Goal: Task Accomplishment & Management: Use online tool/utility

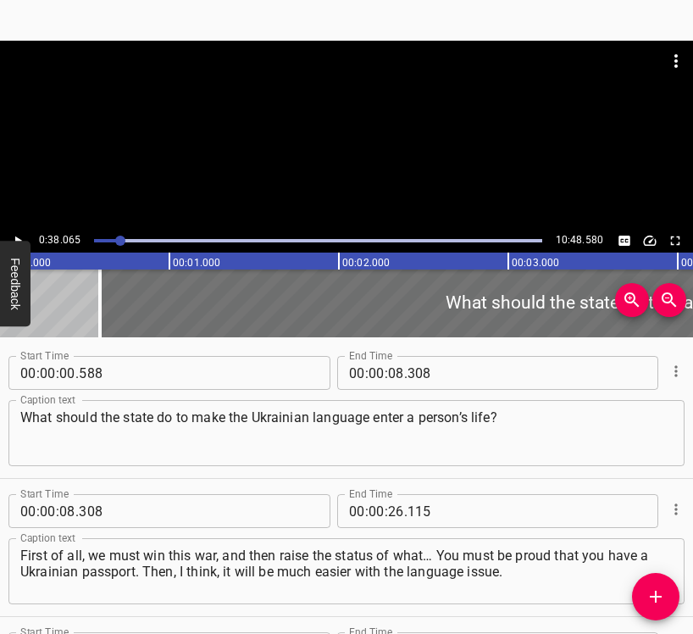
drag, startPoint x: 0, startPoint y: 0, endPoint x: 19, endPoint y: 232, distance: 233.1
click at [19, 232] on button "Play/Pause" at bounding box center [18, 241] width 22 height 22
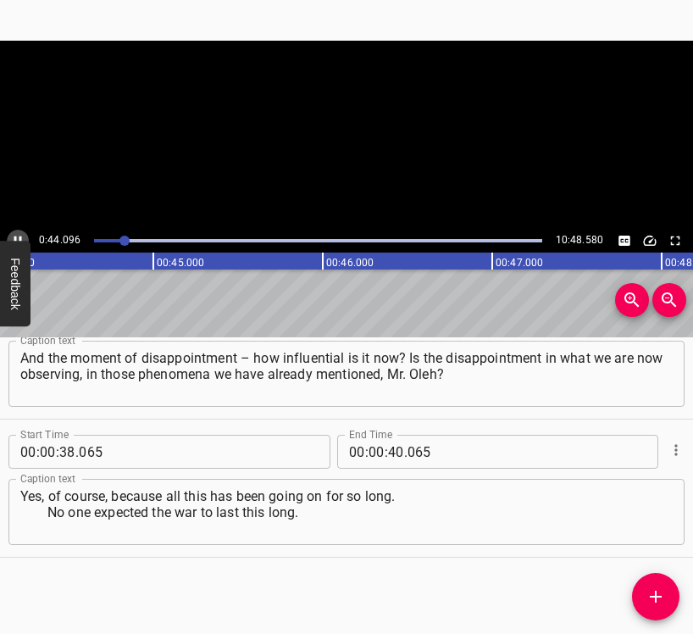
click at [19, 232] on button "Play/Pause" at bounding box center [18, 241] width 22 height 22
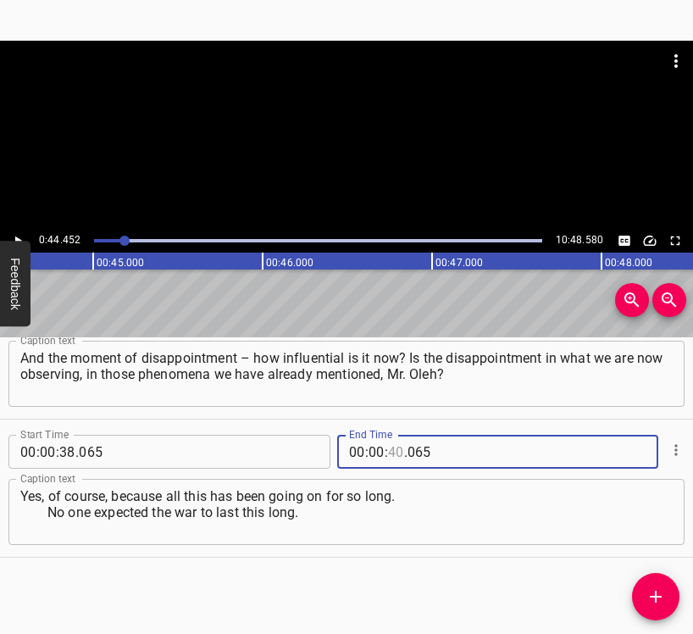
click at [388, 453] on input "number" at bounding box center [396, 452] width 16 height 34
type input "44"
type input "452"
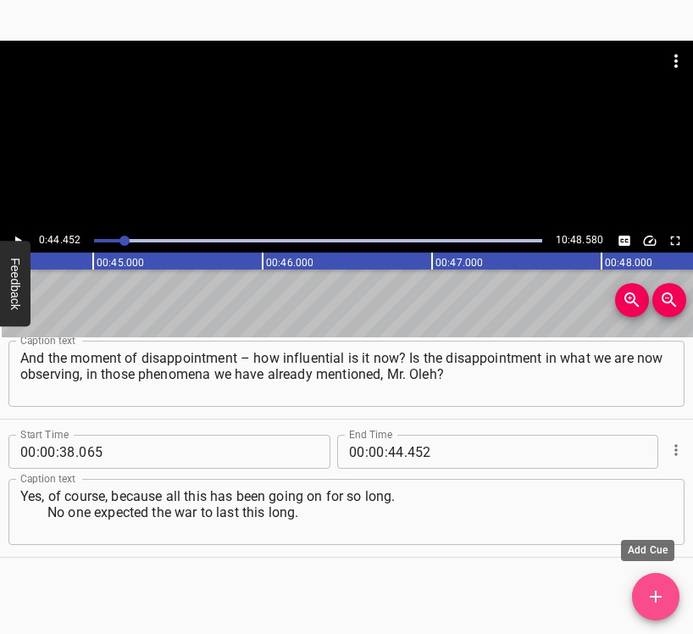
click at [658, 598] on icon "Add Cue" at bounding box center [656, 597] width 12 height 12
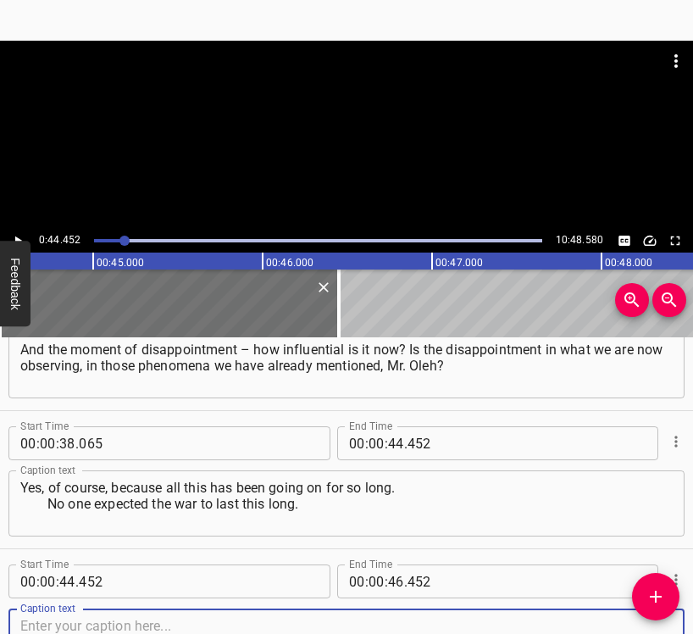
scroll to position [474, 0]
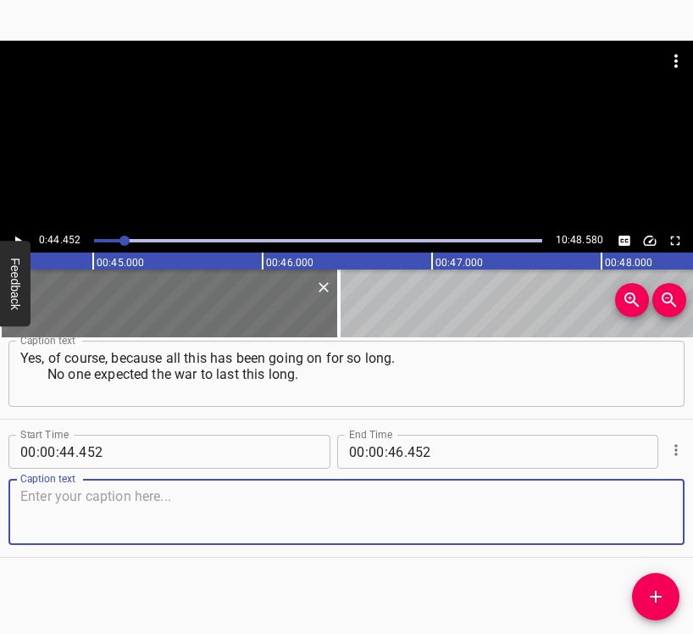
click at [610, 509] on textarea at bounding box center [346, 512] width 653 height 48
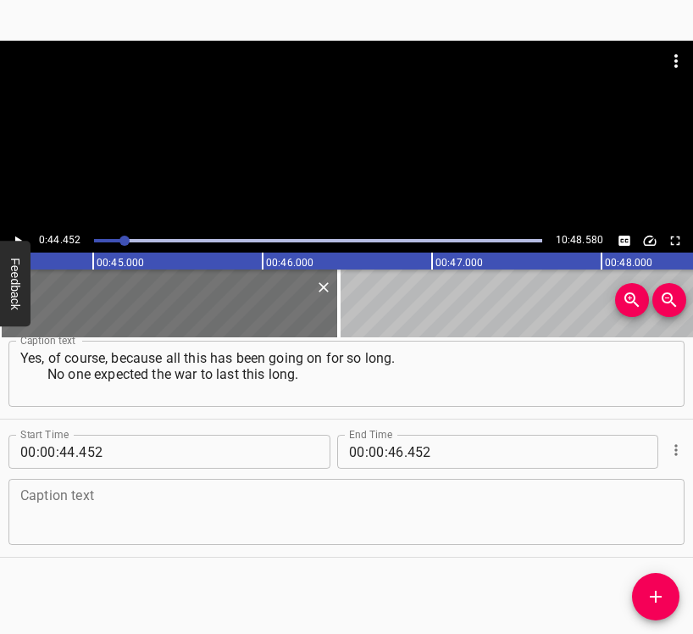
click at [69, 508] on textarea at bounding box center [346, 512] width 653 height 48
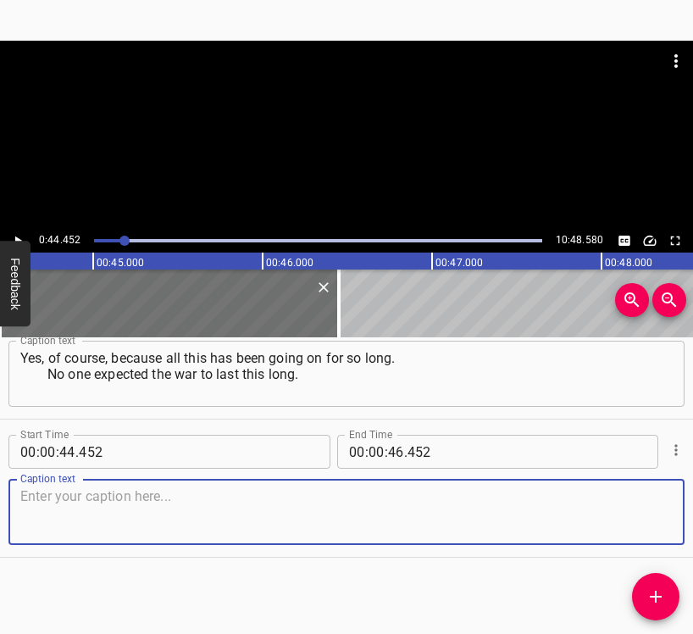
paste textarea "After all, since [DATE] some understood that this was a war, not some operation…"
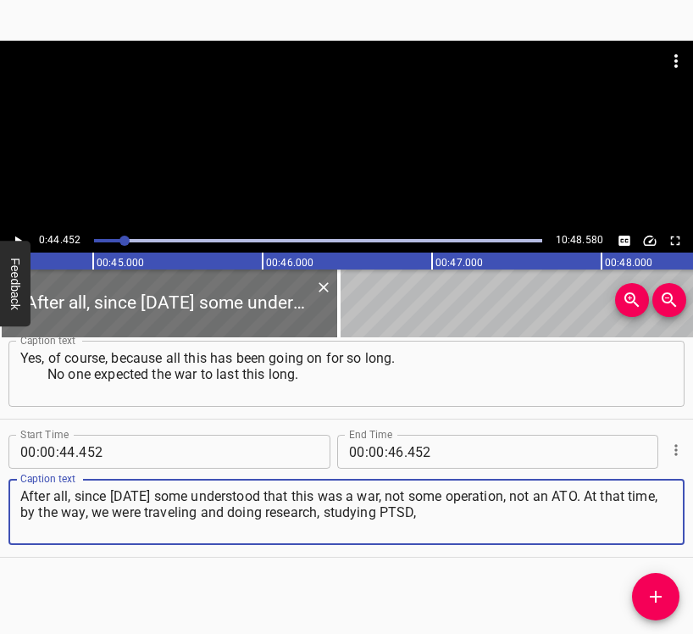
type textarea "After all, since [DATE] some understood that this was a war, not some operation…"
click at [16, 235] on icon "Play/Pause" at bounding box center [17, 240] width 15 height 15
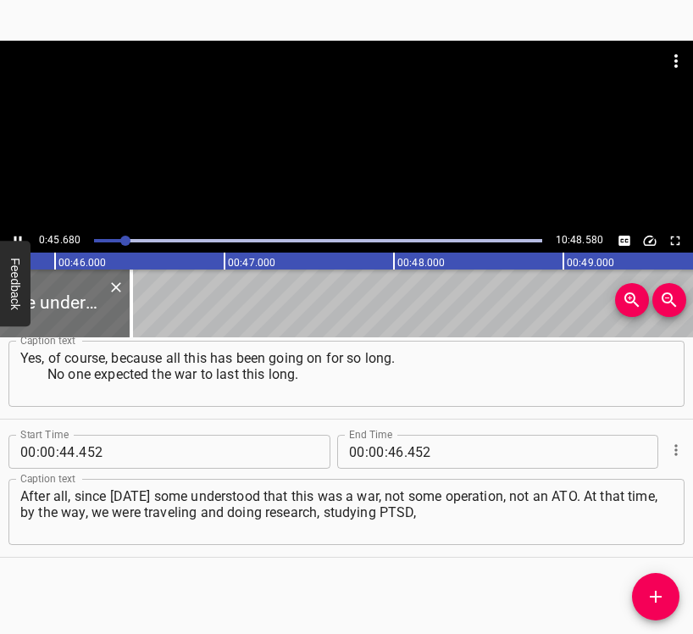
scroll to position [0, 7789]
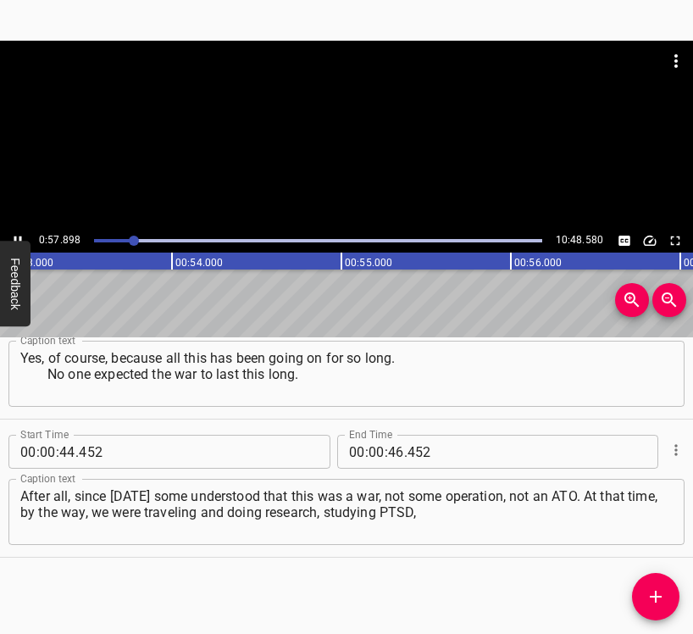
click at [14, 236] on icon "Play/Pause" at bounding box center [17, 240] width 15 height 15
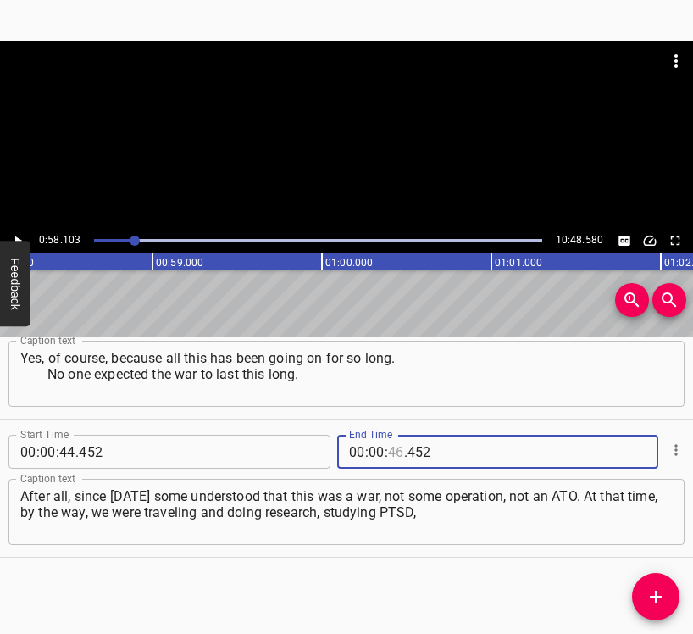
click at [393, 451] on input "number" at bounding box center [396, 452] width 16 height 34
type input "58"
type input "103"
drag, startPoint x: 653, startPoint y: 602, endPoint x: 656, endPoint y: 586, distance: 16.5
click at [652, 601] on icon "Add Cue" at bounding box center [656, 597] width 20 height 20
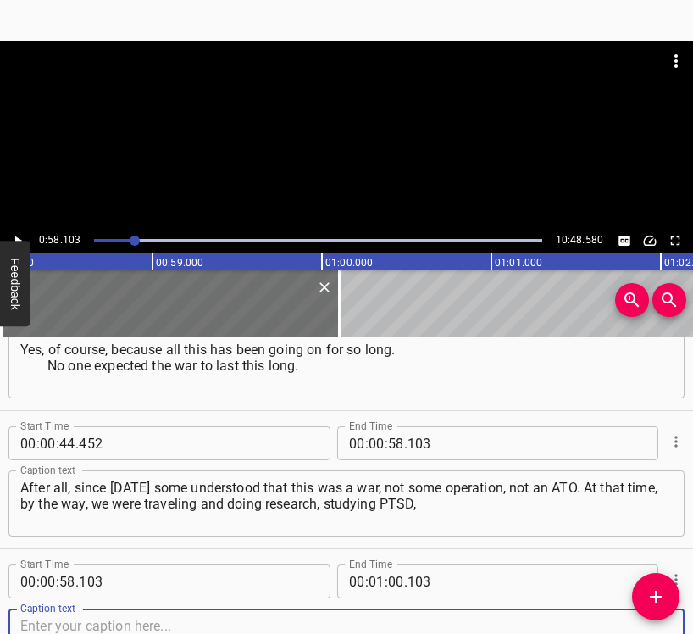
scroll to position [612, 0]
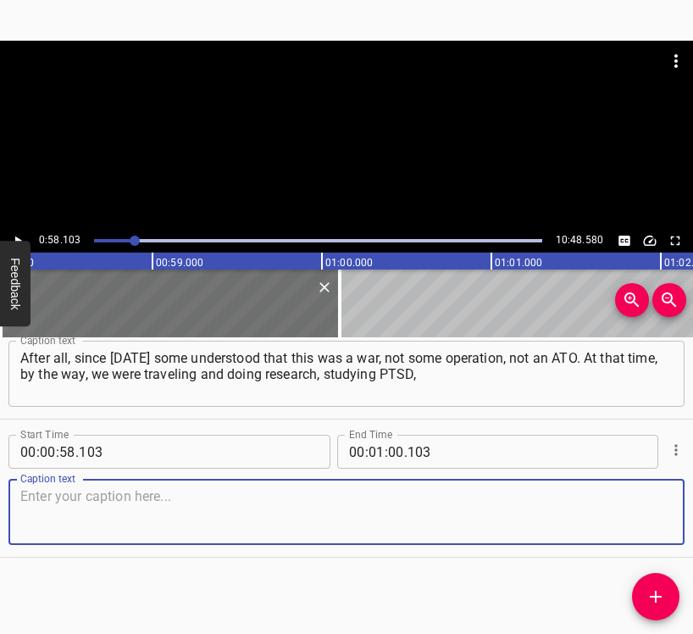
click at [639, 513] on textarea at bounding box center [346, 512] width 653 height 48
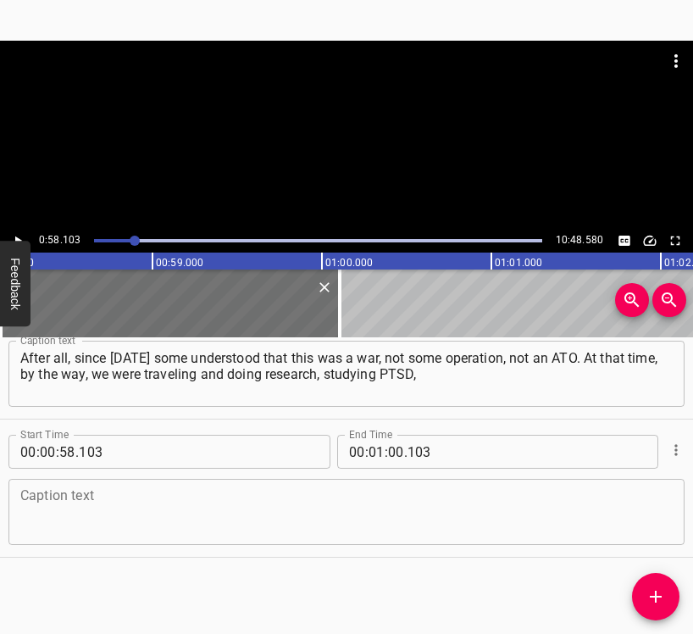
click at [42, 495] on textarea at bounding box center [346, 512] width 653 height 48
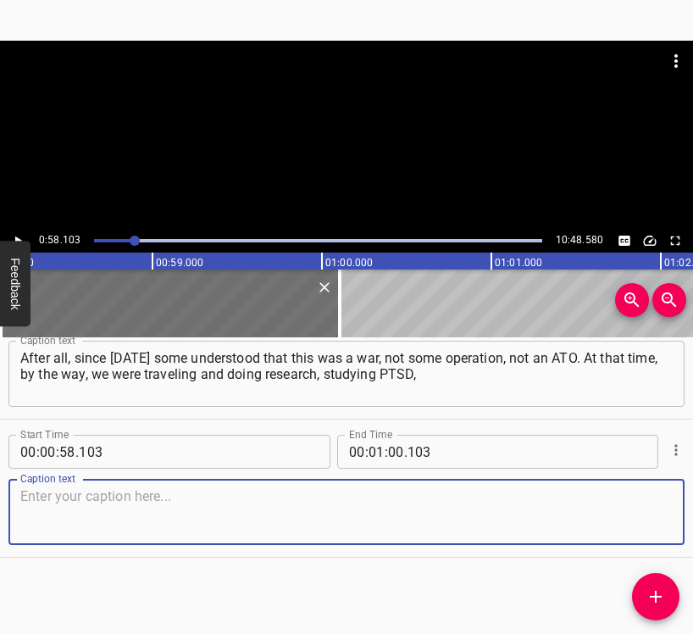
paste textarea "adapting the CAPS-5 scale, examining PTSD in our soldiers. We worked in hospita…"
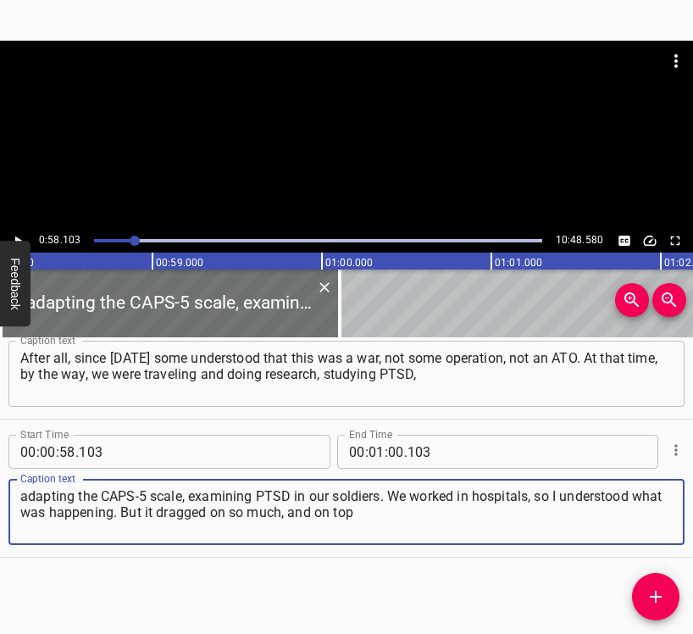
type textarea "adapting the CAPS-5 scale, examining PTSD in our soldiers. We worked in hospita…"
click at [27, 232] on div "0:58.103 10:48.580" at bounding box center [346, 241] width 693 height 24
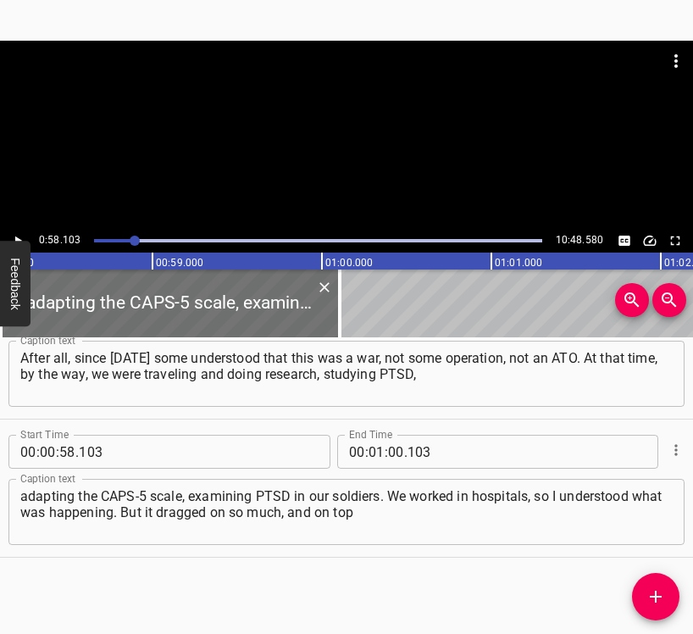
click at [19, 236] on icon "Play/Pause" at bounding box center [17, 240] width 15 height 15
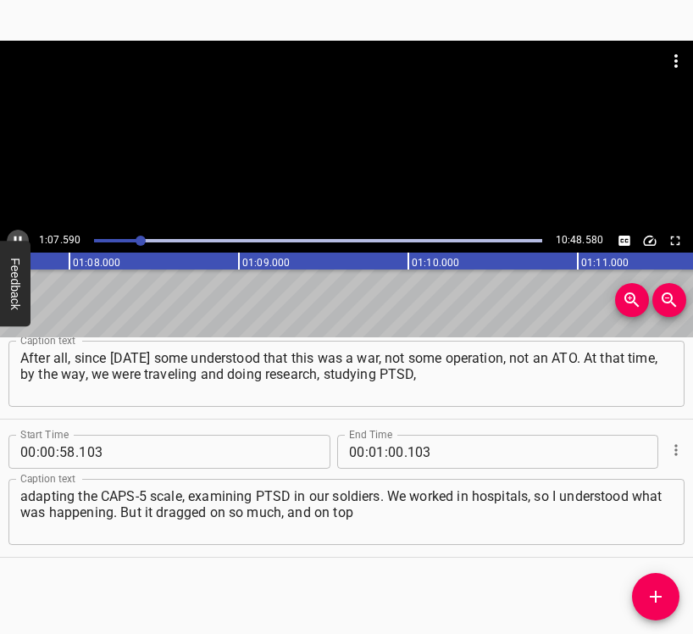
click at [14, 236] on icon "Play/Pause" at bounding box center [17, 240] width 15 height 15
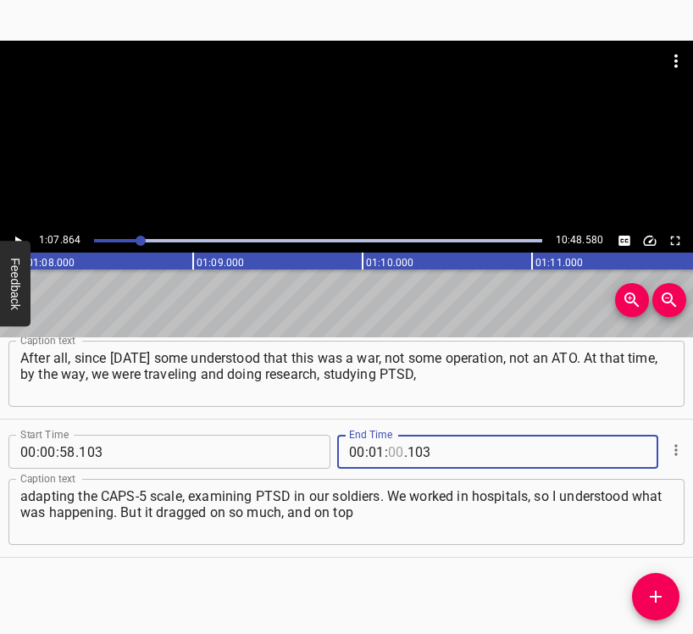
click at [391, 447] on input "number" at bounding box center [396, 452] width 16 height 34
type input "07"
type input "864"
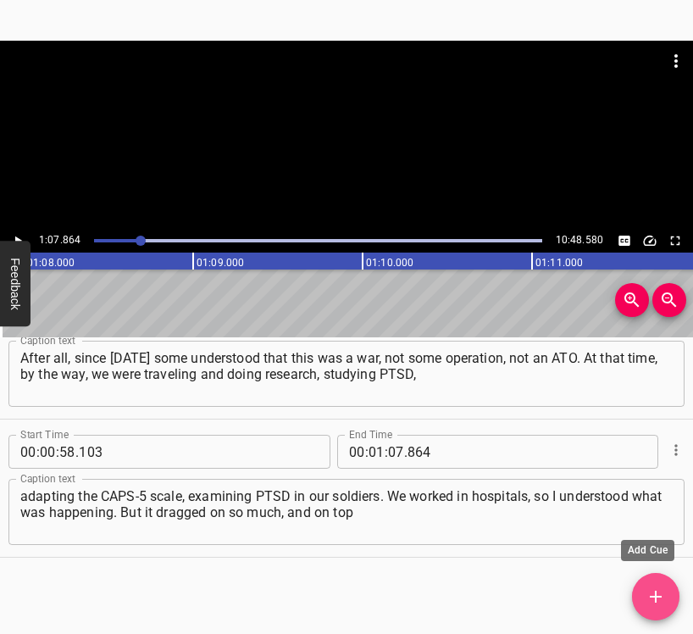
click at [660, 593] on icon "Add Cue" at bounding box center [656, 597] width 20 height 20
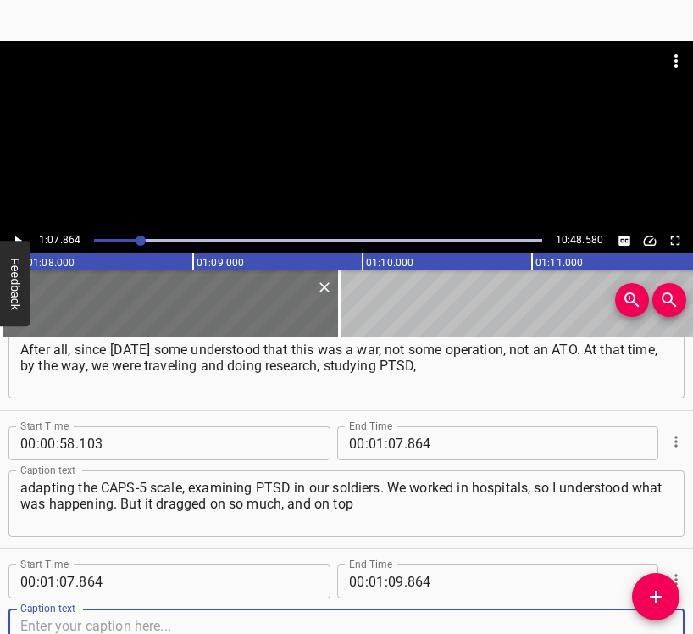
scroll to position [750, 0]
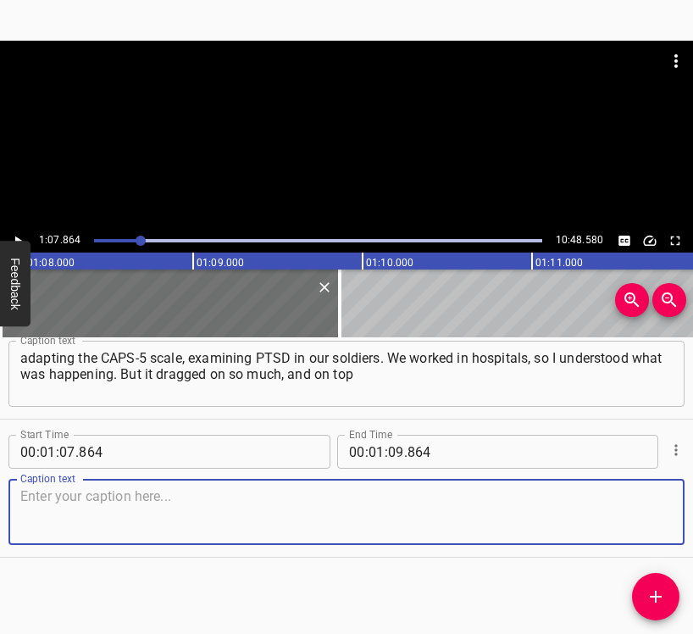
click at [625, 515] on textarea at bounding box center [346, 512] width 653 height 48
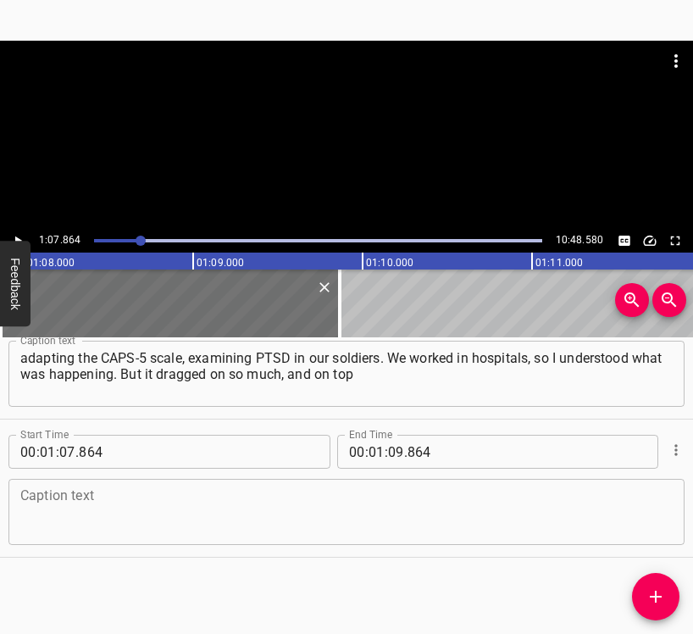
click at [57, 512] on textarea at bounding box center [346, 512] width 653 height 48
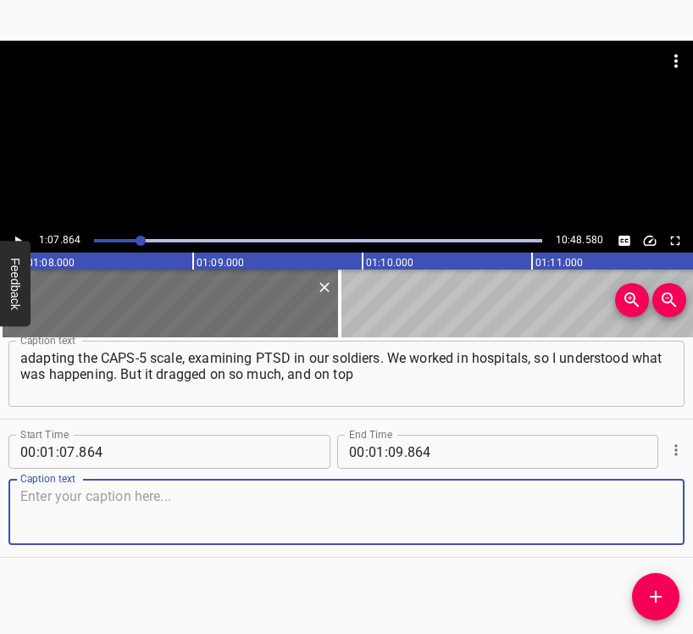
paste textarea "of it came the disaster of covid before the start of the full-scale war, which …"
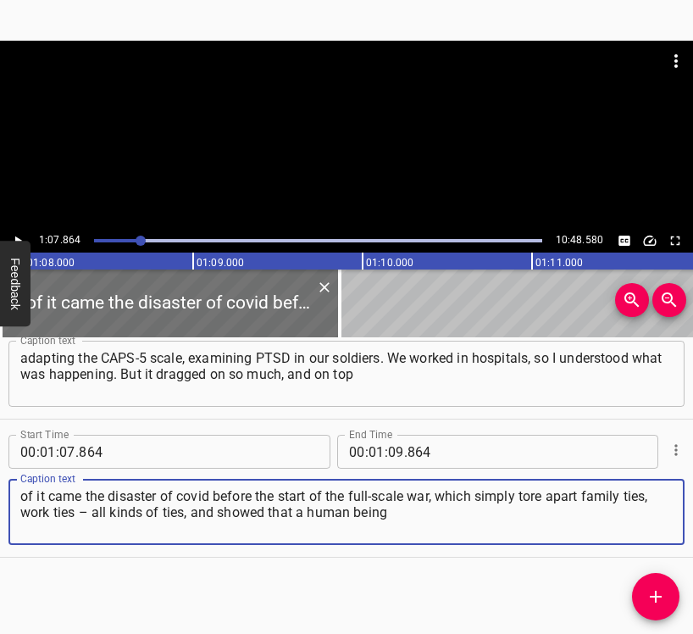
type textarea "of it came the disaster of covid before the start of the full-scale war, which …"
click at [10, 233] on icon "Play/Pause" at bounding box center [17, 240] width 15 height 15
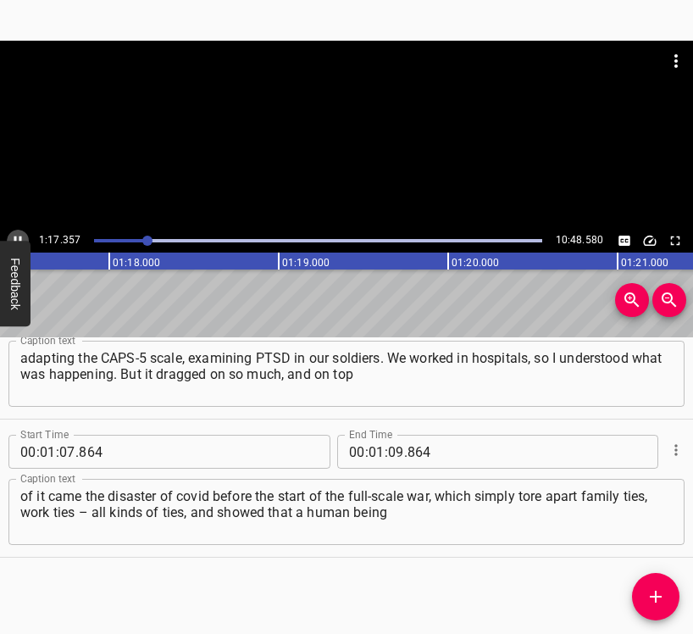
click at [15, 232] on button "Play/Pause" at bounding box center [18, 241] width 22 height 22
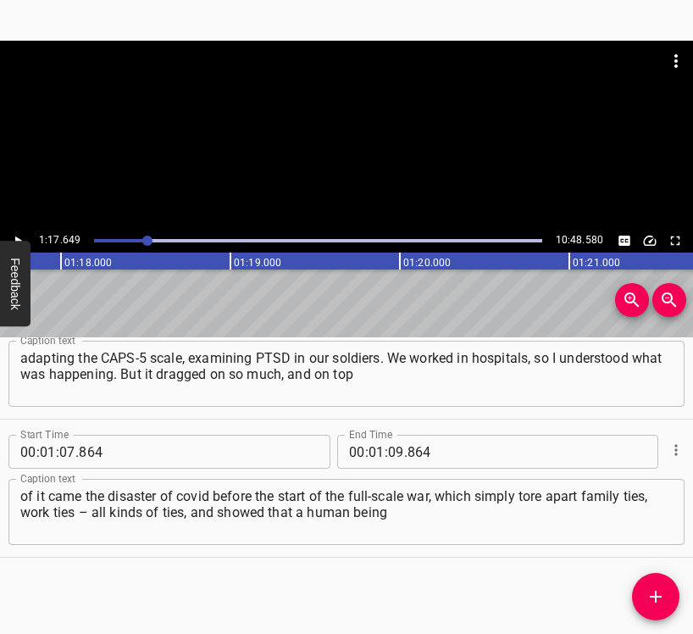
scroll to position [0, 13165]
click at [388, 450] on input "number" at bounding box center [396, 452] width 16 height 34
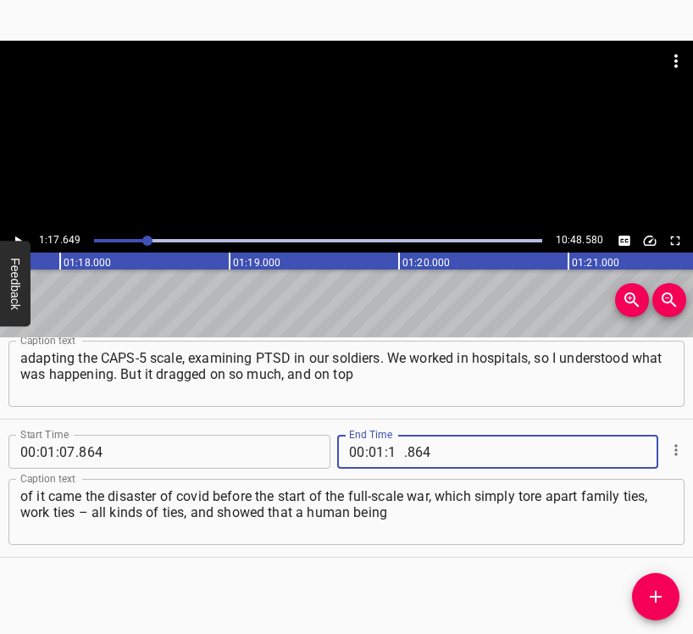
type input "17"
type input "649"
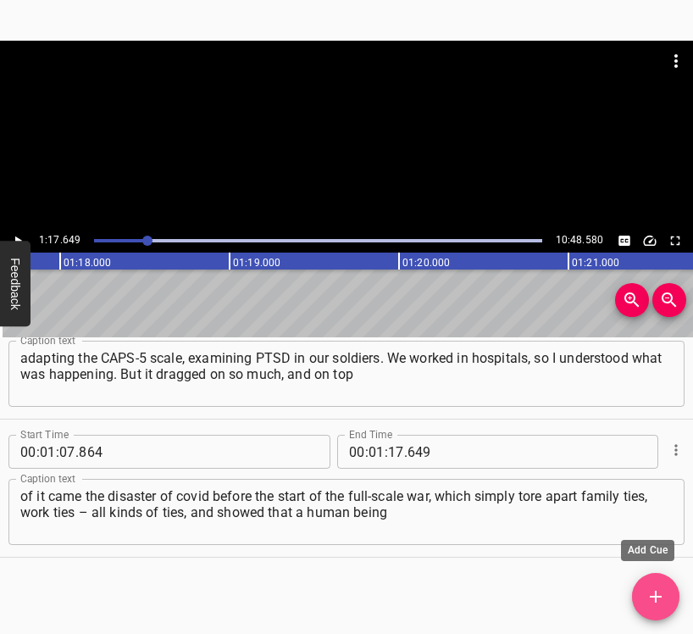
click at [660, 594] on icon "Add Cue" at bounding box center [656, 597] width 20 height 20
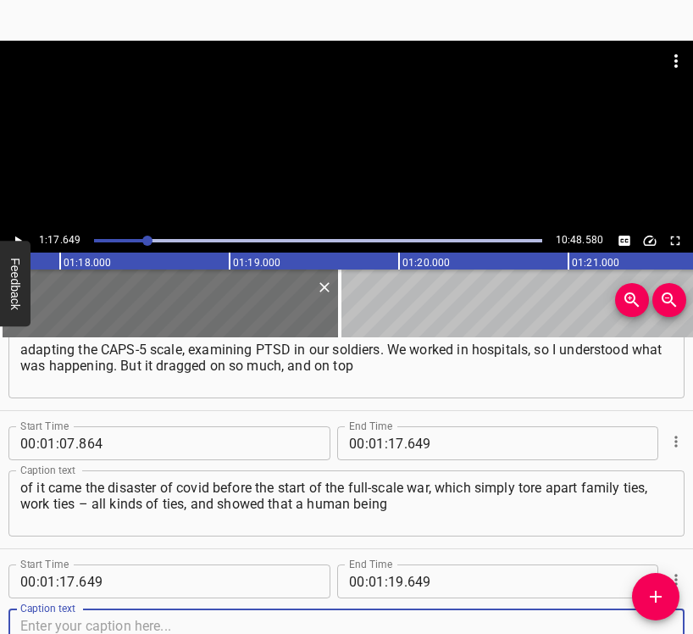
scroll to position [888, 0]
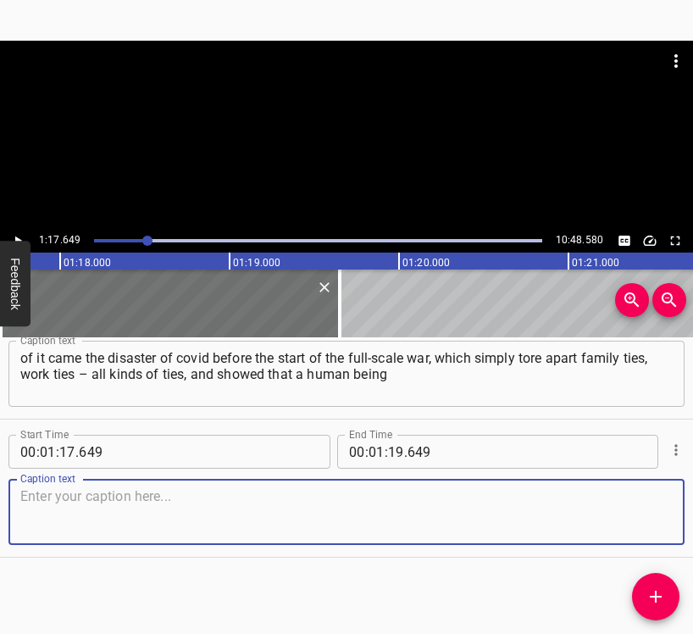
click at [628, 510] on textarea at bounding box center [346, 512] width 653 height 48
click at [135, 530] on textarea at bounding box center [346, 512] width 653 height 48
paste textarea "is nothing compared to a virus flying in the air, unseen by anyone. And then ca…"
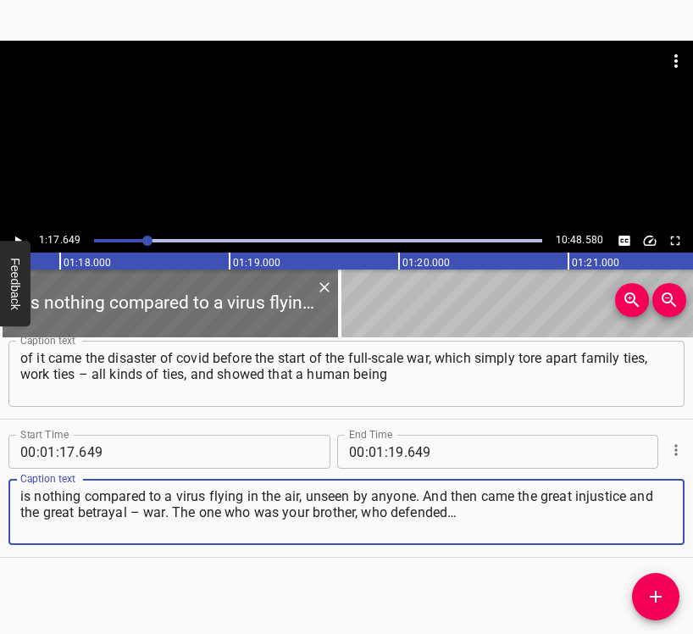
type textarea "is nothing compared to a virus flying in the air, unseen by anyone. And then ca…"
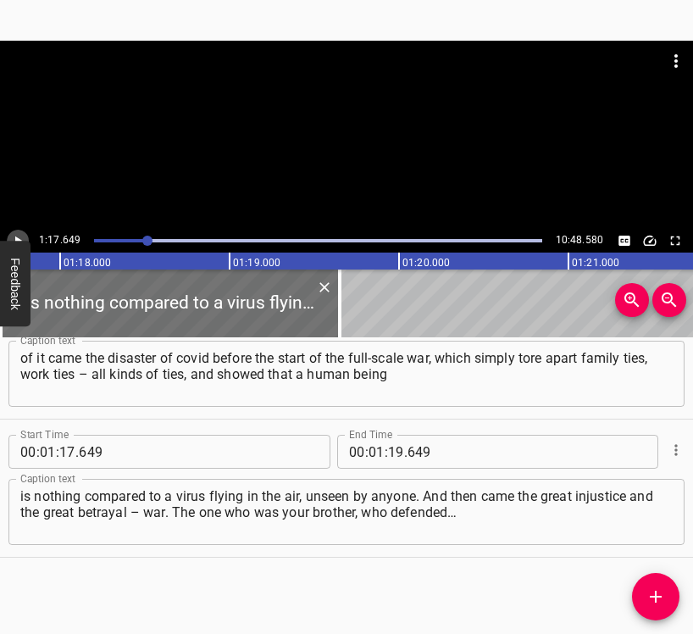
click at [17, 240] on icon "Play/Pause" at bounding box center [18, 241] width 7 height 9
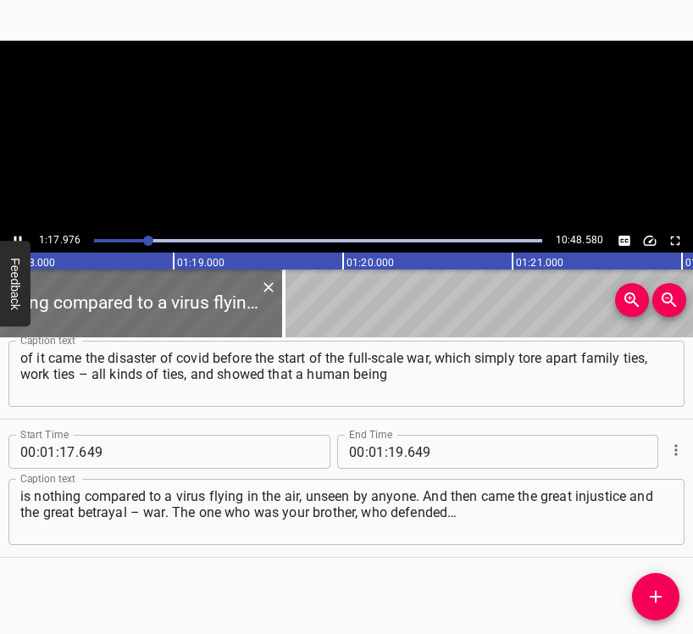
click at [17, 240] on icon "Play/Pause" at bounding box center [17, 240] width 15 height 15
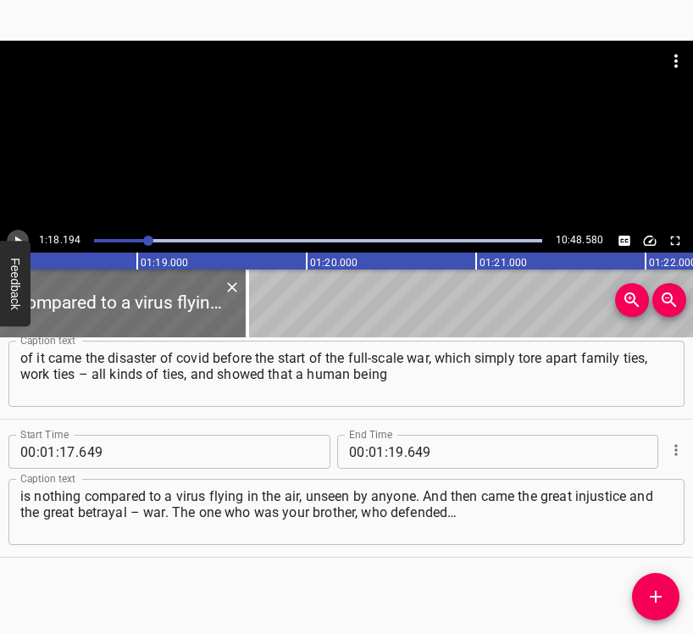
click at [17, 240] on icon "Play/Pause" at bounding box center [18, 241] width 7 height 9
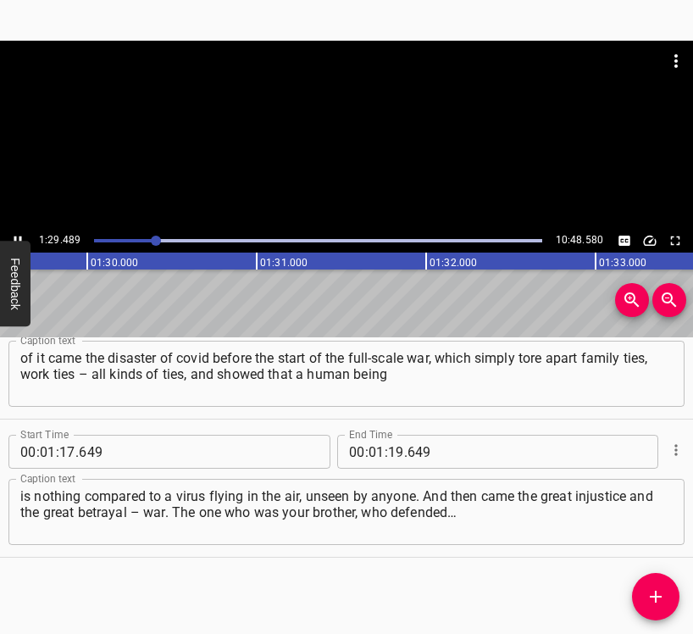
click at [15, 233] on icon "Play/Pause" at bounding box center [17, 240] width 15 height 15
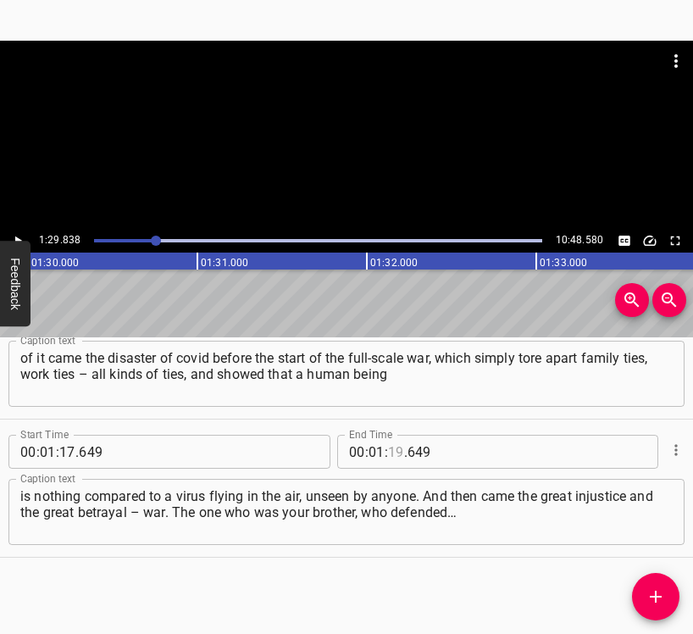
click at [388, 454] on input "number" at bounding box center [396, 452] width 16 height 34
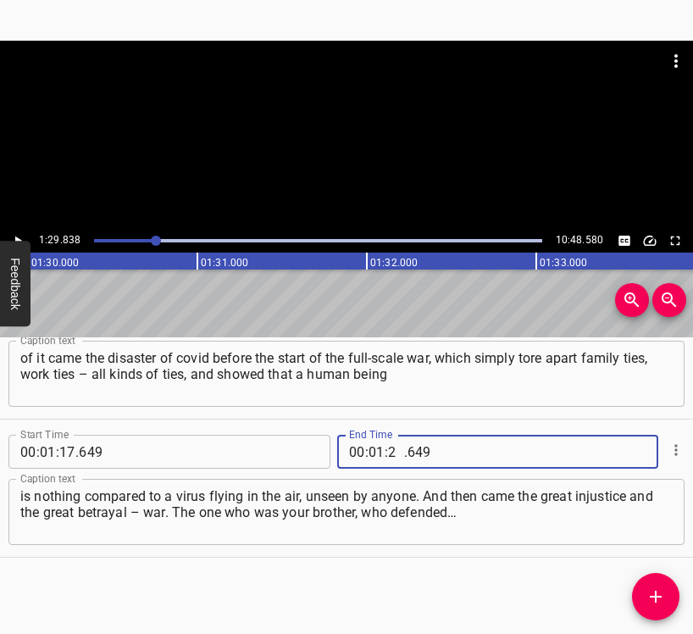
type input "29"
type input "838"
click at [651, 596] on icon "Add Cue" at bounding box center [656, 597] width 12 height 12
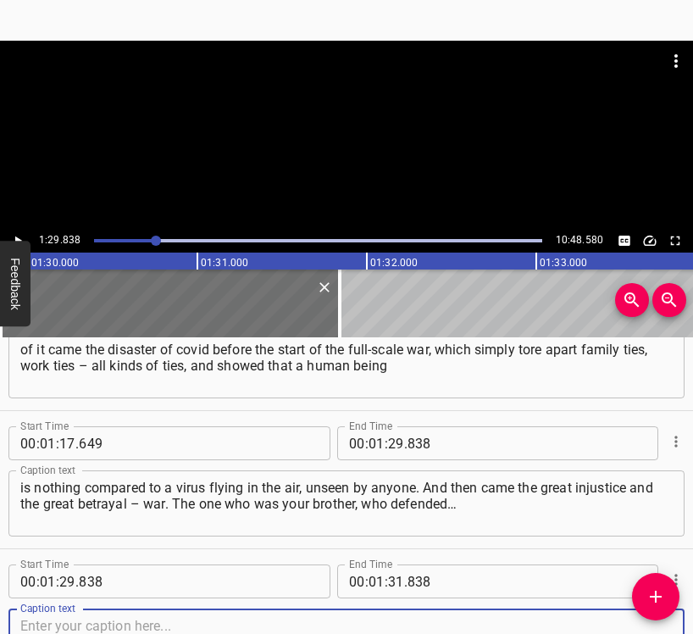
scroll to position [1027, 0]
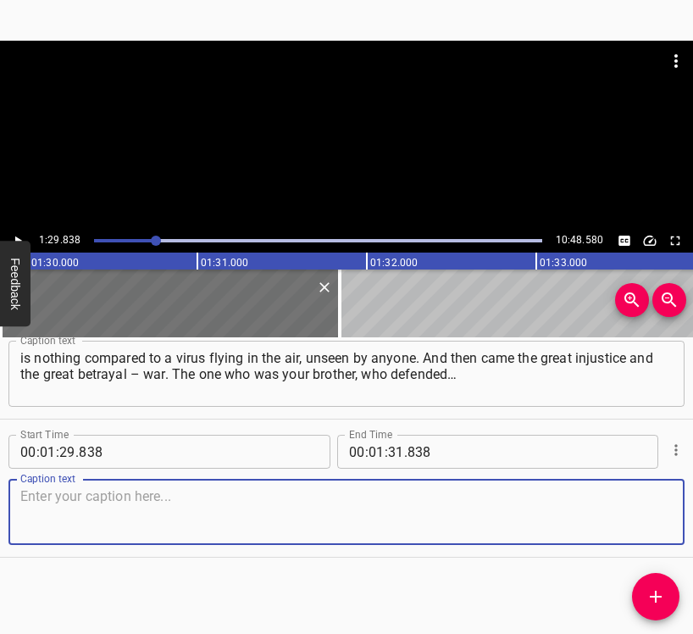
click at [640, 510] on textarea at bounding box center [346, 512] width 653 height 48
click at [97, 516] on textarea at bounding box center [346, 512] width 653 height 48
paste textarea "In the Second World War we were together, we celebrated [DATE]. And it turns ou…"
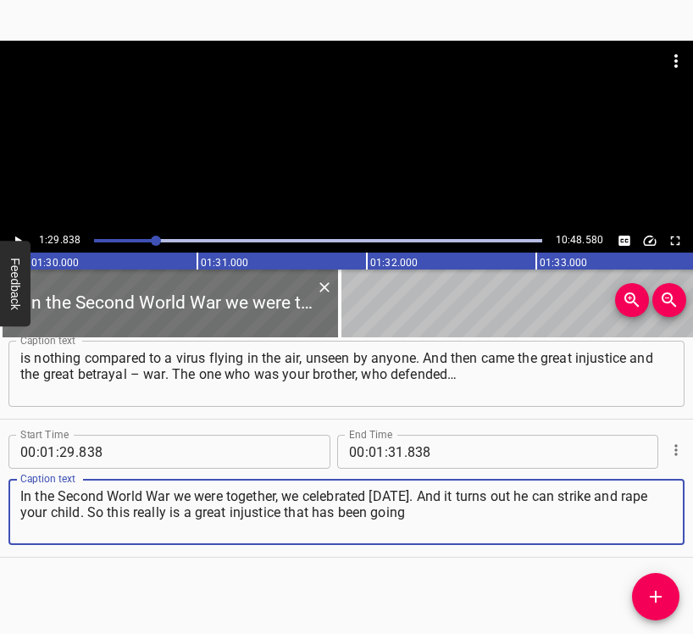
drag, startPoint x: 489, startPoint y: 524, endPoint x: 14, endPoint y: 488, distance: 476.1
click at [14, 488] on div "In the Second World War we were together, we celebrated [DATE]. And it turns ou…" at bounding box center [346, 512] width 677 height 66
paste textarea
type textarea "In the Second World War we were together, we celebrated [DATE]. And it turns ou…"
click at [15, 236] on icon "Play/Pause" at bounding box center [17, 240] width 15 height 15
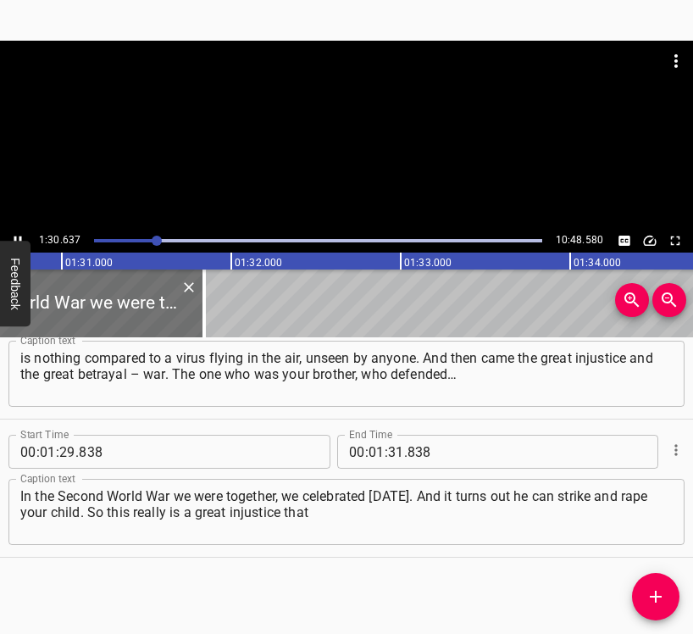
scroll to position [0, 15412]
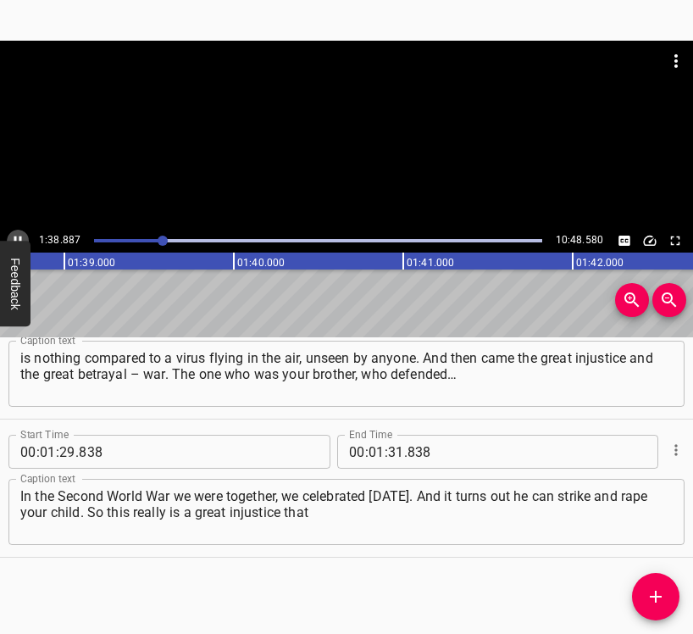
click at [19, 237] on icon "Play/Pause" at bounding box center [18, 241] width 8 height 9
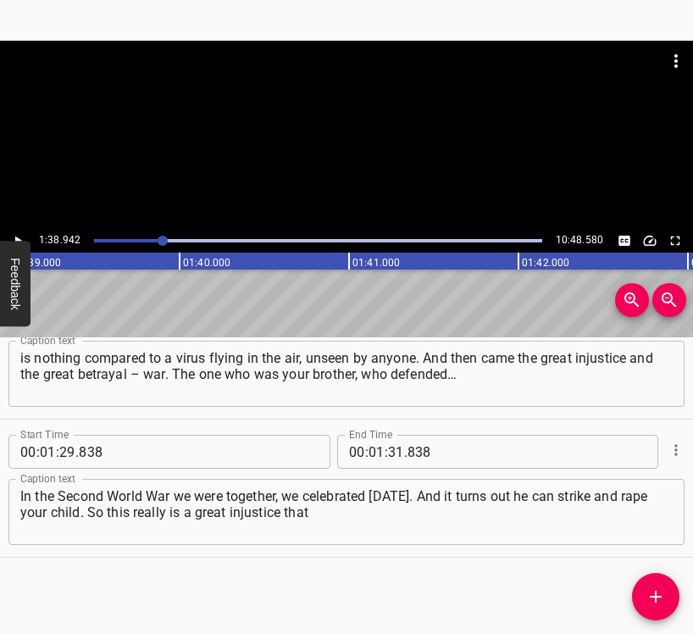
click at [19, 237] on icon "Play/Pause" at bounding box center [17, 240] width 15 height 15
click at [19, 237] on icon "Play/Pause" at bounding box center [18, 241] width 8 height 9
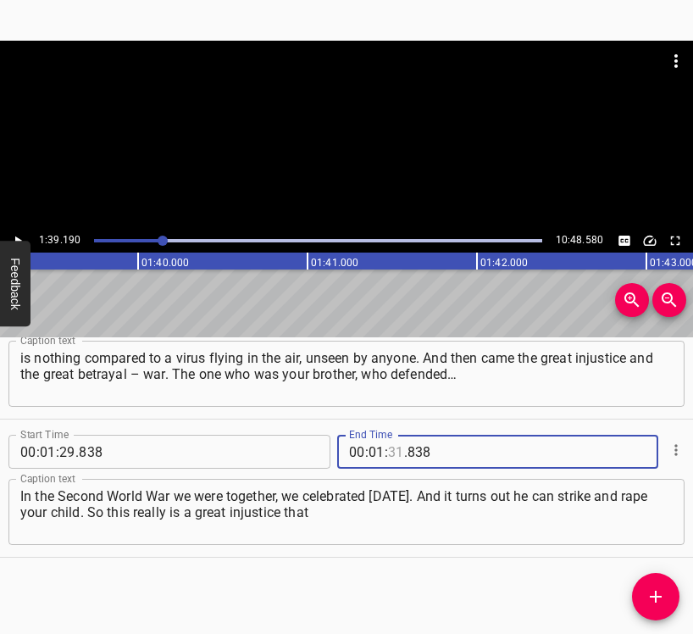
click at [388, 449] on input "number" at bounding box center [396, 452] width 16 height 34
type input "39"
type input "190"
click at [660, 590] on icon "Add Cue" at bounding box center [656, 597] width 20 height 20
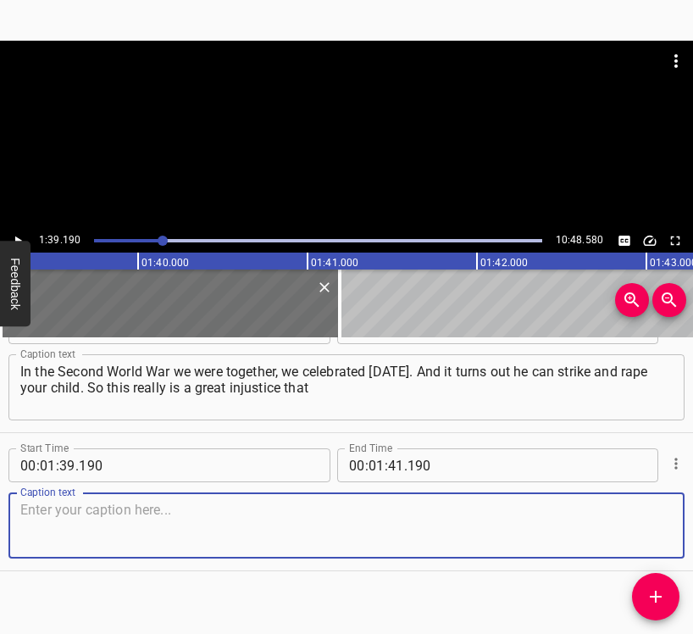
scroll to position [1156, 0]
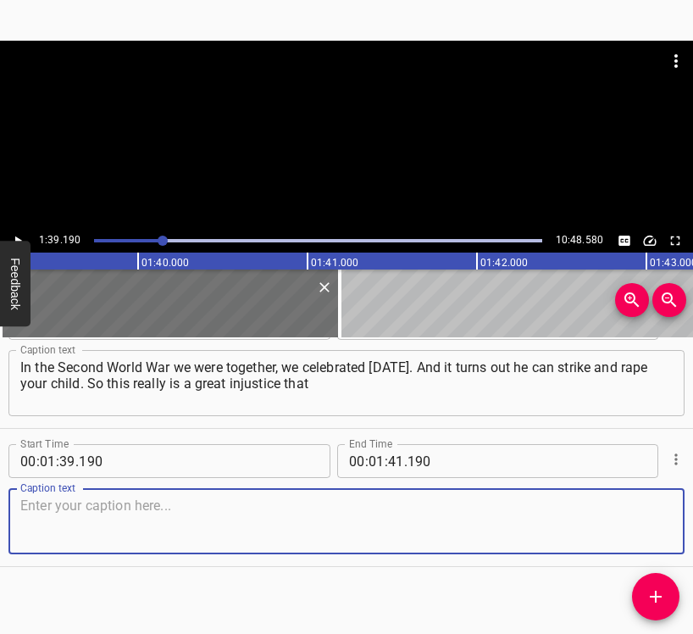
drag, startPoint x: 655, startPoint y: 526, endPoint x: 687, endPoint y: 518, distance: 32.5
click at [656, 525] on textarea at bounding box center [346, 522] width 653 height 48
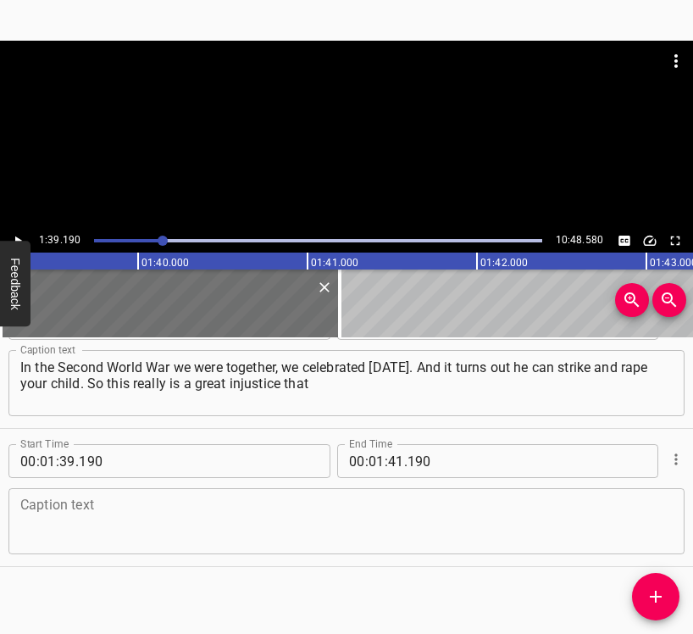
click at [292, 516] on textarea at bounding box center [346, 522] width 653 height 48
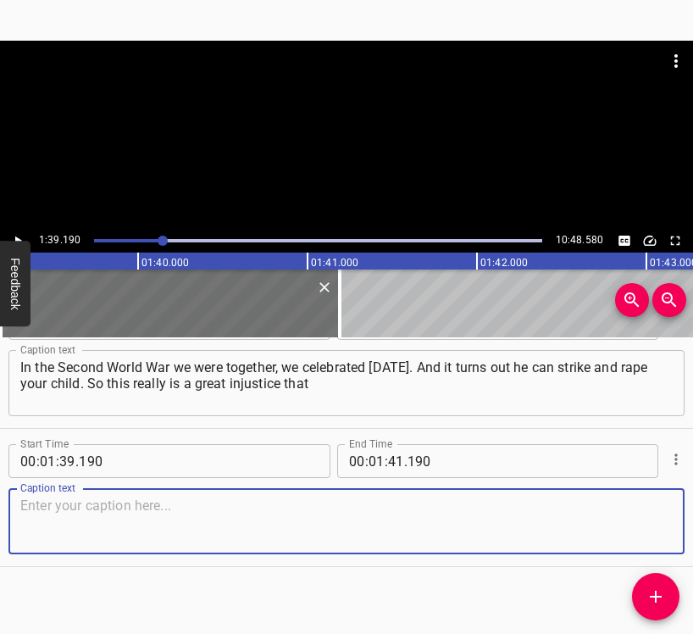
paste textarea "has been going on for a very, very long time. The war created these emotional s…"
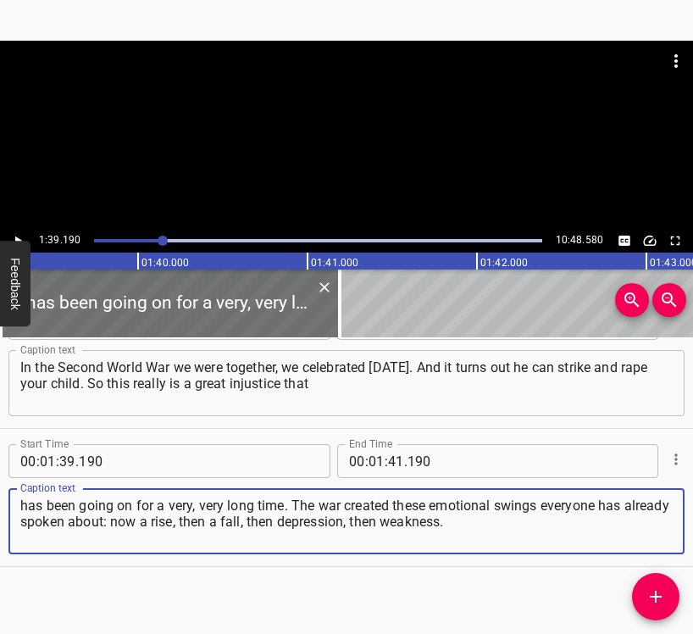
drag, startPoint x: 502, startPoint y: 523, endPoint x: 19, endPoint y: 503, distance: 482.8
click at [19, 503] on div "has been going on for a very, very long time. The war created these emotional s…" at bounding box center [346, 521] width 677 height 66
paste textarea
type textarea "has been going on for a very, very long time. The war created these emotional s…"
click at [19, 231] on button "Play/Pause" at bounding box center [18, 241] width 22 height 22
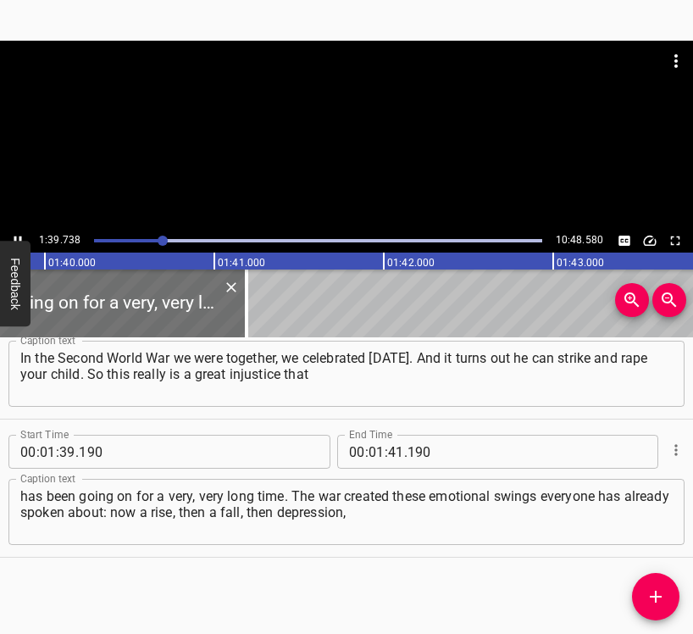
scroll to position [0, 16955]
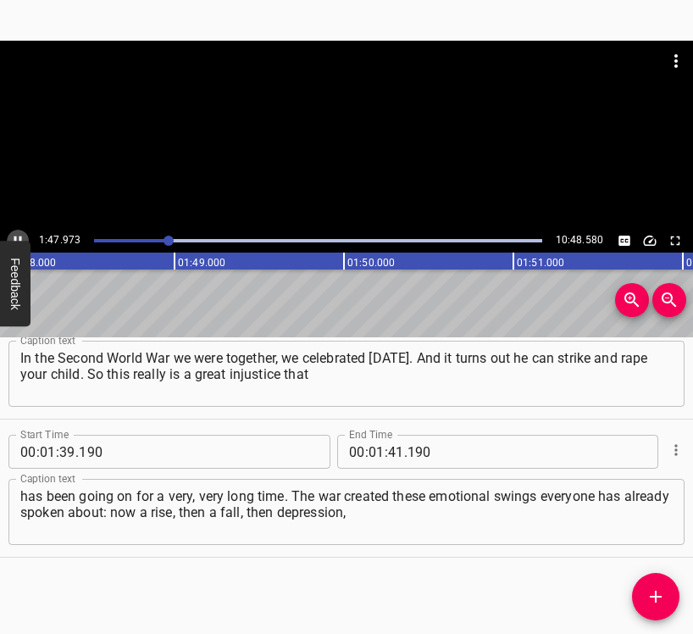
click at [15, 234] on icon "Play/Pause" at bounding box center [17, 240] width 15 height 15
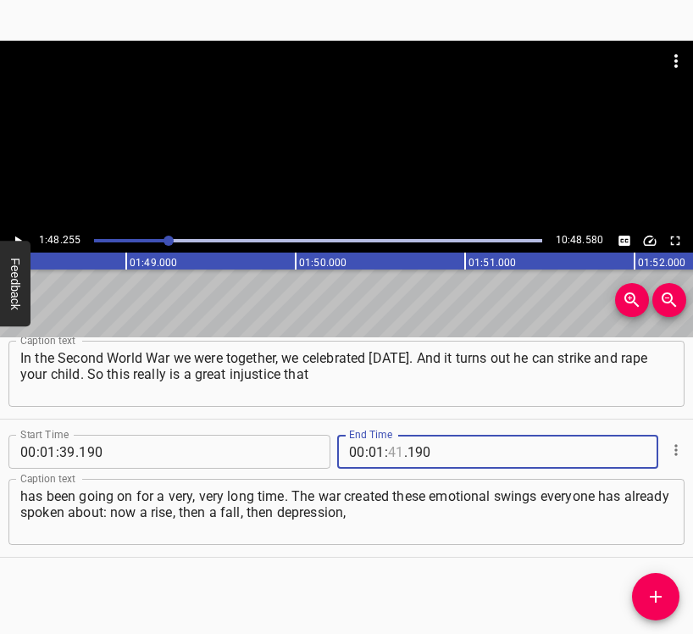
click at [388, 458] on input "number" at bounding box center [396, 452] width 16 height 34
type input "48"
type input "255"
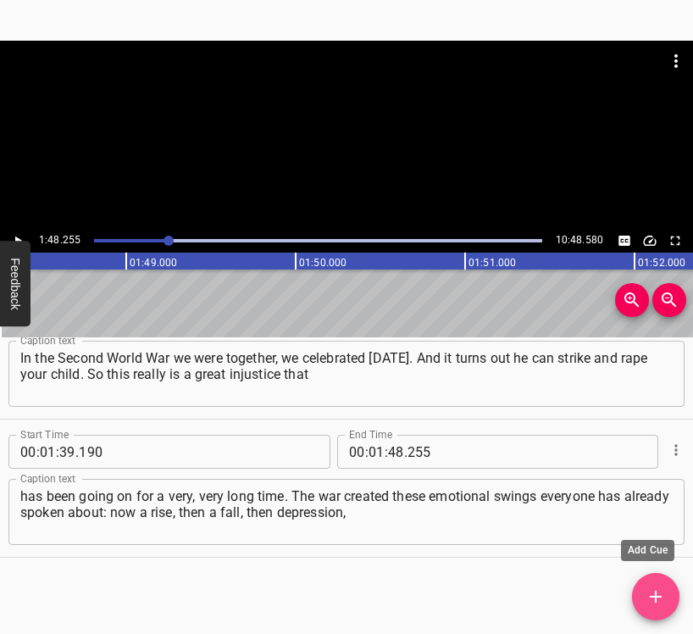
click at [660, 593] on icon "Add Cue" at bounding box center [656, 597] width 20 height 20
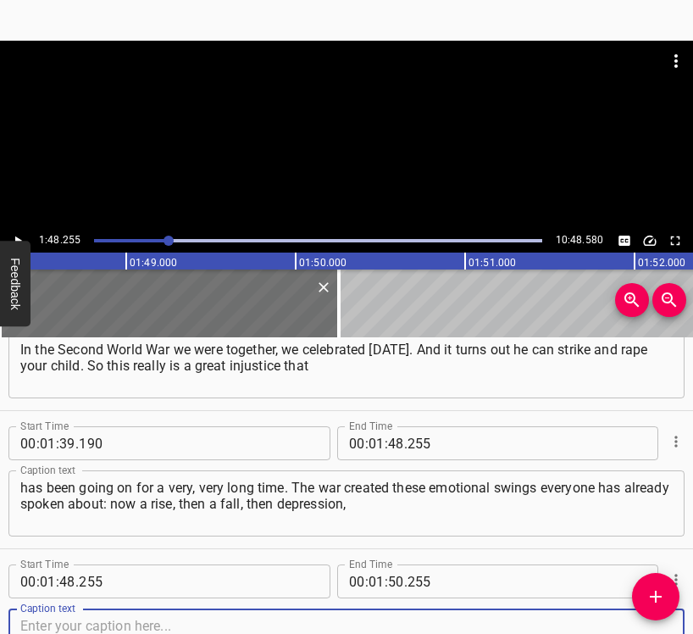
scroll to position [1303, 0]
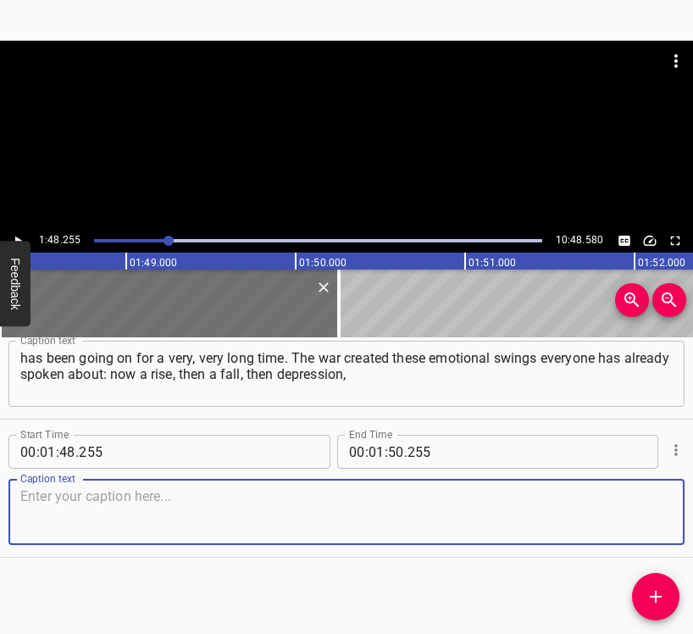
click at [631, 511] on textarea at bounding box center [346, 512] width 653 height 48
click at [75, 496] on textarea at bounding box center [346, 512] width 653 height 48
paste textarea "then weakness. At one moment it seems nothing is happening, only getting worse,…"
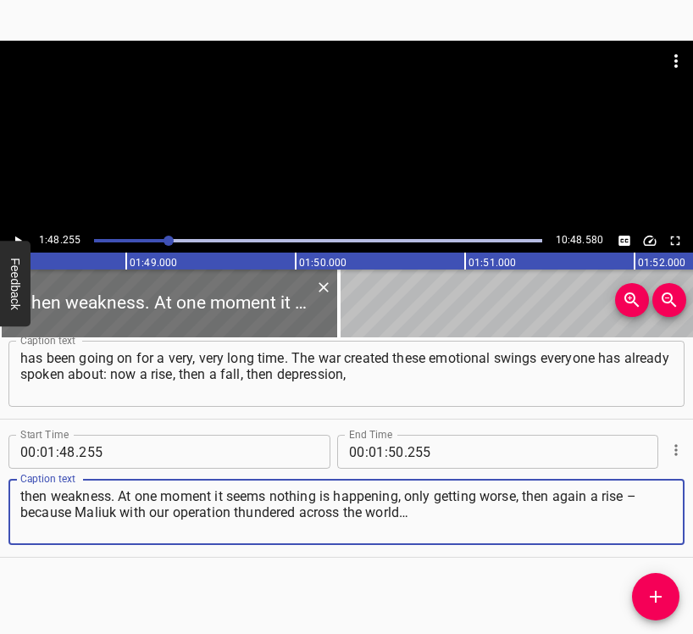
click at [17, 237] on icon "Play/Pause" at bounding box center [17, 240] width 15 height 15
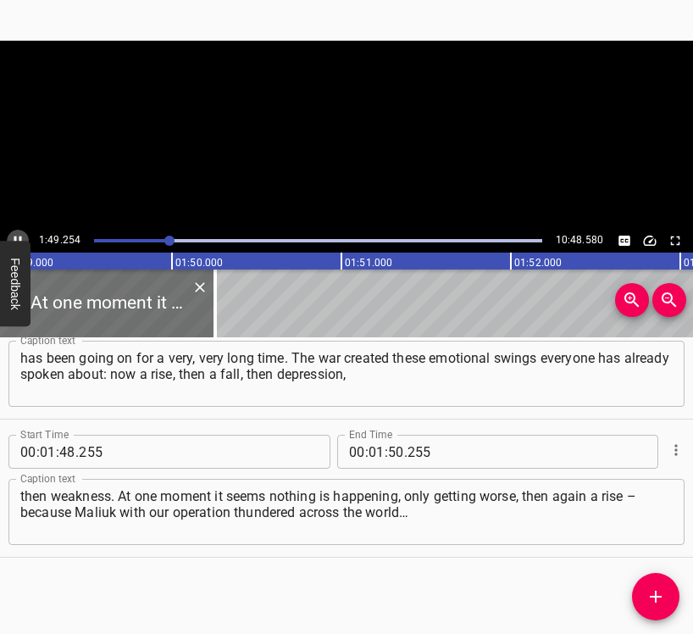
click at [17, 237] on icon "Play/Pause" at bounding box center [17, 240] width 15 height 15
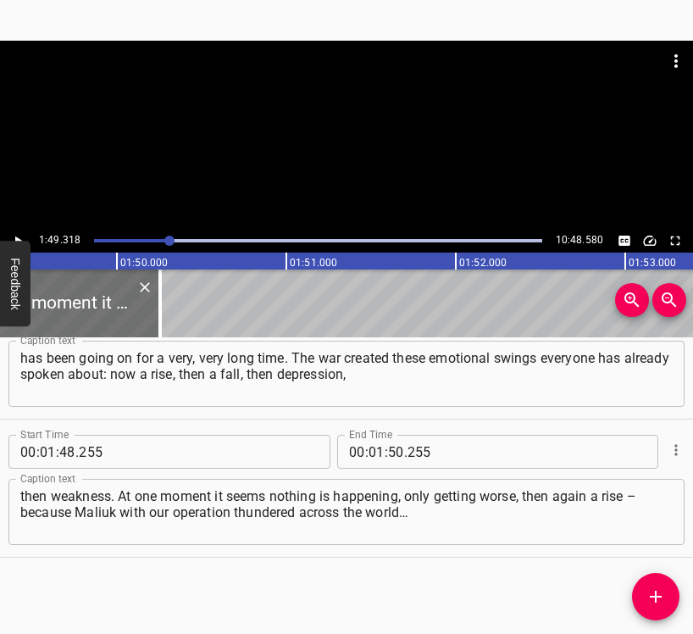
scroll to position [0, 18535]
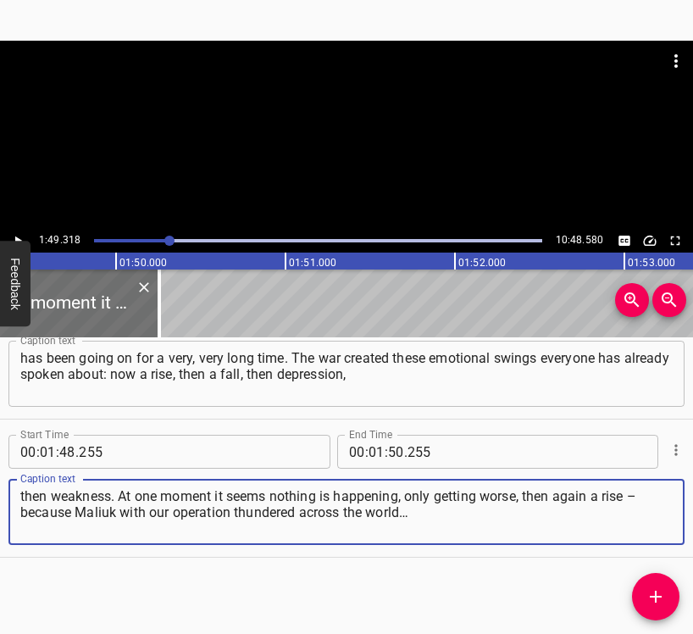
drag, startPoint x: 420, startPoint y: 518, endPoint x: 10, endPoint y: 487, distance: 411.5
click at [10, 487] on div "then weakness. At one moment it seems nothing is happening, only getting worse,…" at bounding box center [346, 512] width 677 height 66
paste textarea
type textarea "then weakness. At one moment it seems nothing is happening, only getting worse,…"
click at [18, 242] on button "Feedback" at bounding box center [15, 284] width 31 height 86
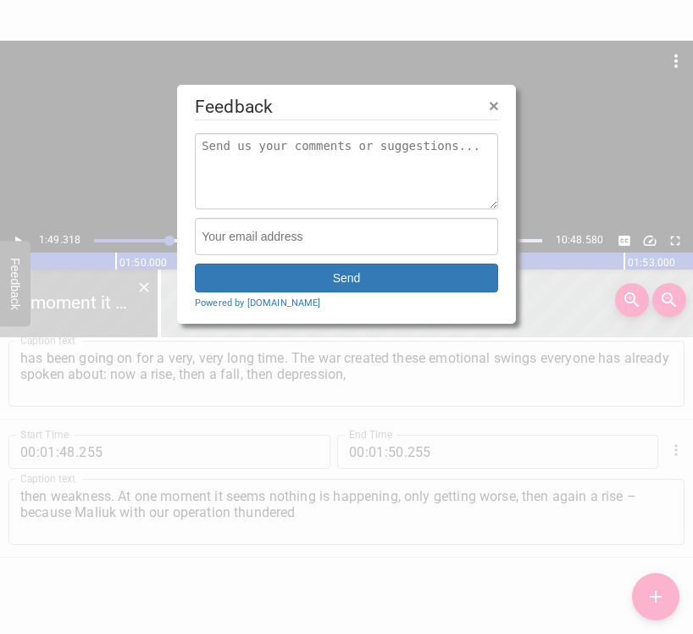
click at [18, 234] on div at bounding box center [346, 317] width 693 height 634
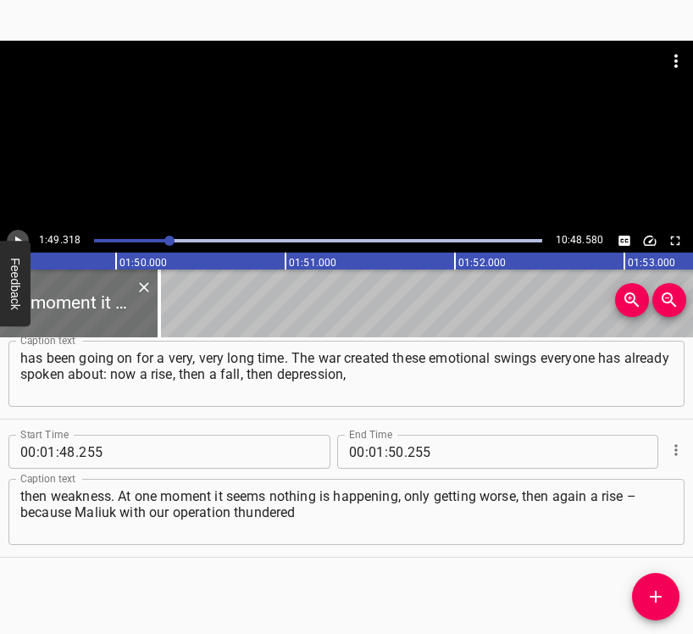
click at [18, 234] on icon "Play/Pause" at bounding box center [17, 240] width 15 height 15
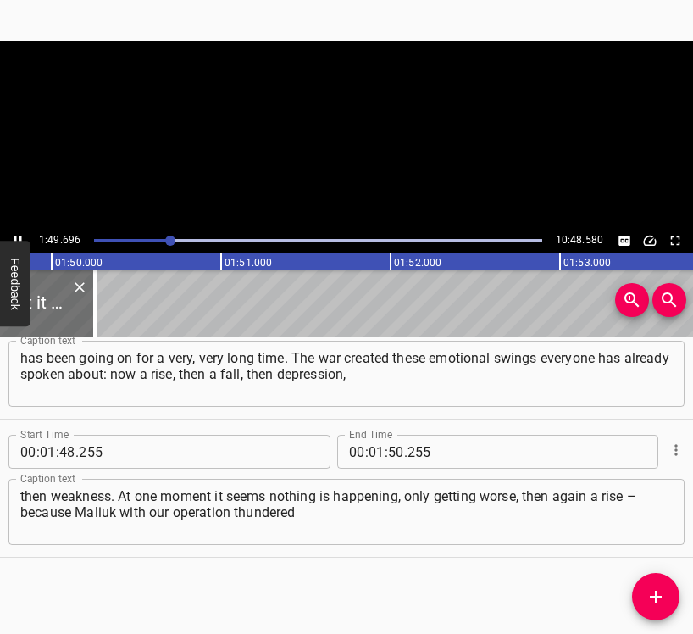
scroll to position [0, 18644]
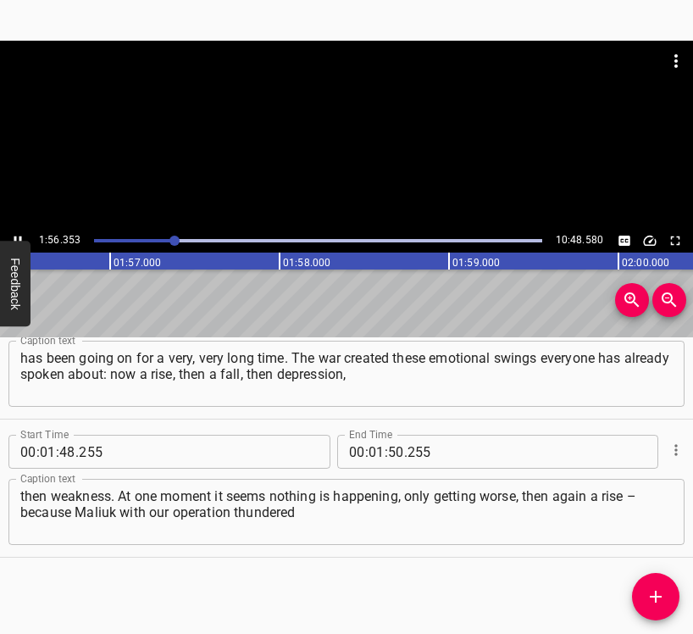
click at [19, 232] on button "Play/Pause" at bounding box center [18, 241] width 22 height 22
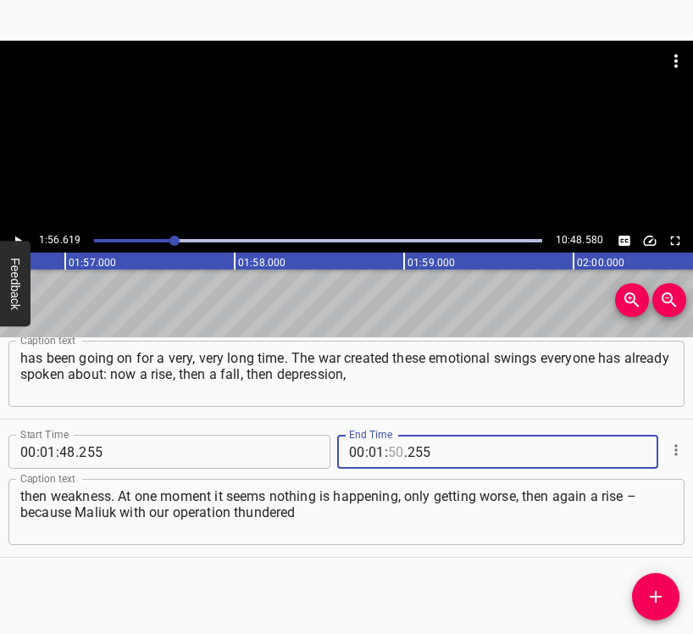
click at [388, 448] on input "number" at bounding box center [396, 452] width 16 height 34
type input "56"
type input "61"
type input "255"
type input "56"
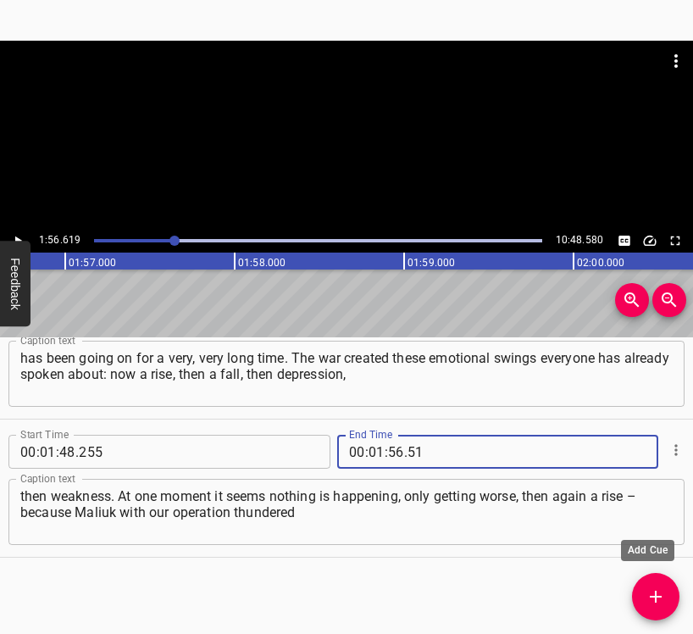
type input "5"
type input "255"
type input "56"
type input "619"
click at [659, 594] on icon "Add Cue" at bounding box center [656, 597] width 20 height 20
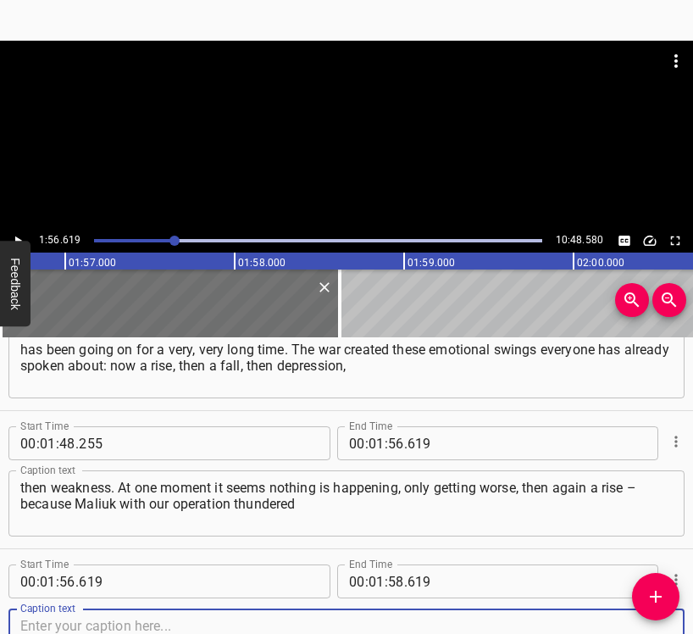
scroll to position [1441, 0]
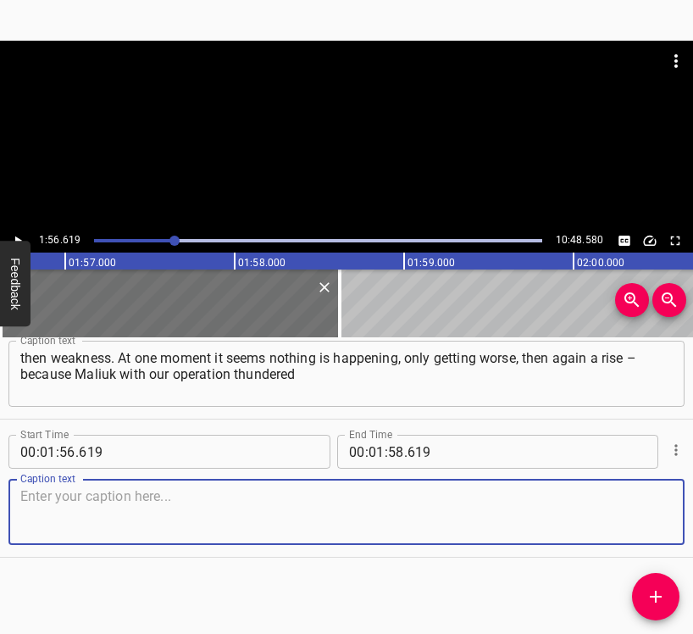
click at [643, 512] on textarea at bounding box center [346, 512] width 653 height 48
click at [46, 529] on textarea at bounding box center [346, 512] width 653 height 48
paste textarea "across the world… [DEMOGRAPHIC_DATA] can produce things no one had ever thought…"
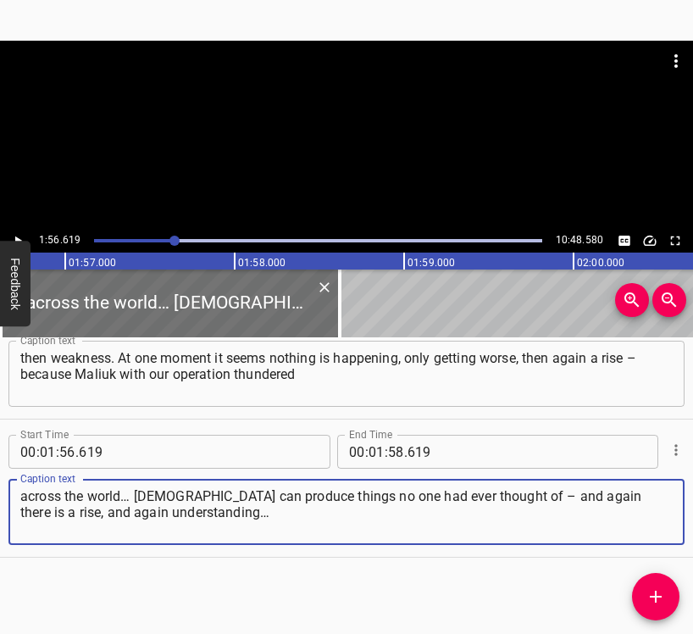
type textarea "across the world… [DEMOGRAPHIC_DATA] can produce things no one had ever thought…"
click at [12, 231] on button "Play/Pause" at bounding box center [18, 241] width 22 height 22
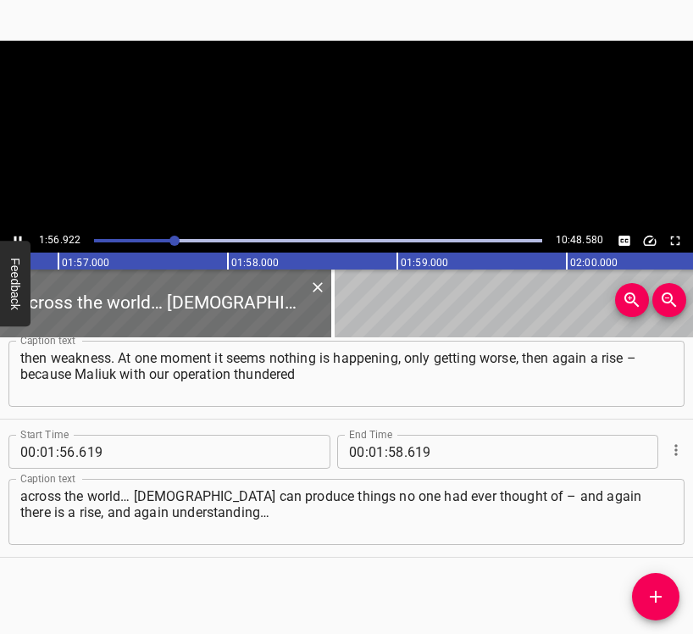
scroll to position [0, 19824]
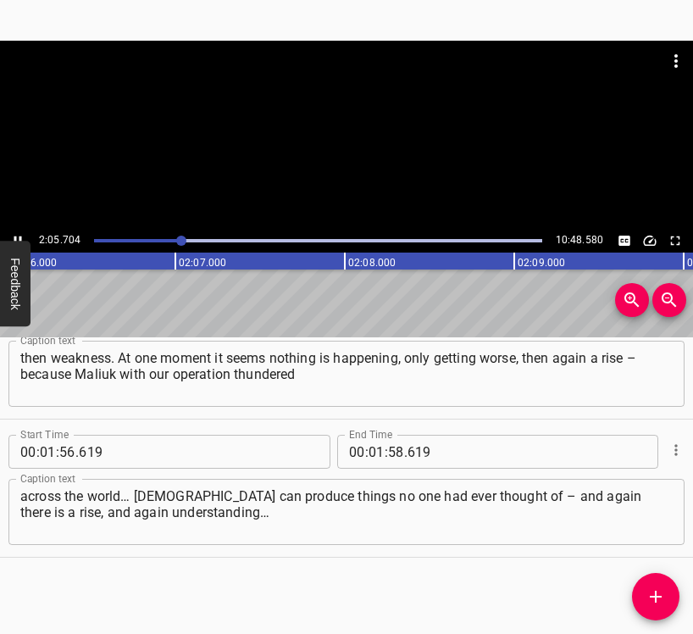
click at [19, 234] on icon "Play/Pause" at bounding box center [17, 240] width 15 height 15
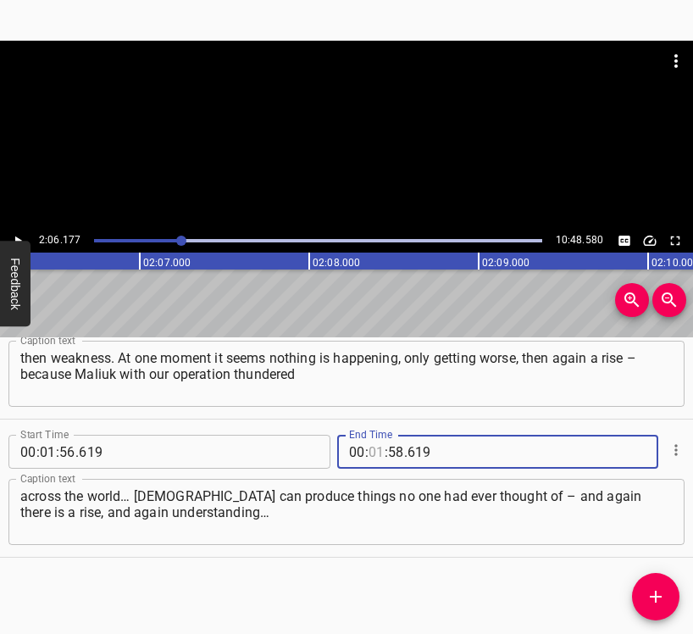
click at [373, 457] on input "number" at bounding box center [377, 452] width 16 height 34
type input "02"
type input "06"
type input "177"
drag, startPoint x: 655, startPoint y: 600, endPoint x: 659, endPoint y: 592, distance: 9.1
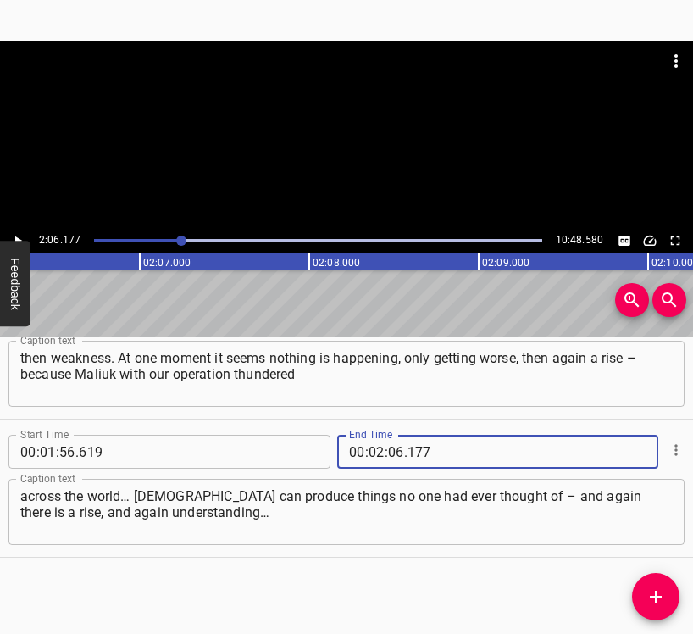
click at [654, 599] on icon "Add Cue" at bounding box center [656, 597] width 20 height 20
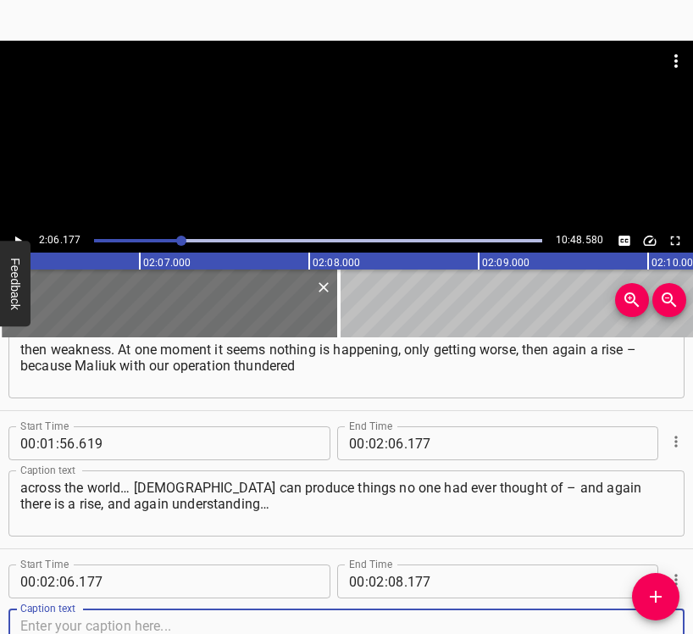
scroll to position [1579, 0]
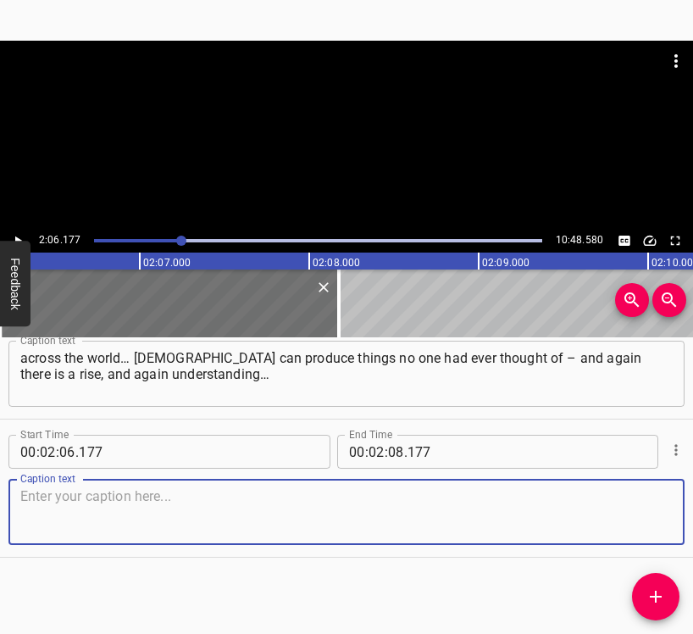
click at [632, 523] on textarea at bounding box center [346, 512] width 653 height 48
click at [123, 509] on textarea at bounding box center [346, 512] width 653 height 48
paste textarea "This is big politics: presidents change in the [GEOGRAPHIC_DATA]. Will there be…"
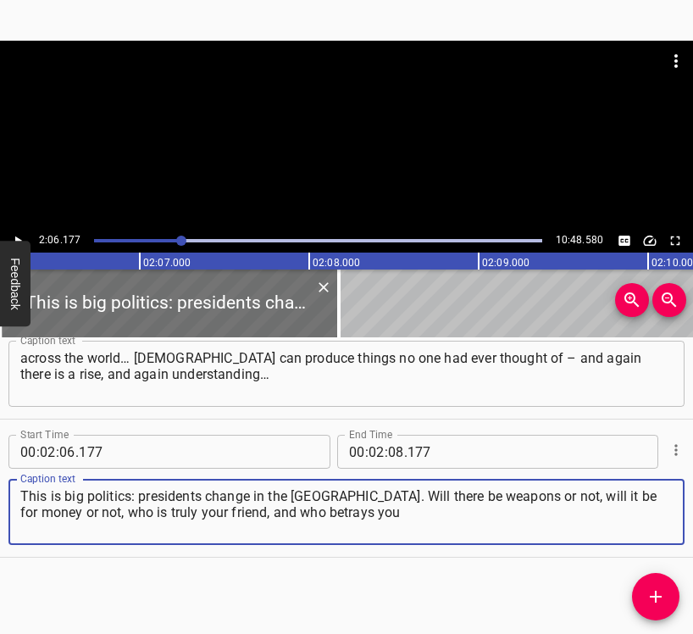
type textarea "This is big politics: presidents change in the [GEOGRAPHIC_DATA]. Will there be…"
click at [19, 238] on icon "Play/Pause" at bounding box center [17, 240] width 15 height 15
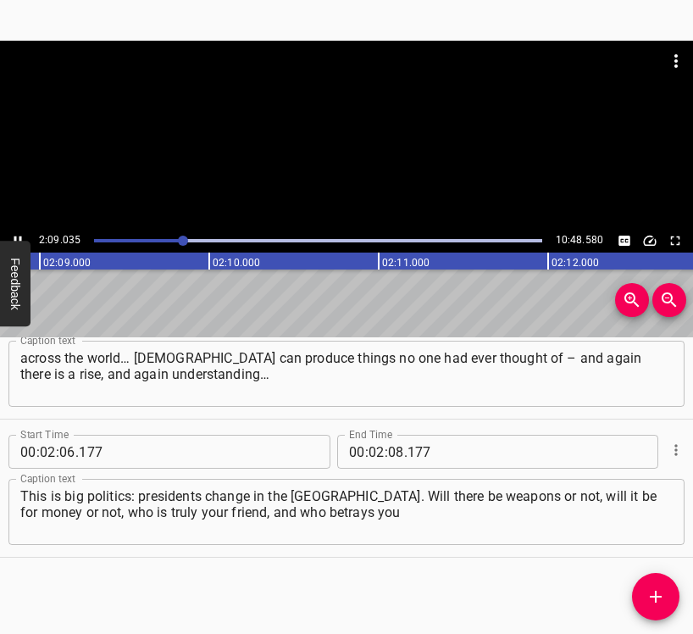
scroll to position [0, 21877]
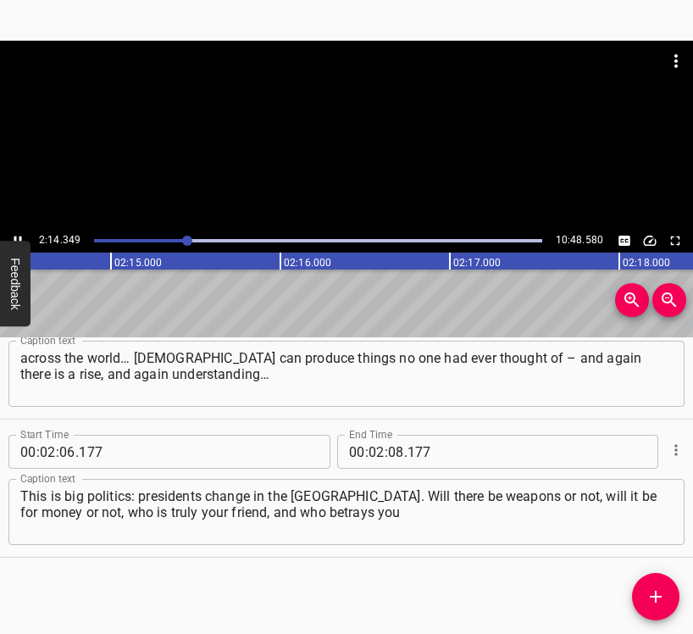
click at [14, 237] on icon "Play/Pause" at bounding box center [18, 241] width 8 height 9
click at [20, 234] on icon "Play/Pause" at bounding box center [17, 240] width 15 height 15
click at [21, 236] on icon "Play/Pause" at bounding box center [17, 240] width 15 height 15
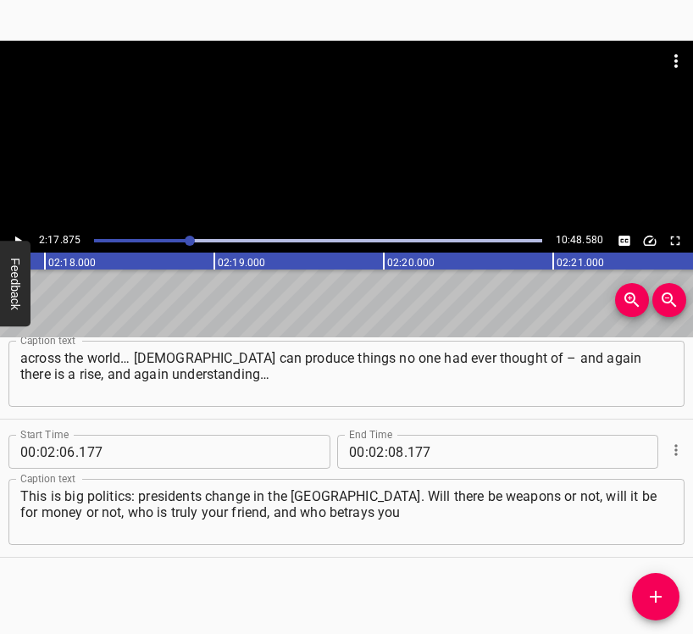
scroll to position [0, 23377]
click at [21, 236] on icon "Play/Pause" at bounding box center [17, 240] width 15 height 15
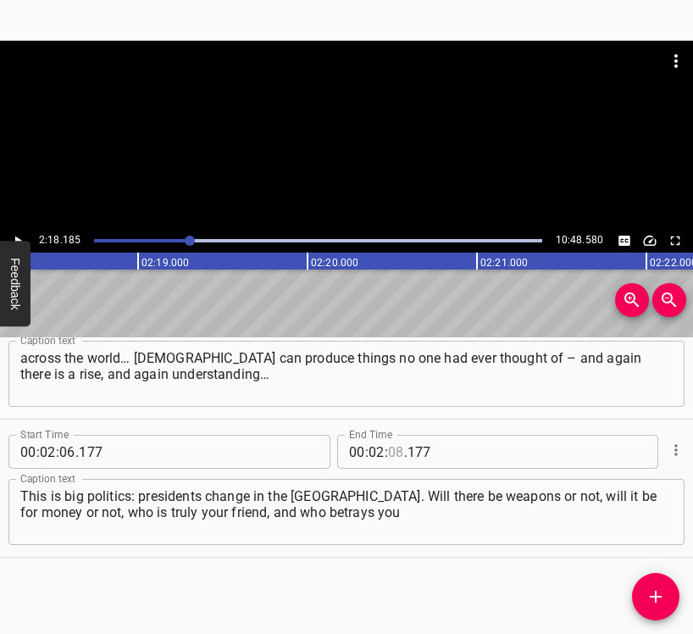
click at [390, 450] on input "number" at bounding box center [396, 452] width 16 height 34
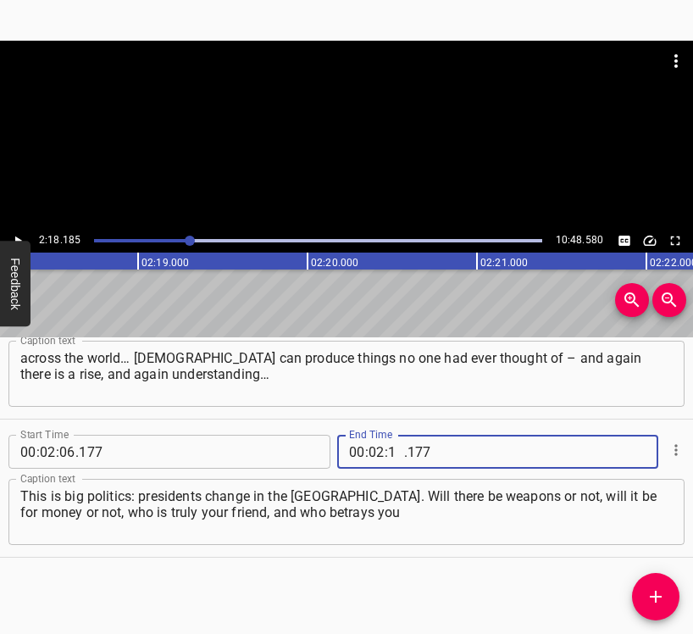
type input "18"
type input "185"
click at [656, 595] on icon "Add Cue" at bounding box center [656, 597] width 12 height 12
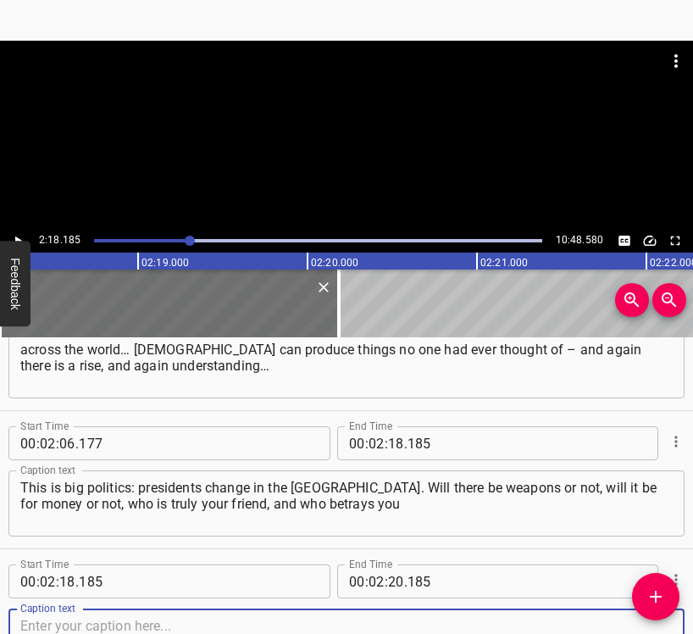
scroll to position [1718, 0]
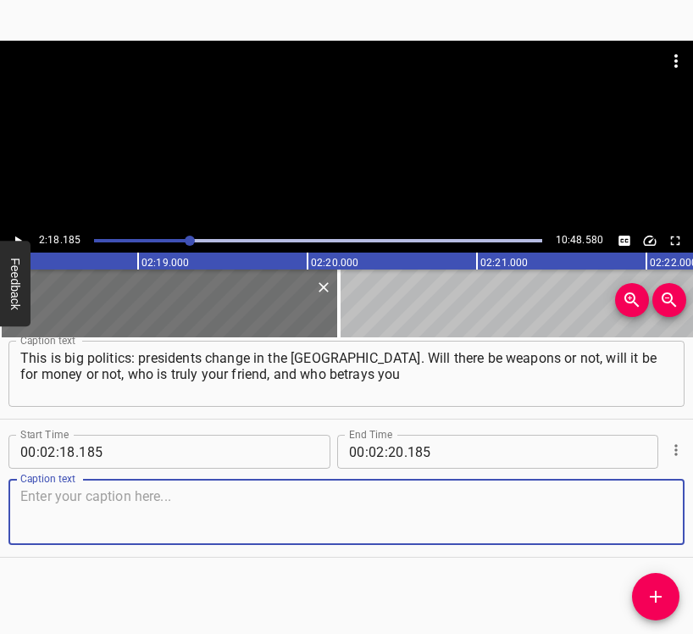
click at [656, 519] on textarea at bounding box center [346, 512] width 653 height 48
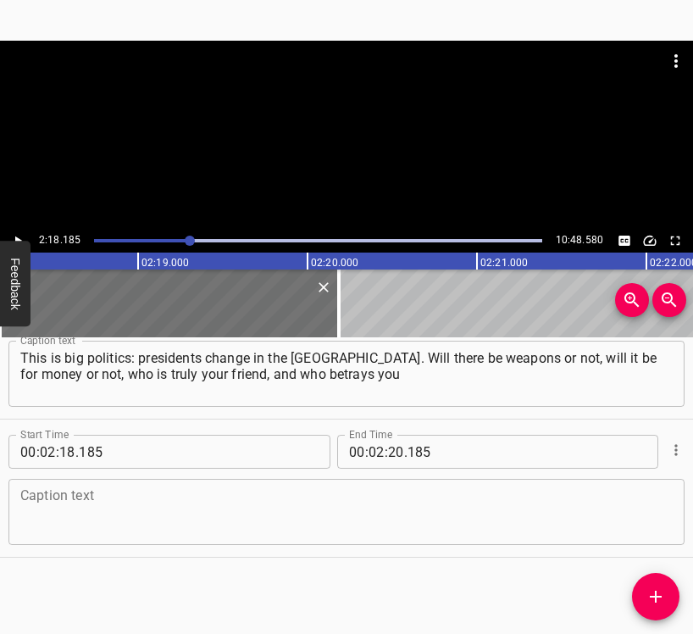
click at [30, 527] on textarea at bounding box center [346, 512] width 653 height 48
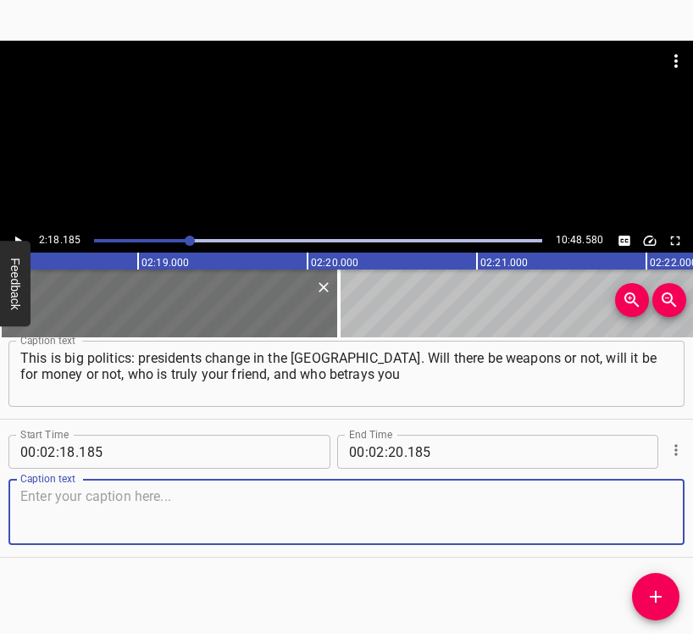
paste textarea "in that same European Union… We still remember those countries that block the f…"
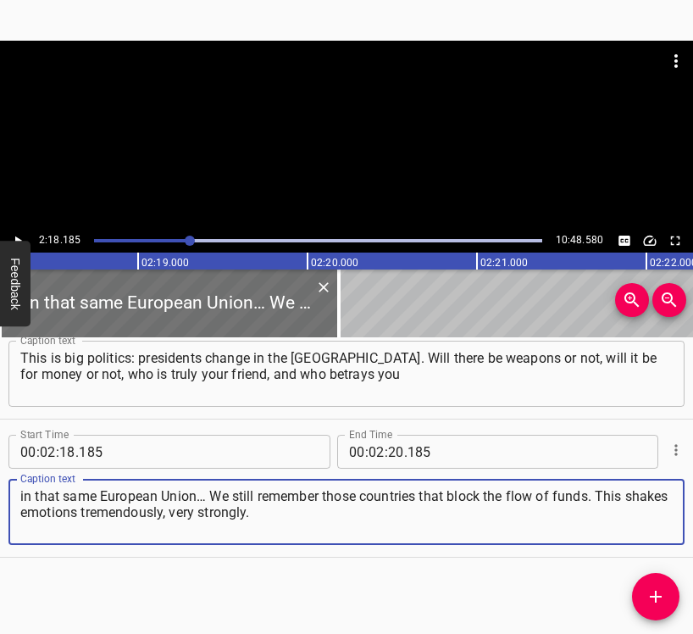
type textarea "in that same European Union… We still remember those countries that block the f…"
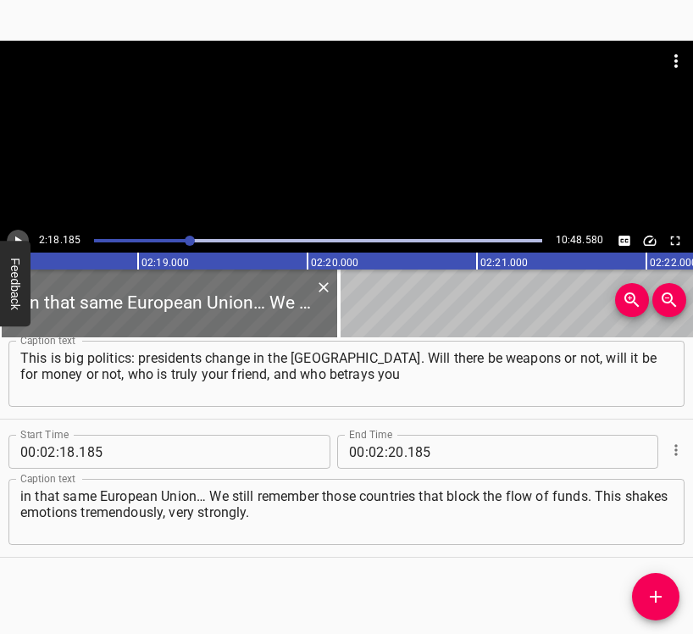
click at [21, 239] on icon "Play/Pause" at bounding box center [17, 240] width 15 height 15
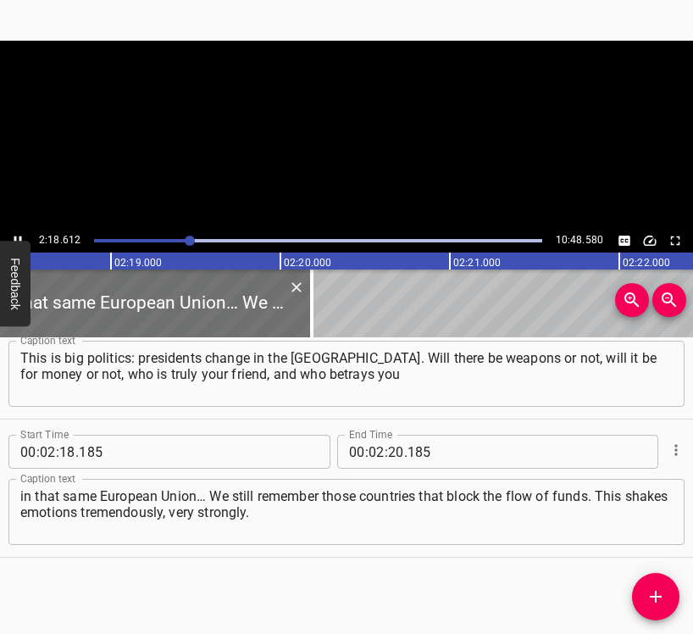
scroll to position [0, 23502]
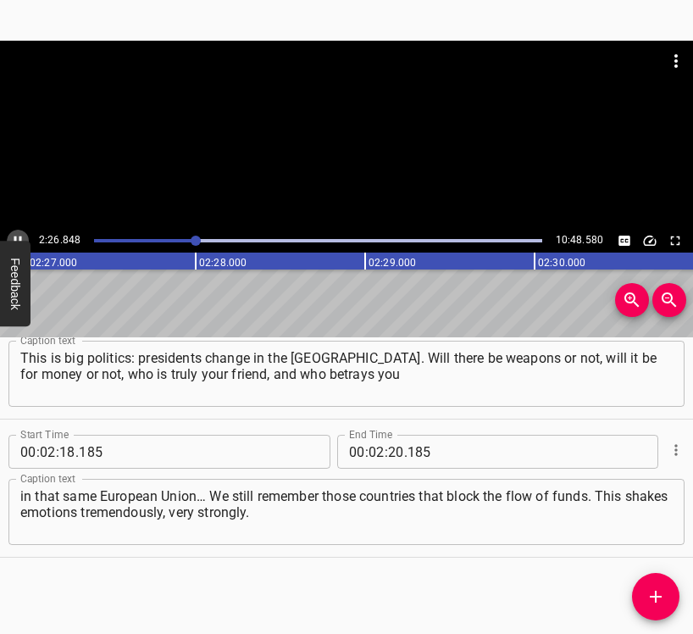
click at [13, 236] on icon "Play/Pause" at bounding box center [17, 240] width 15 height 15
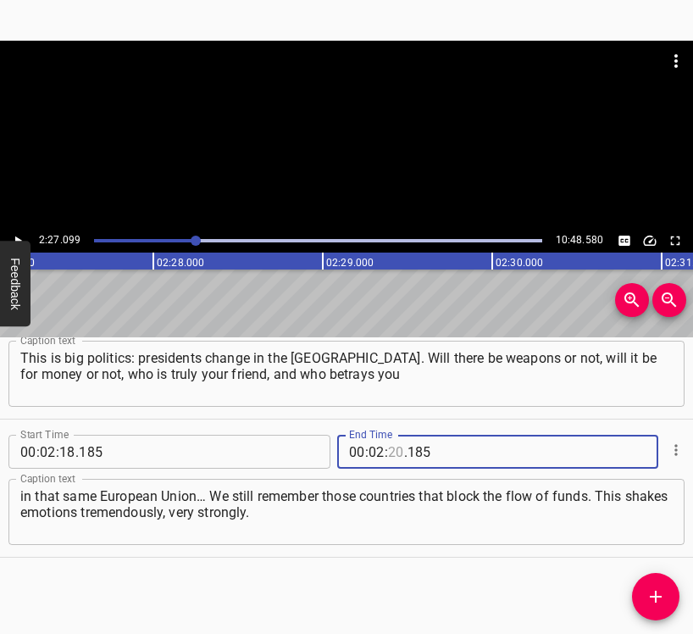
click at [391, 457] on input "number" at bounding box center [396, 452] width 16 height 34
type input "27"
type input "099"
click at [656, 594] on icon "Add Cue" at bounding box center [656, 597] width 12 height 12
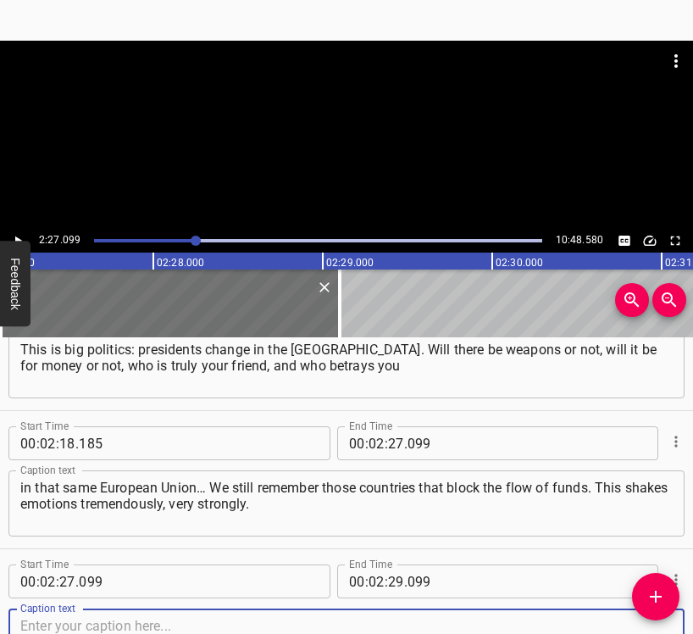
scroll to position [1856, 0]
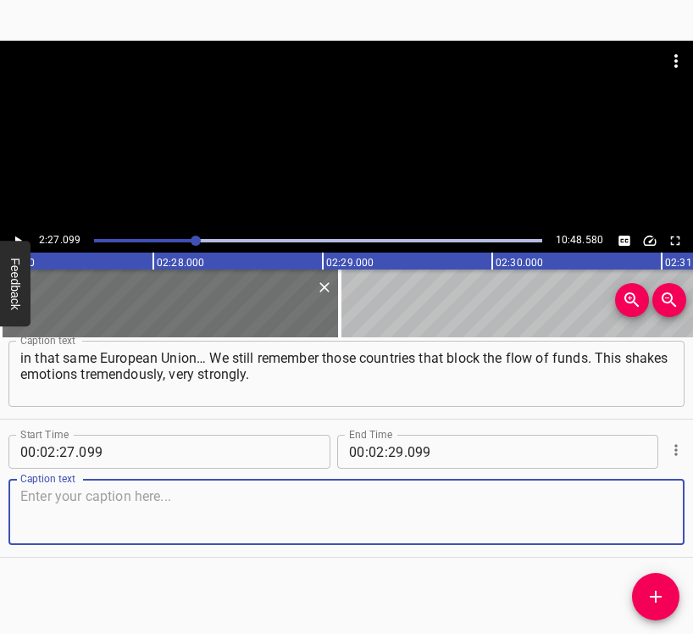
drag, startPoint x: 616, startPoint y: 502, endPoint x: 690, endPoint y: 480, distance: 77.0
click at [616, 501] on textarea at bounding box center [346, 512] width 653 height 48
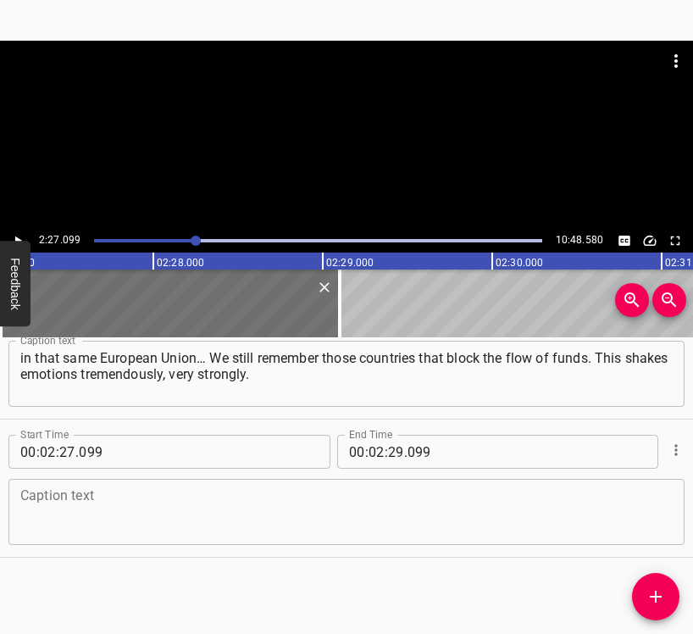
click at [242, 506] on textarea at bounding box center [346, 512] width 653 height 48
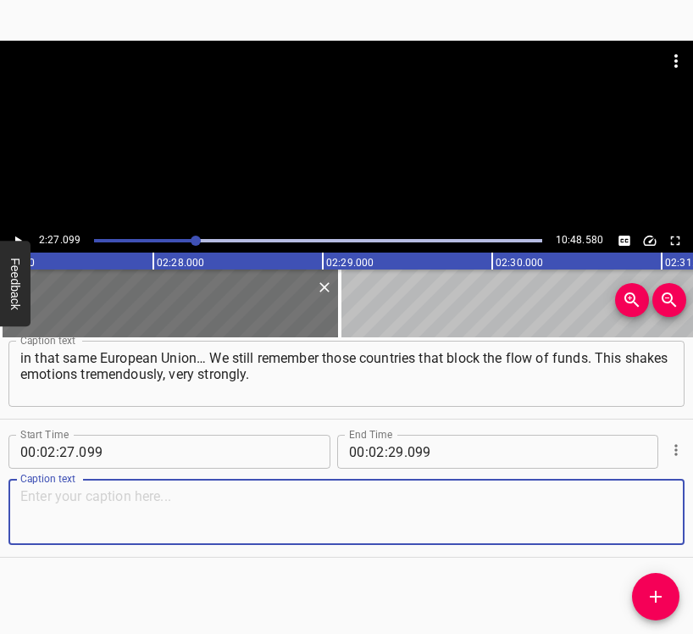
paste textarea "First of all… [PERSON_NAME]. I already mentioned him, I spoke about him. I won’…"
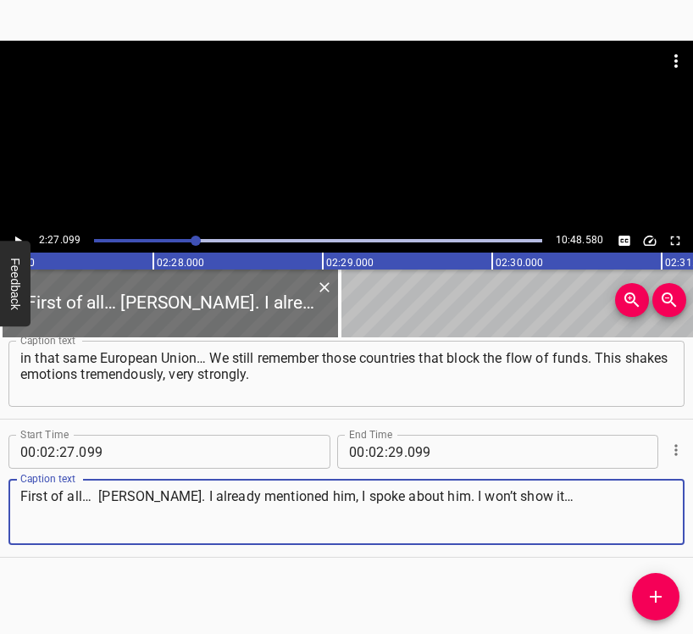
type textarea "First of all… [PERSON_NAME]. I already mentioned him, I spoke about him. I won’…"
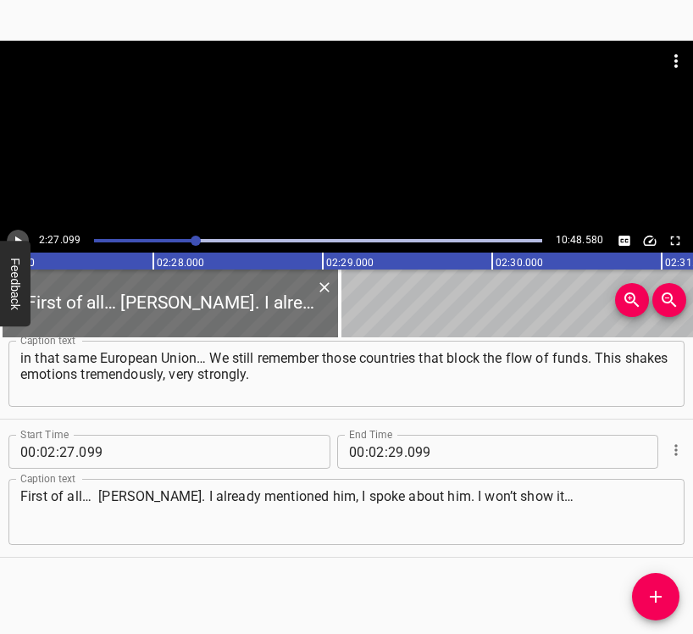
click at [15, 235] on icon "Play/Pause" at bounding box center [17, 240] width 15 height 15
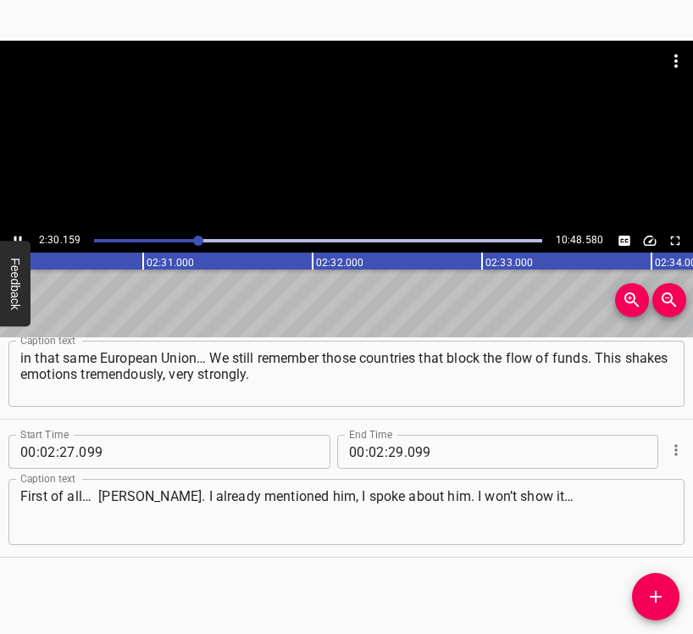
scroll to position [0, 25504]
click at [12, 238] on icon "Play/Pause" at bounding box center [17, 240] width 15 height 15
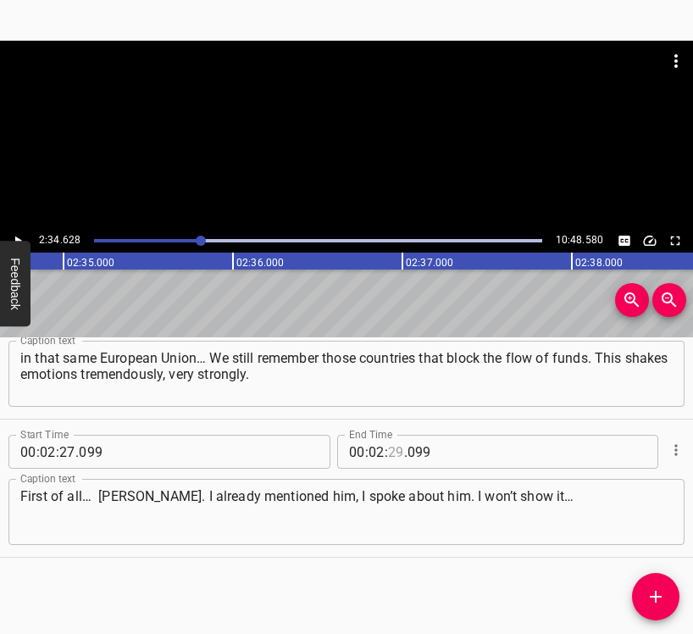
click at [388, 454] on input "number" at bounding box center [396, 452] width 16 height 34
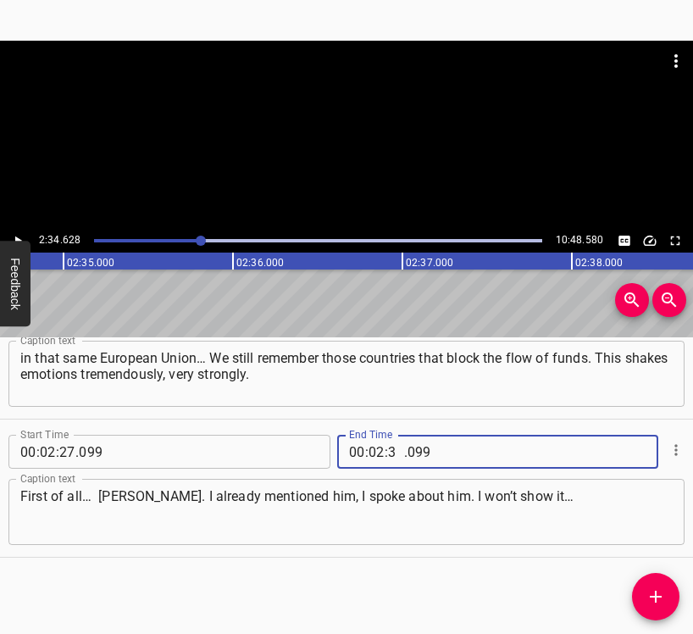
type input "34"
type input "628"
click at [659, 599] on icon "Add Cue" at bounding box center [656, 597] width 20 height 20
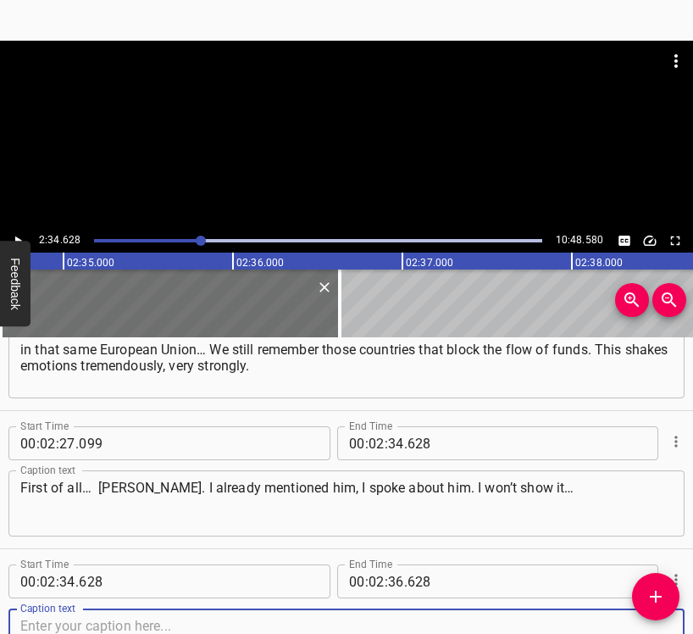
scroll to position [1994, 0]
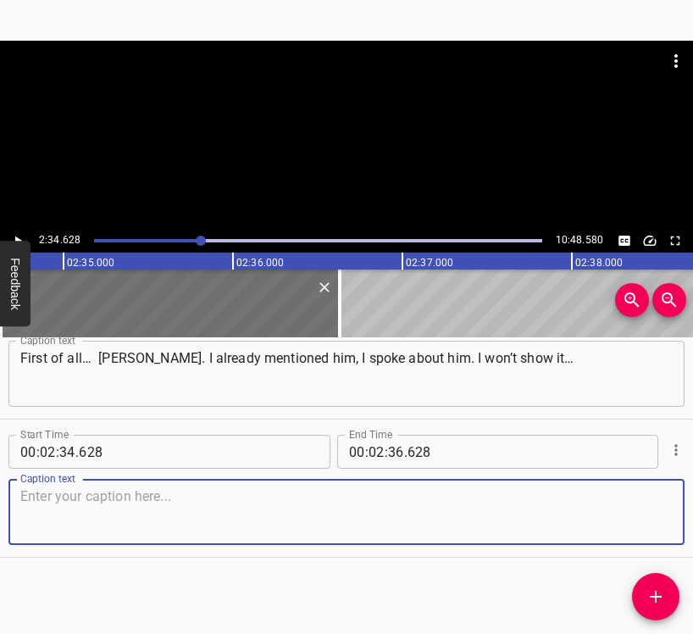
click at [627, 510] on textarea at bounding box center [346, 512] width 653 height 48
click at [281, 523] on textarea at bounding box center [346, 512] width 653 height 48
paste textarea "And it’s not only [PERSON_NAME], there are plenty of them."
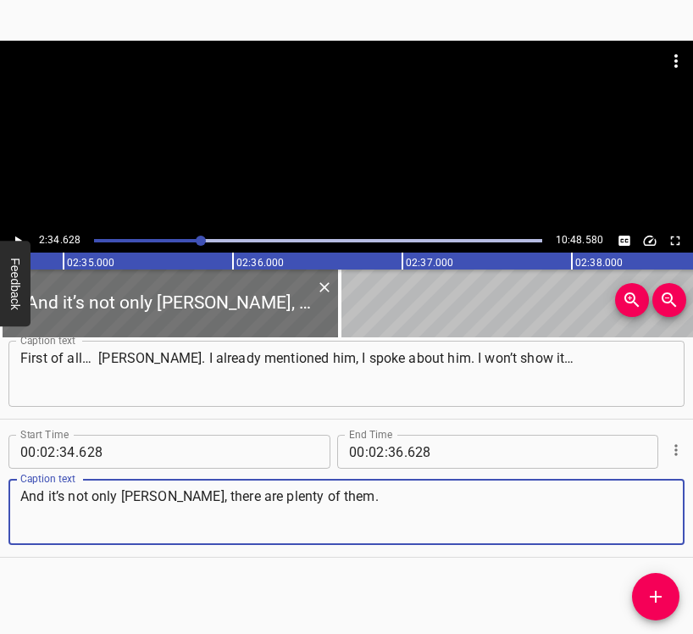
type textarea "And it’s not only [PERSON_NAME], there are plenty of them."
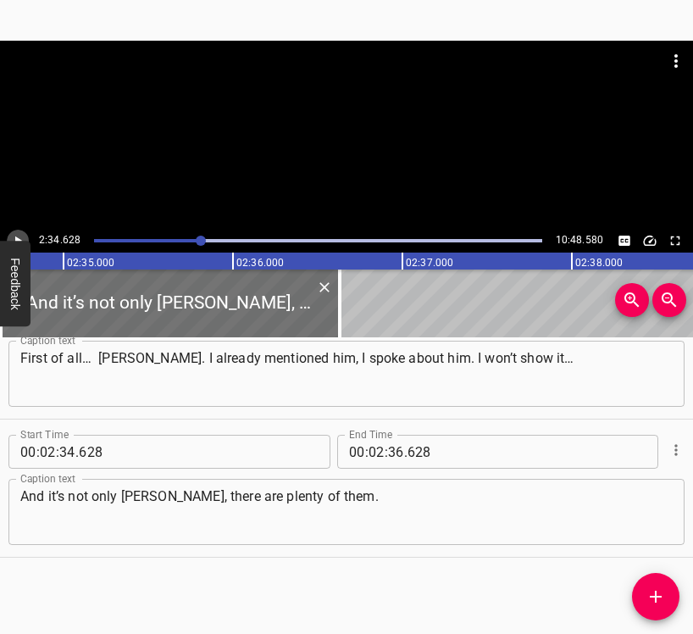
click at [16, 235] on icon "Play/Pause" at bounding box center [17, 240] width 15 height 15
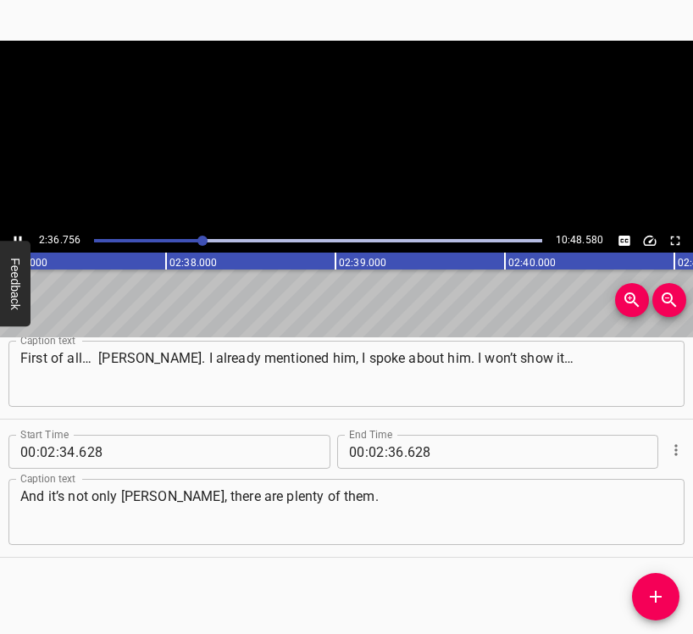
click at [16, 235] on icon "Play/Pause" at bounding box center [17, 240] width 15 height 15
click at [393, 452] on input "number" at bounding box center [396, 452] width 16 height 34
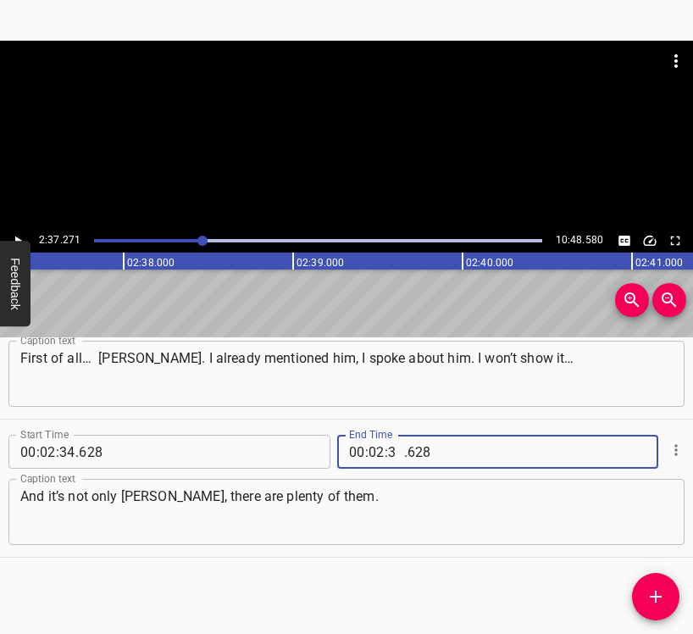
type input "37"
type input "271"
click at [654, 595] on icon "Add Cue" at bounding box center [656, 597] width 20 height 20
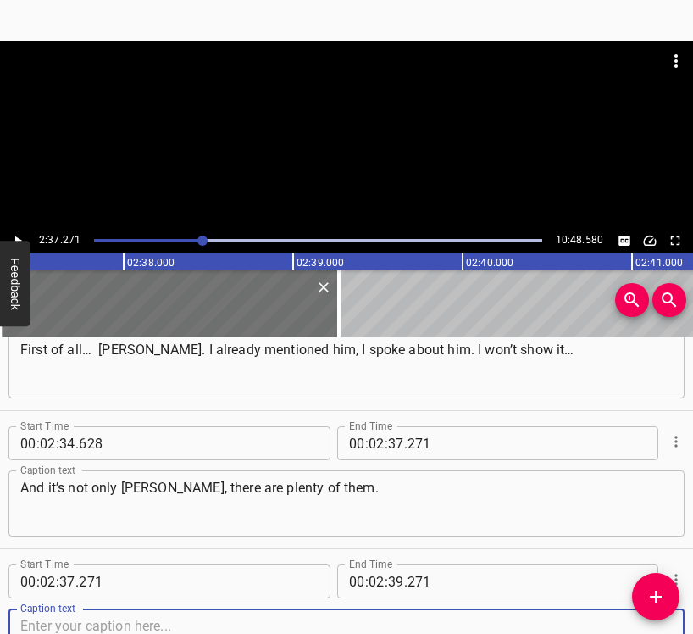
scroll to position [2132, 0]
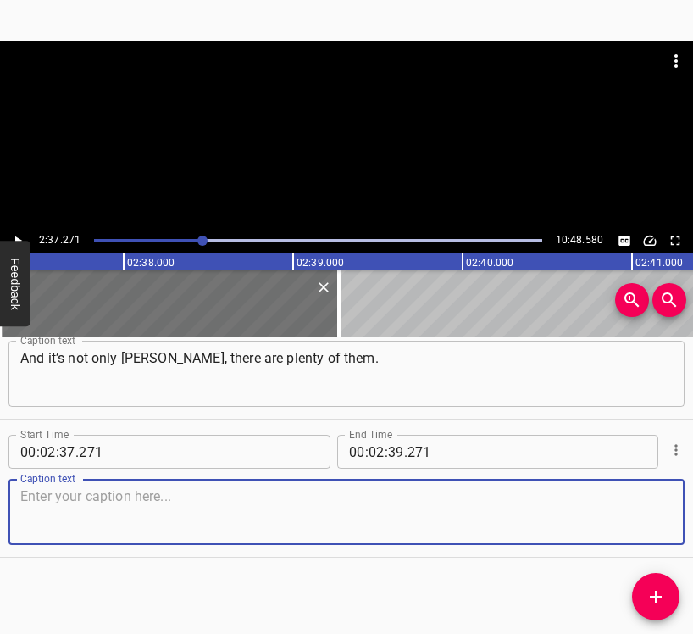
click at [636, 496] on textarea at bounding box center [346, 512] width 653 height 48
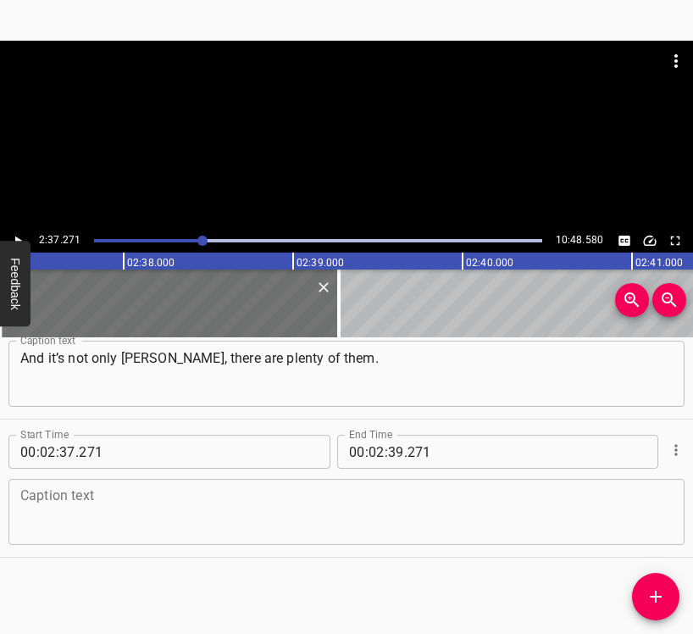
click at [164, 521] on textarea at bounding box center [346, 512] width 653 height 48
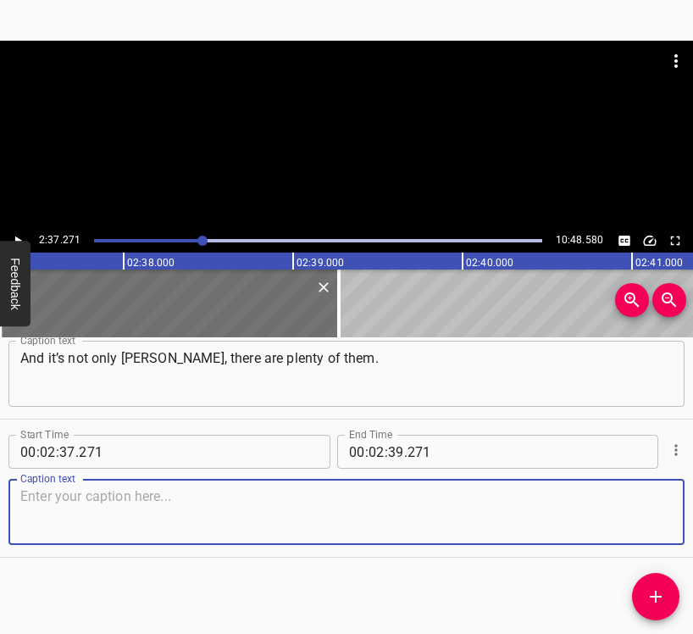
paste textarea "I will no longer come to you as a specialist. Every time I am provoked: what me…"
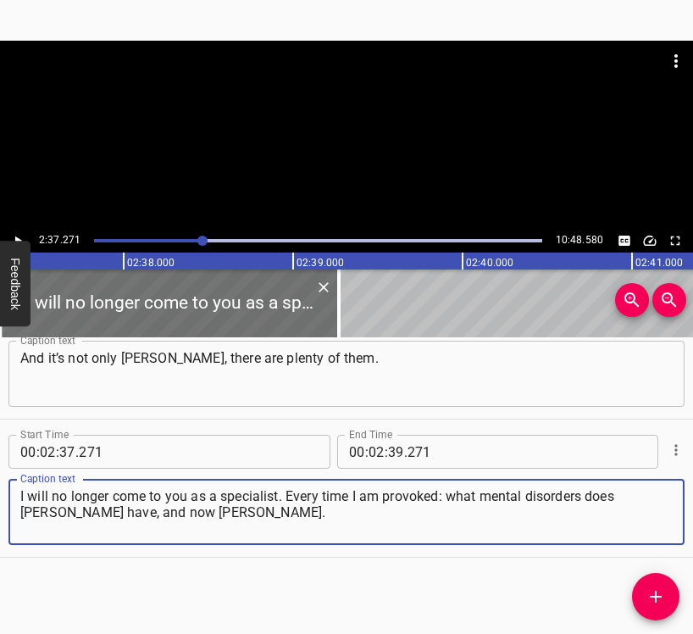
type textarea "I will no longer come to you as a specialist. Every time I am provoked: what me…"
click at [14, 238] on icon "Play/Pause" at bounding box center [17, 240] width 15 height 15
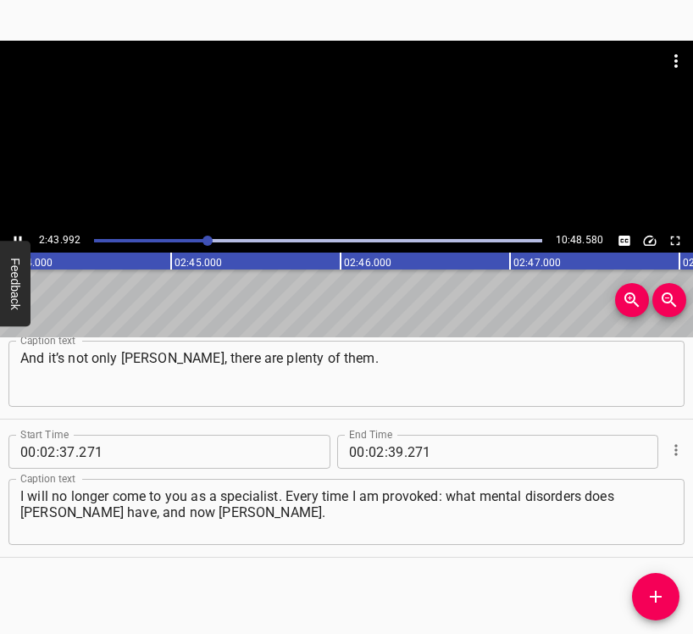
click at [15, 235] on icon "Play/Pause" at bounding box center [17, 240] width 15 height 15
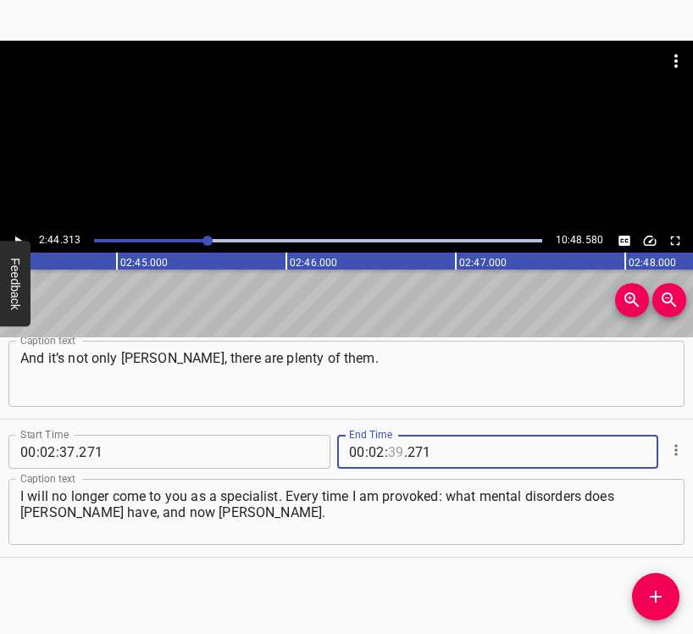
click at [393, 451] on input "number" at bounding box center [396, 452] width 16 height 34
type input "44"
type input "313"
click at [654, 594] on icon "Add Cue" at bounding box center [656, 597] width 20 height 20
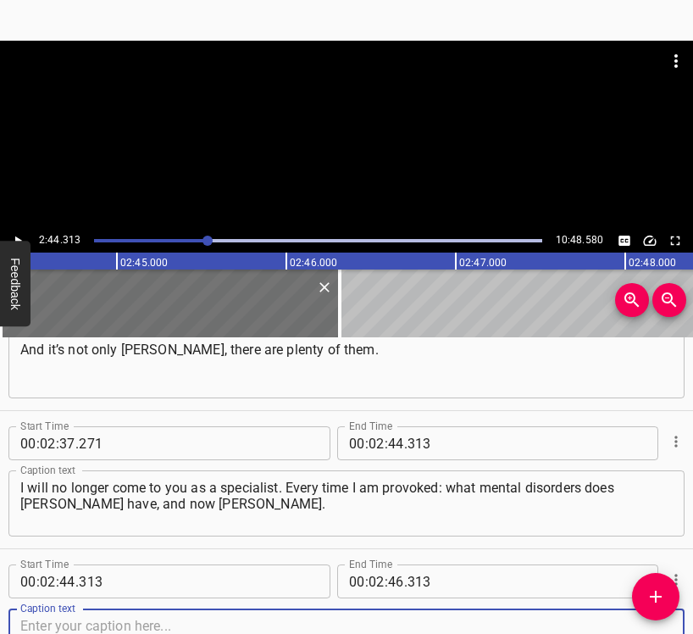
scroll to position [2270, 0]
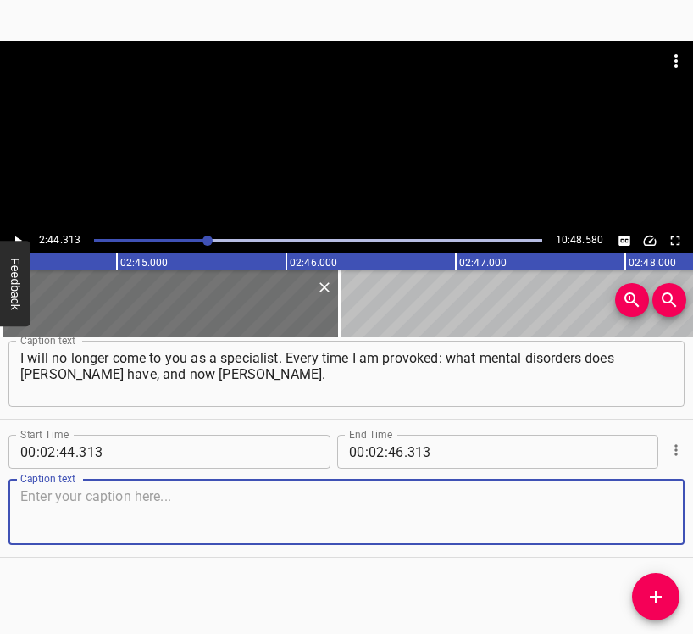
click at [627, 520] on textarea at bounding box center [346, 512] width 653 height 48
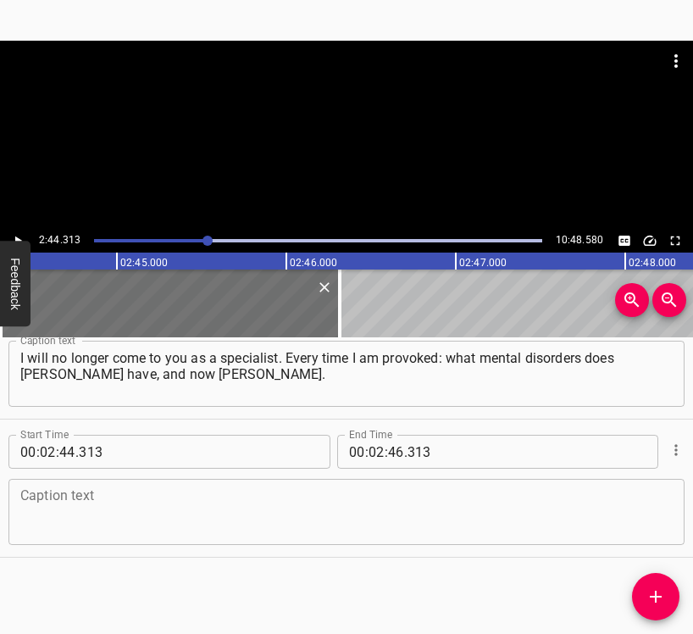
click at [92, 503] on textarea at bounding box center [346, 512] width 653 height 48
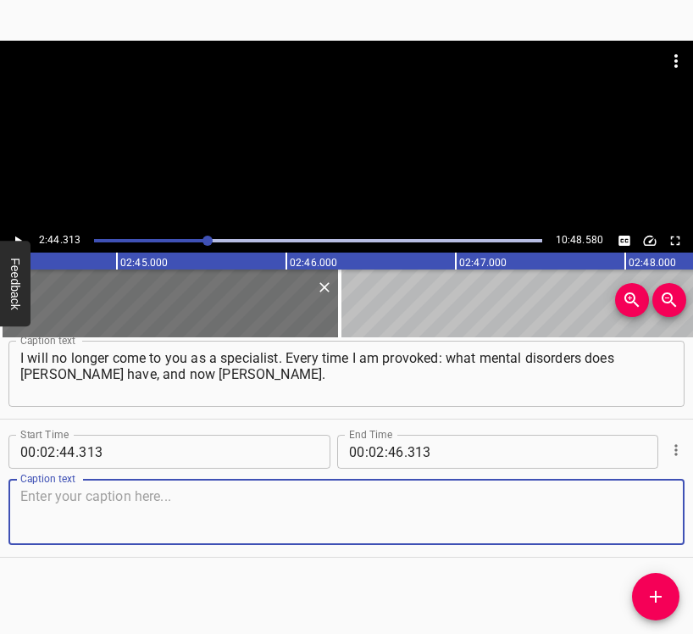
paste textarea "Well, forgive me, but he really is a bit… The peacock syndrome is certainly the…"
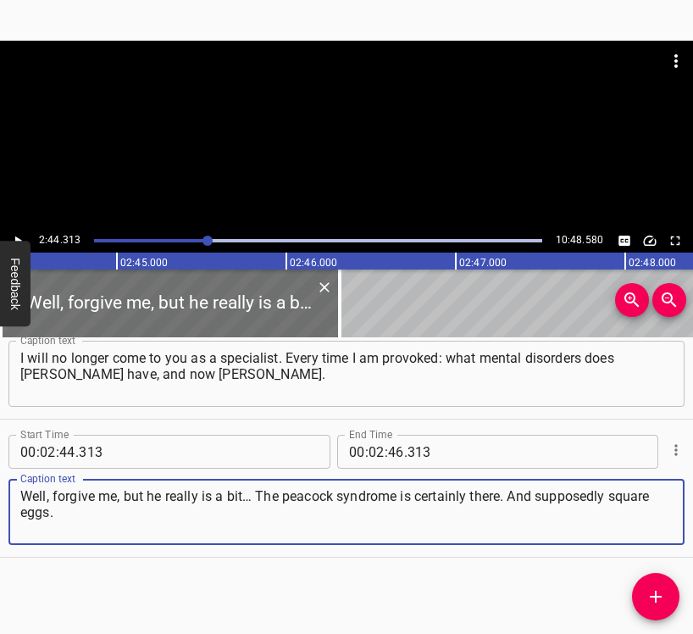
type textarea "Well, forgive me, but he really is a bit… The peacock syndrome is certainly the…"
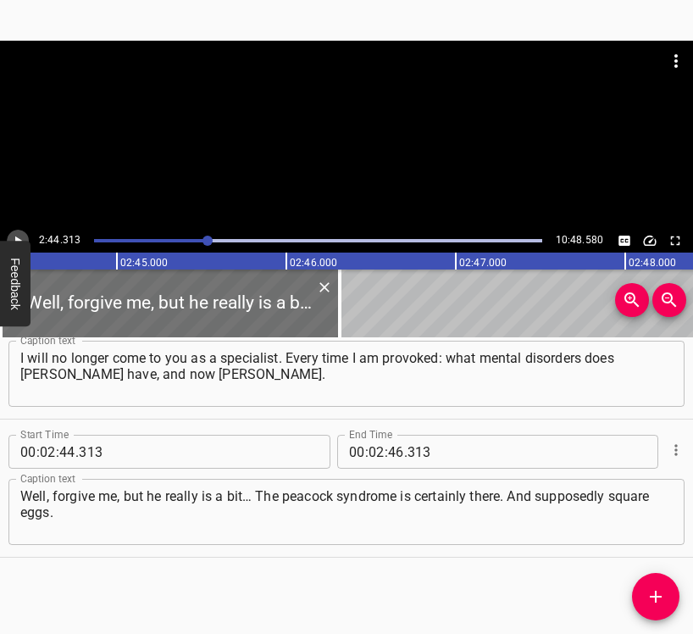
click at [19, 239] on icon "Play/Pause" at bounding box center [18, 241] width 7 height 9
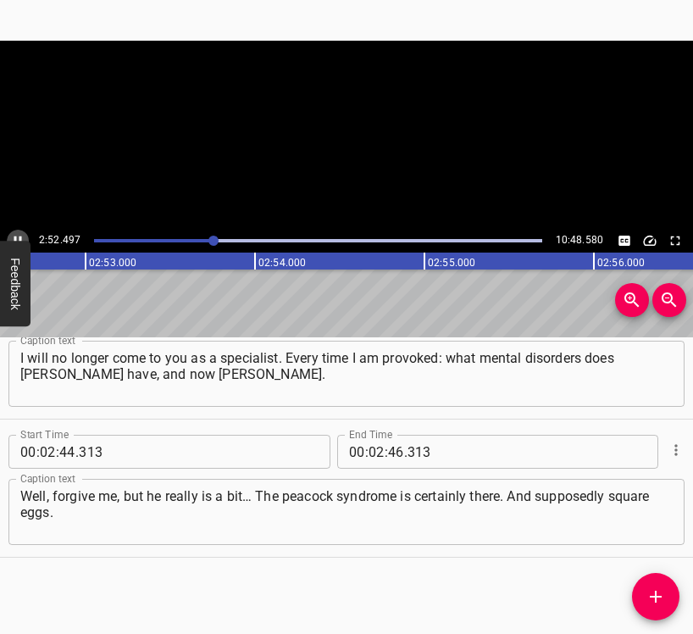
click at [19, 239] on icon "Play/Pause" at bounding box center [17, 240] width 15 height 15
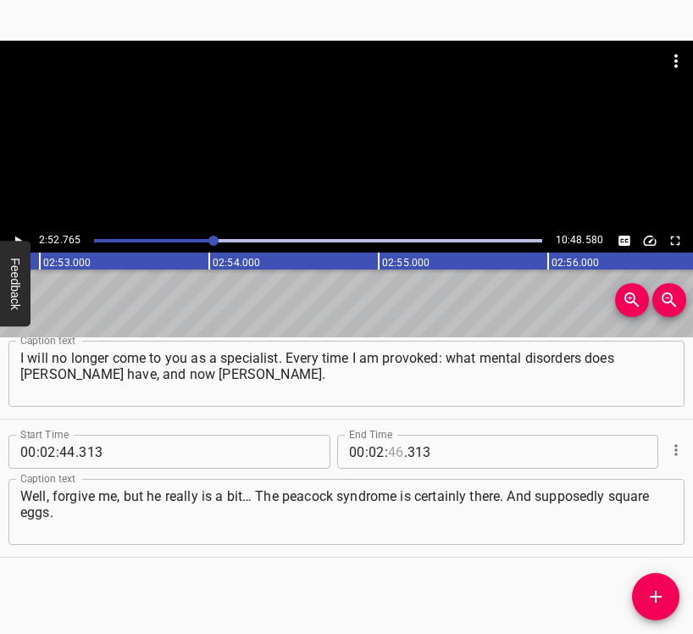
click at [396, 451] on input "number" at bounding box center [396, 452] width 16 height 34
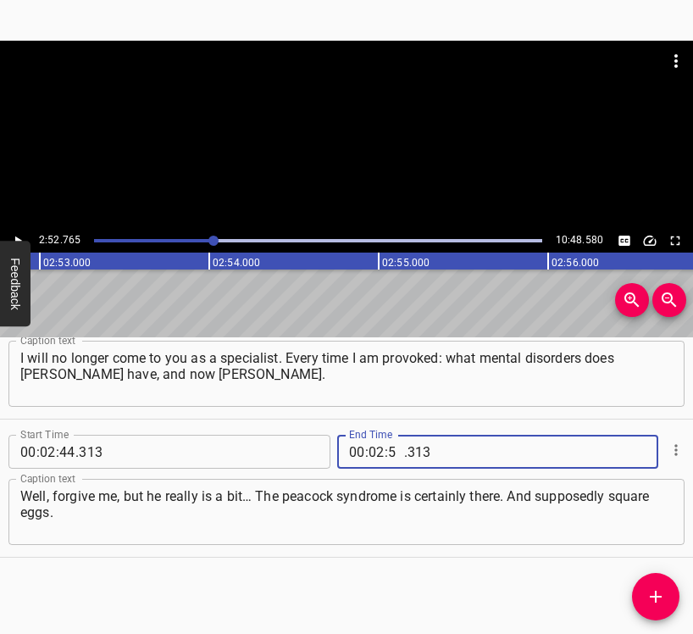
type input "52"
type input "765"
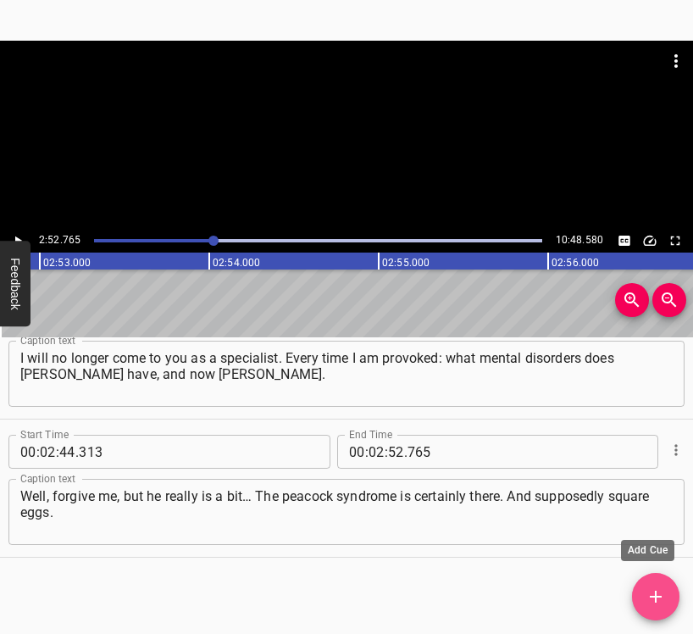
click at [653, 599] on icon "Add Cue" at bounding box center [656, 597] width 20 height 20
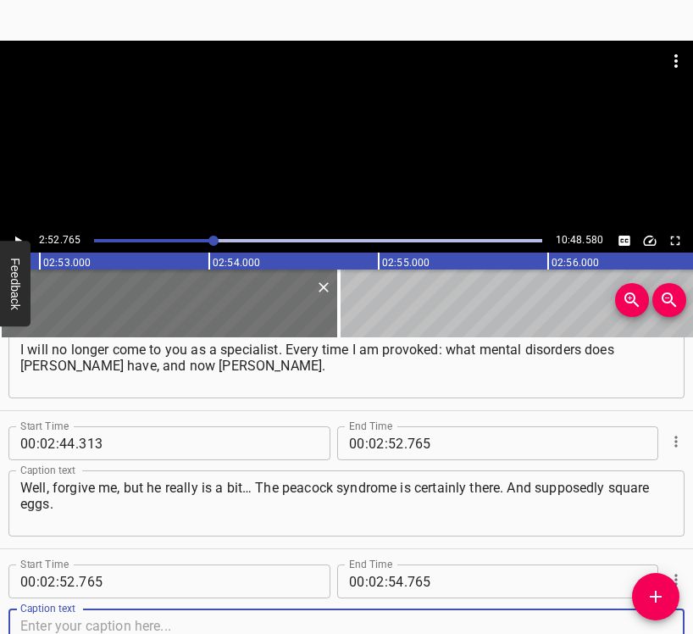
scroll to position [2409, 0]
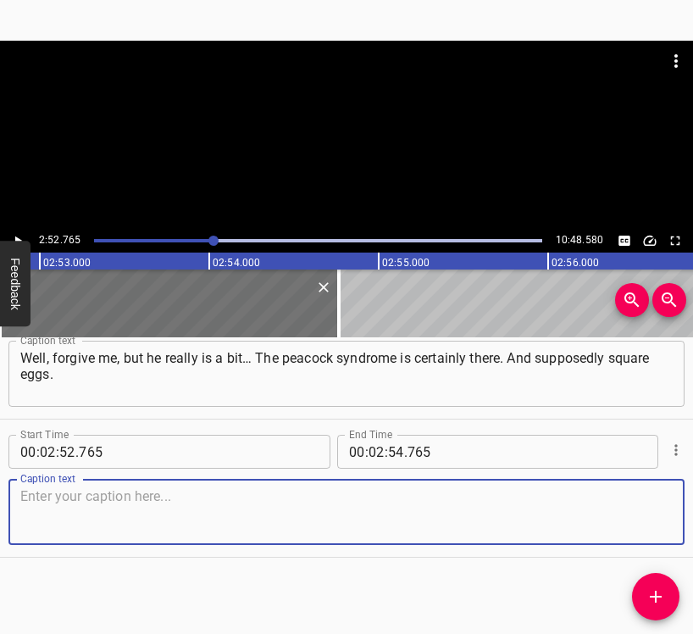
click at [633, 500] on textarea at bounding box center [346, 512] width 653 height 48
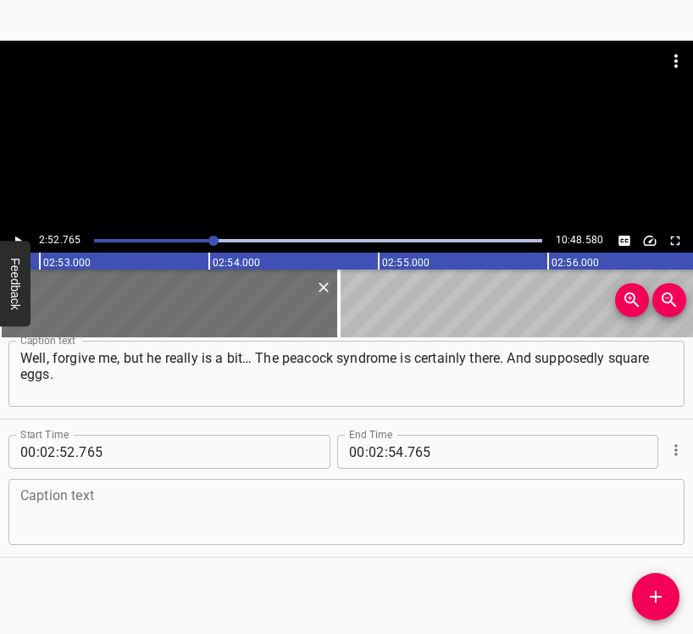
click at [174, 514] on textarea at bounding box center [346, 512] width 653 height 48
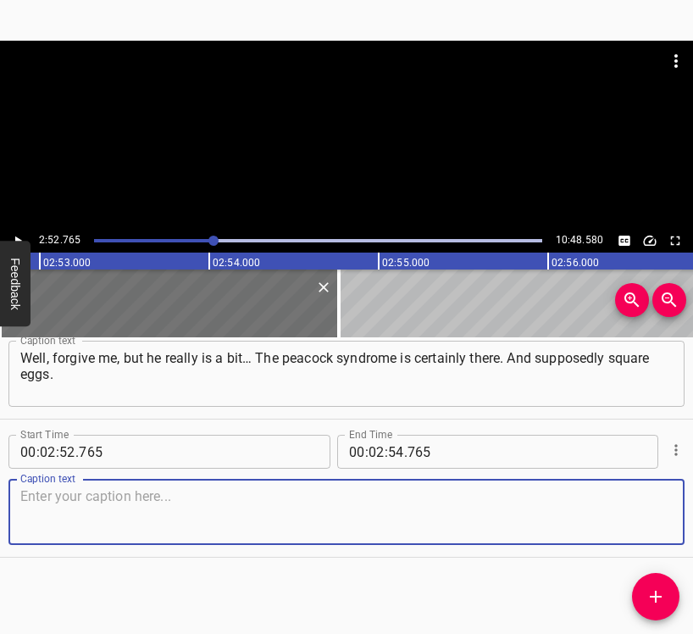
paste textarea "I know my [DEMOGRAPHIC_DATA] colleagues at the professor level who have spoken …"
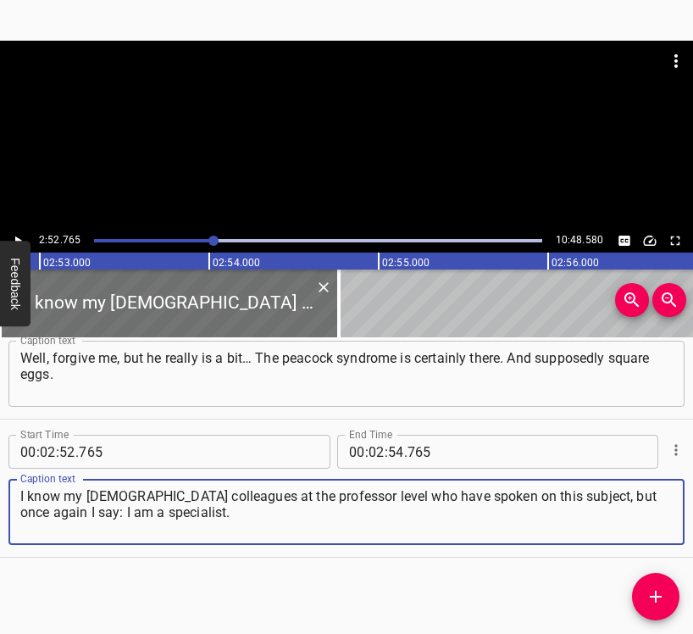
type textarea "I know my [DEMOGRAPHIC_DATA] colleagues at the professor level who have spoken …"
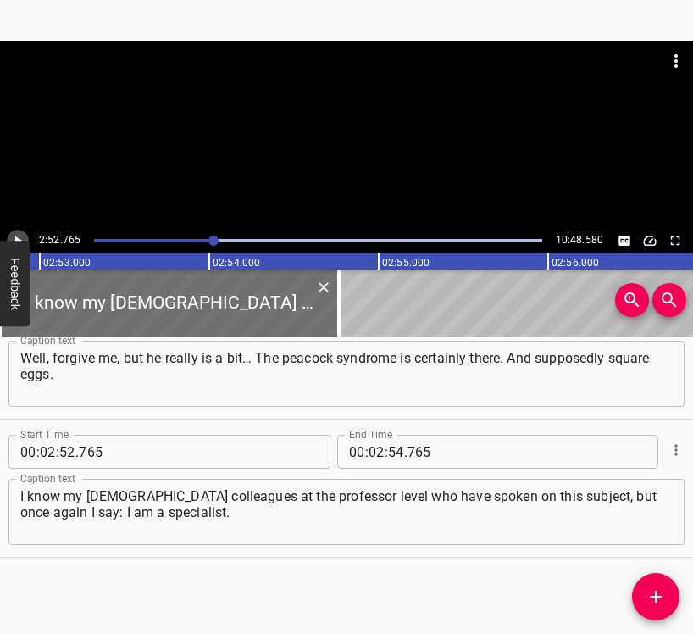
click at [14, 236] on icon "Play/Pause" at bounding box center [17, 240] width 15 height 15
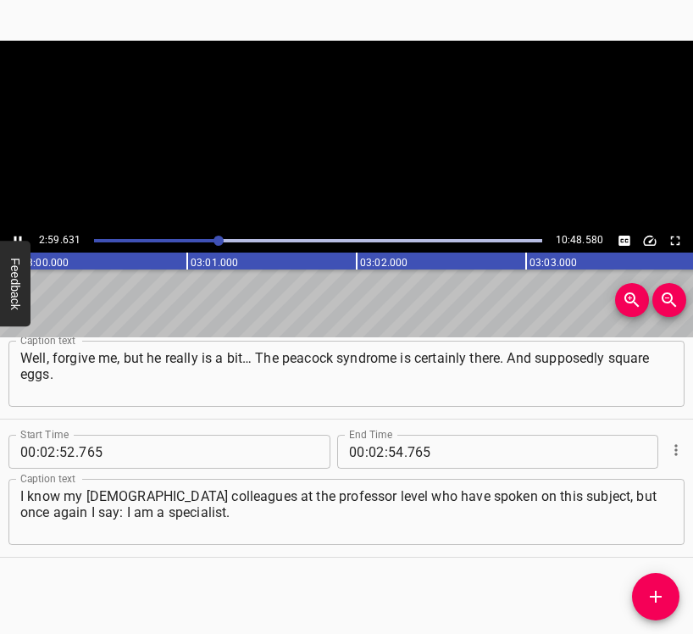
click at [15, 235] on icon "Play/Pause" at bounding box center [17, 240] width 15 height 15
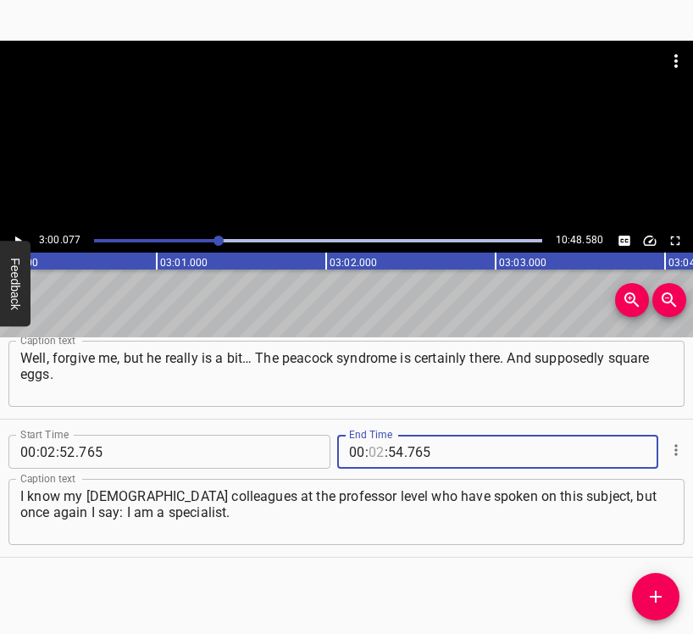
click at [370, 452] on input "number" at bounding box center [377, 452] width 16 height 34
type input "03"
type input "00"
type input "077"
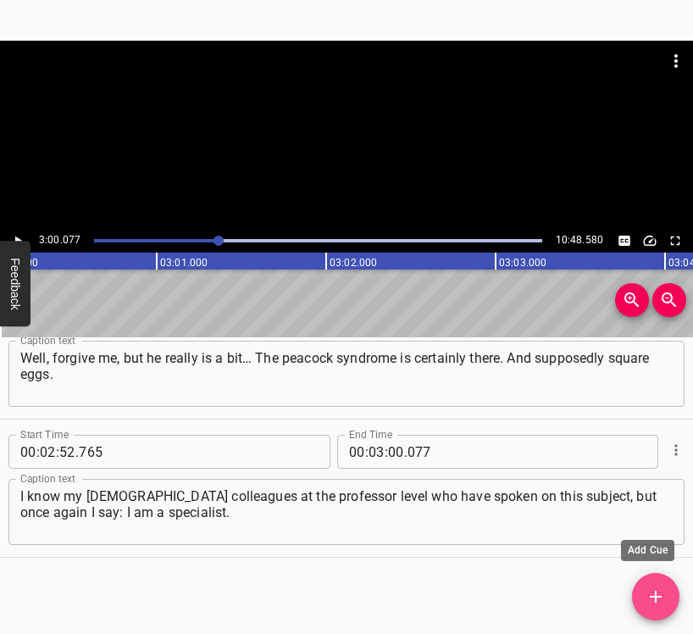
click at [663, 599] on icon "Add Cue" at bounding box center [656, 597] width 20 height 20
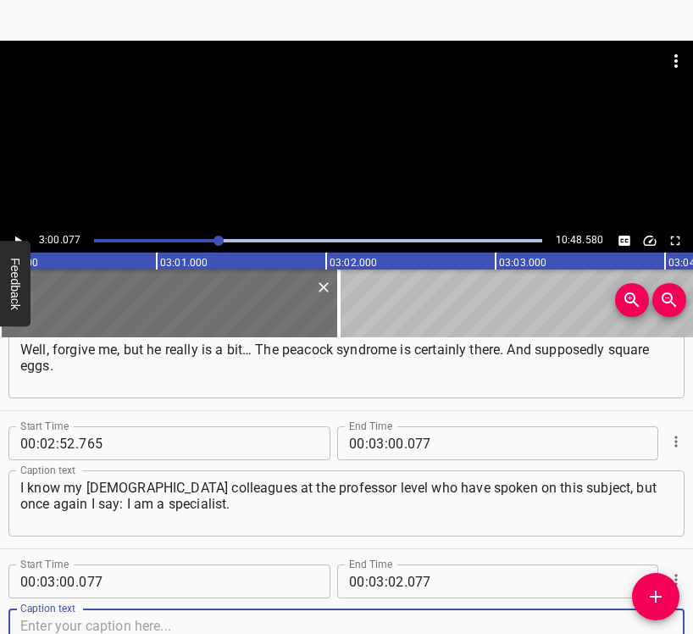
scroll to position [2547, 0]
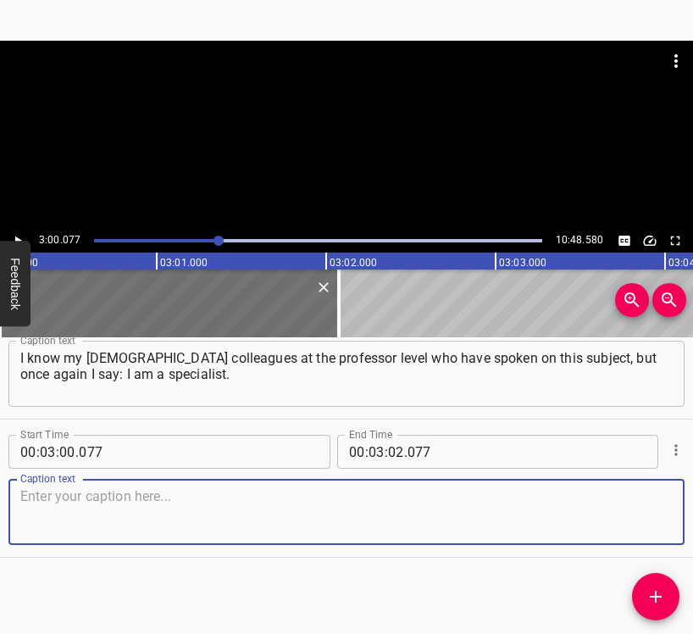
click at [640, 521] on textarea at bounding box center [346, 512] width 653 height 48
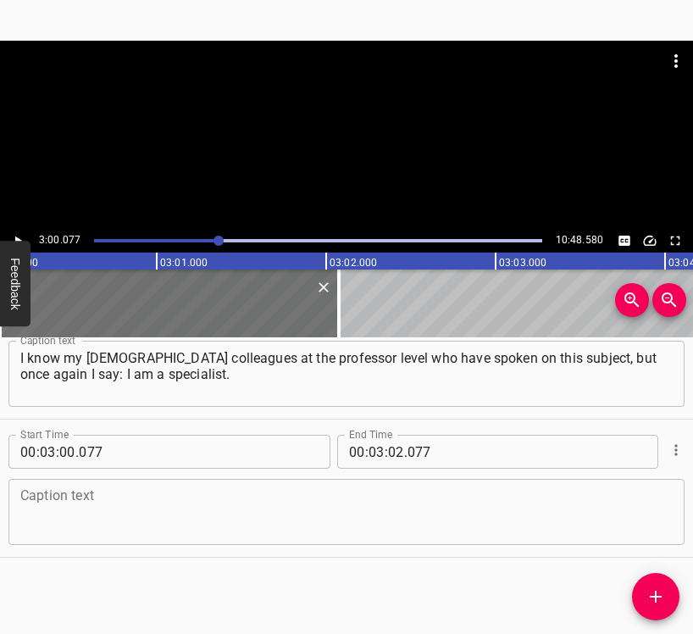
click at [195, 522] on textarea at bounding box center [346, 512] width 653 height 48
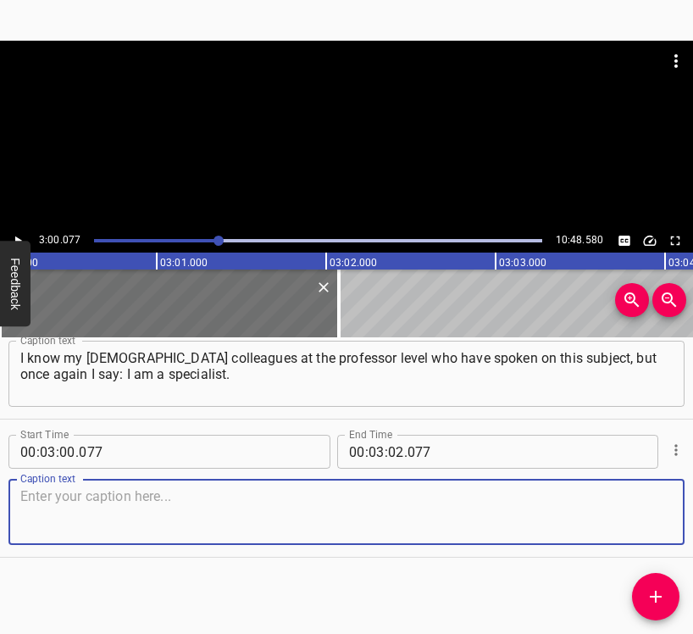
paste textarea "If I conducted an interview, I will state the diagnosis; if I did not, I will n…"
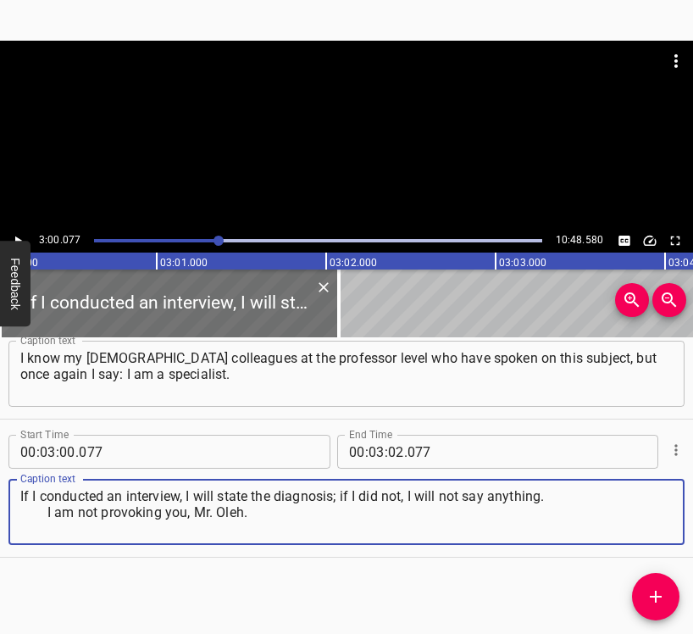
type textarea "If I conducted an interview, I will state the diagnosis; if I did not, I will n…"
click at [14, 236] on icon "Play/Pause" at bounding box center [17, 240] width 15 height 15
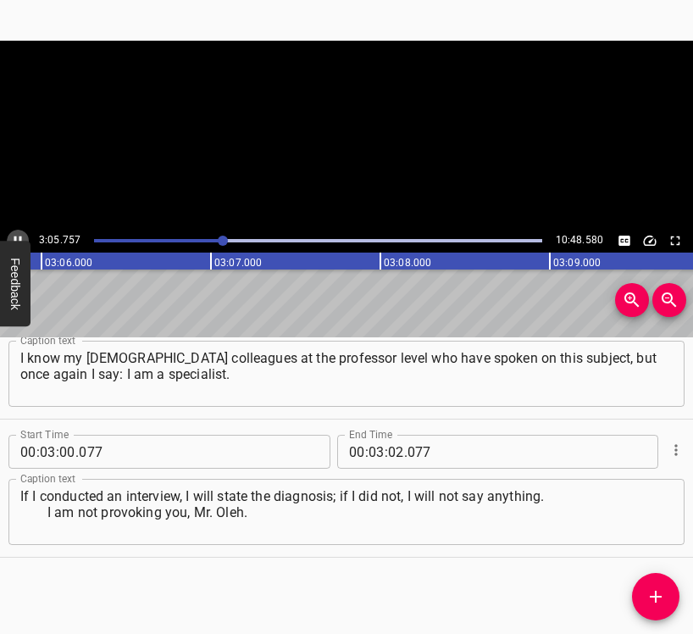
click at [14, 236] on icon "Play/Pause" at bounding box center [17, 240] width 15 height 15
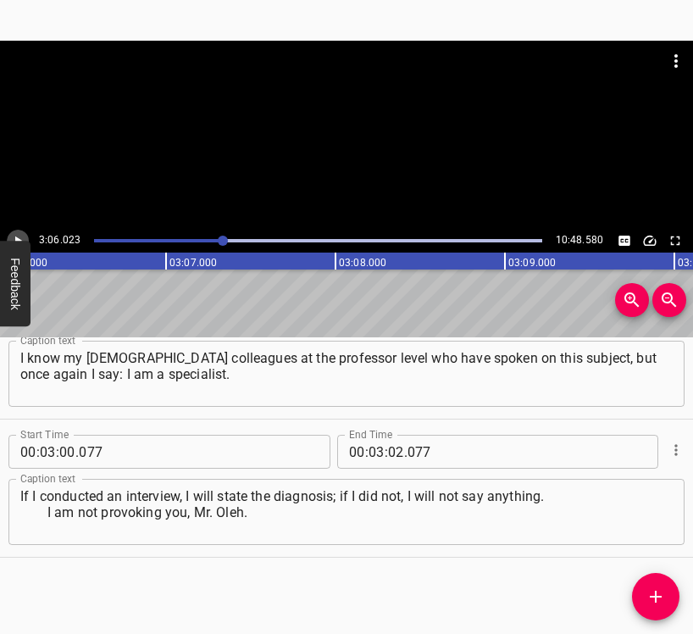
click at [14, 236] on icon "Play/Pause" at bounding box center [17, 240] width 15 height 15
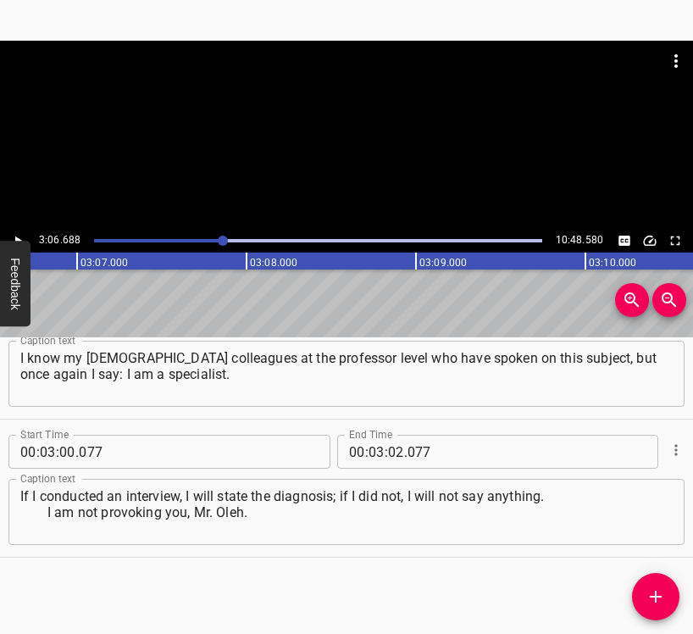
scroll to position [0, 31653]
click at [391, 451] on input "number" at bounding box center [396, 452] width 16 height 34
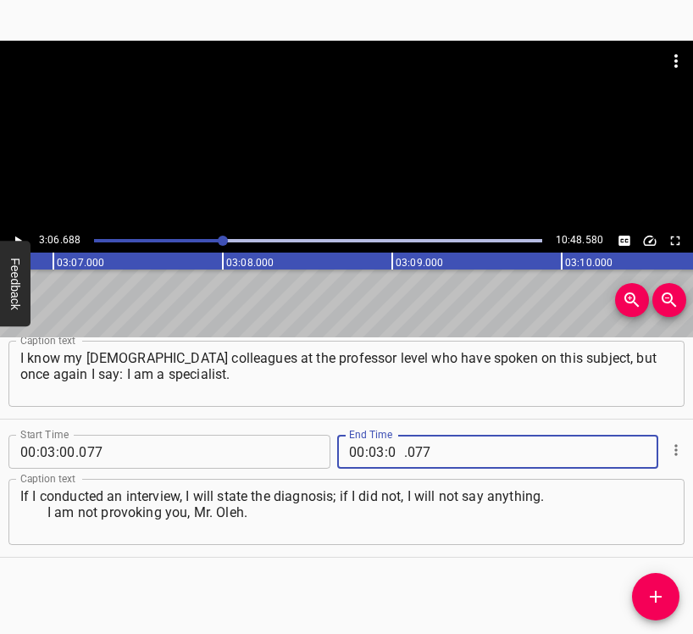
type input "06"
type input "688"
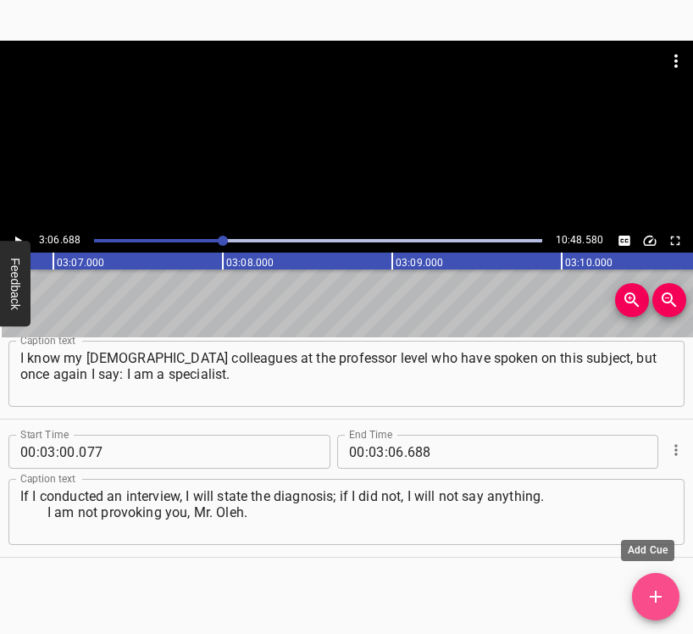
drag, startPoint x: 648, startPoint y: 589, endPoint x: 668, endPoint y: 576, distance: 24.5
click at [648, 593] on icon "Add Cue" at bounding box center [656, 597] width 20 height 20
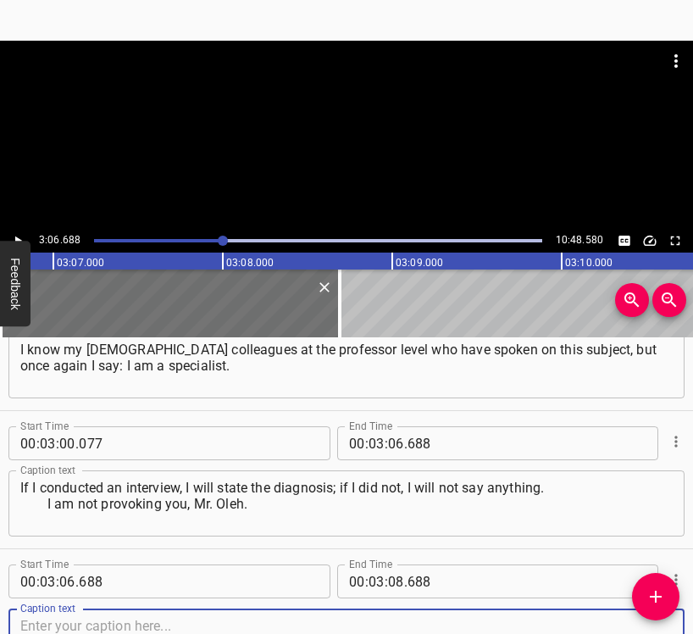
scroll to position [2685, 0]
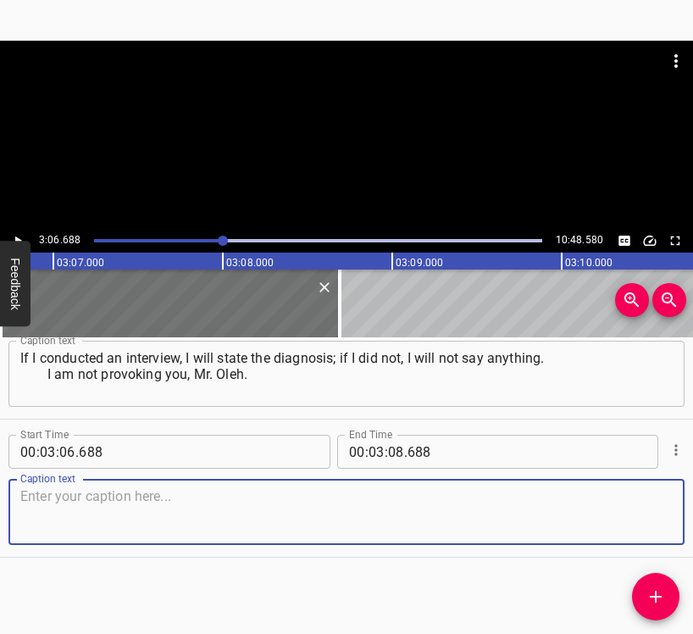
click at [642, 514] on textarea at bounding box center [346, 512] width 653 height 48
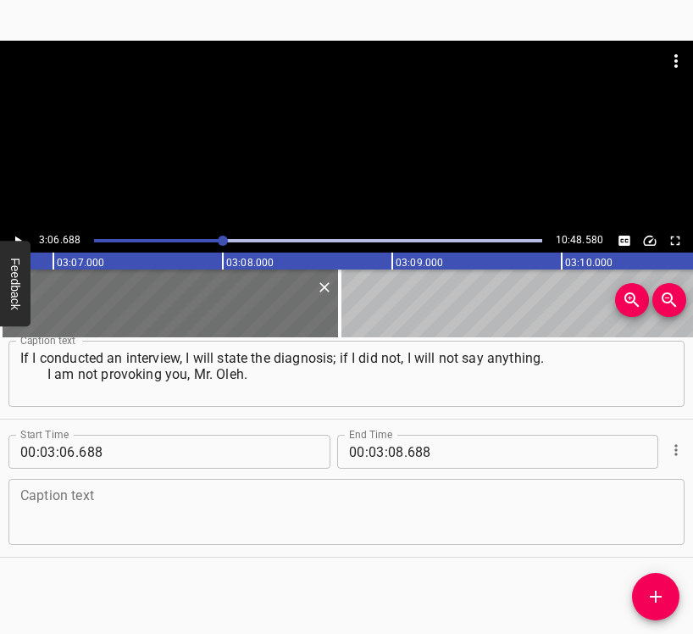
click at [92, 498] on textarea at bounding box center [346, 512] width 653 height 48
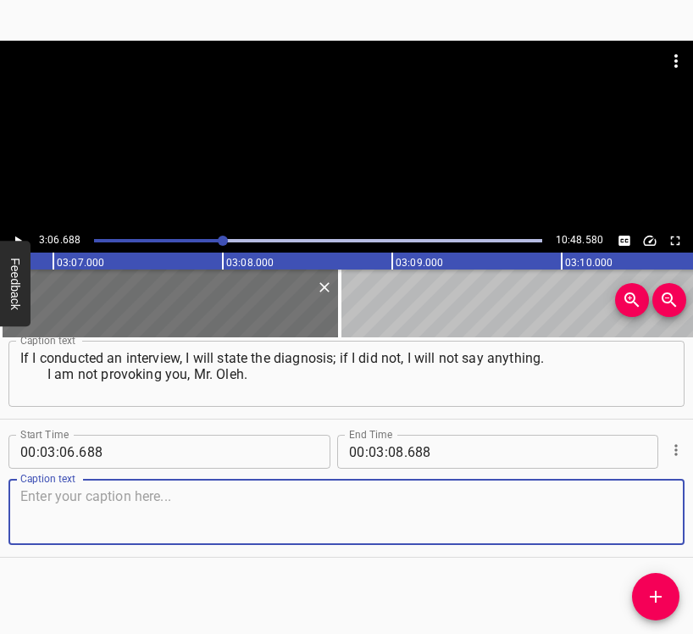
paste textarea "[PERSON_NAME], I know you. So indeed these swings exhaust terribly. Right now w…"
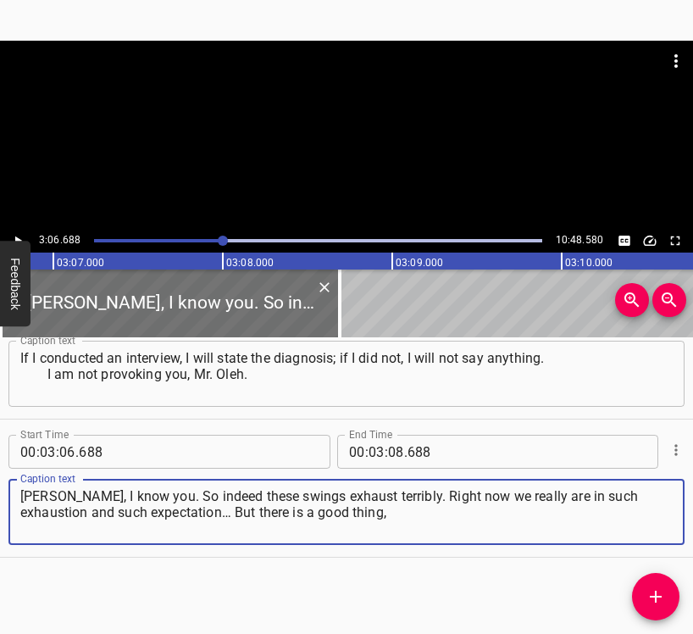
type textarea "[PERSON_NAME], I know you. So indeed these swings exhaust terribly. Right now w…"
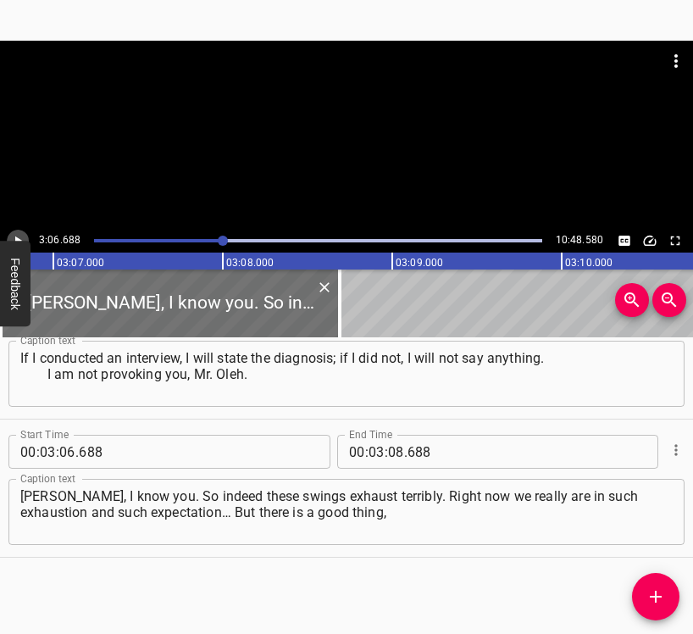
click at [18, 235] on icon "Play/Pause" at bounding box center [17, 240] width 15 height 15
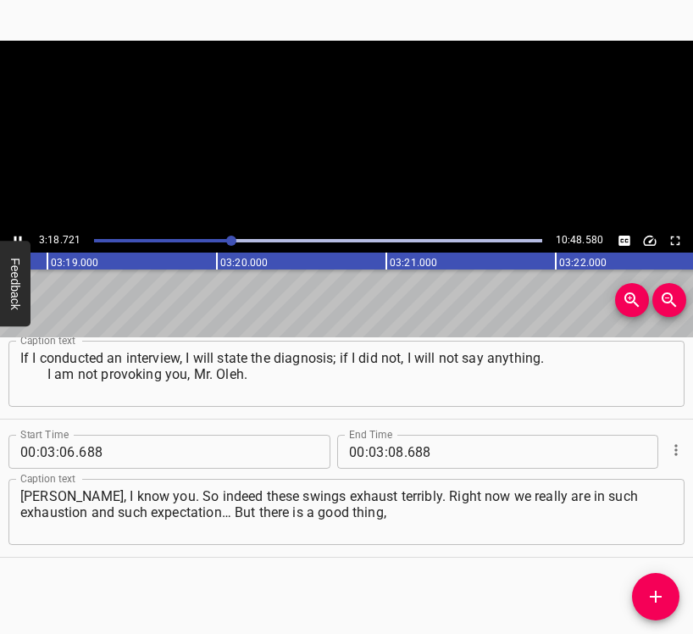
click at [18, 235] on icon "Play/Pause" at bounding box center [17, 240] width 15 height 15
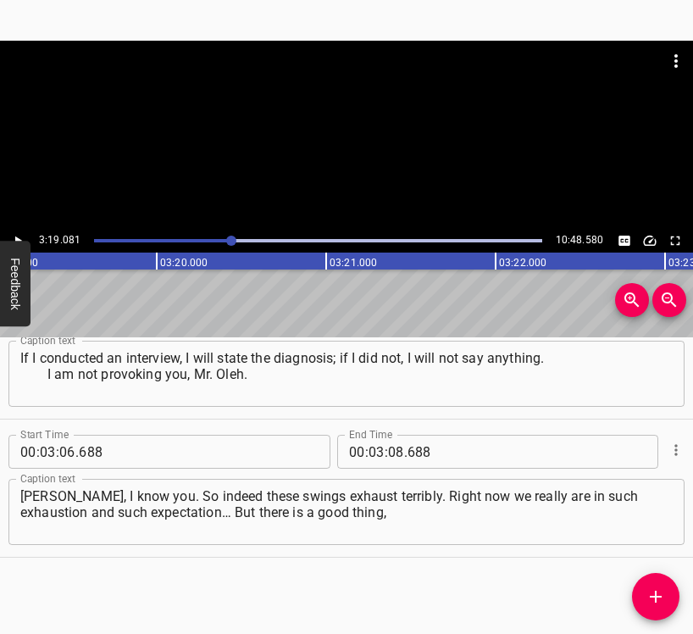
scroll to position [0, 33755]
click at [18, 235] on icon "Play/Pause" at bounding box center [17, 240] width 15 height 15
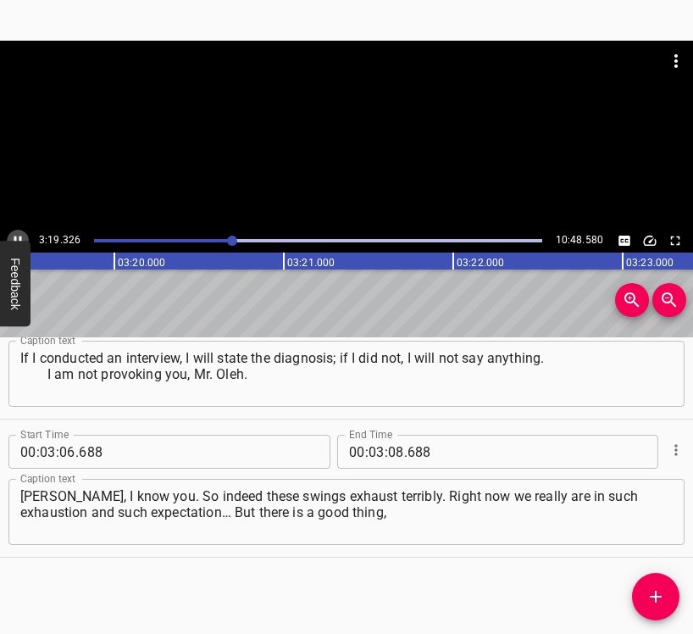
click at [18, 235] on icon "Play/Pause" at bounding box center [17, 240] width 15 height 15
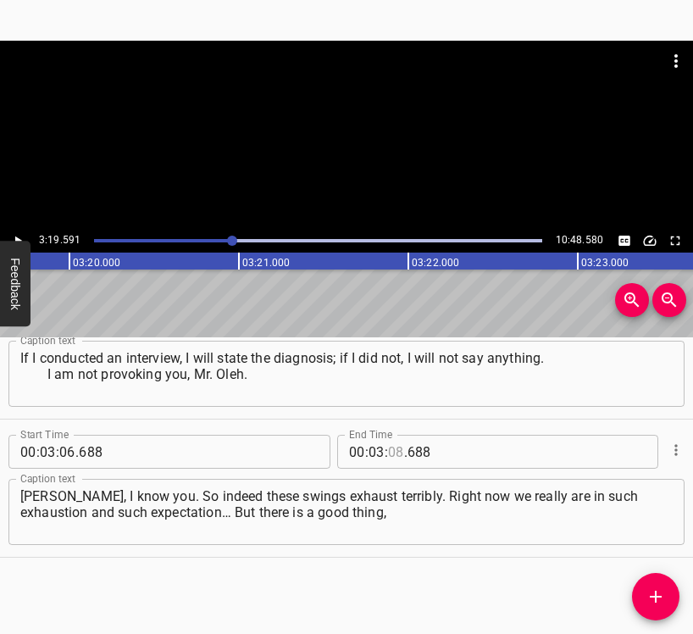
click at [393, 443] on input "number" at bounding box center [396, 452] width 16 height 34
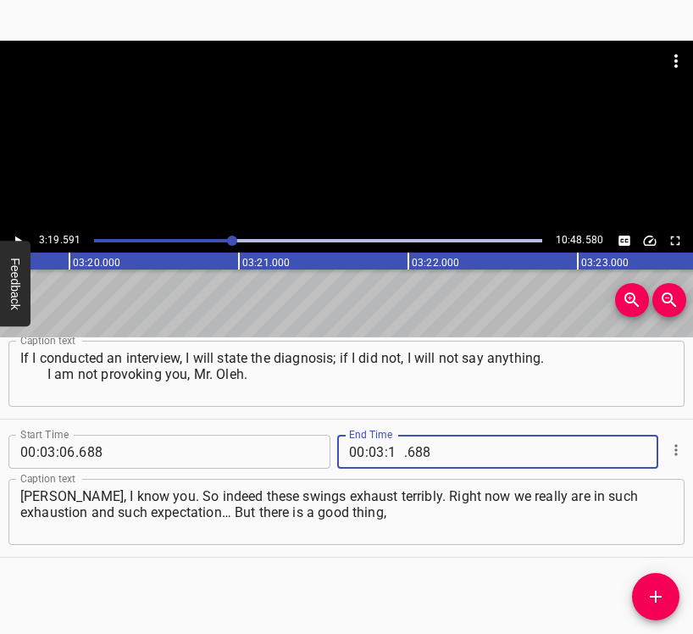
type input "19"
type input "591"
click at [657, 602] on icon "Add Cue" at bounding box center [656, 597] width 12 height 12
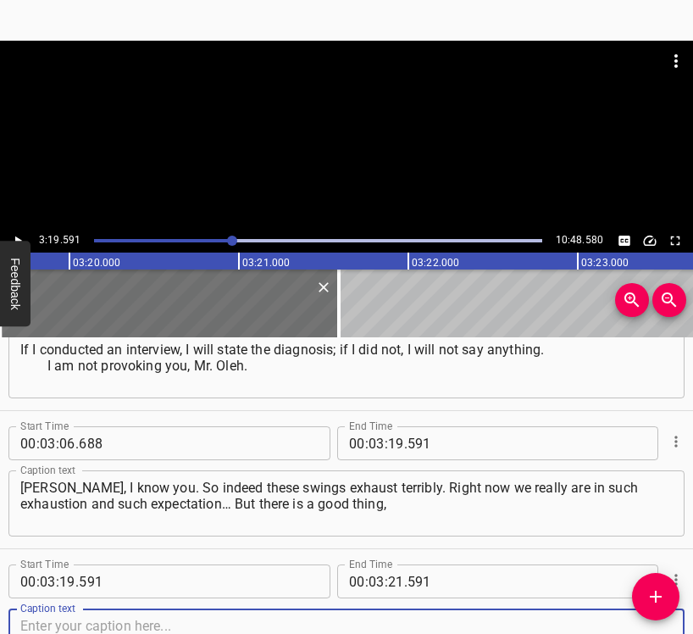
scroll to position [2823, 0]
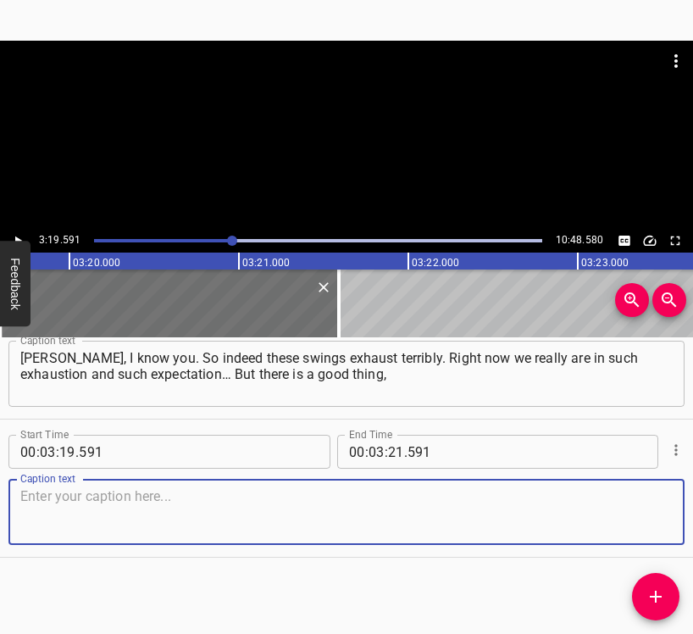
click at [632, 512] on textarea at bounding box center [346, 512] width 653 height 48
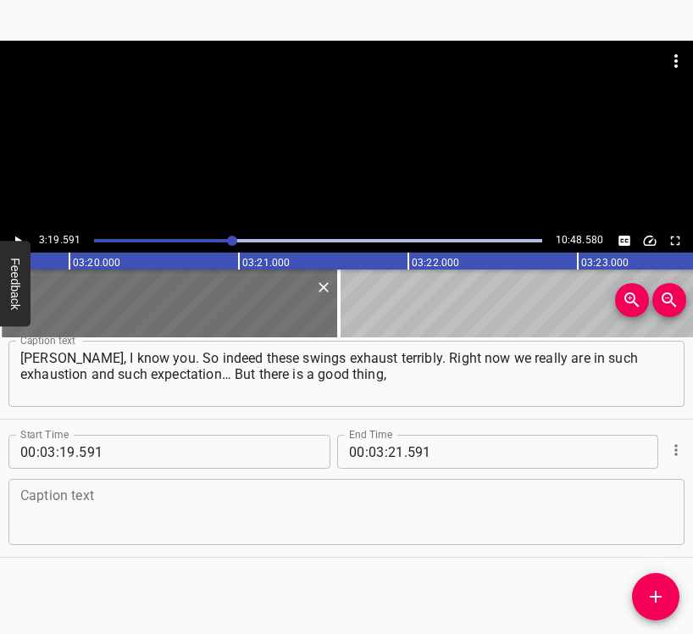
click at [57, 511] on textarea at bounding box center [346, 512] width 653 height 48
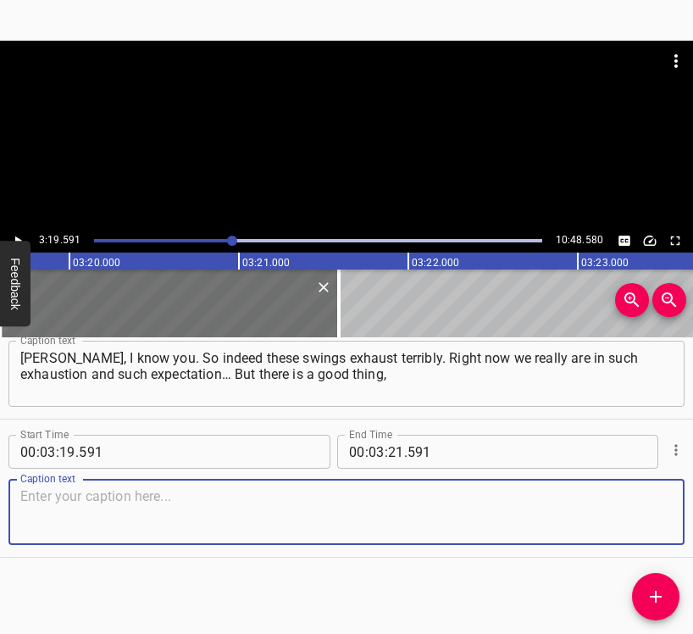
paste textarea "strangely enough: we are getting used to it, we have adapted, and after so many…"
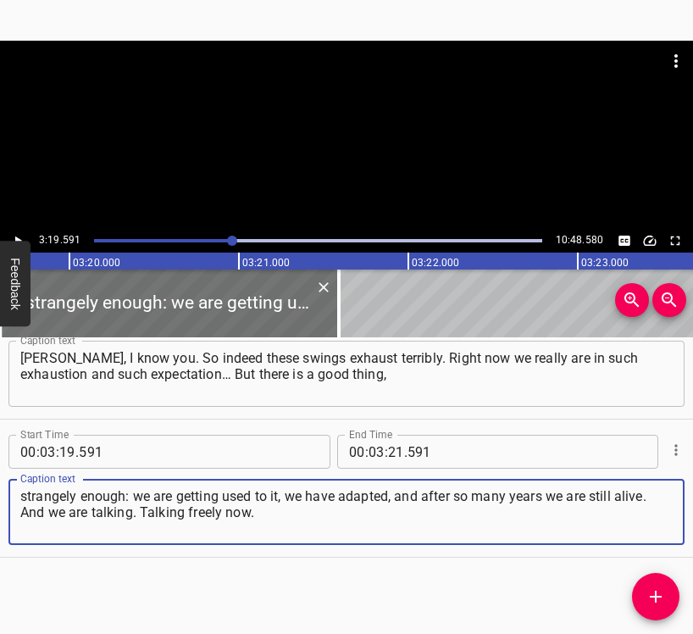
type textarea "strangely enough: we are getting used to it, we have adapted, and after so many…"
click at [22, 234] on icon "Play/Pause" at bounding box center [17, 240] width 15 height 15
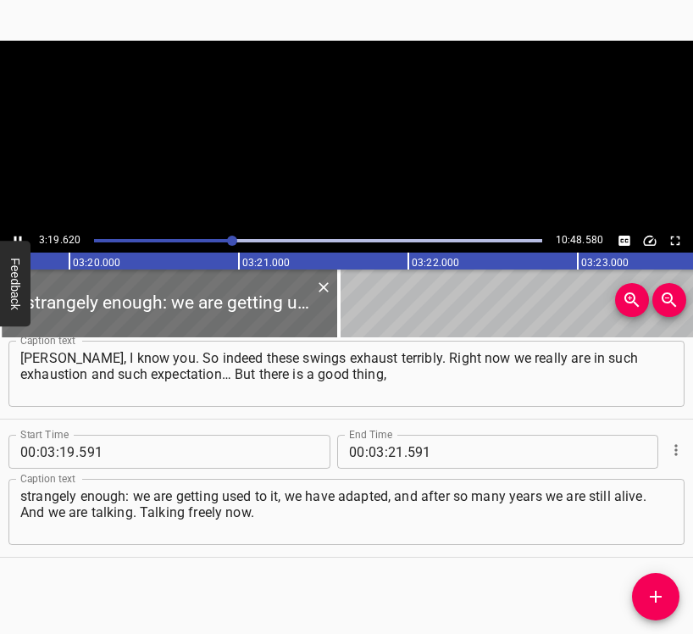
scroll to position [0, 33845]
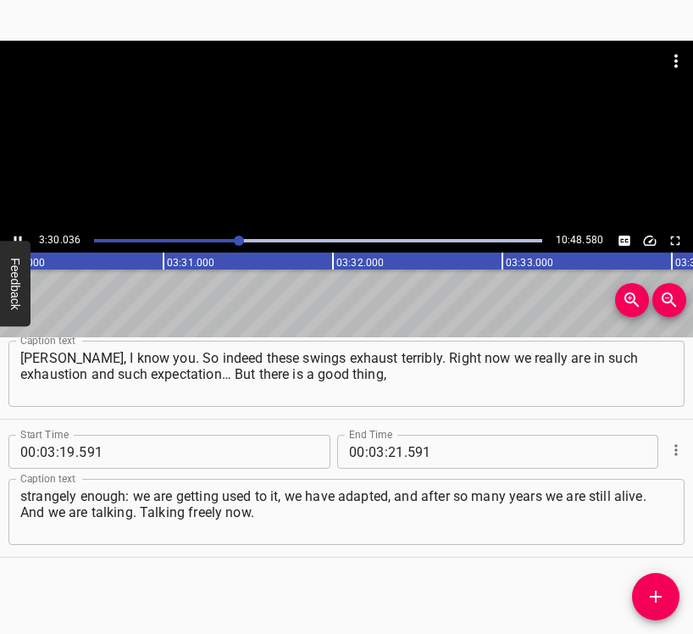
click at [16, 233] on icon "Play/Pause" at bounding box center [17, 240] width 15 height 15
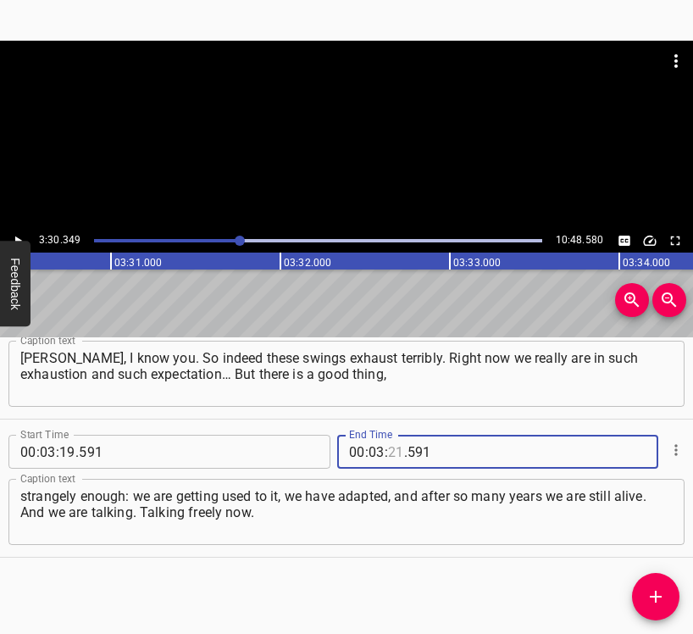
click at [388, 446] on input "number" at bounding box center [396, 452] width 16 height 34
type input "30"
type input "349"
click at [655, 596] on icon "Add Cue" at bounding box center [656, 597] width 12 height 12
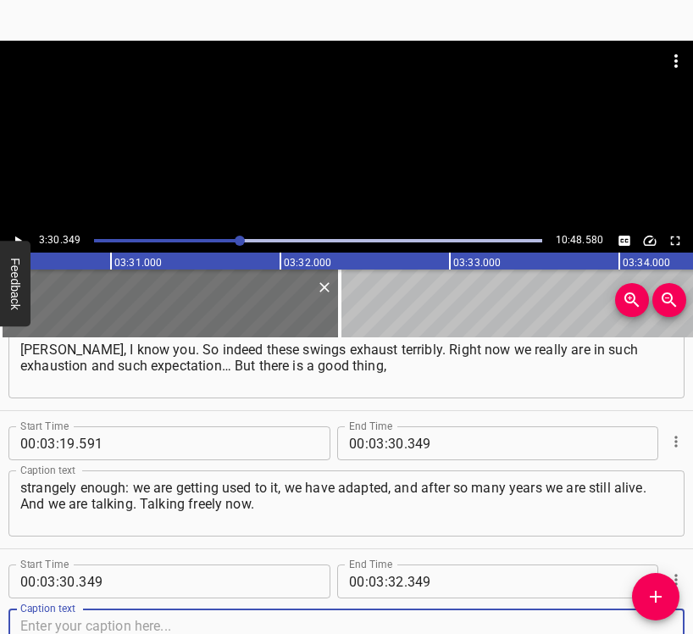
scroll to position [2961, 0]
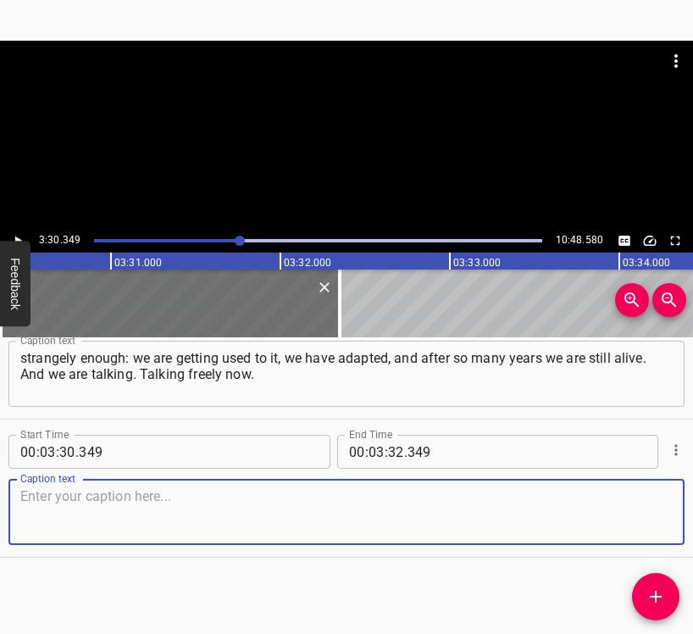
click at [632, 512] on textarea at bounding box center [346, 512] width 653 height 48
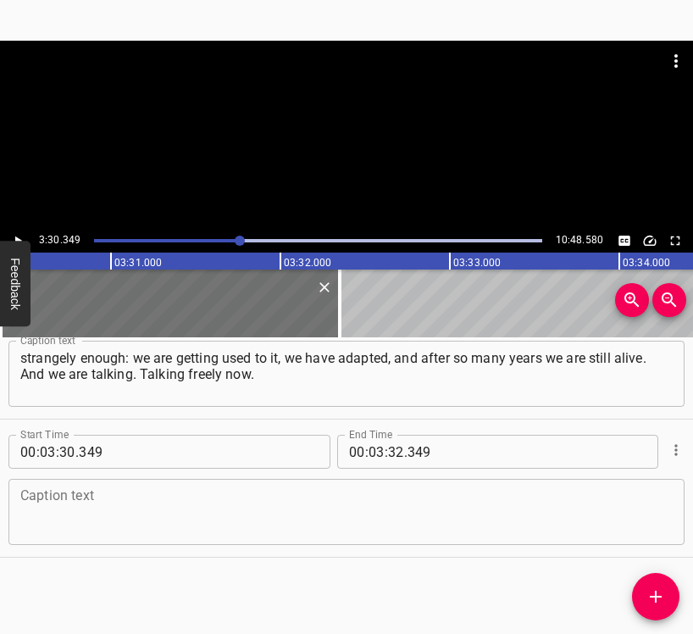
click at [64, 510] on textarea at bounding box center [346, 512] width 653 height 48
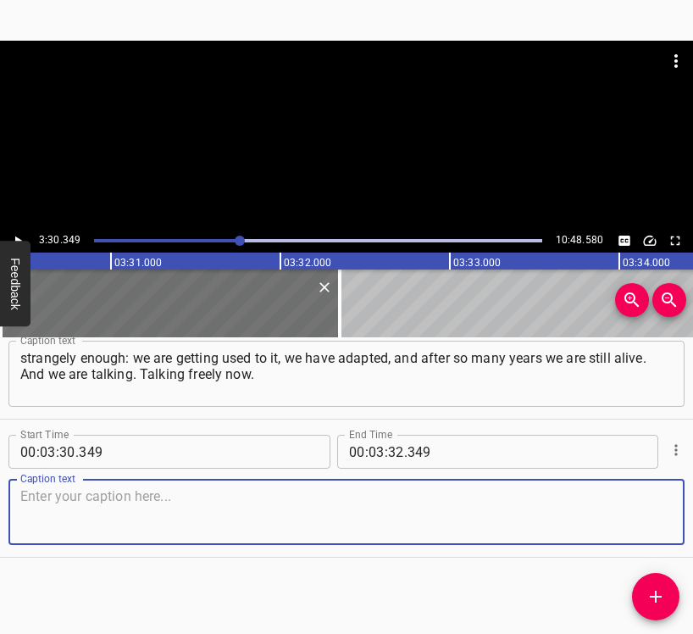
paste textarea "Even on topics that are quite painful, for example about language itself, where…"
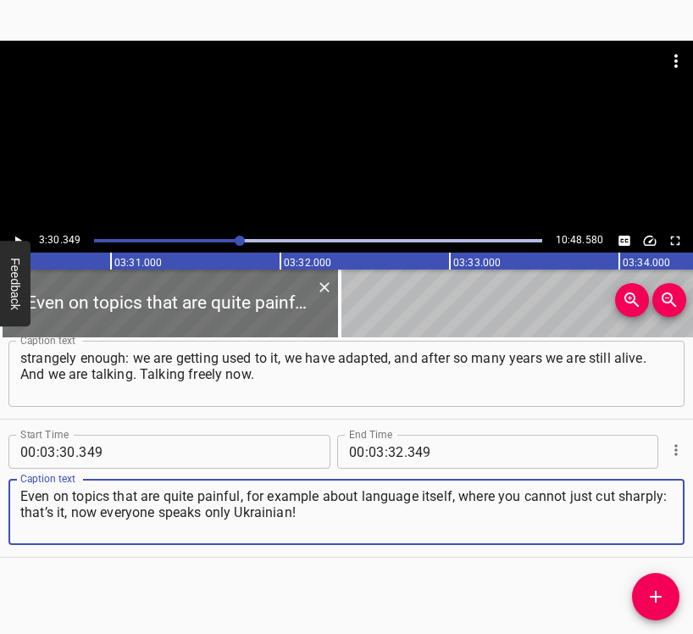
type textarea "Even on topics that are quite painful, for example about language itself, where…"
click at [18, 234] on icon "Play/Pause" at bounding box center [17, 240] width 15 height 15
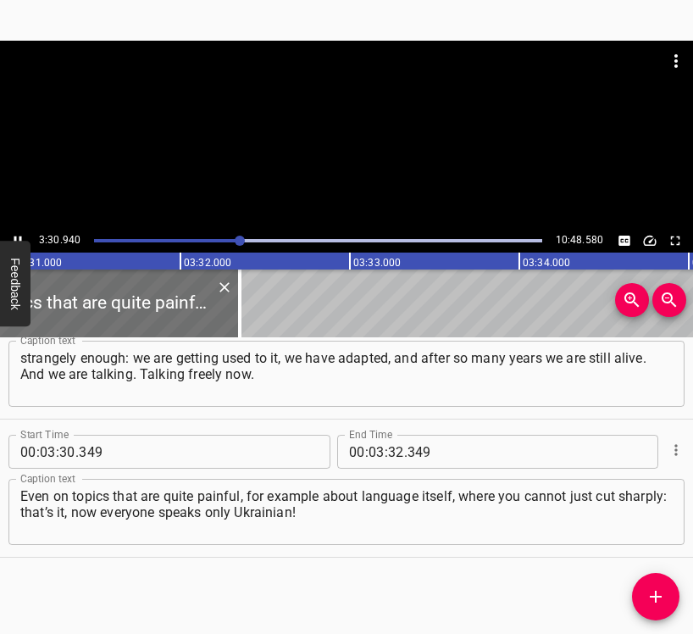
scroll to position [0, 35809]
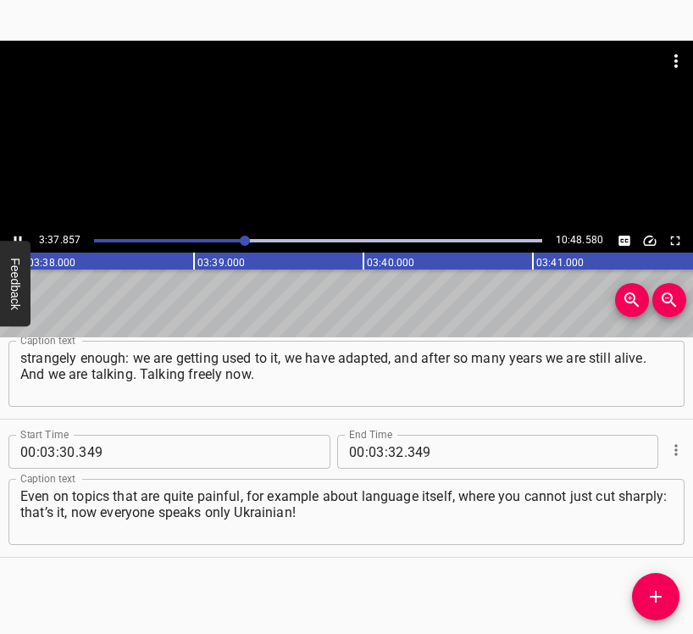
click at [17, 234] on icon "Play/Pause" at bounding box center [17, 240] width 15 height 15
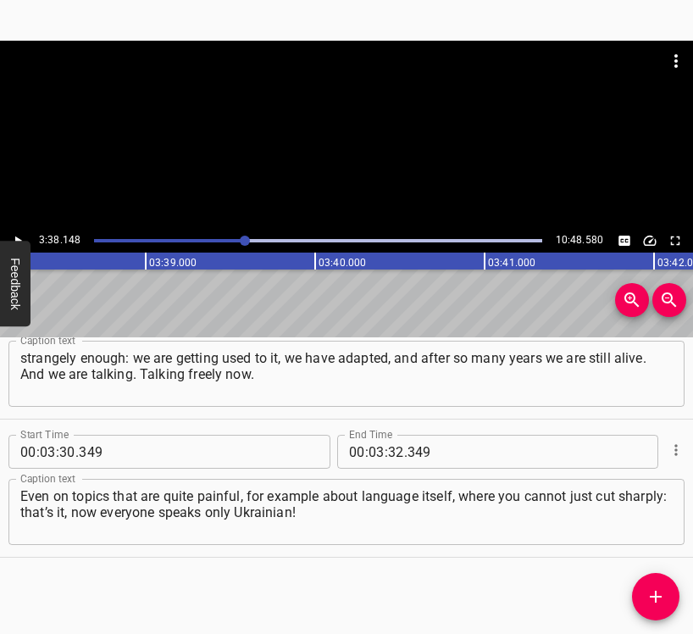
scroll to position [0, 36987]
click at [390, 452] on input "number" at bounding box center [396, 452] width 16 height 34
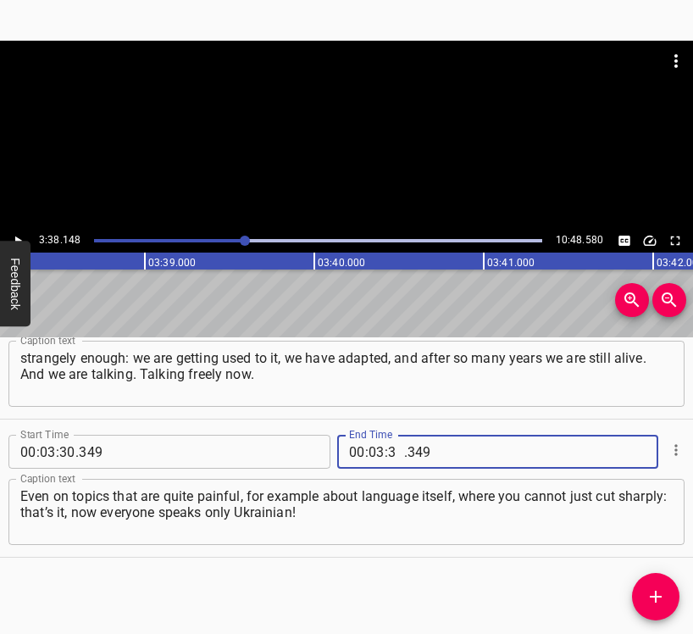
type input "38"
type input "148"
click at [658, 590] on icon "Add Cue" at bounding box center [656, 597] width 20 height 20
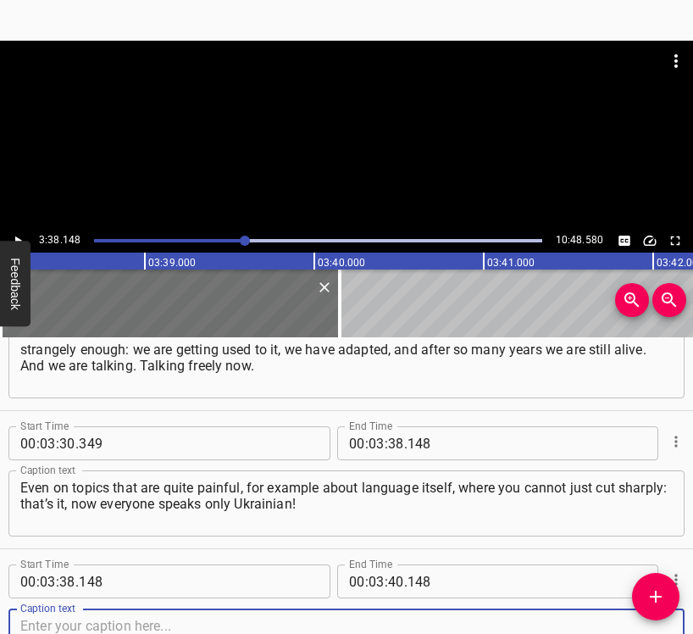
scroll to position [3099, 0]
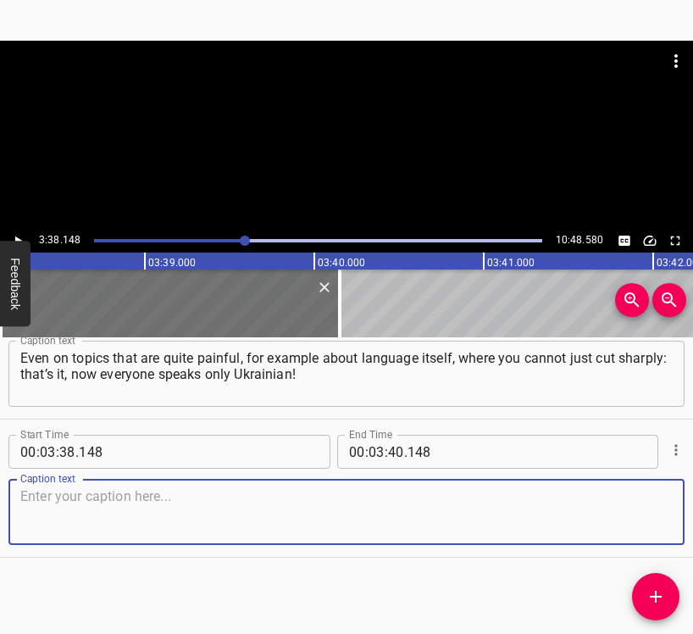
drag, startPoint x: 651, startPoint y: 523, endPoint x: 660, endPoint y: 521, distance: 9.7
click at [655, 522] on textarea at bounding box center [346, 512] width 653 height 48
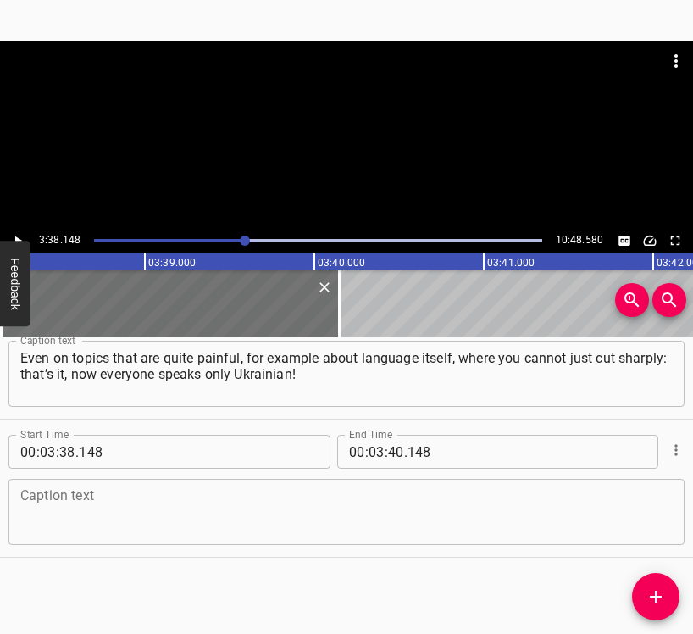
click at [53, 489] on textarea at bounding box center [346, 512] width 653 height 48
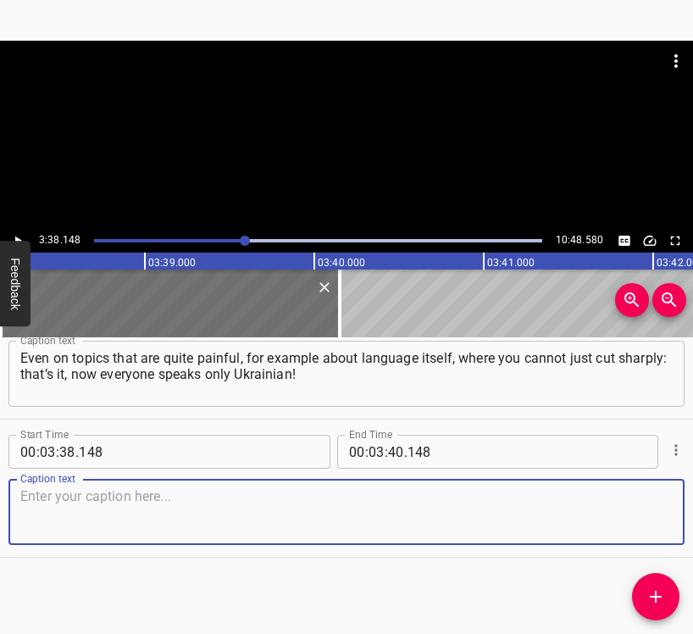
paste textarea "We are talking about it, we are debating, and we are saying that we really need…"
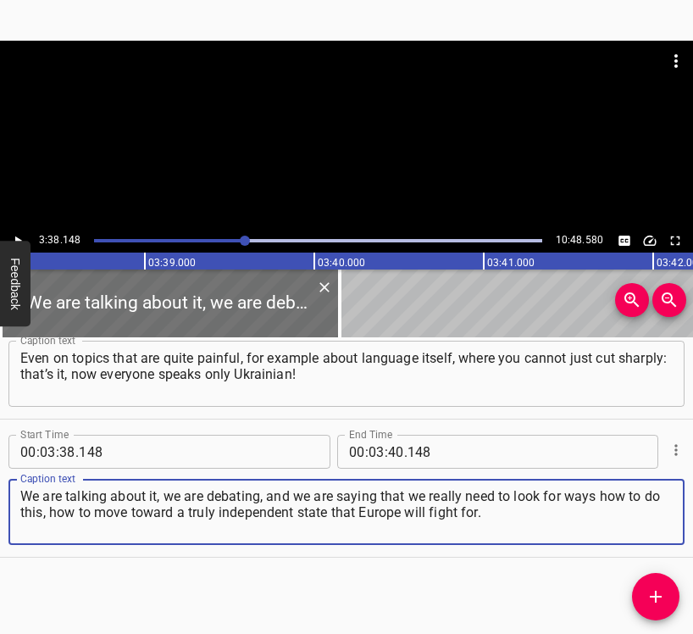
drag, startPoint x: 513, startPoint y: 514, endPoint x: 19, endPoint y: 501, distance: 494.4
click at [19, 501] on div "We are talking about it, we are debating, and we are saying that we really need…" at bounding box center [346, 512] width 677 height 66
paste textarea
type textarea "We are talking about it, we are debating, and we are saying that we really need…"
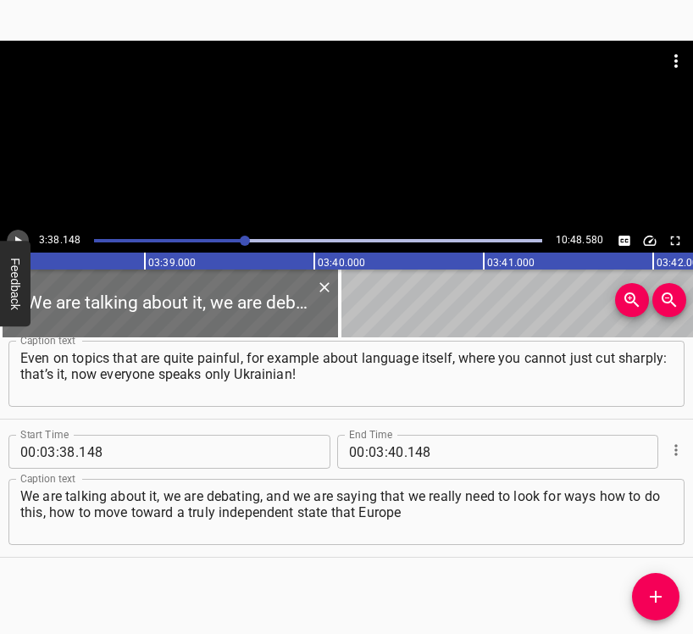
click at [21, 237] on icon "Play/Pause" at bounding box center [17, 240] width 15 height 15
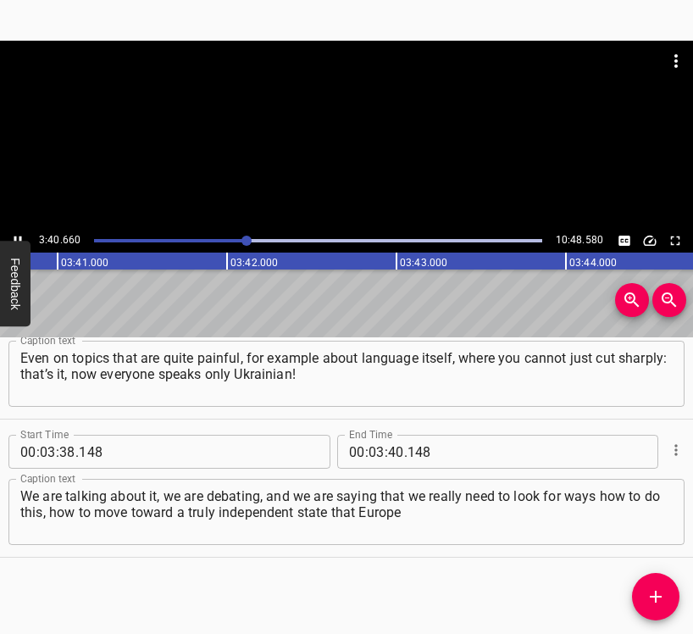
scroll to position [0, 37458]
click at [13, 231] on button "Play/Pause" at bounding box center [18, 241] width 22 height 22
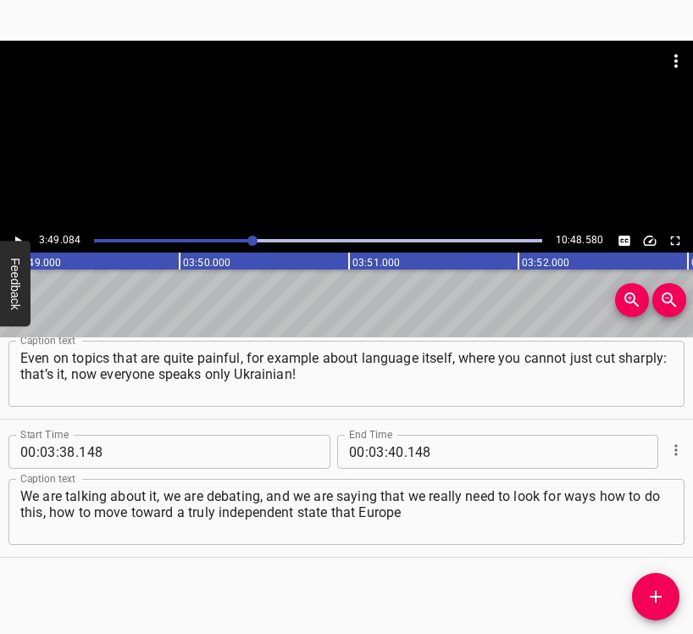
scroll to position [0, 38841]
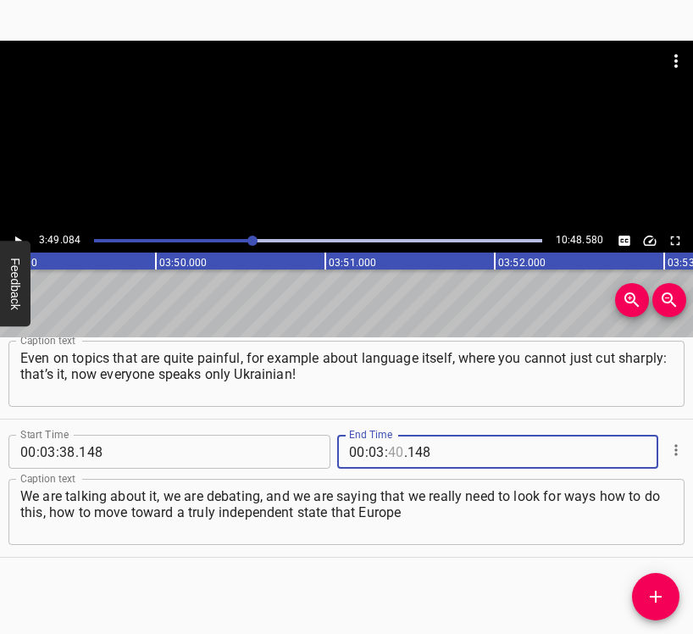
click at [390, 450] on input "number" at bounding box center [396, 452] width 16 height 34
type input "49"
type input "084"
click at [657, 591] on icon "Add Cue" at bounding box center [656, 597] width 12 height 12
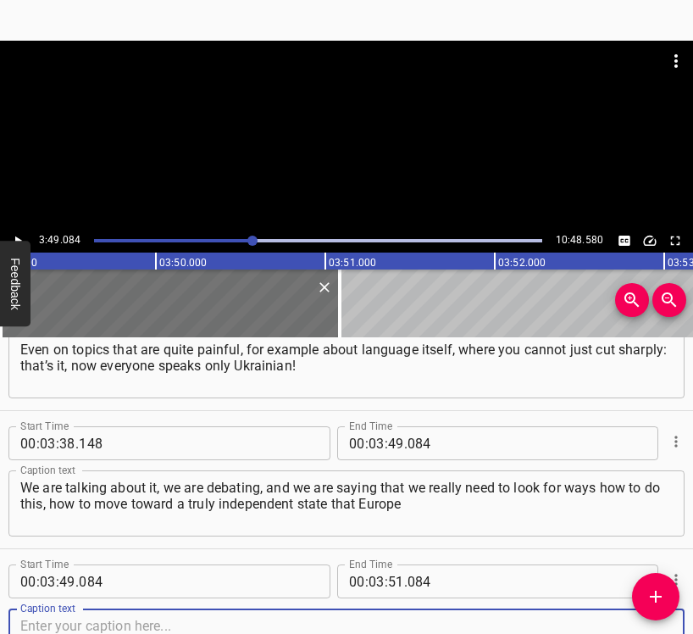
scroll to position [3238, 0]
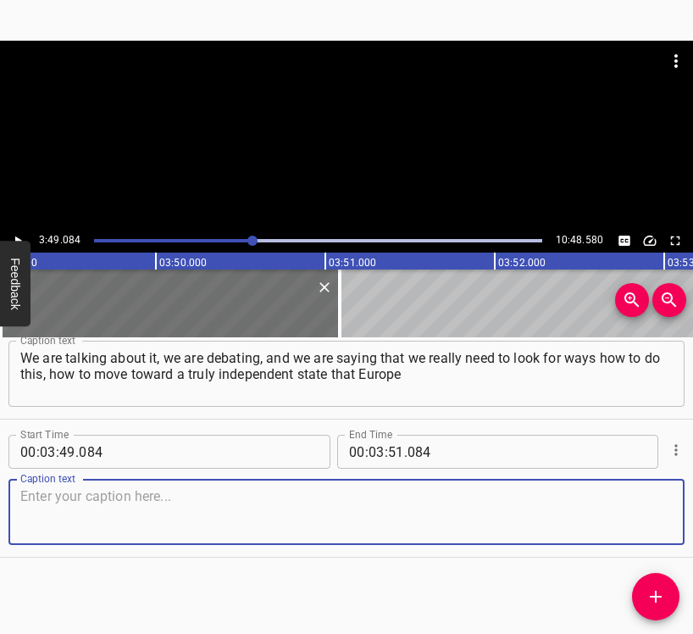
click at [647, 532] on textarea at bounding box center [346, 512] width 653 height 48
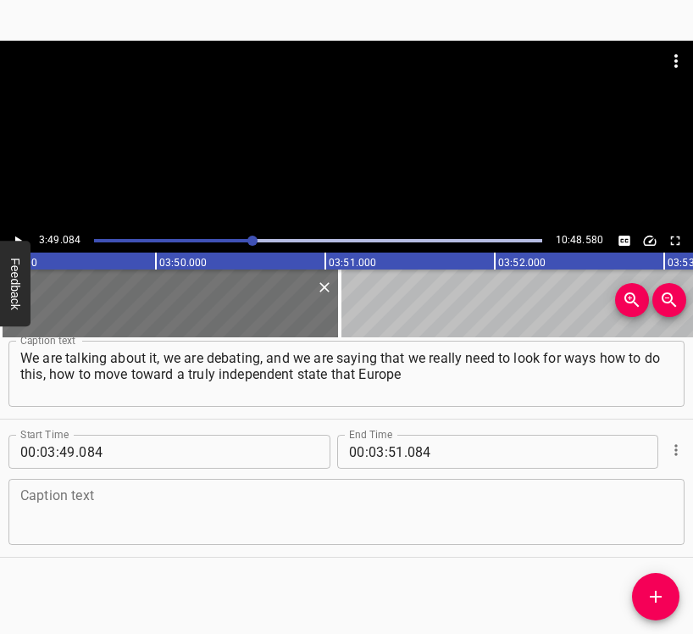
click at [90, 510] on textarea at bounding box center [346, 512] width 653 height 48
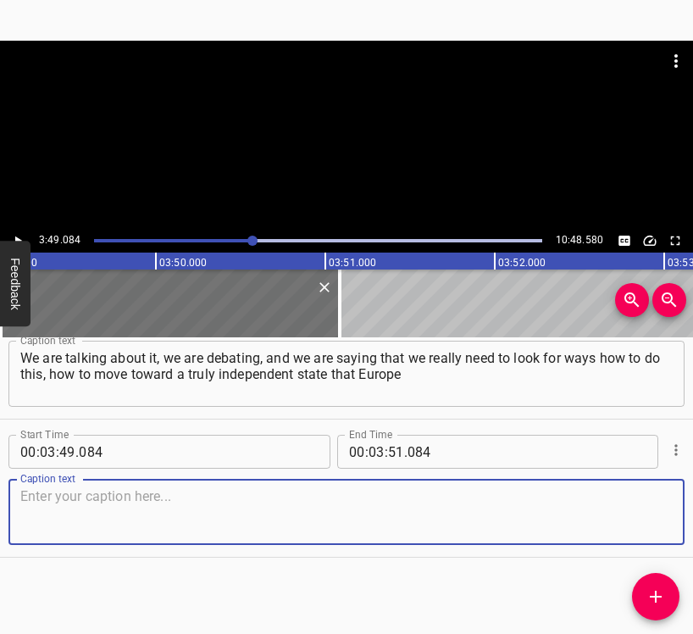
paste textarea "will fight for. So that it will enter it, and not the other way around — we beg…"
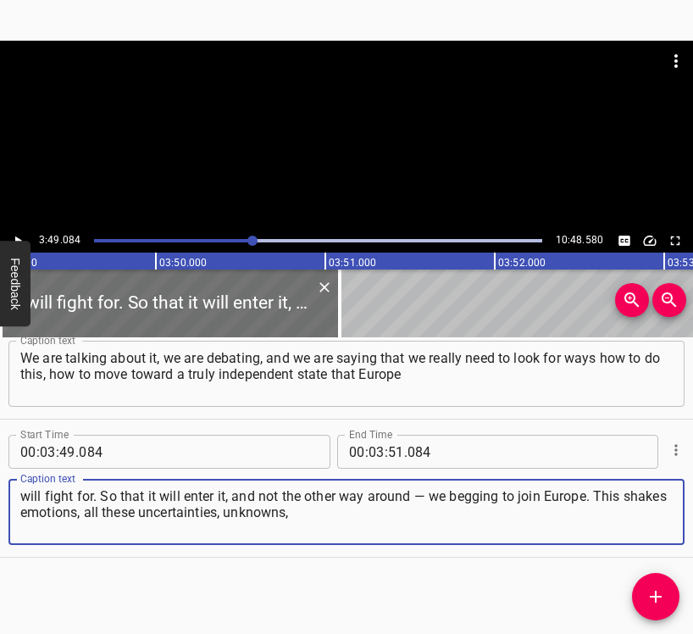
type textarea "will fight for. So that it will enter it, and not the other way around — we beg…"
click at [20, 237] on icon "Play/Pause" at bounding box center [17, 240] width 15 height 15
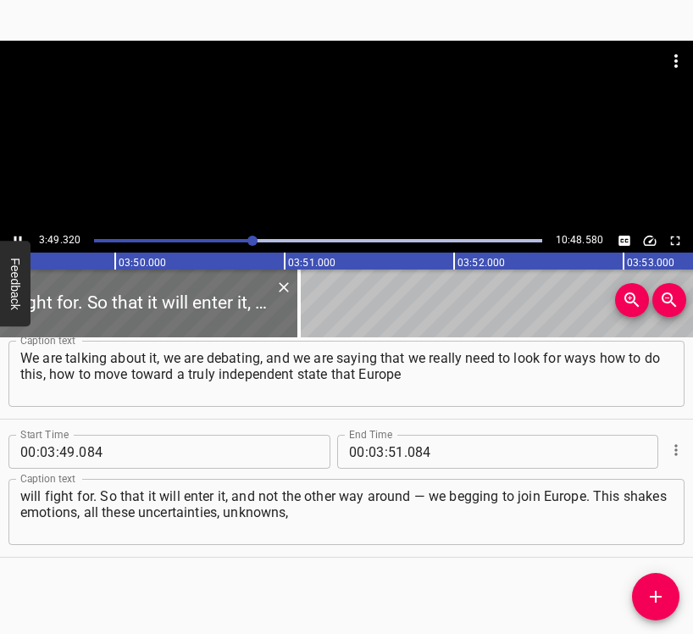
scroll to position [0, 38927]
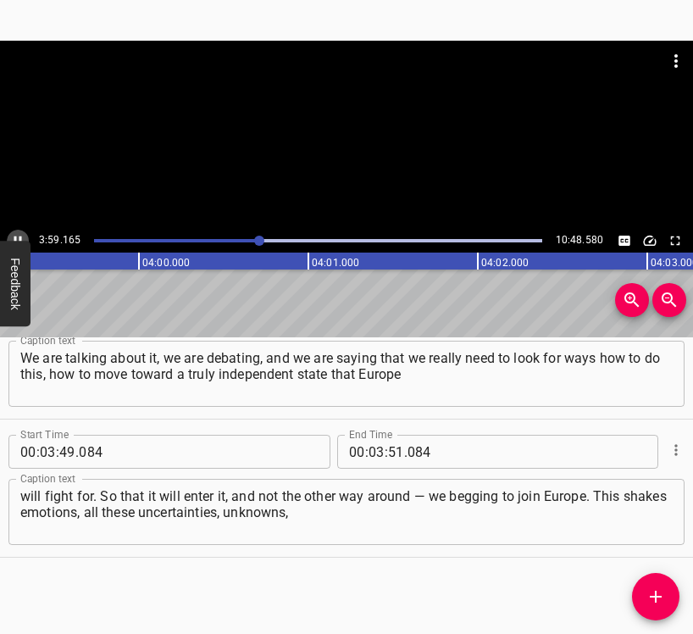
click at [19, 235] on icon "Play/Pause" at bounding box center [17, 240] width 15 height 15
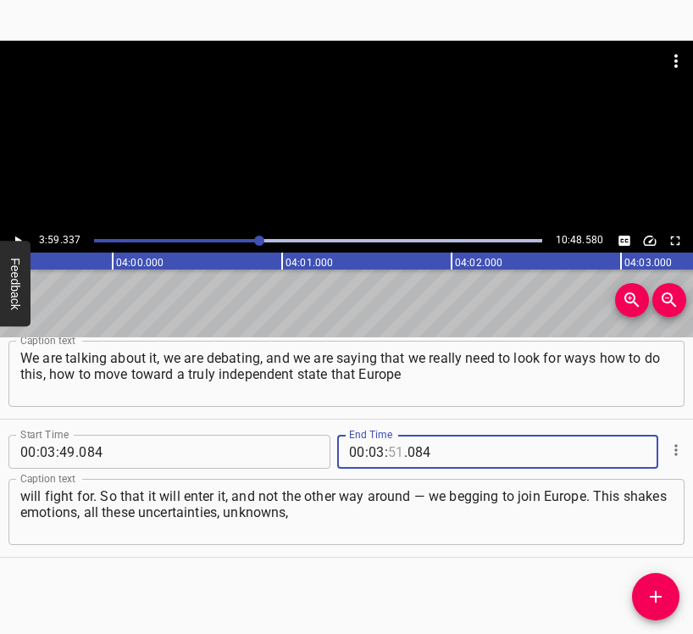
click at [388, 442] on input "number" at bounding box center [396, 452] width 16 height 34
type input "59"
type input "337"
click at [653, 590] on icon "Add Cue" at bounding box center [656, 597] width 20 height 20
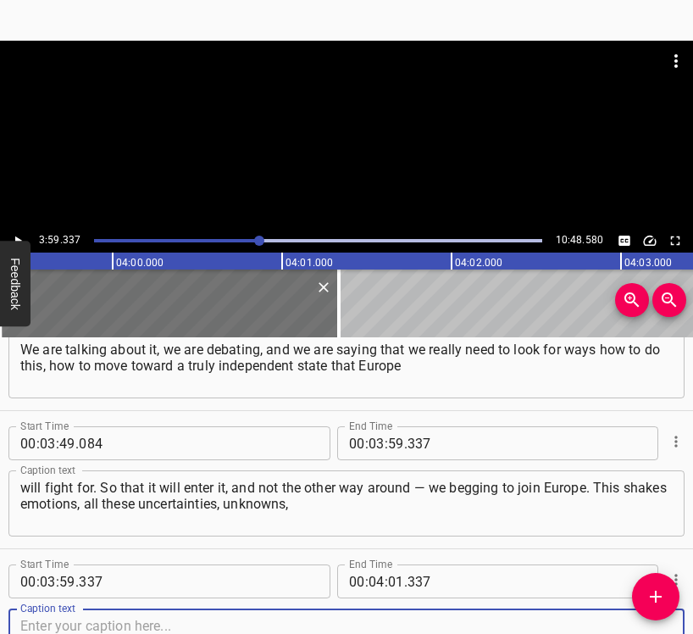
scroll to position [3376, 0]
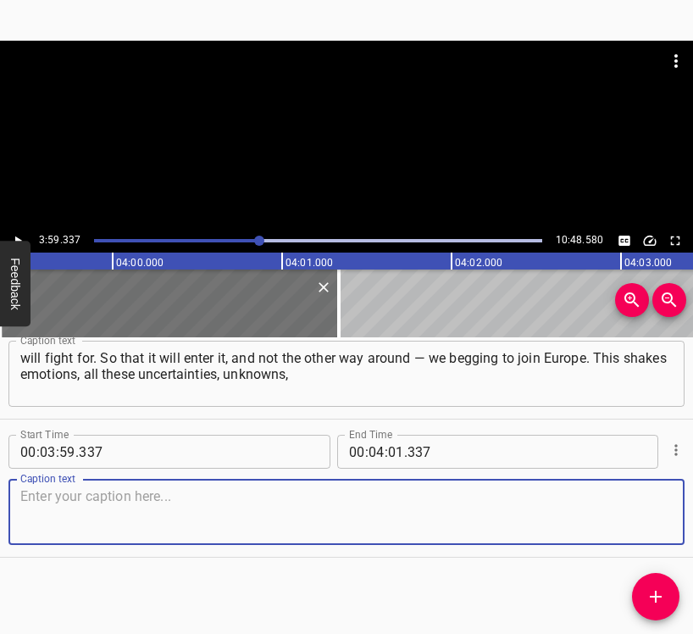
drag, startPoint x: 652, startPoint y: 510, endPoint x: 691, endPoint y: 493, distance: 42.9
click at [654, 508] on textarea at bounding box center [346, 512] width 653 height 48
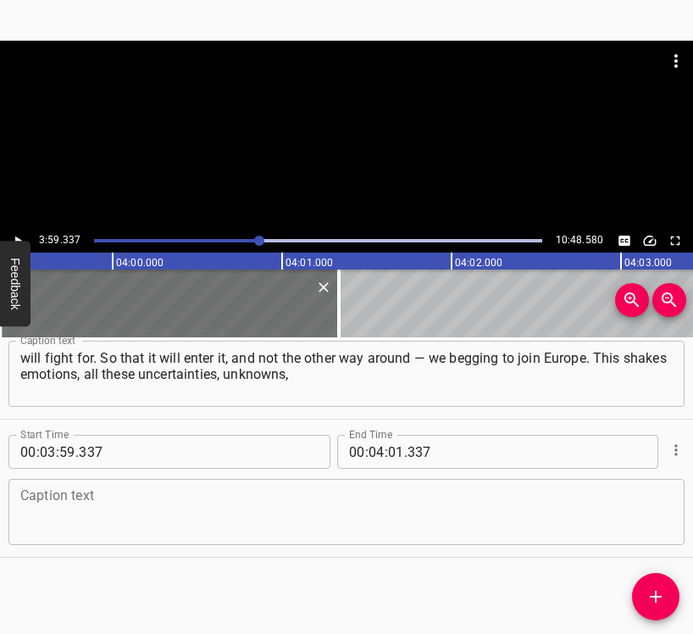
click at [77, 507] on textarea at bounding box center [346, 512] width 653 height 48
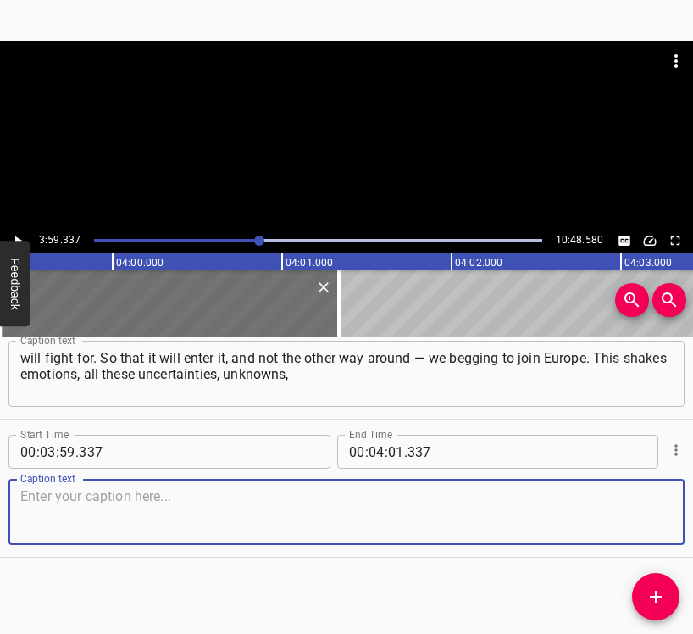
paste textarea "which are dragged out also with the negotiations. Is someone really negotiating…"
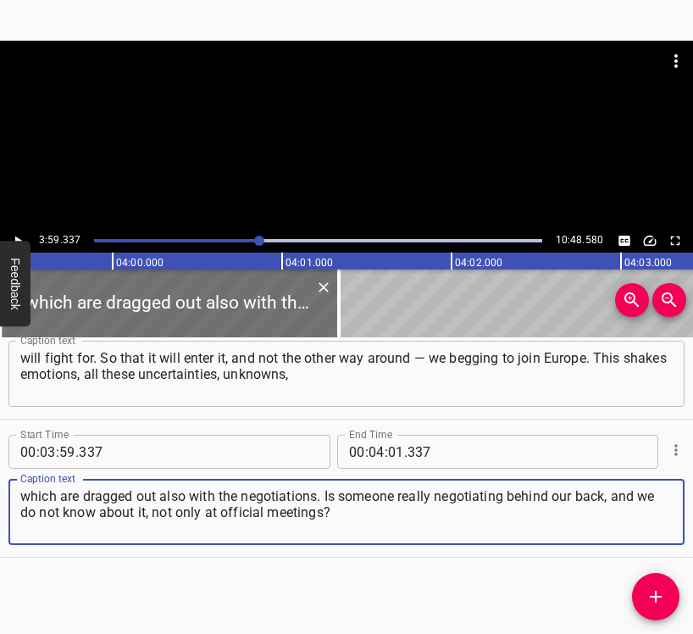
type textarea "which are dragged out also with the negotiations. Is someone really negotiating…"
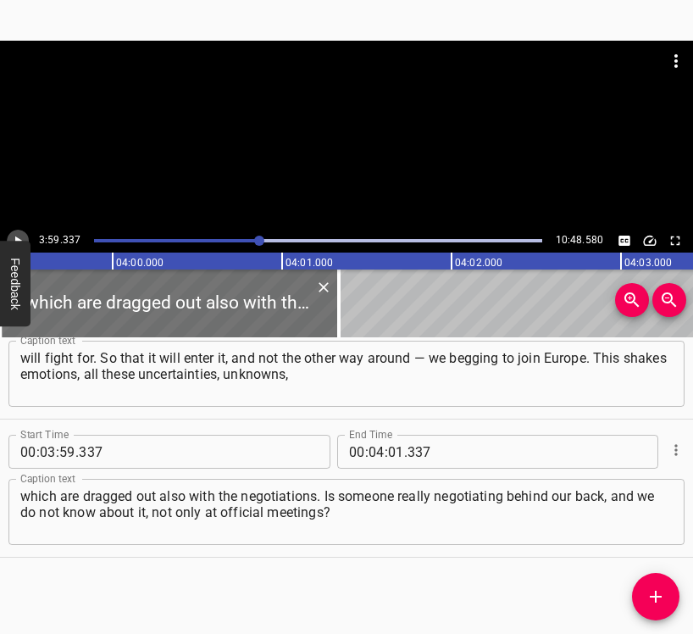
click at [21, 234] on icon "Play/Pause" at bounding box center [17, 240] width 15 height 15
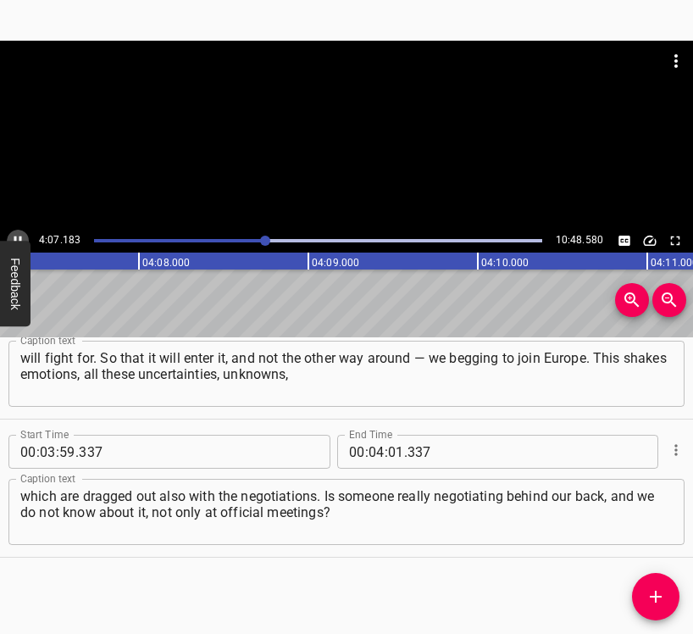
click at [13, 234] on icon "Play/Pause" at bounding box center [17, 240] width 15 height 15
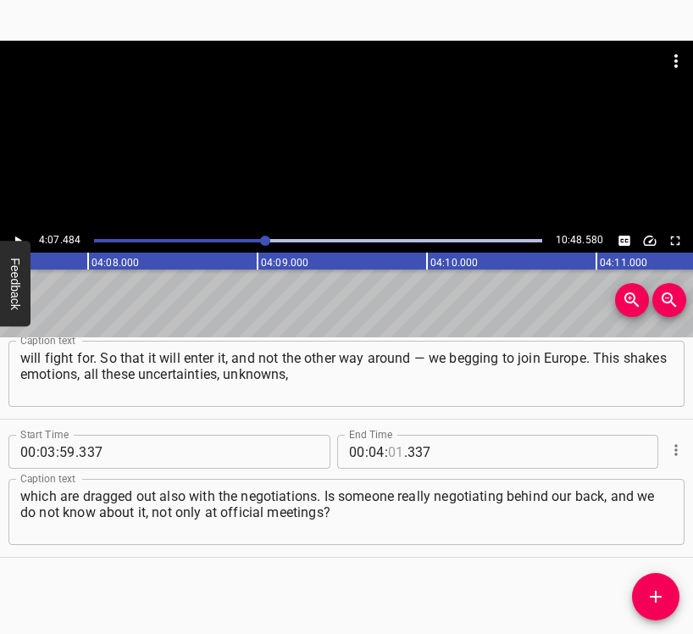
click at [388, 452] on input "number" at bounding box center [396, 452] width 16 height 34
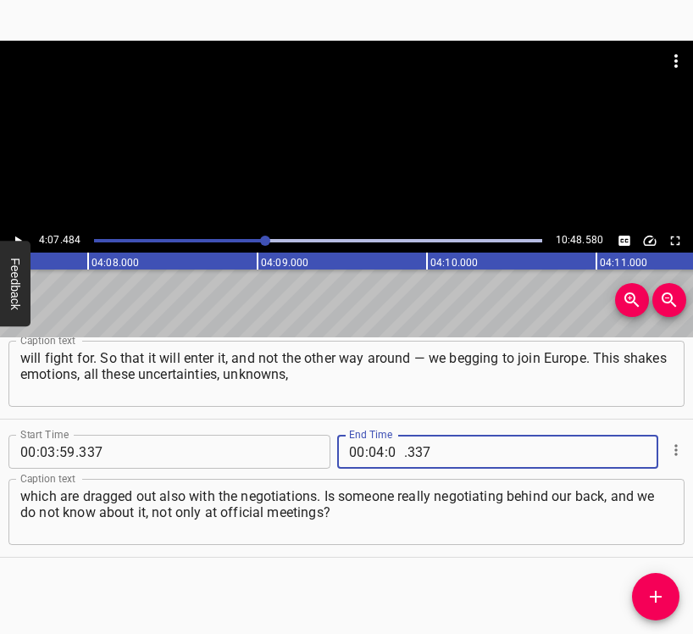
type input "07"
type input "484"
click at [654, 588] on icon "Add Cue" at bounding box center [656, 597] width 20 height 20
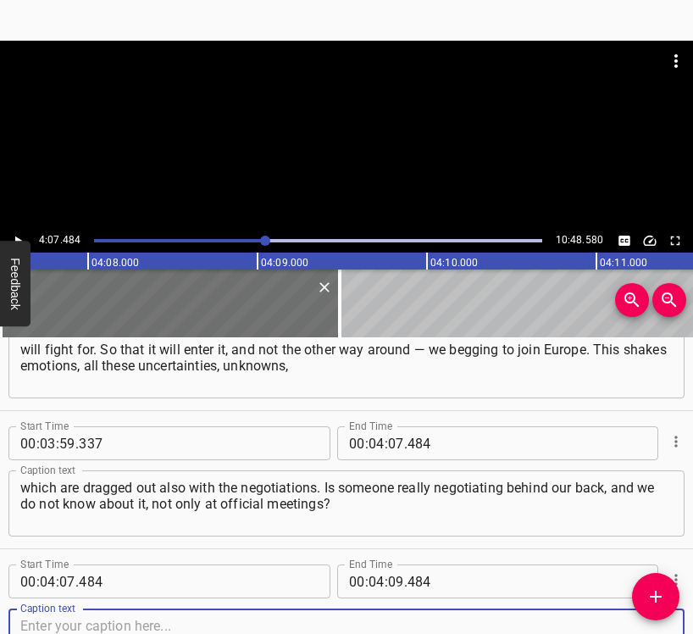
scroll to position [3514, 0]
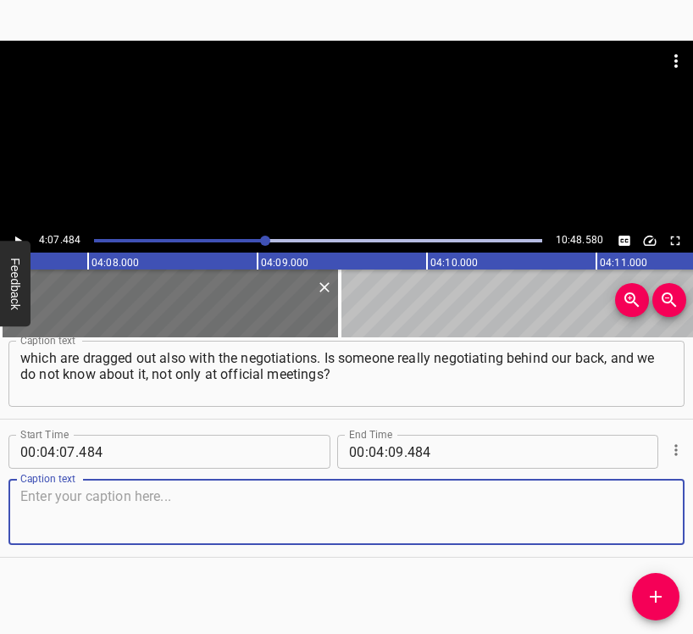
drag, startPoint x: 634, startPoint y: 528, endPoint x: 685, endPoint y: 510, distance: 53.9
click at [638, 528] on textarea at bounding box center [346, 512] width 653 height 48
click at [391, 533] on textarea at bounding box center [346, 512] width 653 height 48
paste textarea "Are there those who make deals without [GEOGRAPHIC_DATA], which is even more fr…"
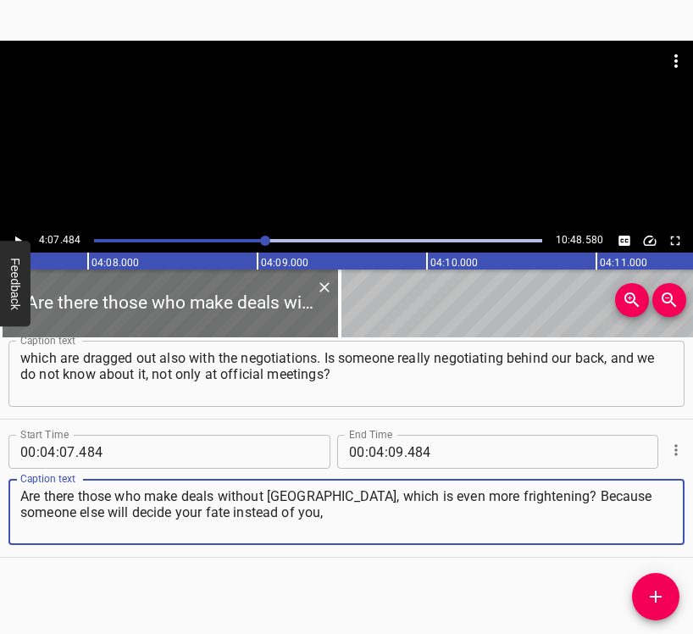
type textarea "Are there those who make deals without [GEOGRAPHIC_DATA], which is even more fr…"
click at [19, 234] on icon "Play/Pause" at bounding box center [17, 240] width 15 height 15
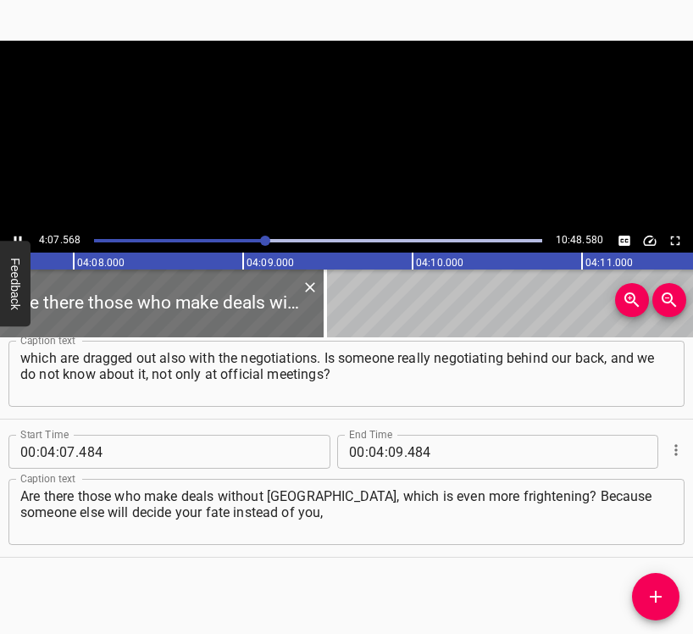
scroll to position [0, 42020]
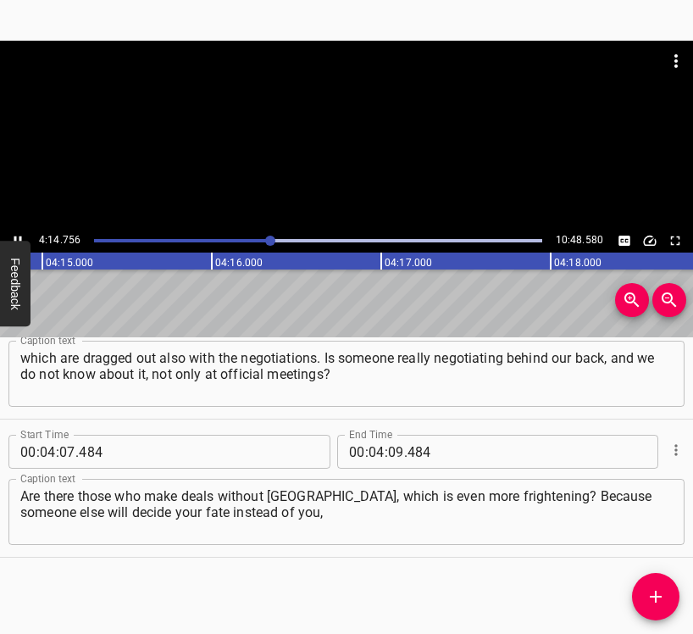
click at [15, 237] on icon "Play/Pause" at bounding box center [18, 241] width 8 height 9
click at [15, 237] on icon "Play/Pause" at bounding box center [18, 241] width 7 height 9
click at [15, 237] on icon "Play/Pause" at bounding box center [18, 241] width 8 height 9
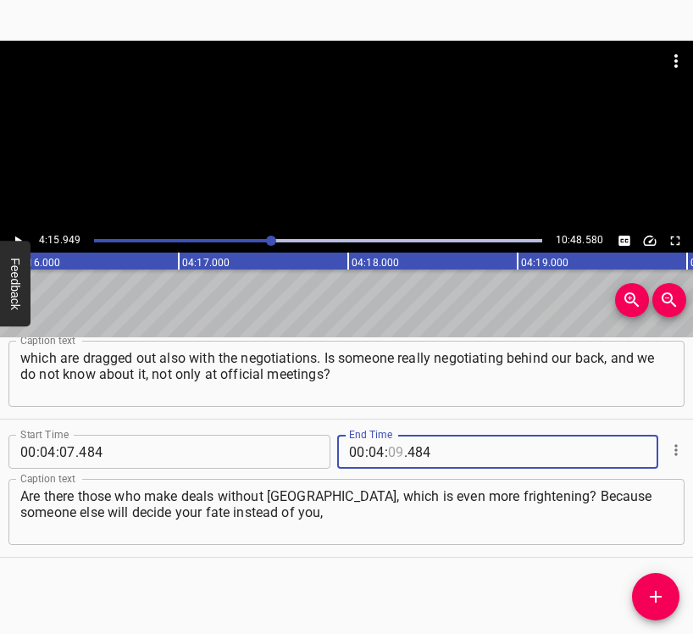
click at [388, 445] on input "number" at bounding box center [396, 452] width 16 height 34
type input "15"
type input "949"
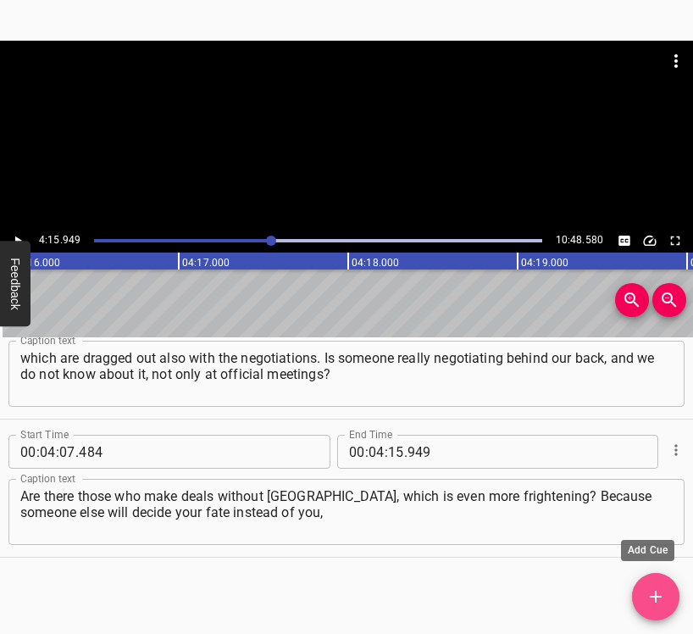
click at [664, 593] on icon "Add Cue" at bounding box center [656, 597] width 20 height 20
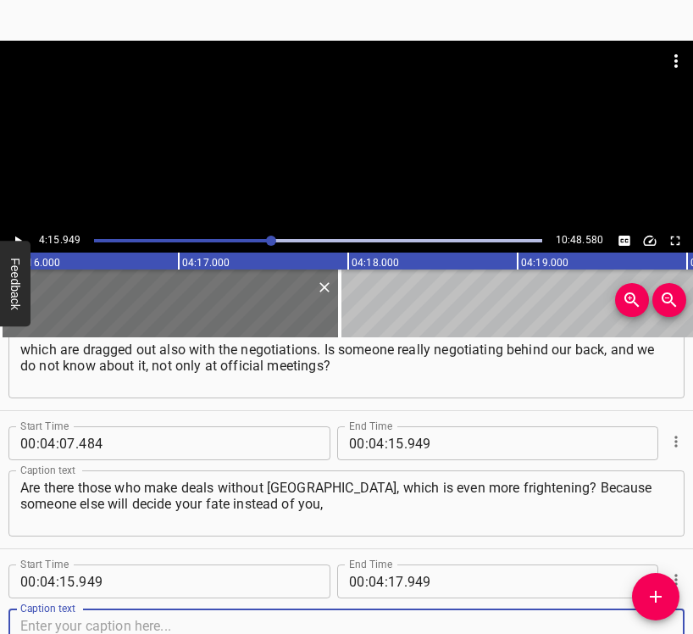
scroll to position [3652, 0]
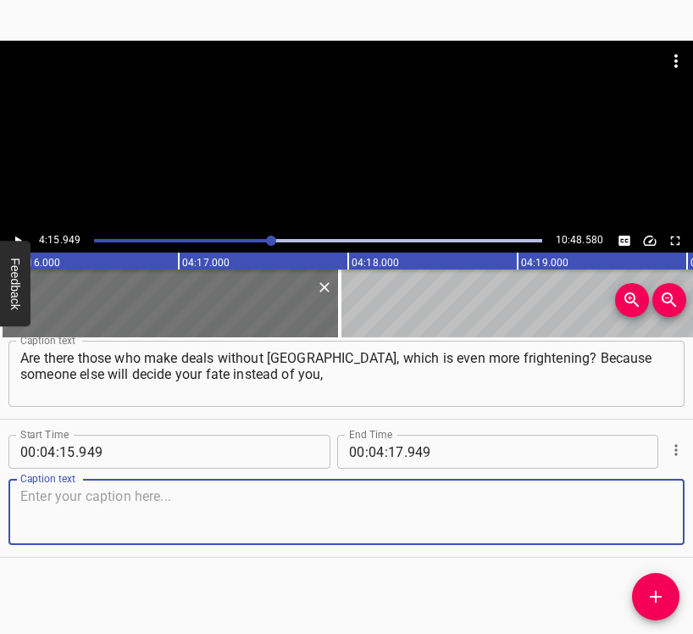
click at [632, 522] on textarea at bounding box center [346, 512] width 653 height 48
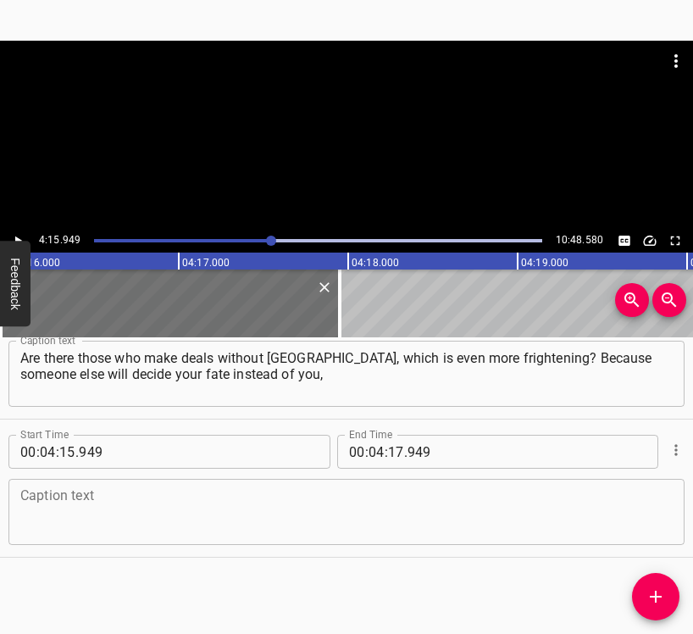
click at [86, 504] on textarea at bounding box center [346, 512] width 653 height 48
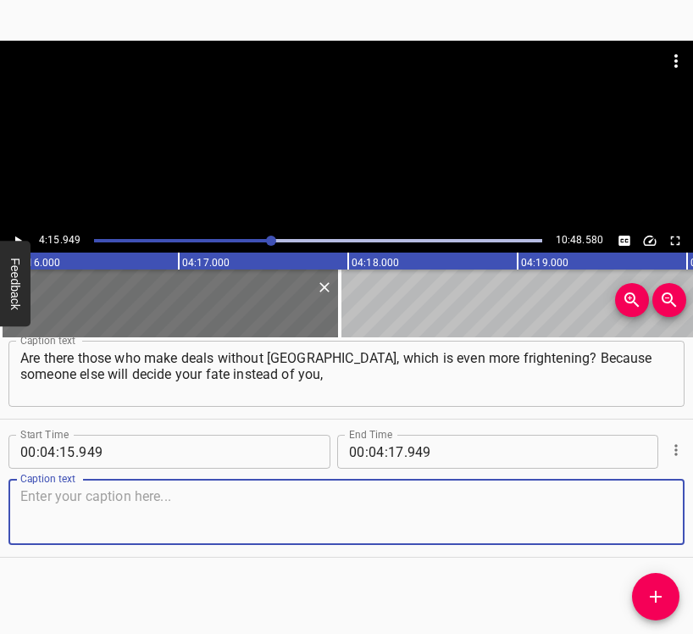
paste textarea "and, judging by everything, it will be purely money that decides. Or some other…"
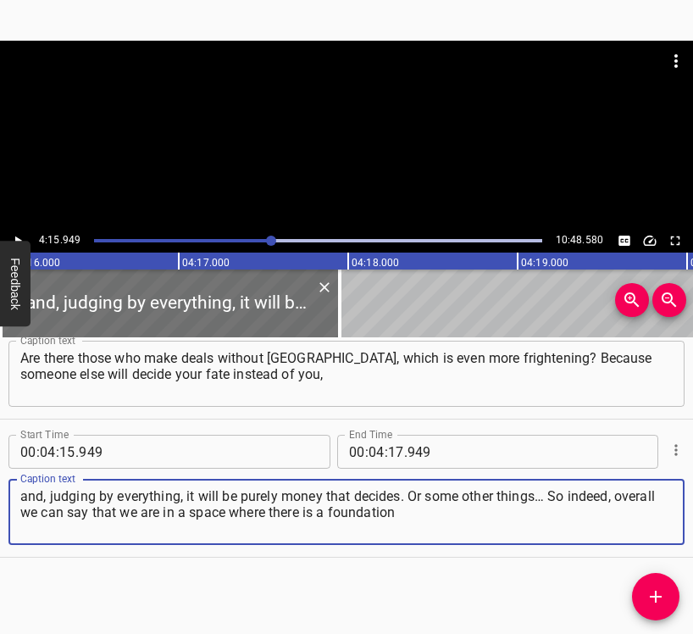
type textarea "and, judging by everything, it will be purely money that decides. Or some other…"
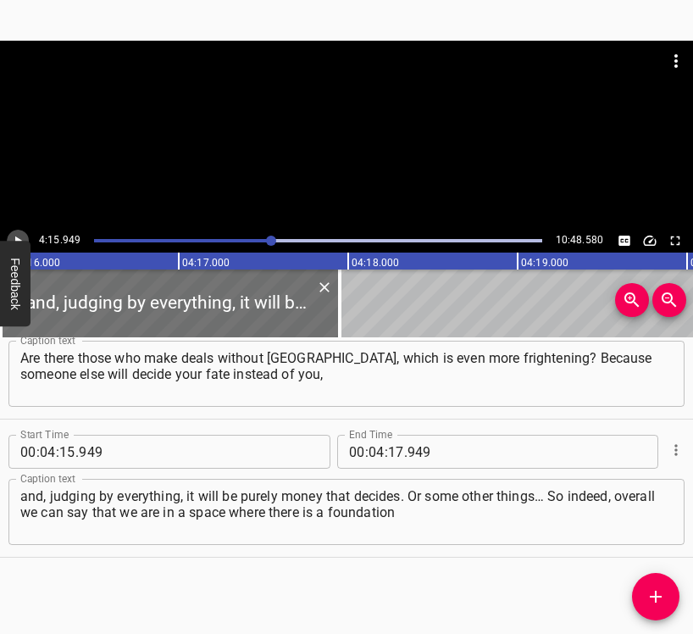
click at [19, 234] on icon "Play/Pause" at bounding box center [17, 240] width 15 height 15
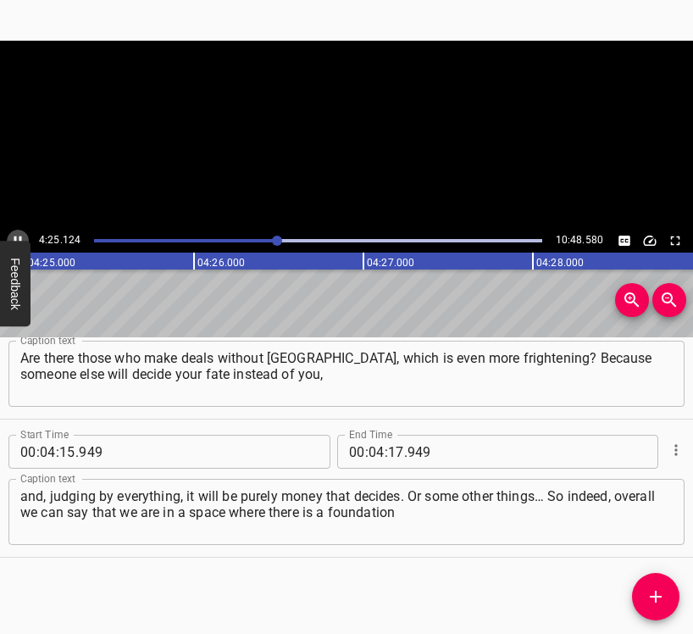
click at [19, 234] on icon "Play/Pause" at bounding box center [17, 240] width 15 height 15
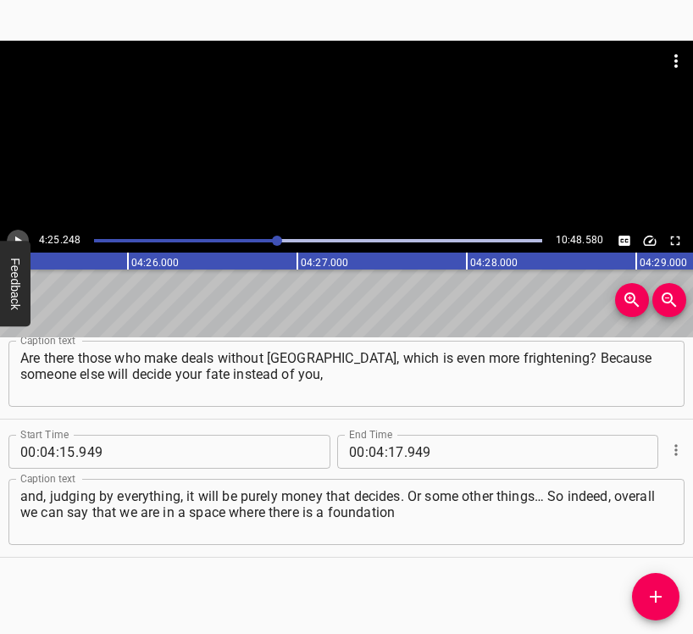
click at [19, 234] on icon "Play/Pause" at bounding box center [17, 240] width 15 height 15
click at [397, 448] on div "00 : 04 : 17 . 949" at bounding box center [455, 452] width 237 height 34
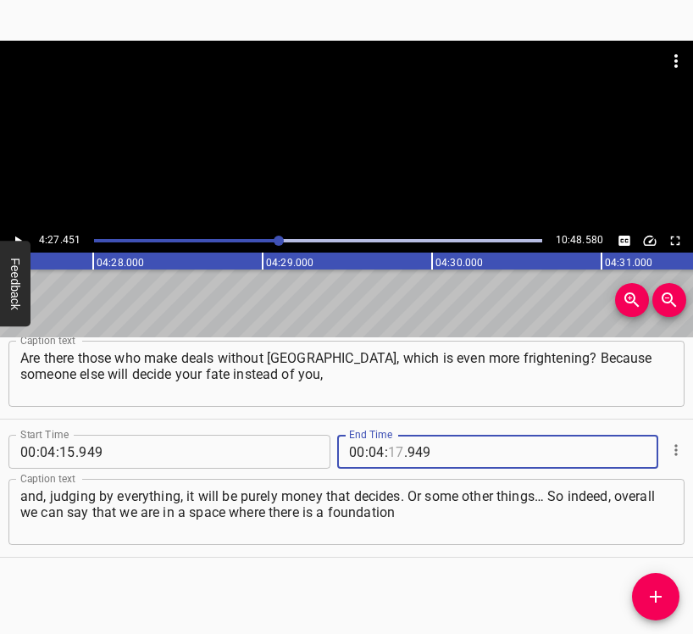
click at [394, 448] on input "number" at bounding box center [396, 452] width 16 height 34
type input "27"
type input "451"
click at [666, 599] on span "Add Cue" at bounding box center [655, 597] width 47 height 20
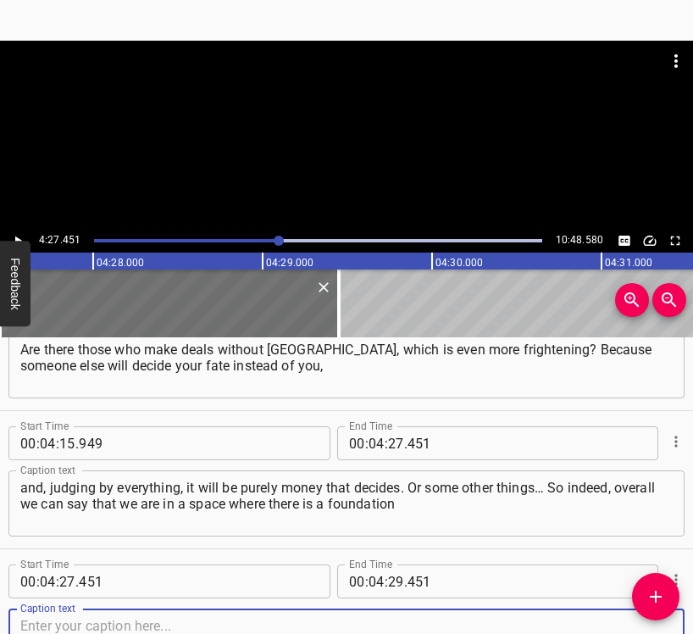
scroll to position [3790, 0]
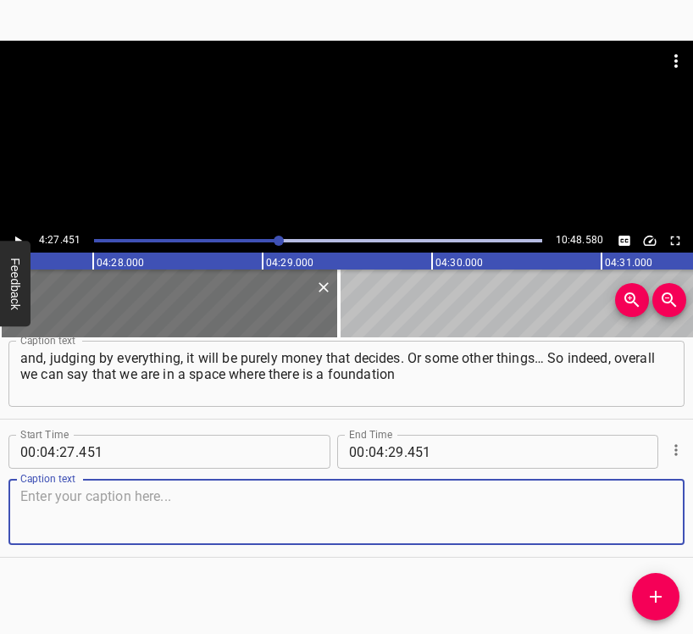
drag, startPoint x: 638, startPoint y: 519, endPoint x: 687, endPoint y: 507, distance: 49.8
click at [650, 517] on textarea at bounding box center [346, 512] width 653 height 48
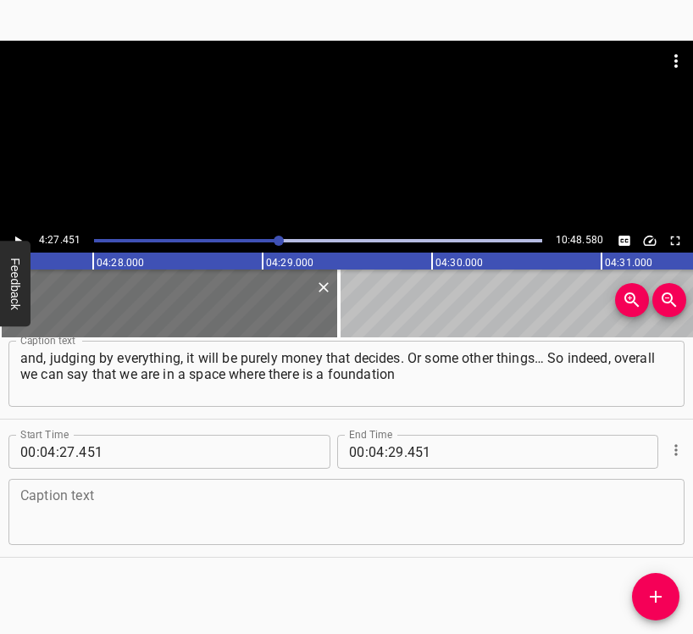
click at [219, 485] on div "Caption text" at bounding box center [346, 512] width 677 height 66
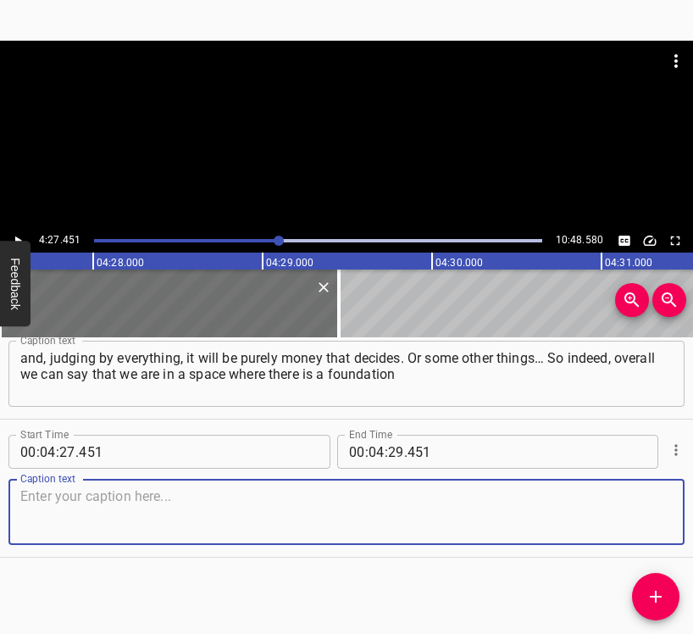
paste textarea "— that we will live anyway. There is that backbone I speak about, a biological …"
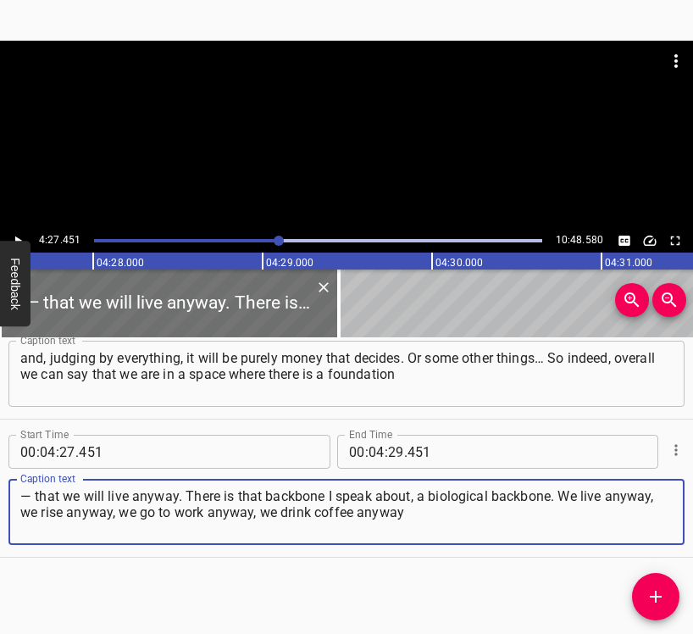
type textarea "— that we will live anyway. There is that backbone I speak about, a biological …"
click at [8, 232] on div "4:27.451 10:48.580" at bounding box center [346, 241] width 693 height 24
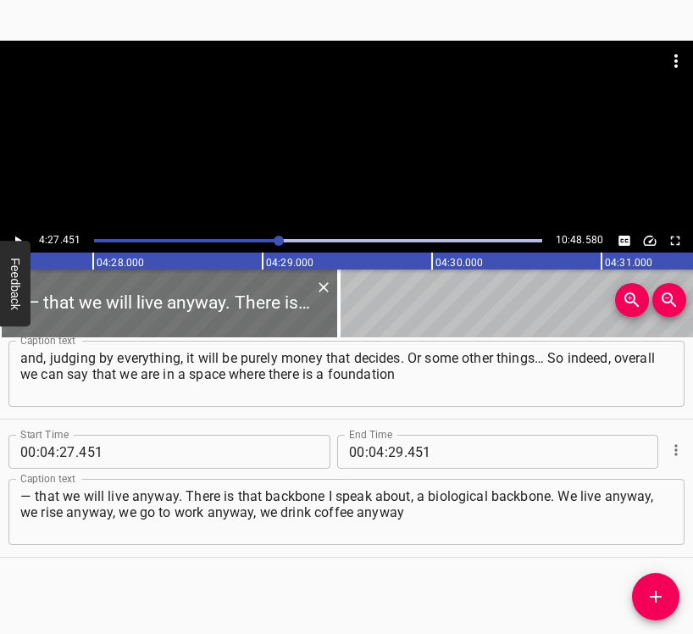
click at [14, 235] on icon "Play/Pause" at bounding box center [17, 240] width 15 height 15
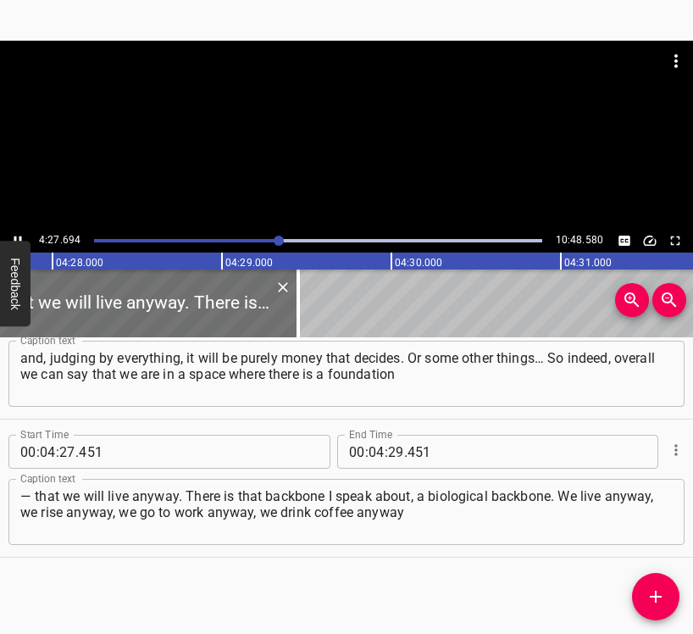
scroll to position [0, 45430]
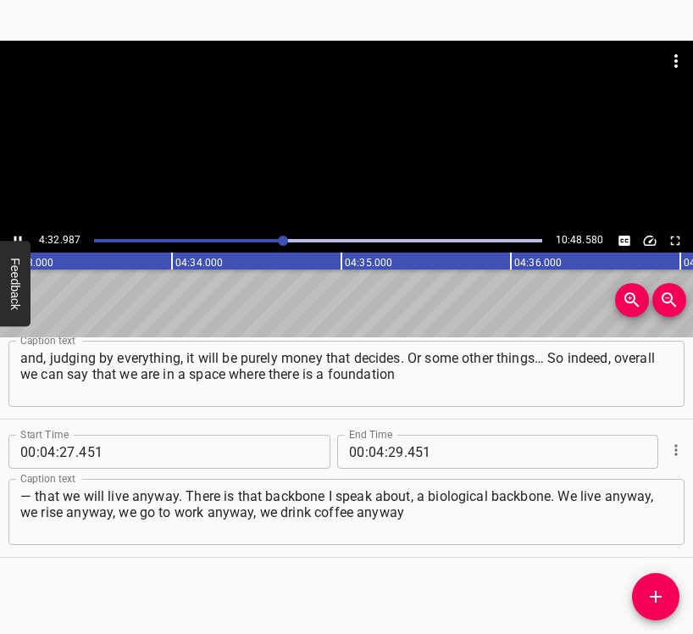
click at [14, 236] on icon "Play/Pause" at bounding box center [17, 240] width 15 height 15
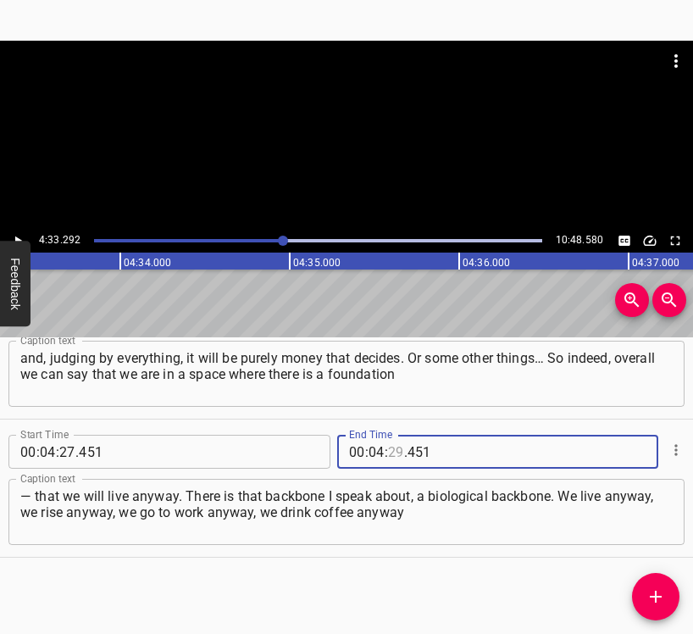
click at [388, 443] on input "number" at bounding box center [396, 452] width 16 height 34
type input "33"
type input "292"
click at [660, 594] on icon "Add Cue" at bounding box center [656, 597] width 20 height 20
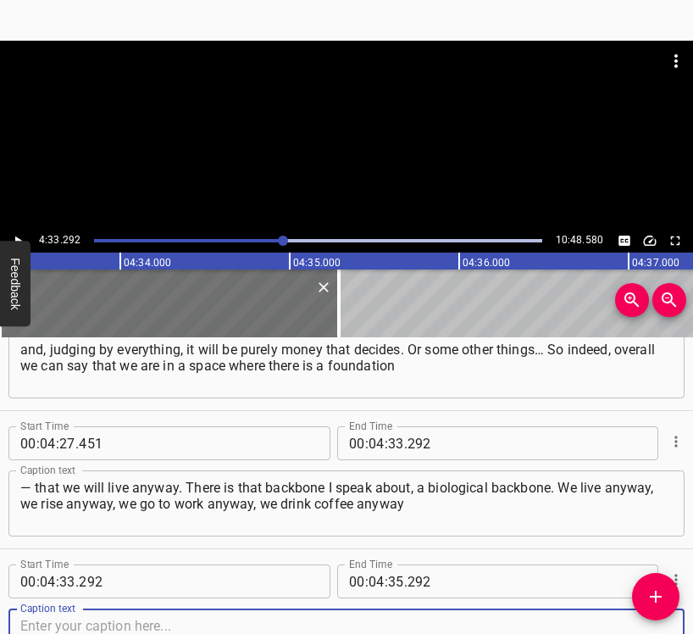
scroll to position [3929, 0]
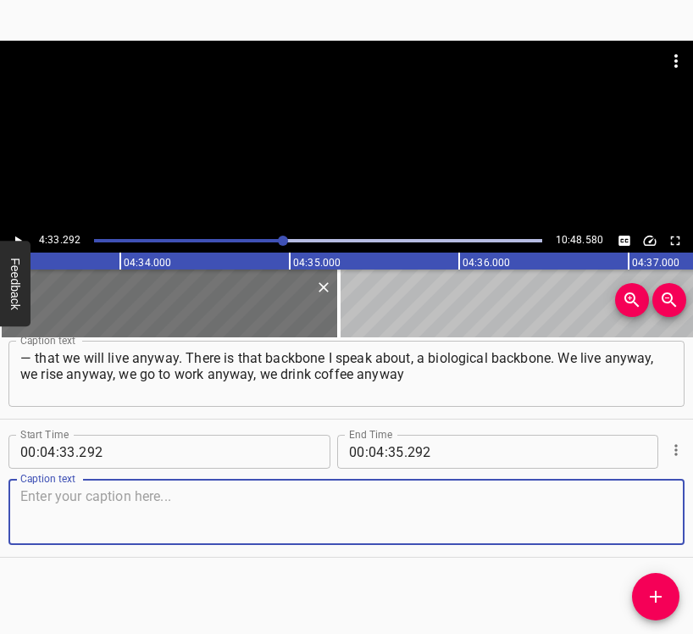
click at [649, 518] on textarea at bounding box center [346, 512] width 653 height 48
click at [64, 509] on textarea at bounding box center [346, 512] width 653 height 48
paste textarea "and feel the taste. And I likewise talk with the boys, because I still have to …"
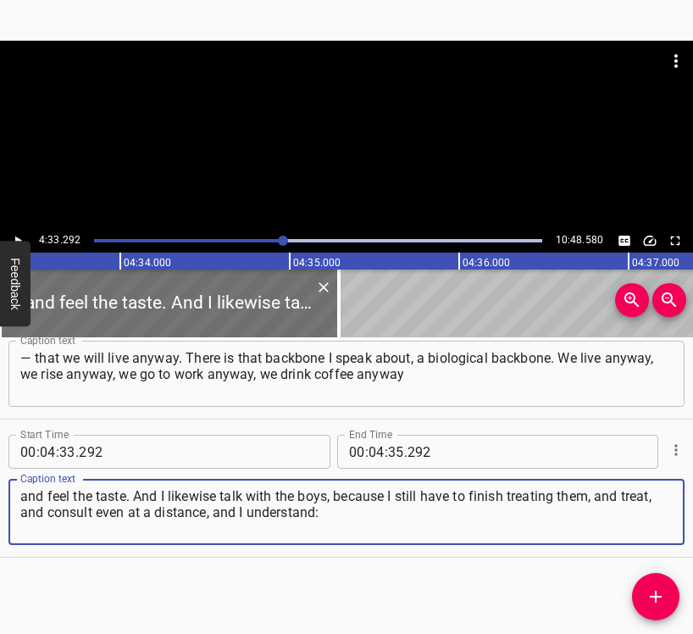
type textarea "and feel the taste. And I likewise talk with the boys, because I still have to …"
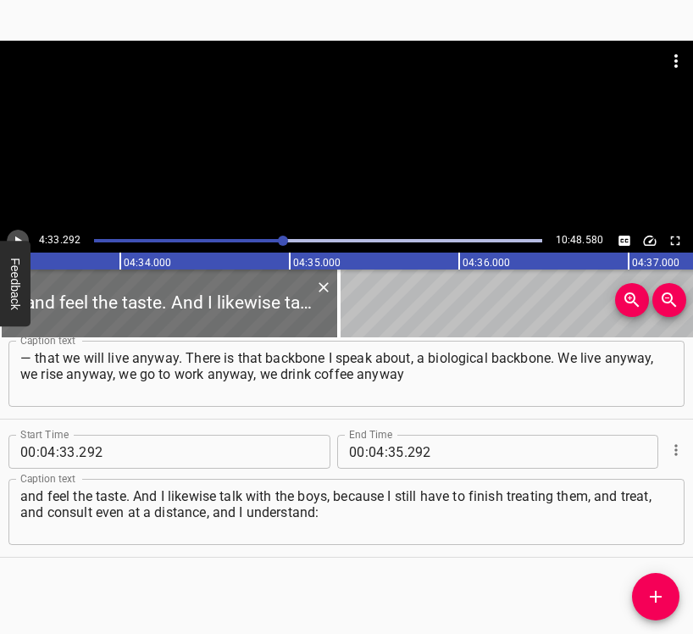
click at [14, 235] on icon "Play/Pause" at bounding box center [17, 240] width 15 height 15
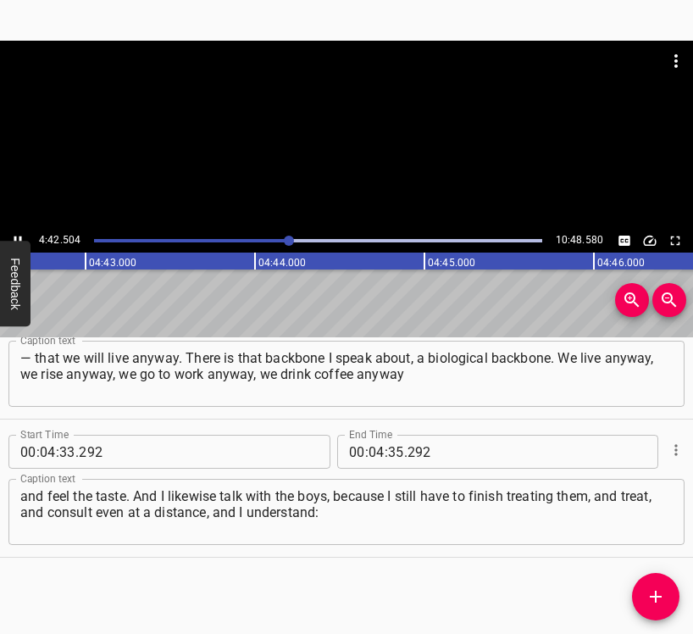
click at [11, 238] on icon "Play/Pause" at bounding box center [17, 240] width 15 height 15
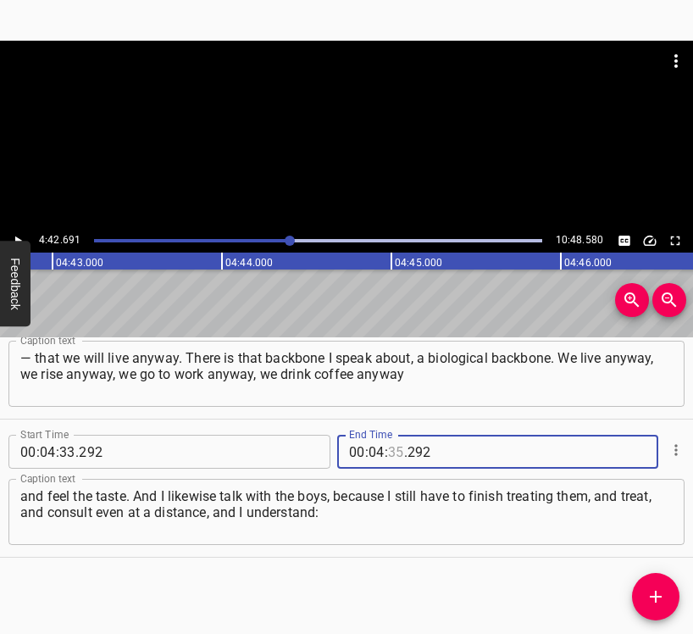
click at [393, 454] on input "number" at bounding box center [396, 452] width 16 height 34
type input "42"
type input "691"
click at [660, 593] on icon "Add Cue" at bounding box center [656, 597] width 20 height 20
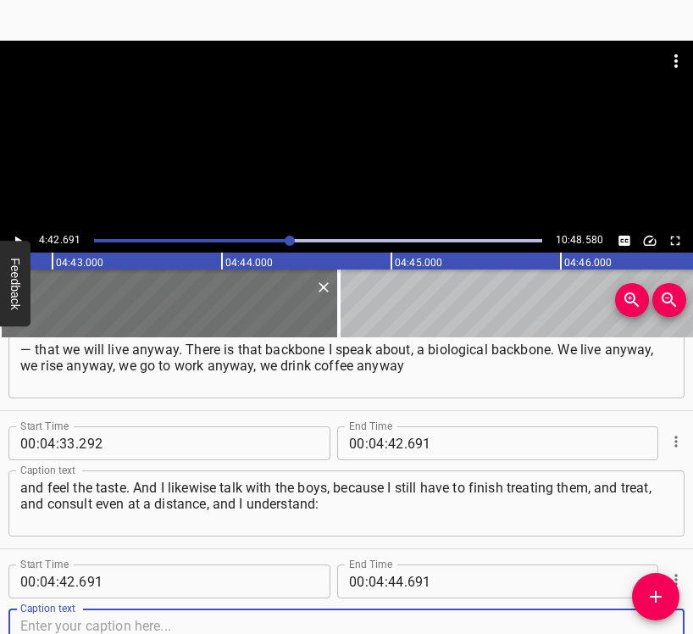
scroll to position [4067, 0]
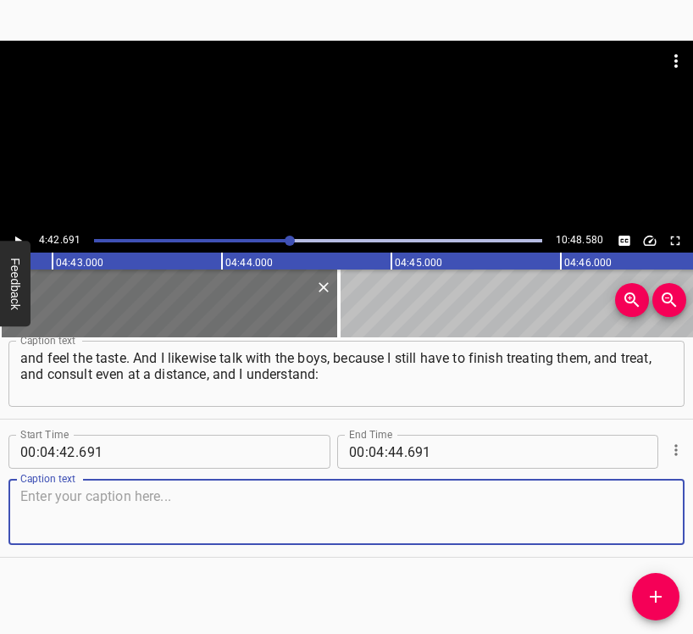
click at [649, 514] on textarea at bounding box center [346, 512] width 653 height 48
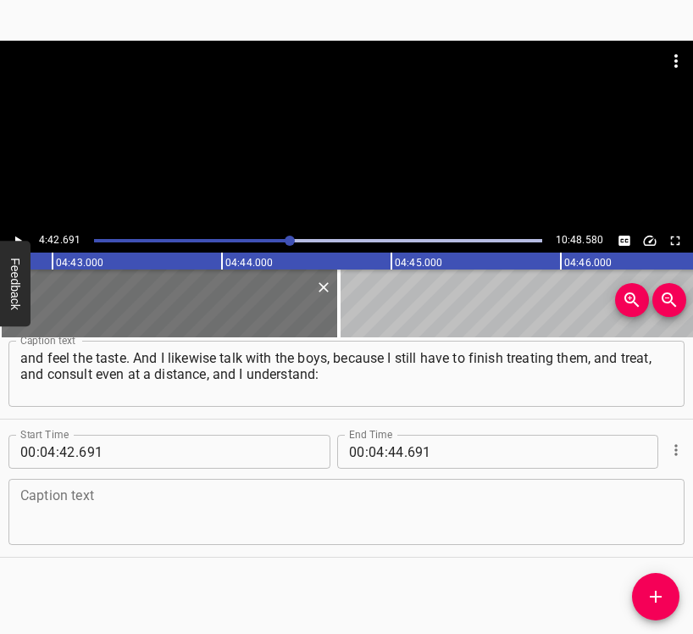
click at [61, 523] on textarea at bounding box center [346, 512] width 653 height 48
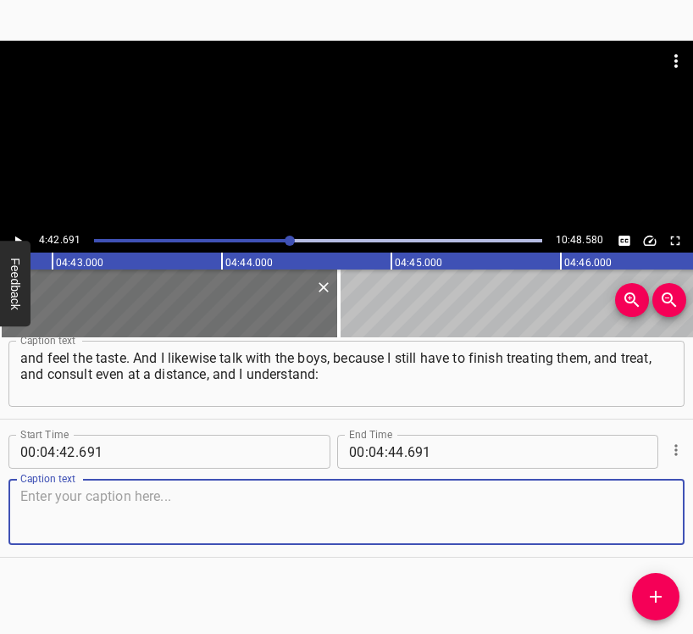
paste textarea "no matter how much informal language I hear about the Verkhovna Rada… Whom they…"
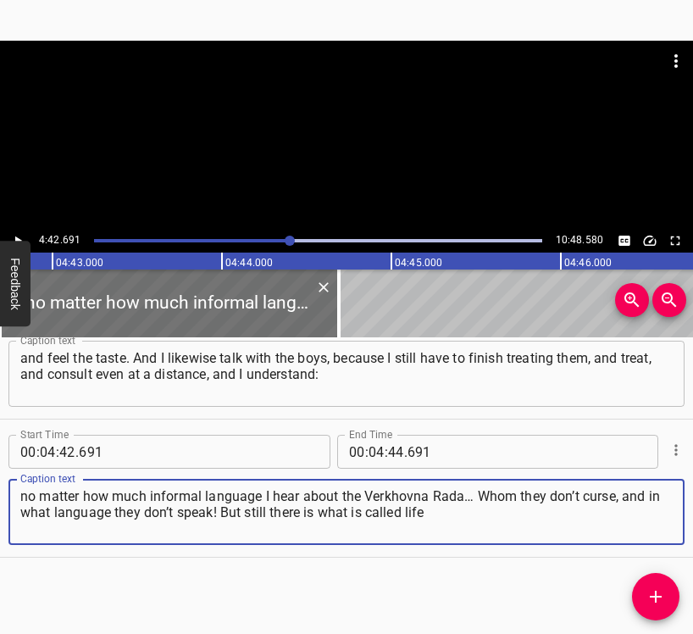
type textarea "no matter how much informal language I hear about the Verkhovna Rada… Whom they…"
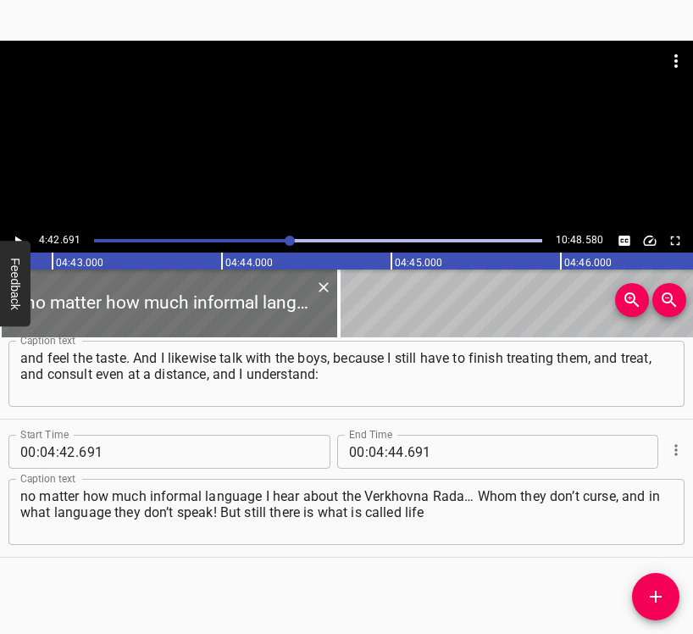
click at [12, 241] on button "Feedback" at bounding box center [15, 284] width 31 height 86
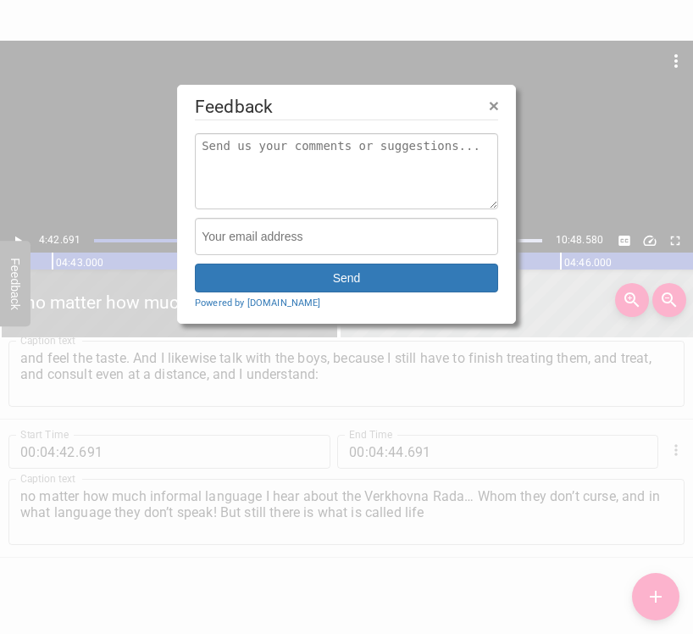
click at [16, 237] on div at bounding box center [346, 317] width 693 height 634
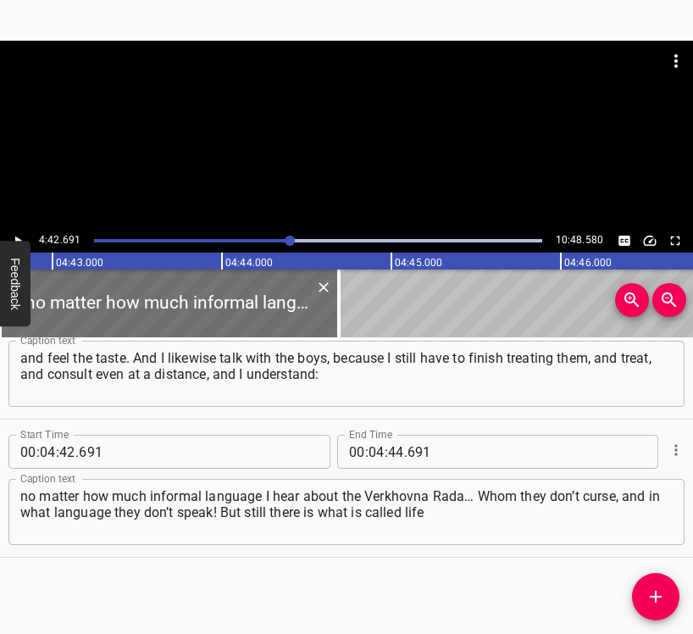
click at [16, 237] on icon "Play/Pause" at bounding box center [18, 241] width 7 height 9
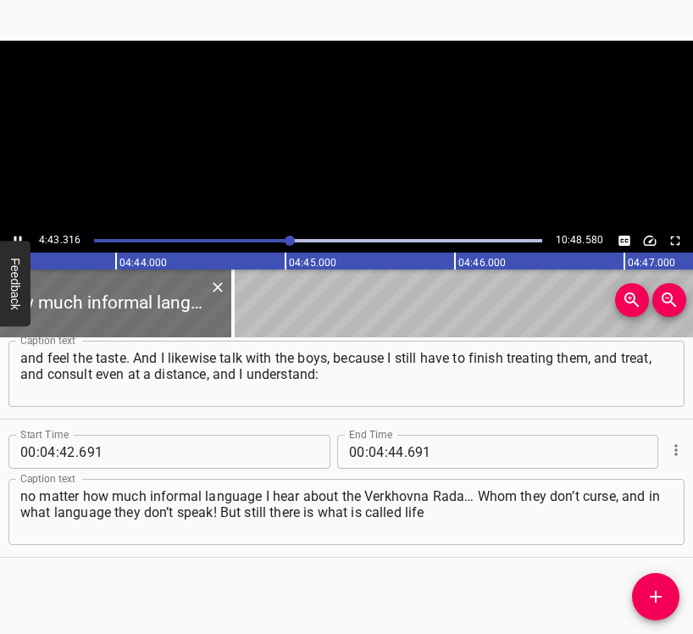
scroll to position [0, 48081]
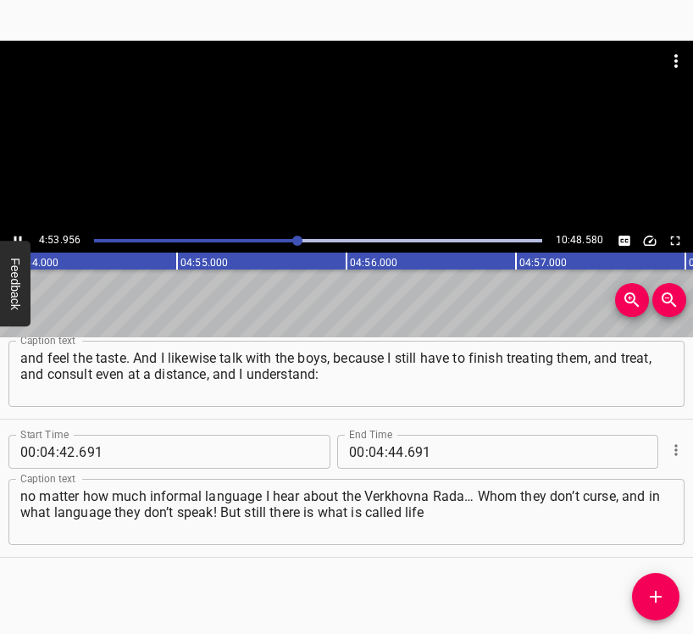
click at [14, 237] on icon "Play/Pause" at bounding box center [18, 241] width 8 height 9
click at [388, 454] on input "number" at bounding box center [396, 452] width 16 height 34
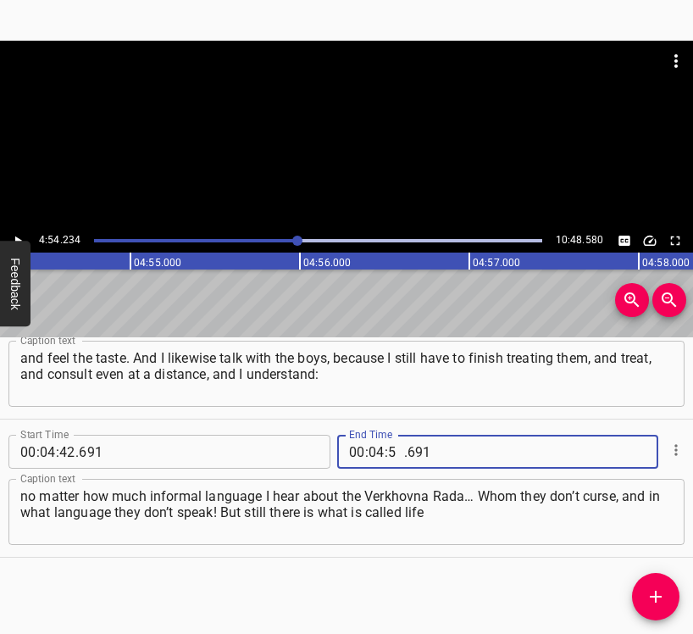
type input "54"
type input "234"
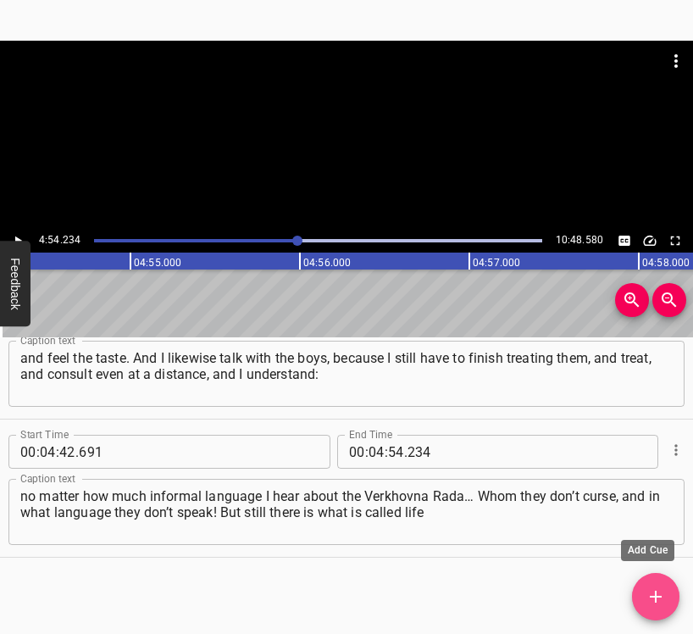
click at [654, 582] on button "Add Cue" at bounding box center [655, 596] width 47 height 47
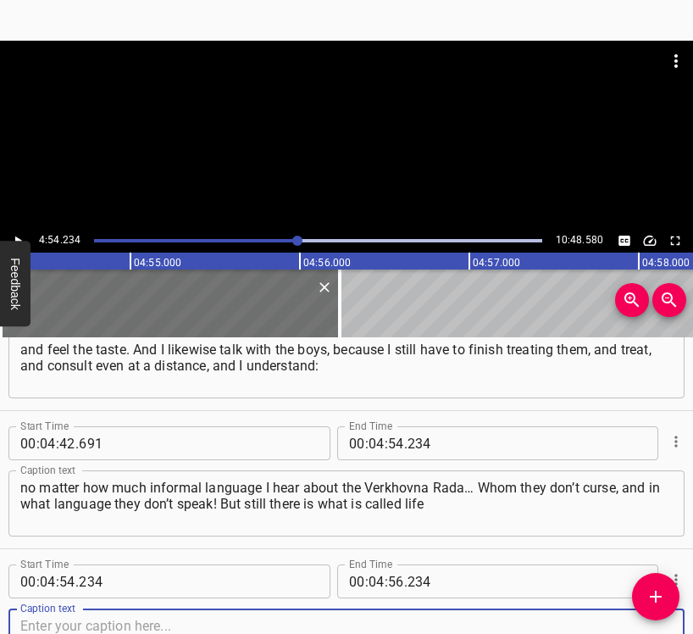
scroll to position [4205, 0]
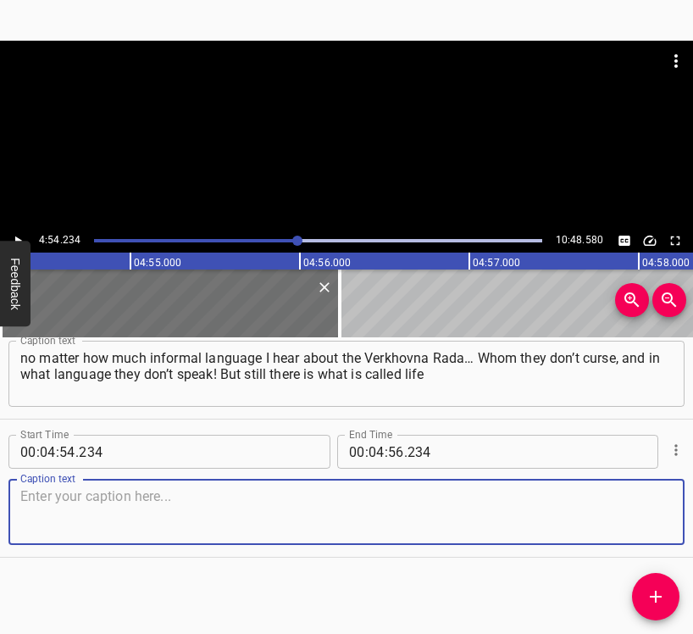
click at [638, 509] on textarea at bounding box center [346, 512] width 653 height 48
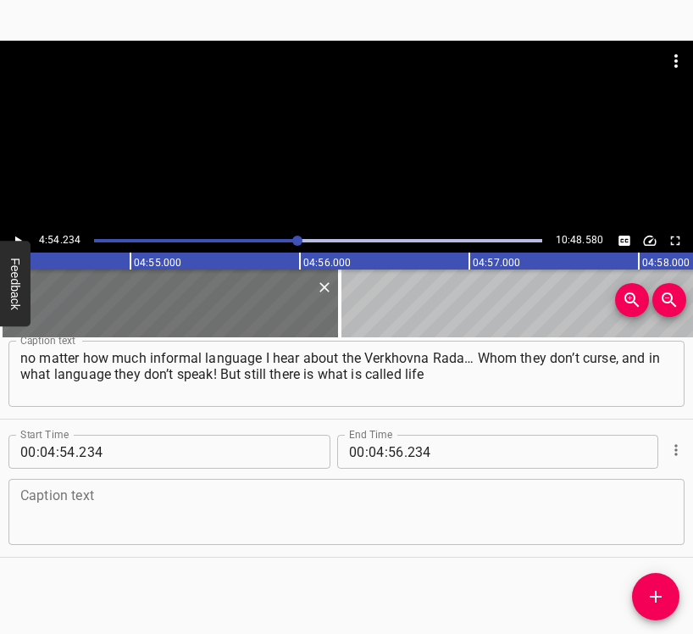
click at [211, 498] on textarea at bounding box center [346, 512] width 653 height 48
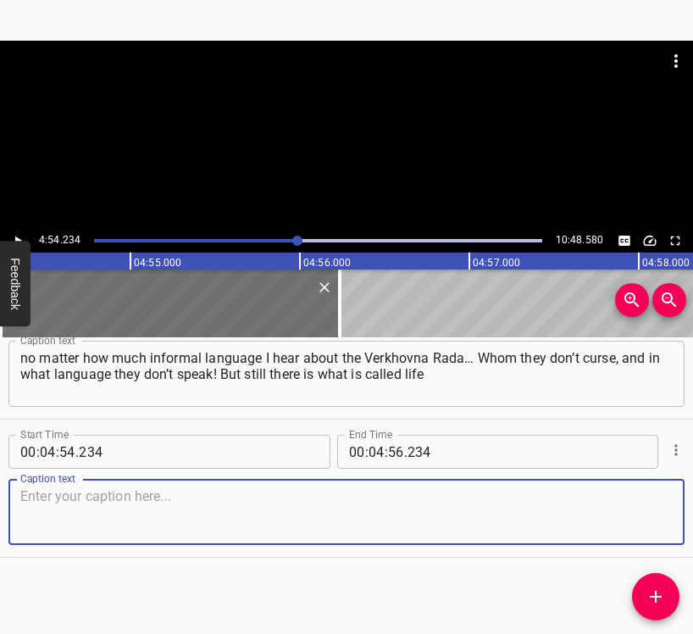
paste textarea "and the struggle for life, for the bright side. There is a phrase that sounds b…"
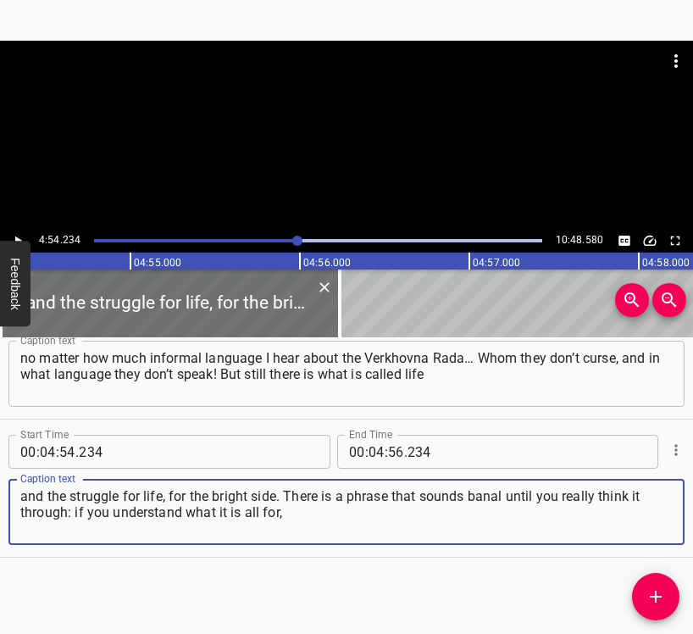
type textarea "and the struggle for life, for the bright side. There is a phrase that sounds b…"
click at [22, 235] on icon "Play/Pause" at bounding box center [17, 240] width 15 height 15
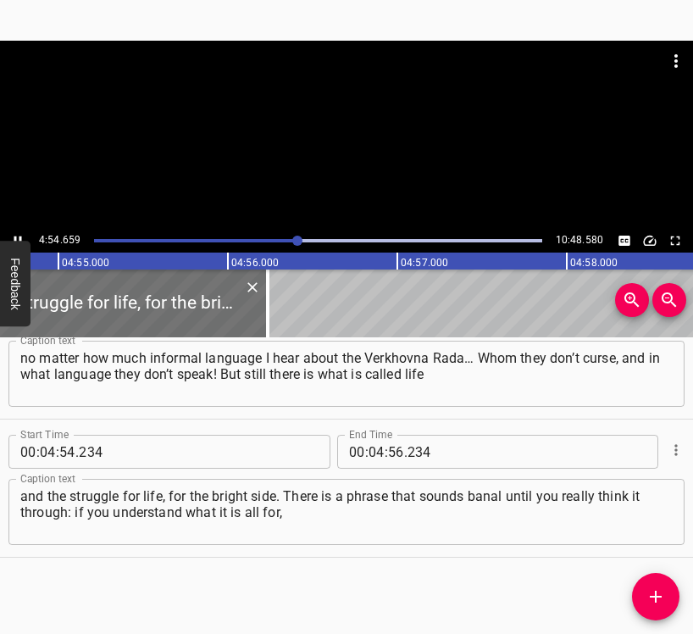
scroll to position [0, 50001]
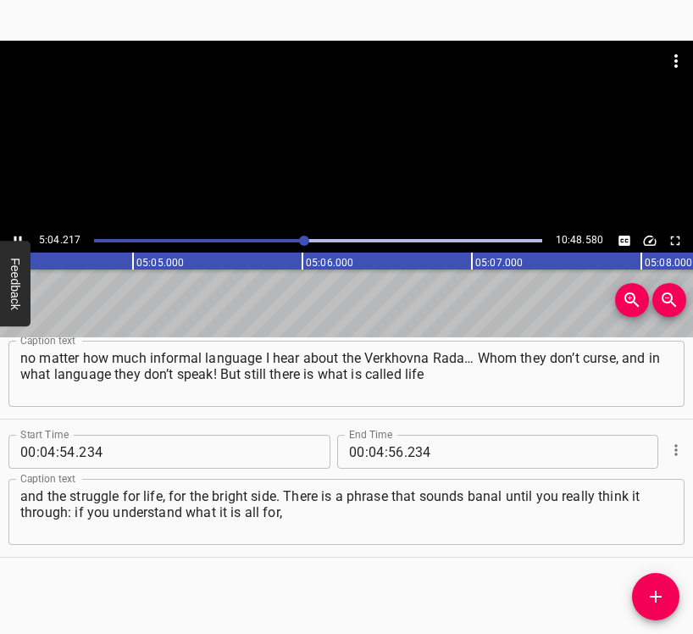
click at [19, 232] on button "Play/Pause" at bounding box center [18, 241] width 22 height 22
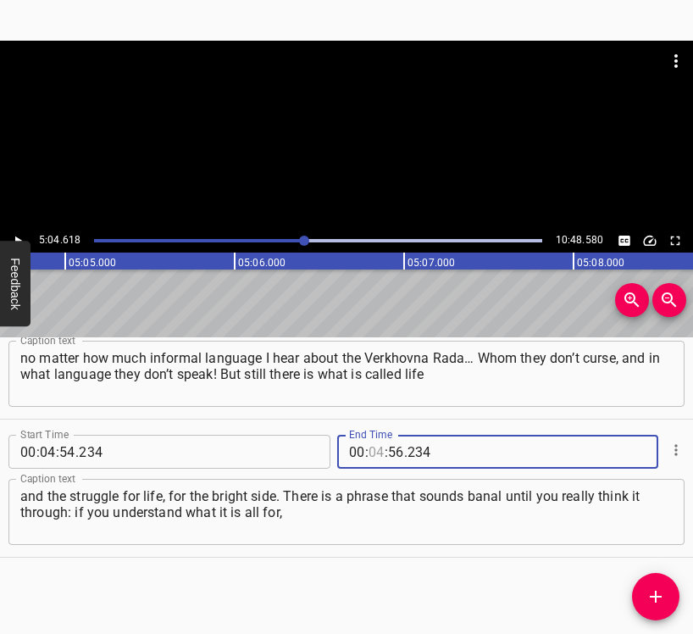
click at [373, 454] on input "number" at bounding box center [377, 452] width 16 height 34
type input "05"
type input "04"
type input "618"
click at [663, 600] on icon "Add Cue" at bounding box center [656, 597] width 20 height 20
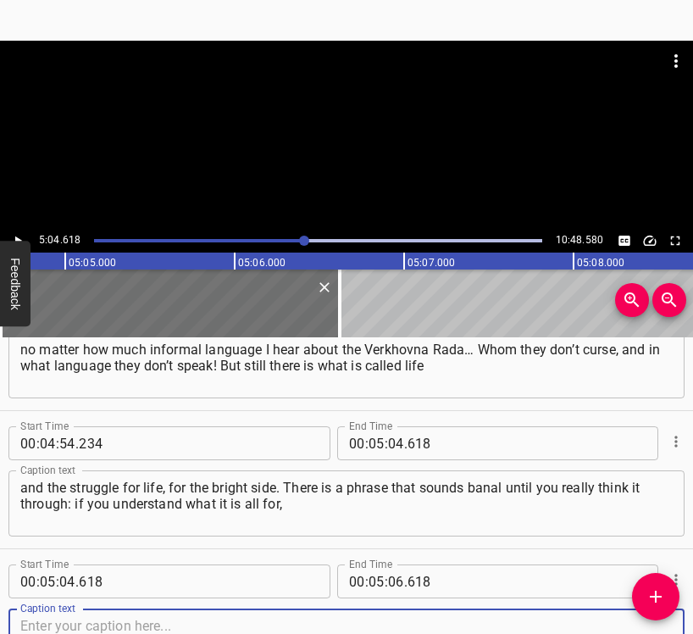
scroll to position [4343, 0]
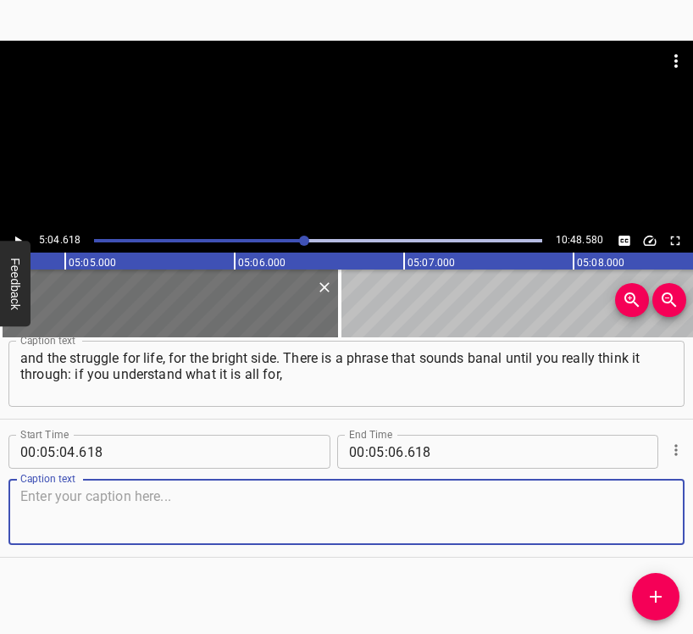
click at [619, 523] on textarea at bounding box center [346, 512] width 653 height 48
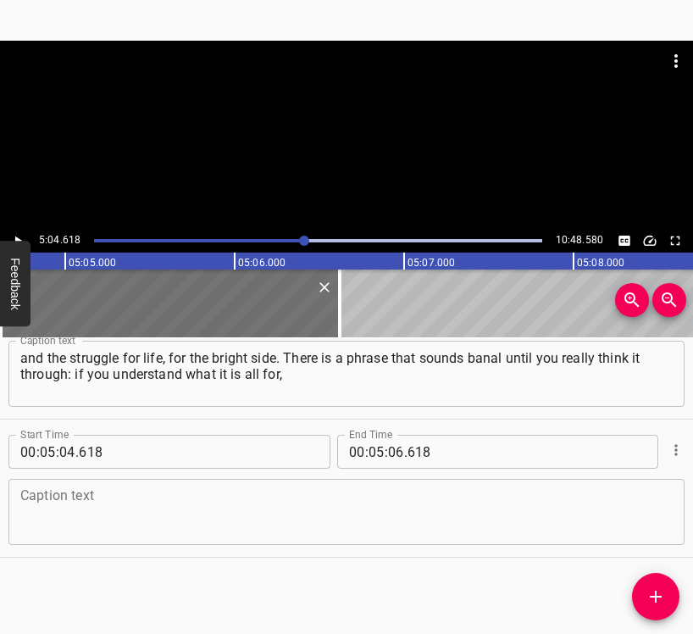
drag, startPoint x: 116, startPoint y: 462, endPoint x: 125, endPoint y: 479, distance: 19.0
click at [120, 468] on input "618" at bounding box center [156, 452] width 155 height 34
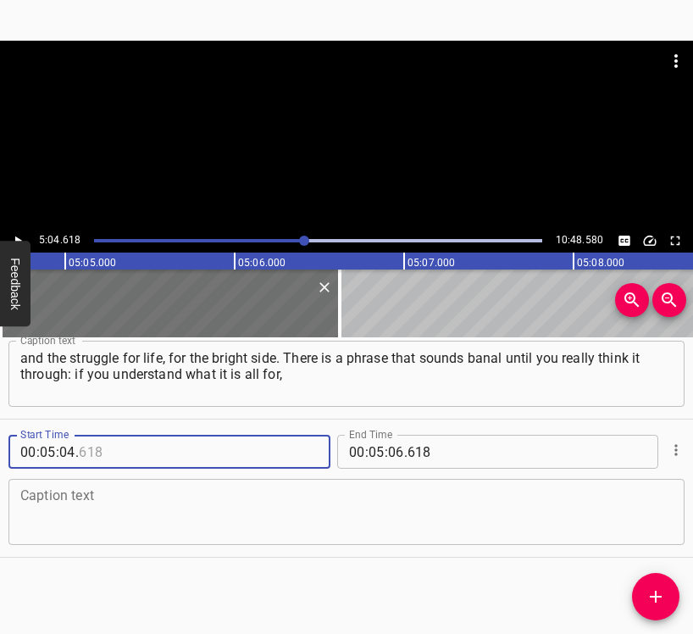
type input "618"
click at [117, 505] on textarea at bounding box center [346, 512] width 653 height 48
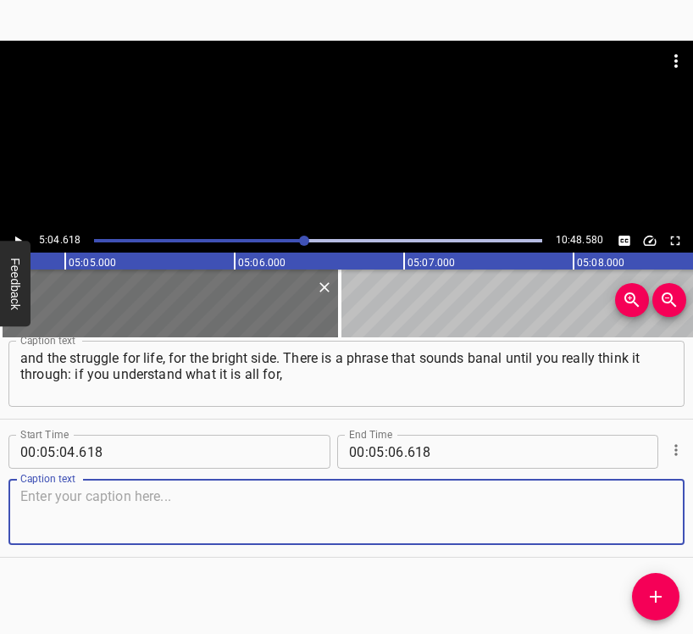
paste textarea "then you can overcome anything. It depends on what your goal is, what you want …"
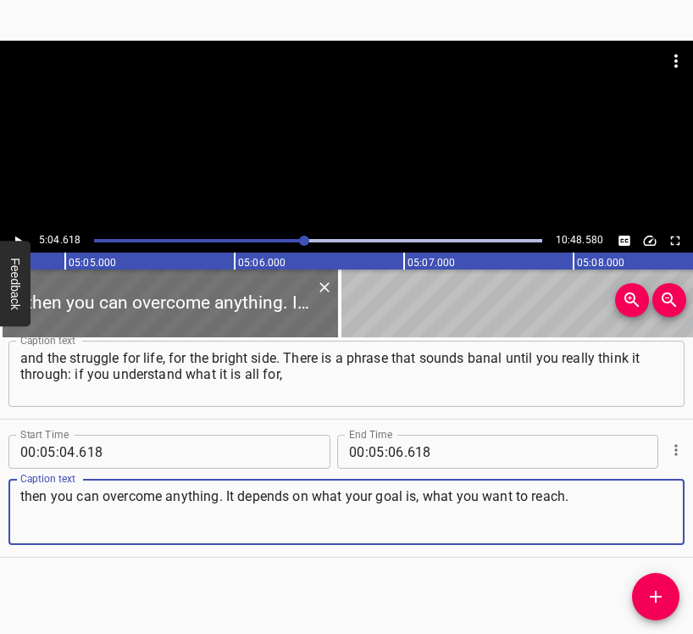
type textarea "then you can overcome anything. It depends on what your goal is, what you want …"
click at [14, 234] on icon "Play/Pause" at bounding box center [17, 240] width 15 height 15
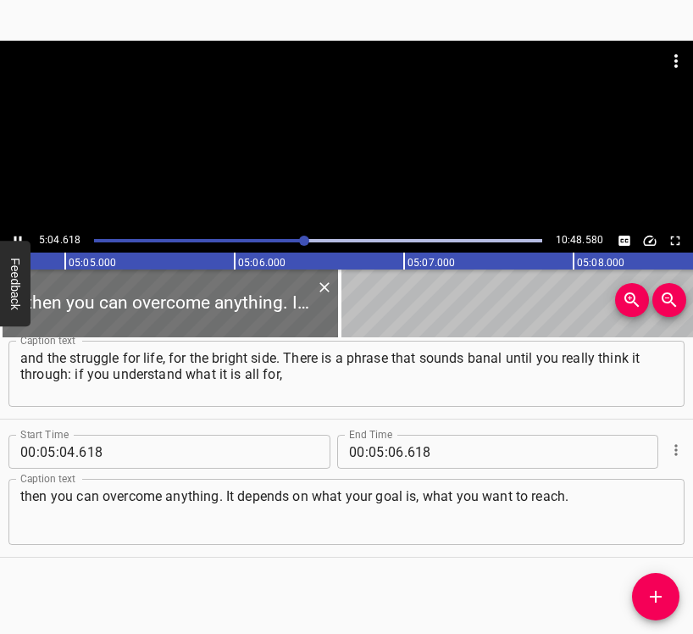
scroll to position [0, 51651]
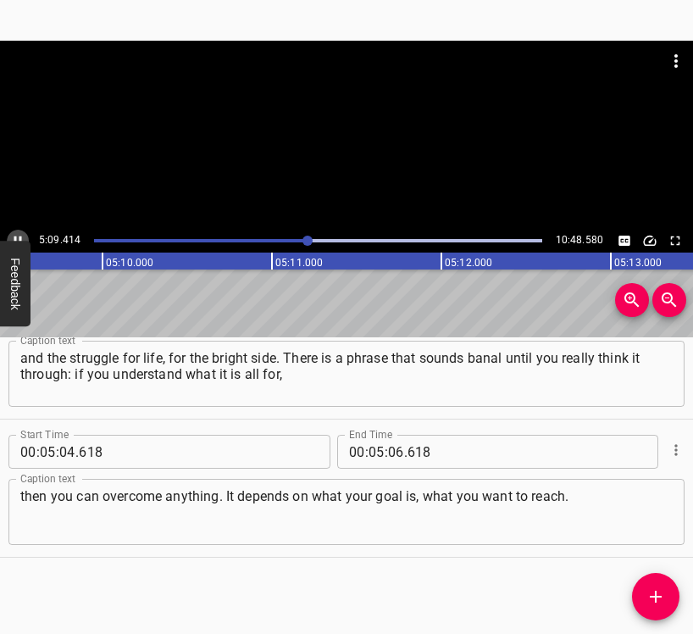
click at [15, 233] on icon "Play/Pause" at bounding box center [17, 240] width 15 height 15
click at [391, 450] on input "number" at bounding box center [396, 452] width 16 height 34
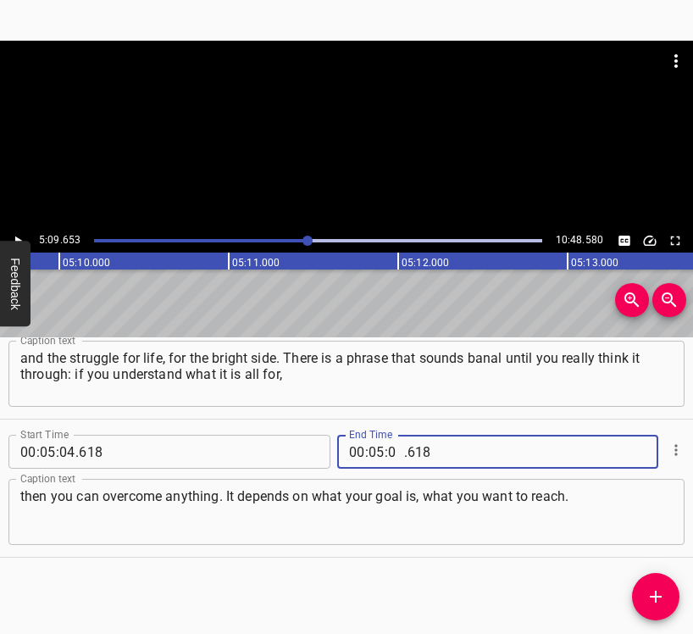
type input "09"
type input "653"
click at [649, 586] on button "Add Cue" at bounding box center [655, 596] width 47 height 47
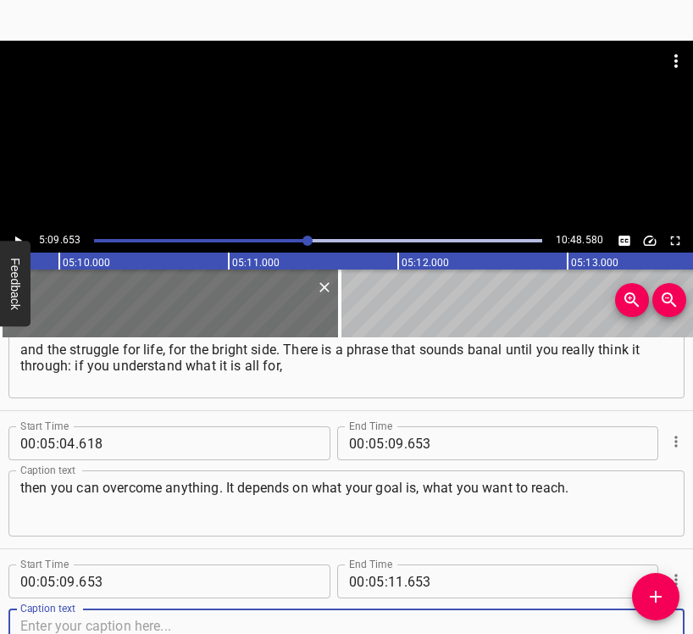
scroll to position [4481, 0]
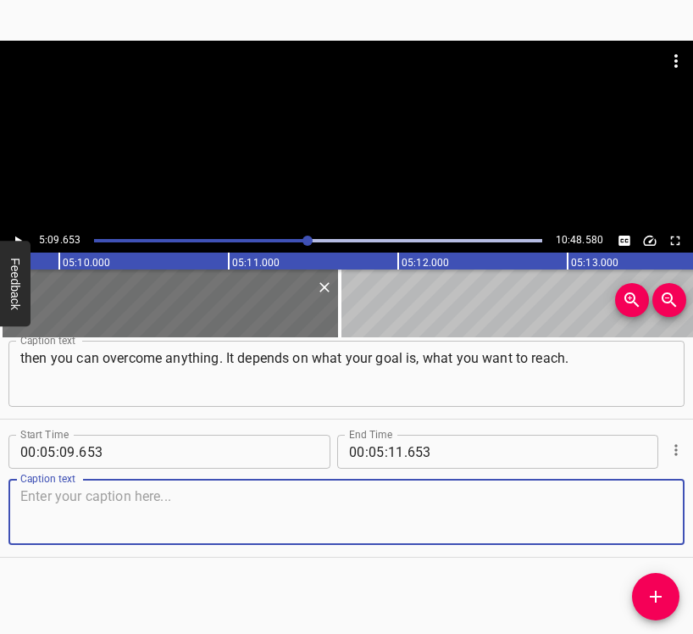
drag, startPoint x: 638, startPoint y: 517, endPoint x: 692, endPoint y: 504, distance: 55.9
click at [638, 516] on textarea at bounding box center [346, 512] width 653 height 48
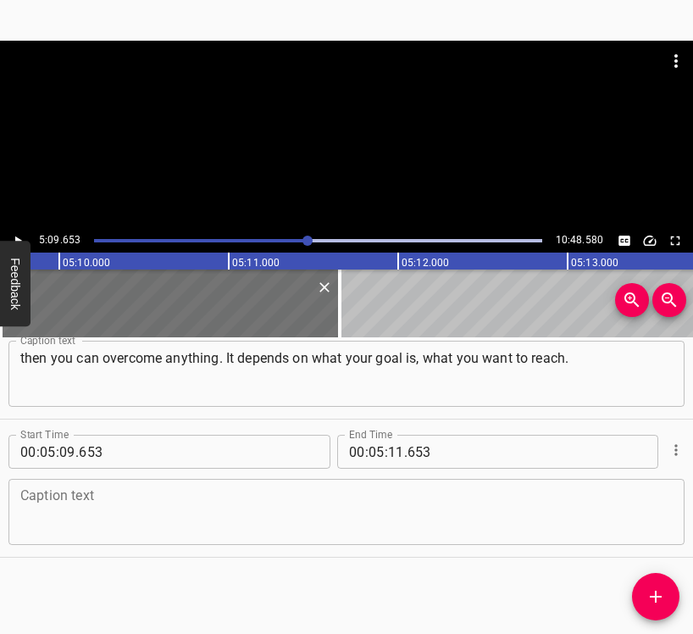
click at [62, 508] on textarea at bounding box center [346, 512] width 653 height 48
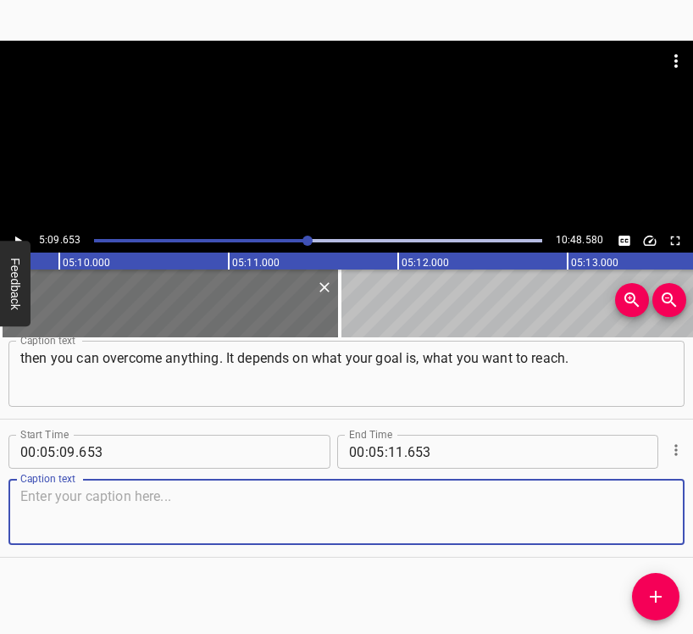
paste textarea "When did you, Mr. Oleh, as a person, formulate for yourself: what is it all for…"
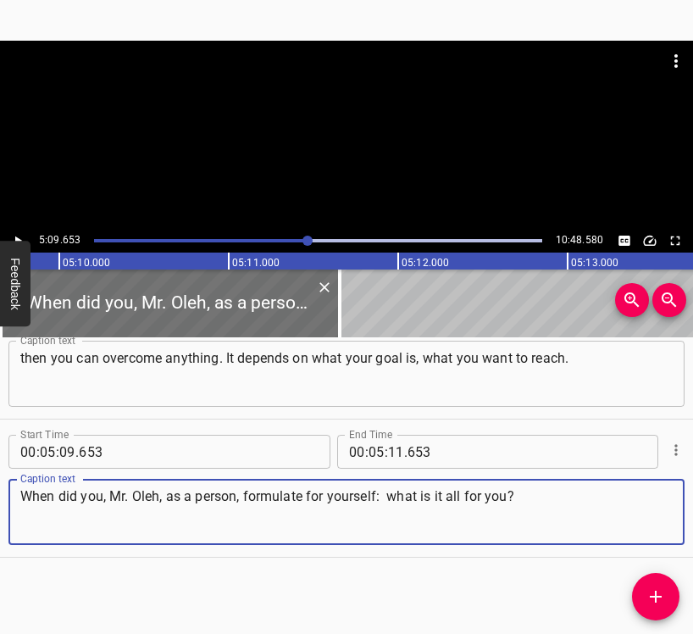
type textarea "When did you, Mr. Oleh, as a person, formulate for yourself: what is it all for…"
click at [15, 235] on icon "Play/Pause" at bounding box center [17, 240] width 15 height 15
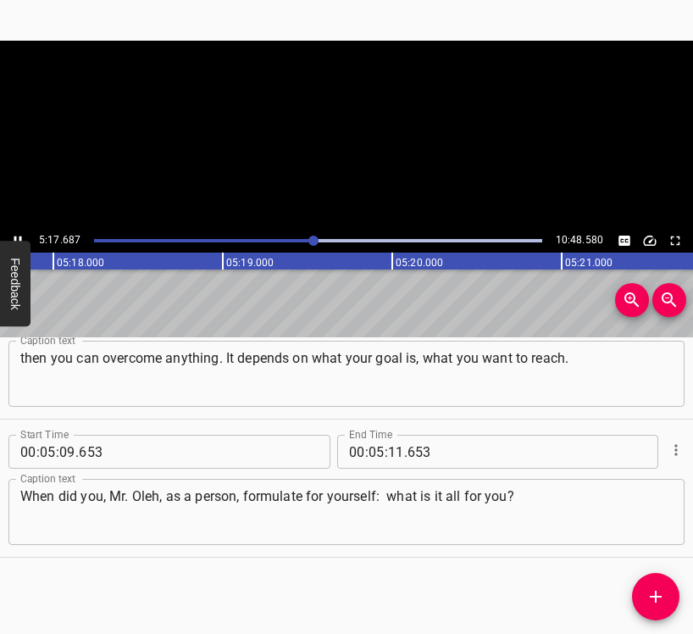
click at [15, 235] on icon "Play/Pause" at bounding box center [17, 240] width 15 height 15
click at [392, 457] on input "number" at bounding box center [396, 452] width 16 height 34
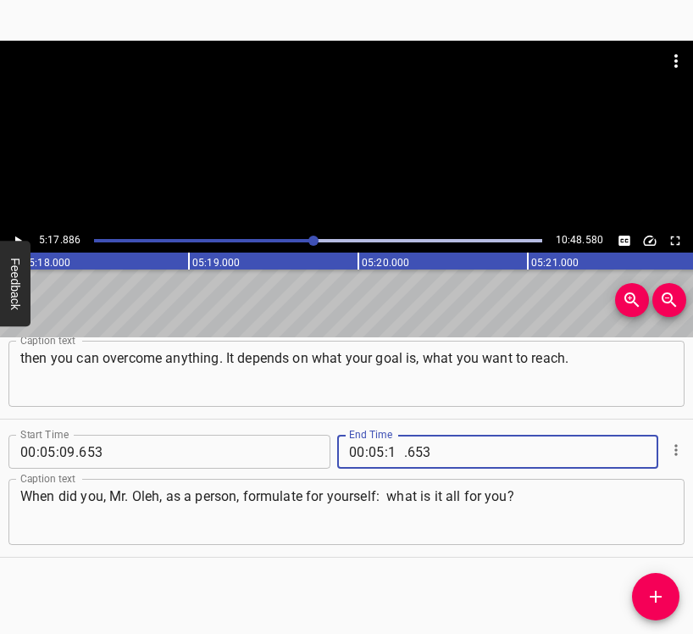
type input "17"
type input "886"
click at [648, 586] on button "Add Cue" at bounding box center [655, 596] width 47 height 47
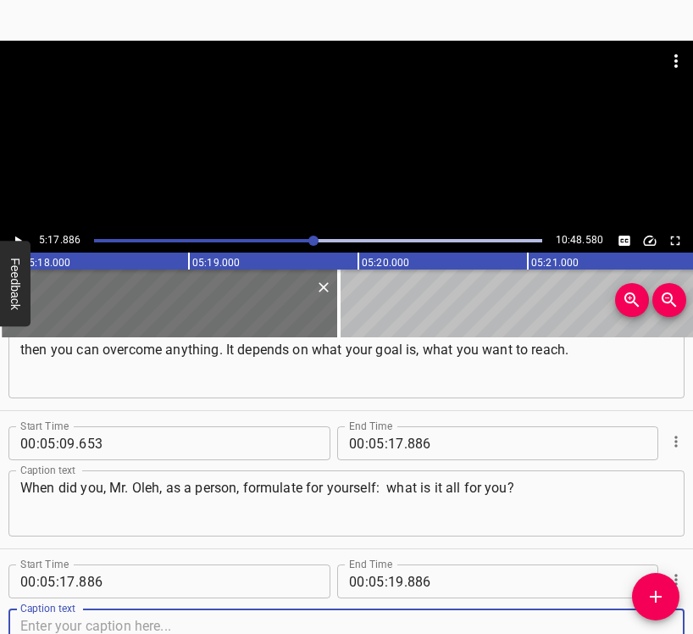
scroll to position [4619, 0]
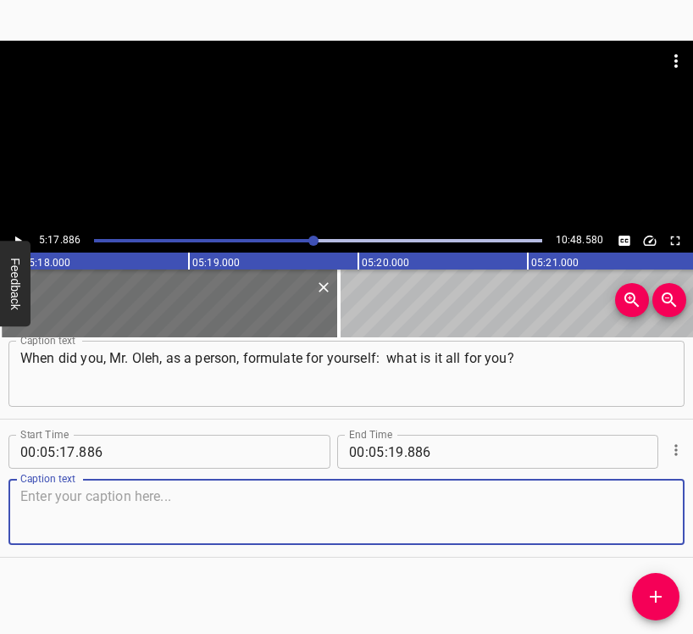
click at [642, 519] on textarea at bounding box center [346, 512] width 653 height 48
click at [143, 531] on textarea at bounding box center [346, 512] width 653 height 48
paste textarea "For another life. I also have a YouTube channel, but I am not a blogger, it is …"
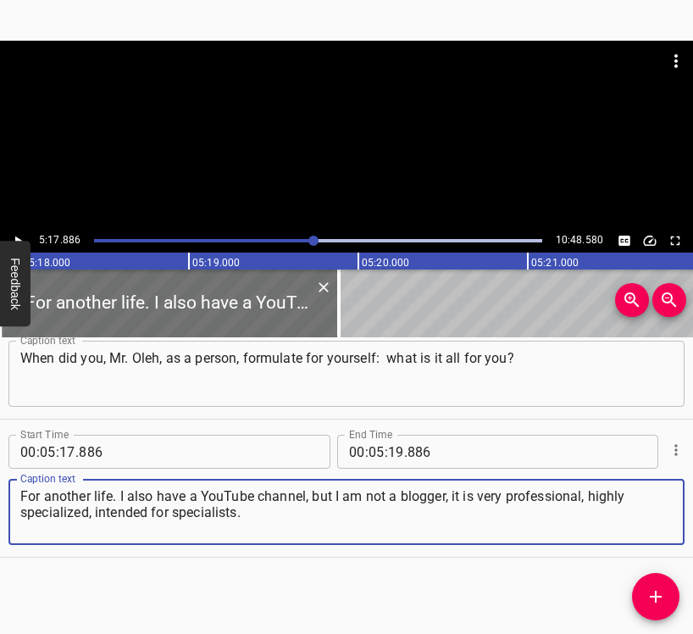
type textarea "For another life. I also have a YouTube channel, but I am not a blogger, it is …"
click at [21, 237] on icon "Play/Pause" at bounding box center [17, 240] width 15 height 15
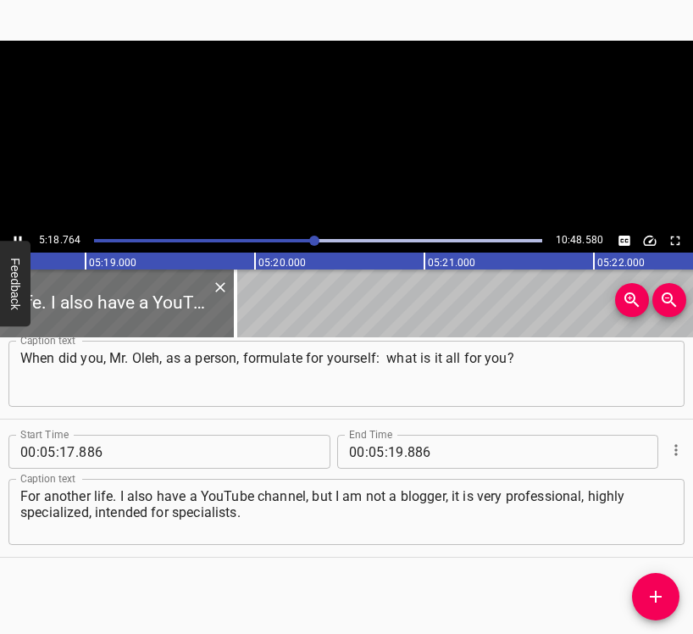
scroll to position [0, 54047]
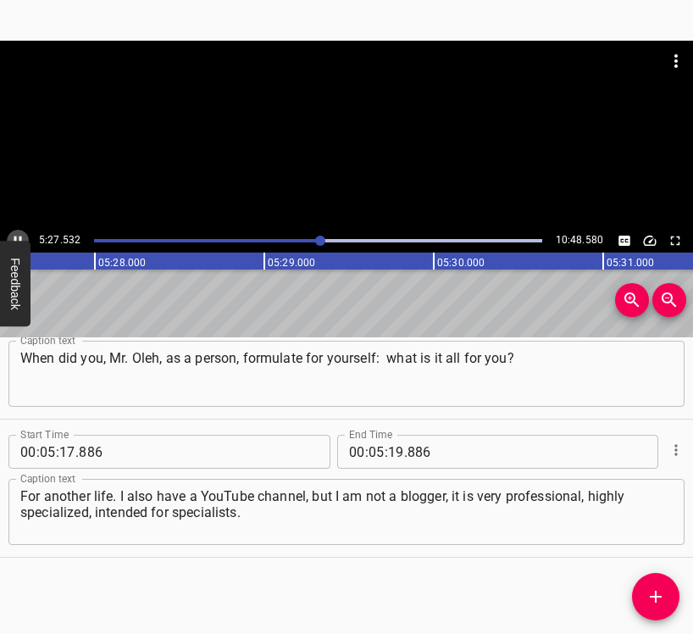
click at [14, 236] on icon "Play/Pause" at bounding box center [17, 240] width 15 height 15
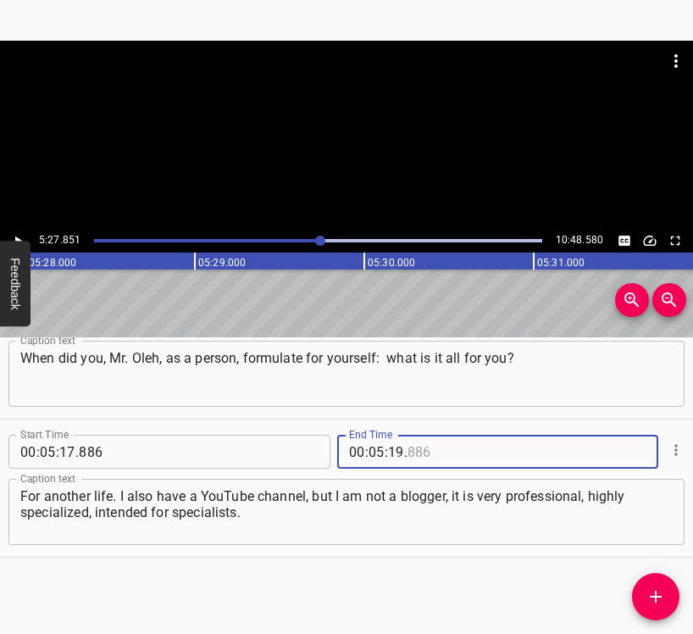
click at [408, 450] on input "number" at bounding box center [485, 452] width 155 height 34
type input "886"
click at [397, 454] on div "00 : 05 : 19 . 886" at bounding box center [455, 452] width 237 height 34
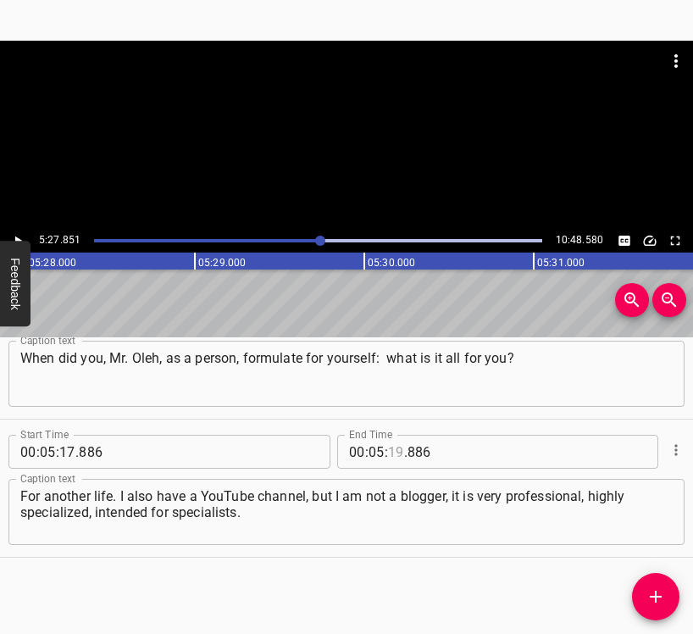
click at [388, 451] on input "number" at bounding box center [396, 452] width 16 height 34
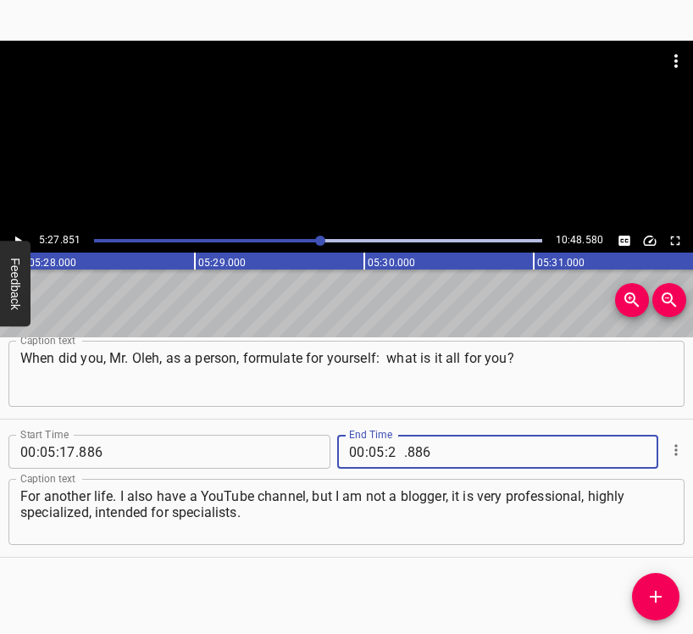
type input "27"
type input "851"
click at [649, 593] on icon "Add Cue" at bounding box center [656, 597] width 20 height 20
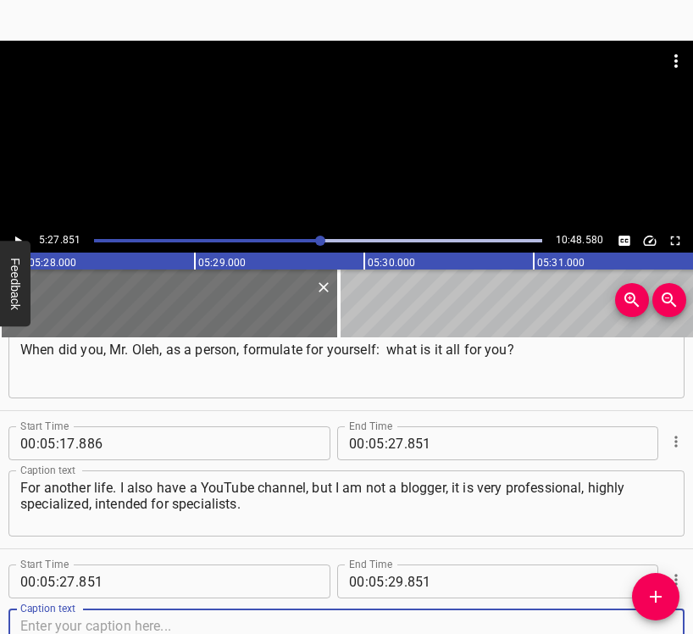
scroll to position [4758, 0]
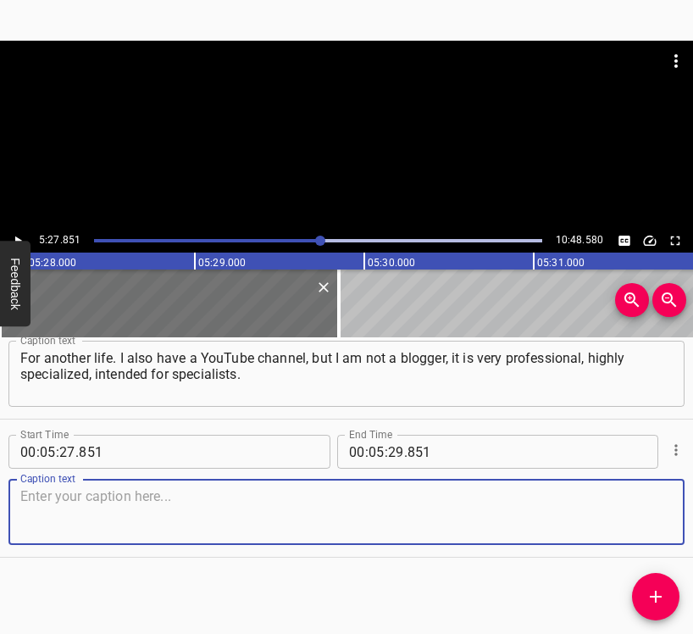
drag, startPoint x: 634, startPoint y: 523, endPoint x: 687, endPoint y: 515, distance: 53.1
click at [634, 521] on textarea at bounding box center [346, 512] width 653 height 48
click at [325, 510] on textarea at bounding box center [346, 512] width 653 height 48
paste textarea "I watch it. Thank you, [PERSON_NAME]. Did you notice that it is purely psycholo…"
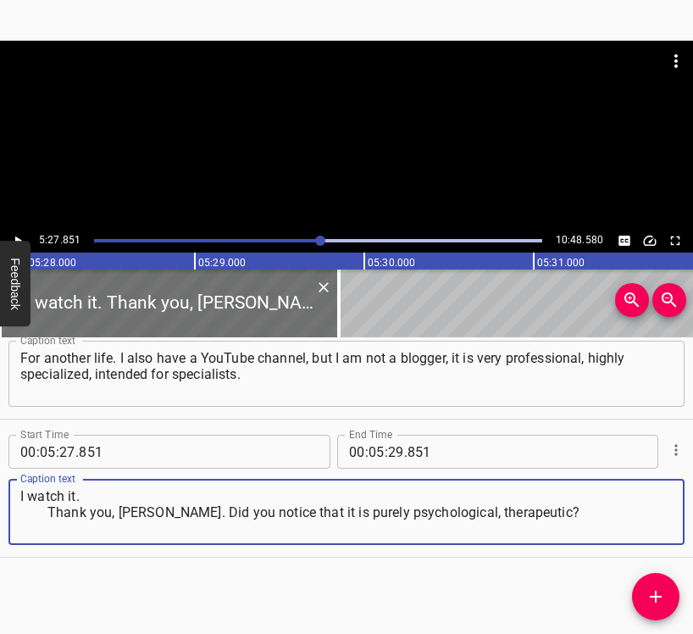
type textarea "I watch it. Thank you, [PERSON_NAME]. Did you notice that it is purely psycholo…"
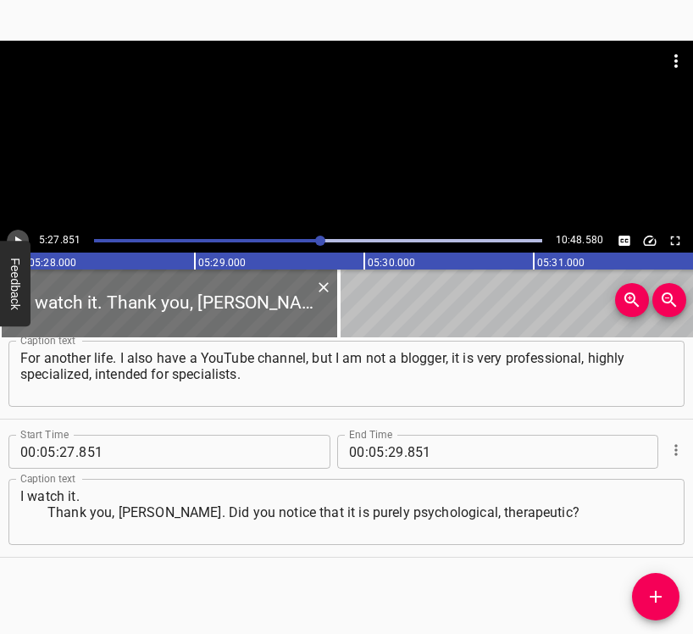
click at [18, 234] on icon "Play/Pause" at bounding box center [17, 240] width 15 height 15
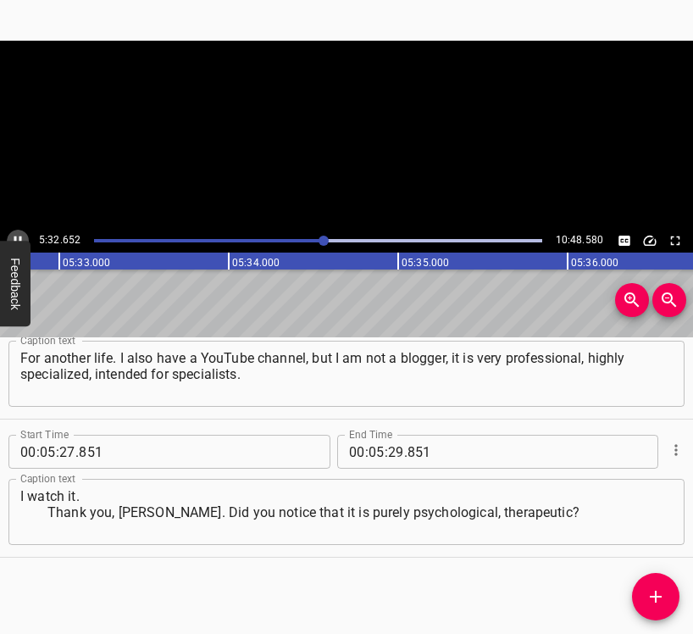
click at [17, 233] on icon "Play/Pause" at bounding box center [17, 240] width 15 height 15
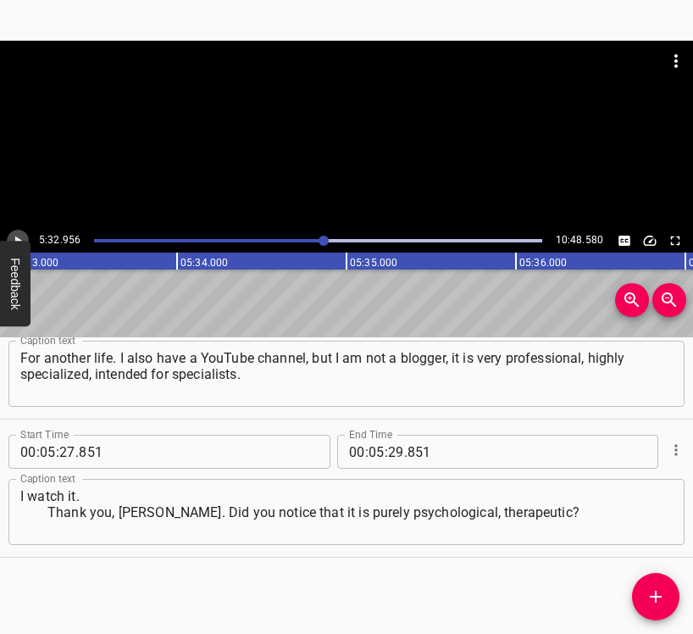
click at [16, 239] on icon "Play/Pause" at bounding box center [18, 241] width 7 height 9
click at [16, 239] on icon "Play/Pause" at bounding box center [18, 241] width 8 height 9
click at [390, 449] on input "number" at bounding box center [396, 452] width 16 height 34
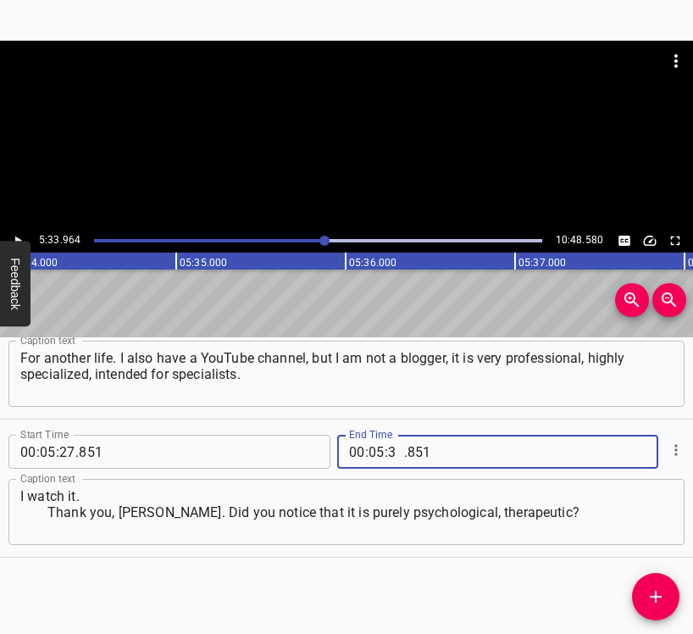
type input "33"
type input "964"
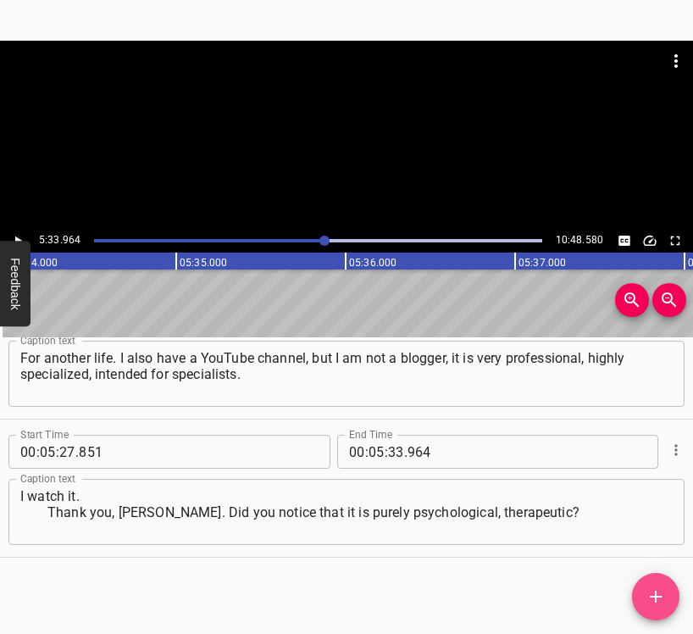
click at [657, 599] on icon "Add Cue" at bounding box center [656, 597] width 12 height 12
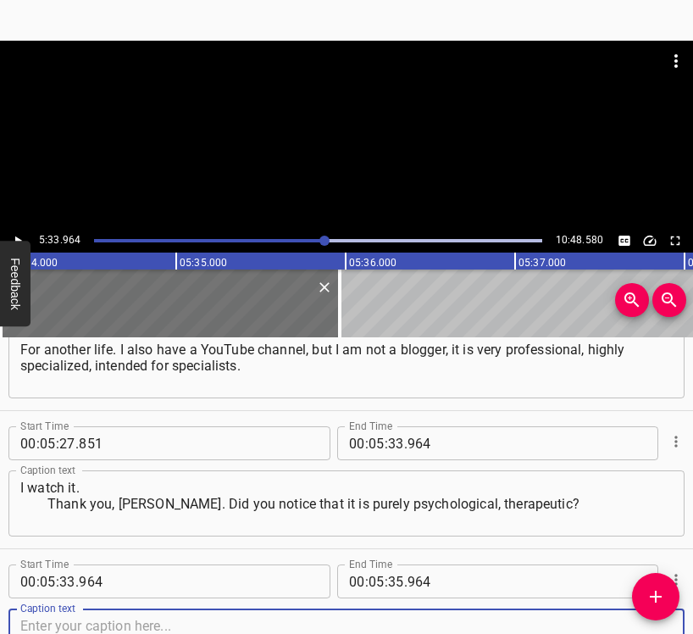
scroll to position [4896, 0]
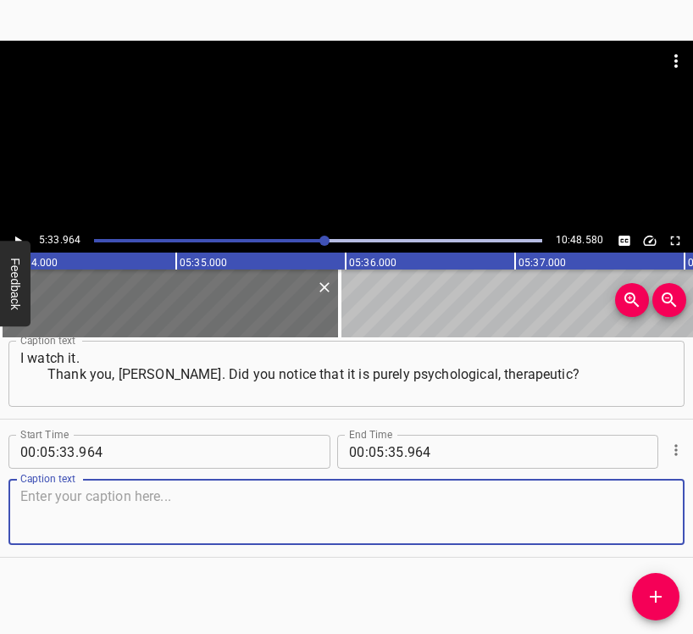
click at [634, 519] on textarea at bounding box center [346, 512] width 653 height 48
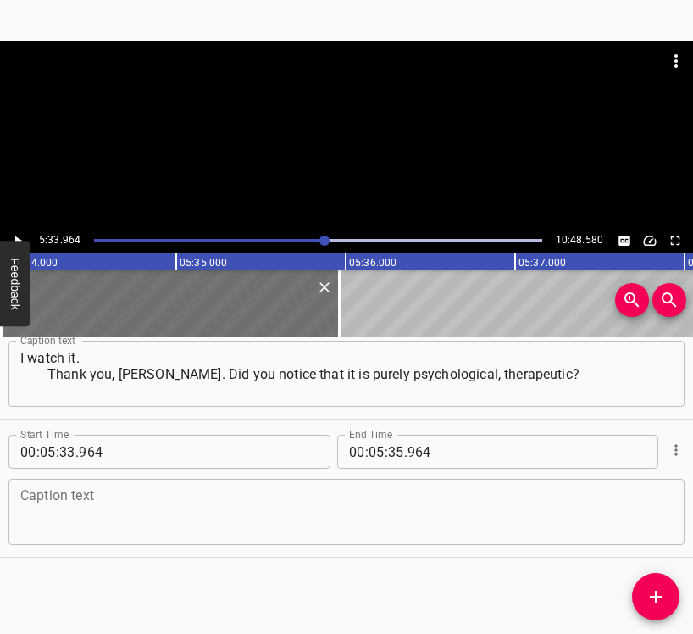
click at [141, 496] on textarea at bounding box center [346, 512] width 653 height 48
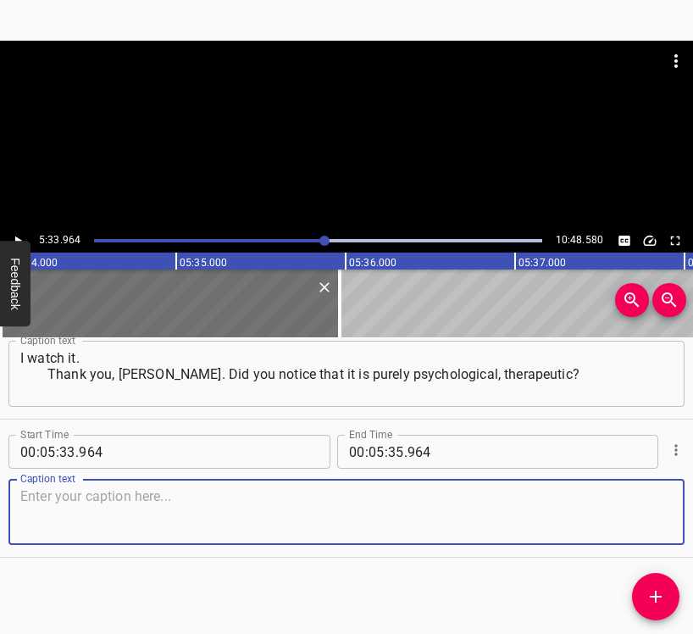
paste textarea "One of the latest sketches was even titled that way… I began by quoting [PERSON…"
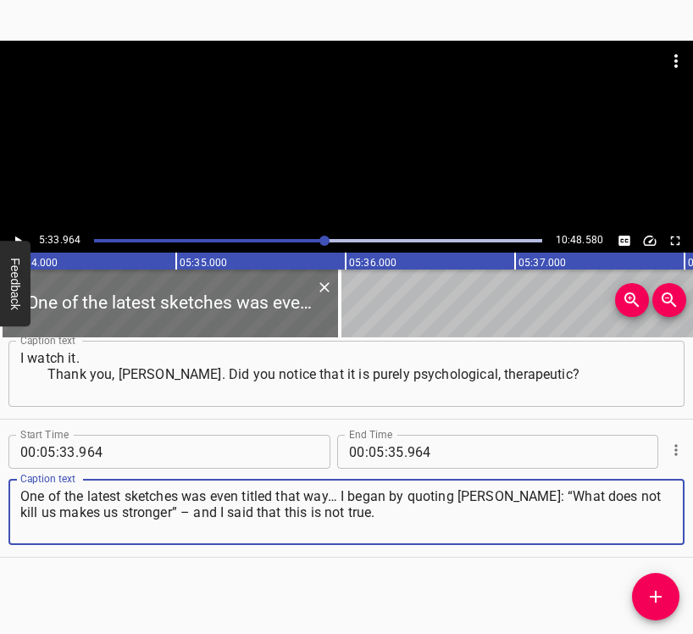
type textarea "One of the latest sketches was even titled that way… I began by quoting [PERSON…"
click at [14, 237] on icon "Play/Pause" at bounding box center [17, 240] width 15 height 15
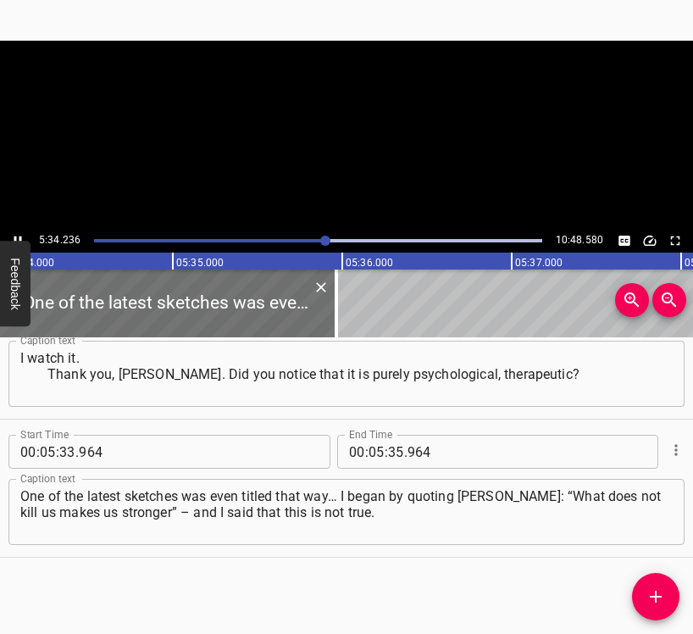
scroll to position [0, 56653]
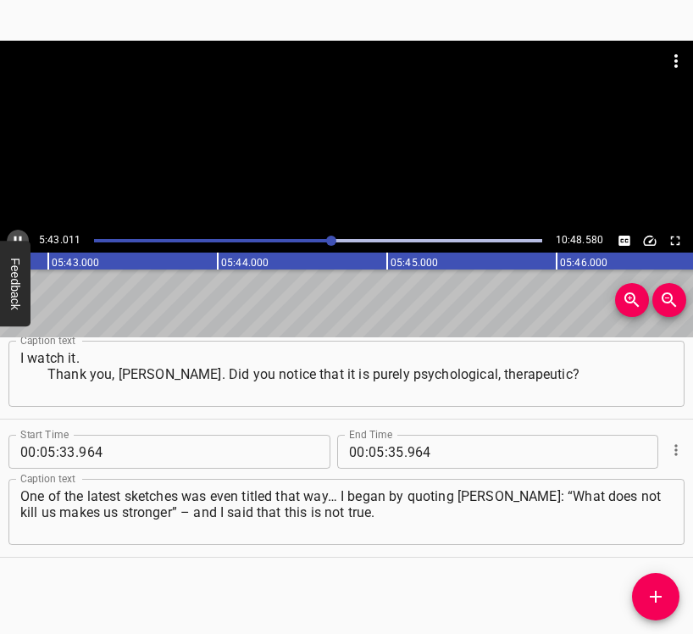
click at [11, 236] on icon "Play/Pause" at bounding box center [17, 240] width 15 height 15
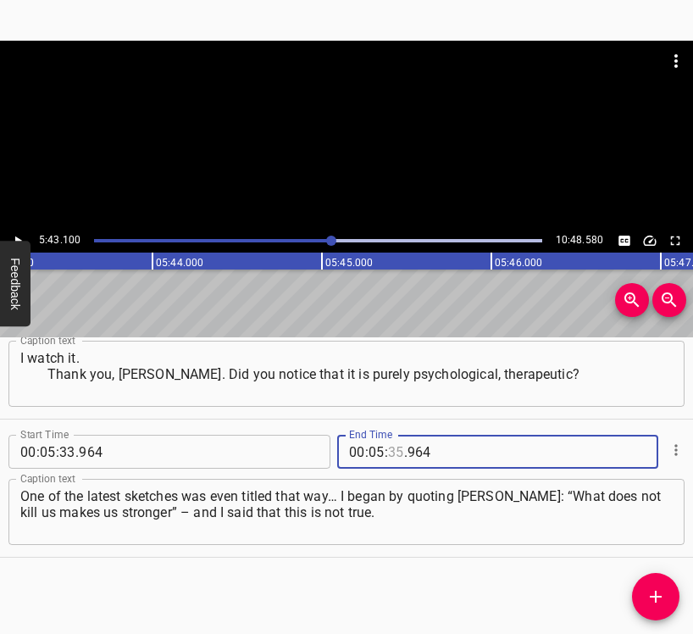
click at [390, 449] on input "number" at bounding box center [396, 452] width 16 height 34
type input "43"
type input "100"
click at [658, 595] on icon "Add Cue" at bounding box center [656, 597] width 20 height 20
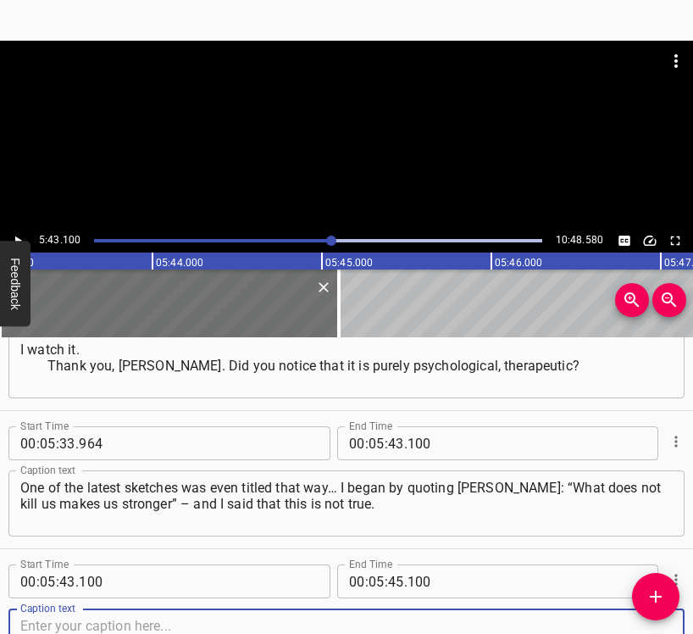
scroll to position [5034, 0]
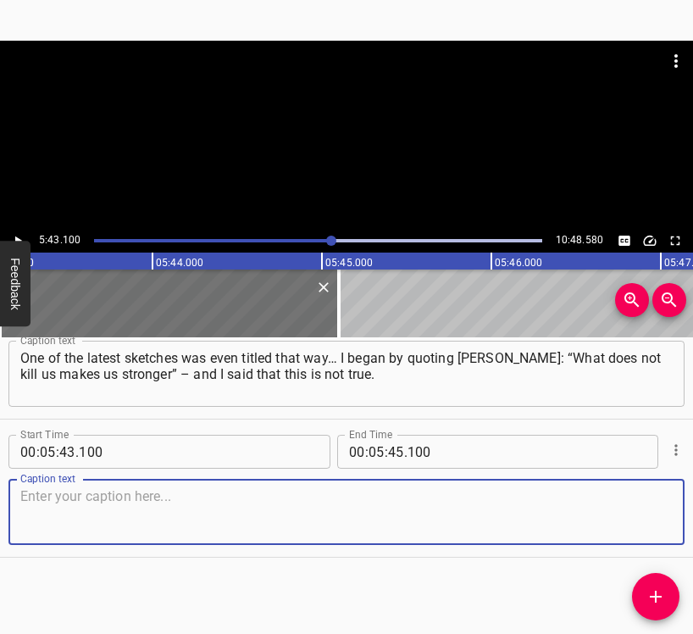
drag, startPoint x: 640, startPoint y: 526, endPoint x: 685, endPoint y: 525, distance: 44.9
click at [640, 525] on textarea at bounding box center [346, 512] width 653 height 48
click at [113, 521] on textarea at bounding box center [346, 512] width 653 height 48
paste textarea "What does not kill us makes us different. Not stronger. Not stones. People with…"
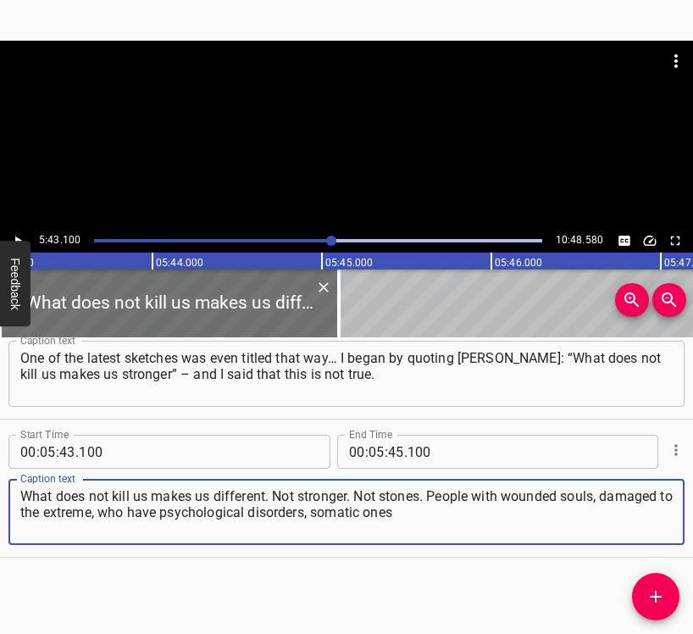
drag, startPoint x: 430, startPoint y: 518, endPoint x: 13, endPoint y: 498, distance: 417.6
click at [13, 498] on div "What does not kill us makes us different. Not stronger. Not stones. People with…" at bounding box center [346, 512] width 677 height 66
paste textarea
type textarea "What does not kill us makes us different. Not stronger. Not stones. People with…"
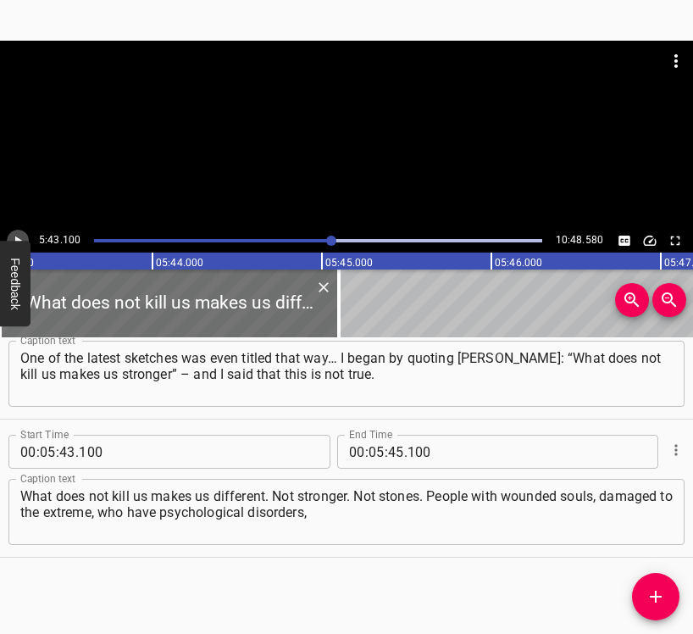
click at [14, 237] on icon "Play/Pause" at bounding box center [17, 240] width 15 height 15
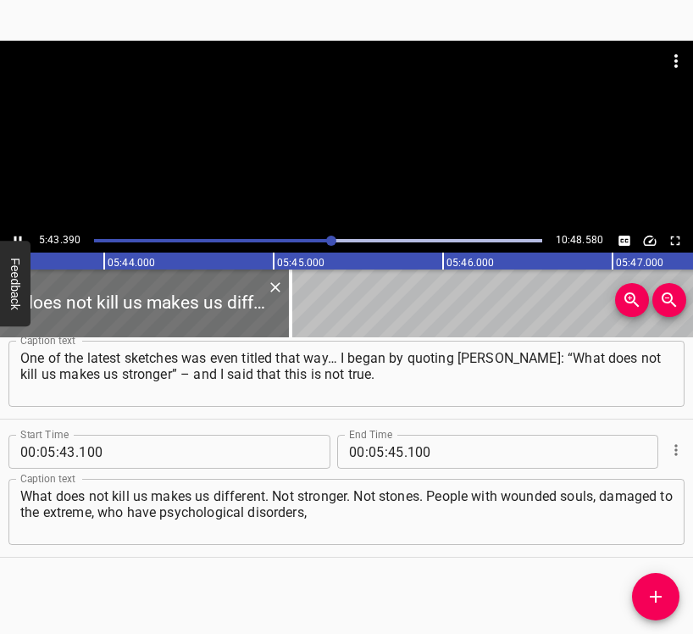
scroll to position [0, 58265]
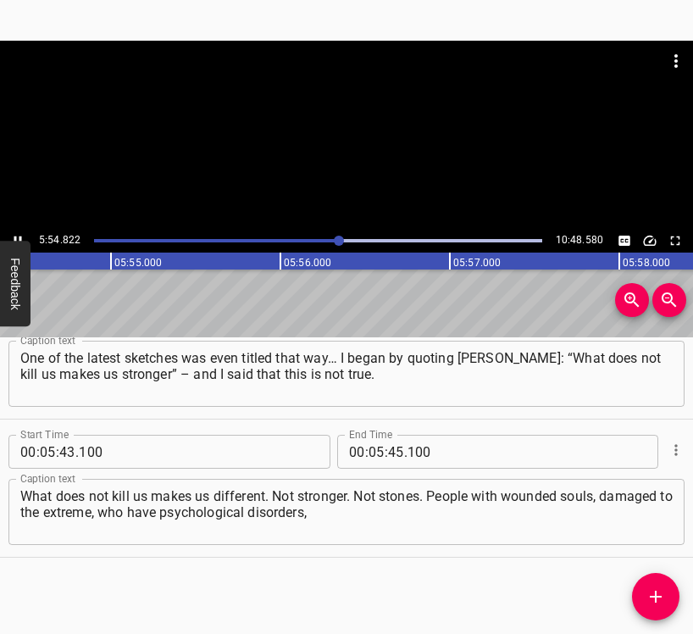
click at [16, 235] on icon "Play/Pause" at bounding box center [17, 240] width 15 height 15
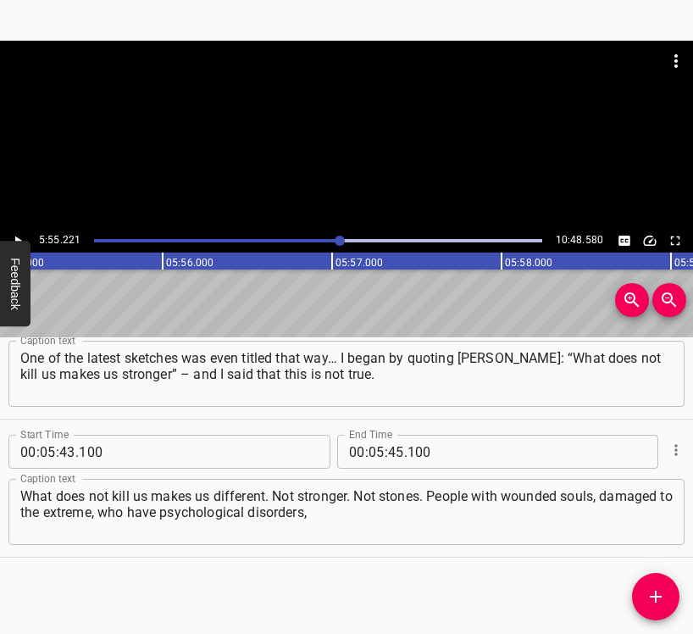
scroll to position [0, 60229]
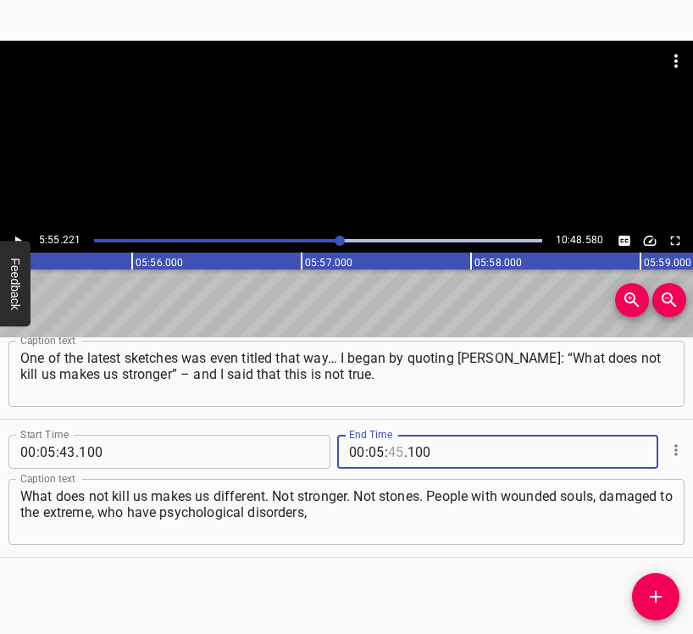
click at [388, 453] on input "number" at bounding box center [396, 452] width 16 height 34
type input "55"
type input "221"
drag, startPoint x: 648, startPoint y: 598, endPoint x: 671, endPoint y: 609, distance: 25.4
click at [648, 597] on icon "Add Cue" at bounding box center [656, 597] width 20 height 20
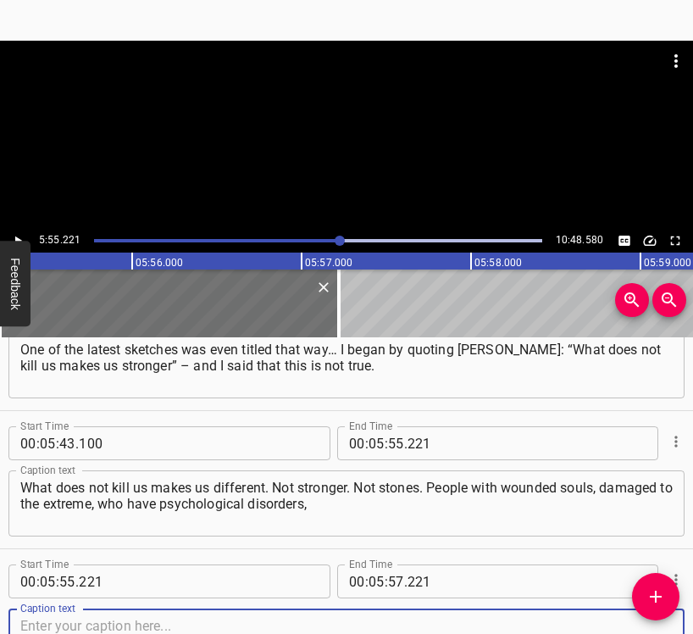
scroll to position [5172, 0]
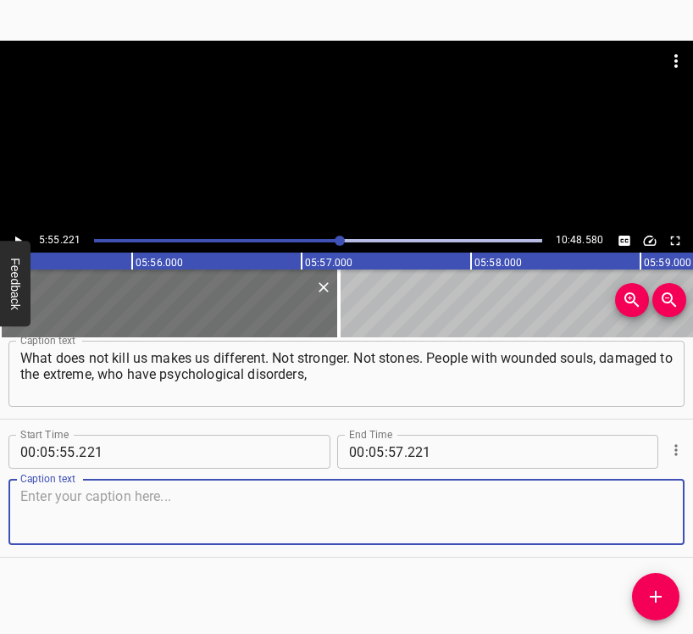
drag, startPoint x: 636, startPoint y: 510, endPoint x: 686, endPoint y: 501, distance: 50.7
click at [637, 508] on textarea at bounding box center [346, 512] width 653 height 48
click at [28, 519] on textarea at bounding box center [346, 512] width 653 height 48
paste textarea "somatic ones – they become different. Other people – now I begin quoting you – …"
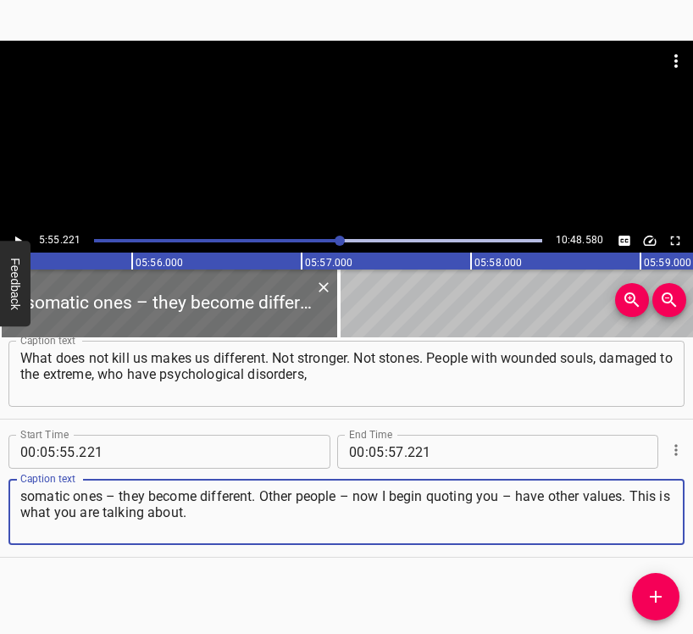
type textarea "somatic ones – they become different. Other people – now I begin quoting you – …"
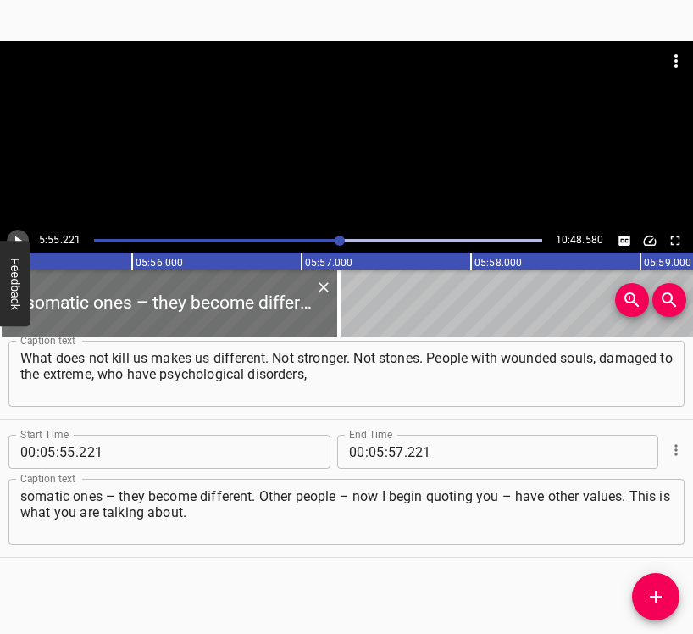
click at [8, 234] on button "Play/Pause" at bounding box center [18, 241] width 22 height 22
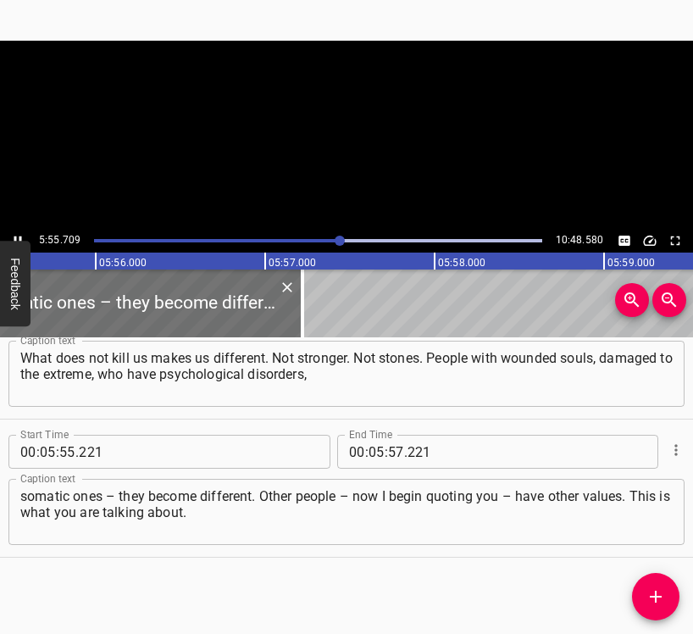
scroll to position [0, 60311]
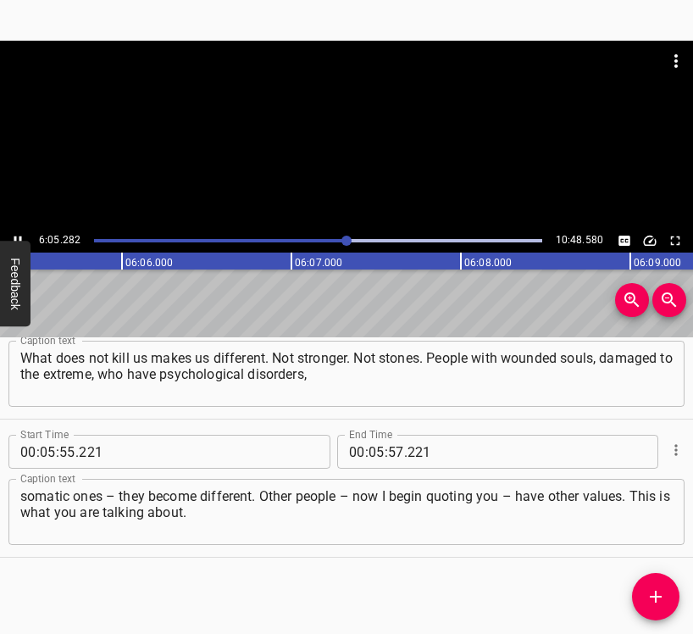
click at [11, 237] on icon "Play/Pause" at bounding box center [17, 240] width 15 height 15
click at [375, 454] on input "number" at bounding box center [377, 452] width 16 height 34
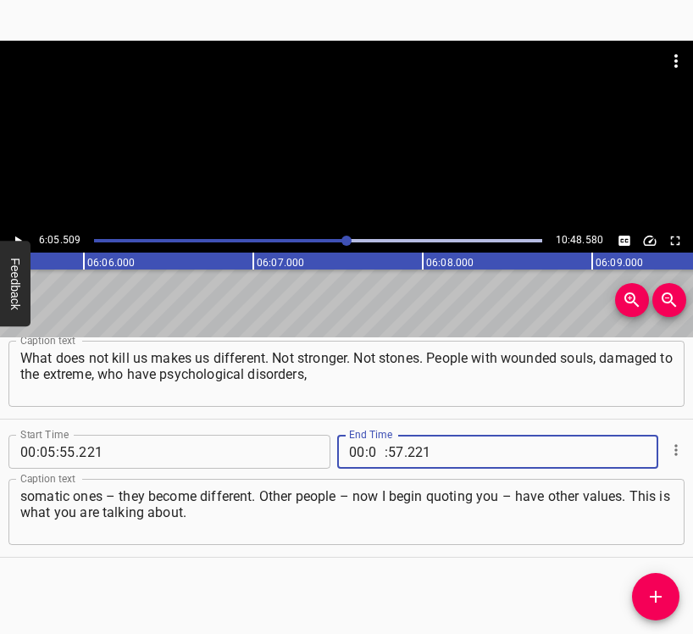
type input "06"
type input "05"
type input "509"
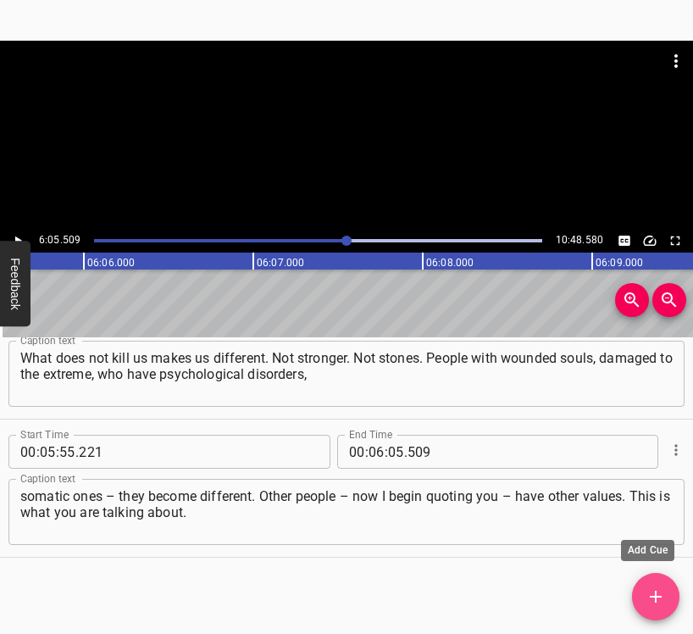
click at [660, 592] on icon "Add Cue" at bounding box center [656, 597] width 20 height 20
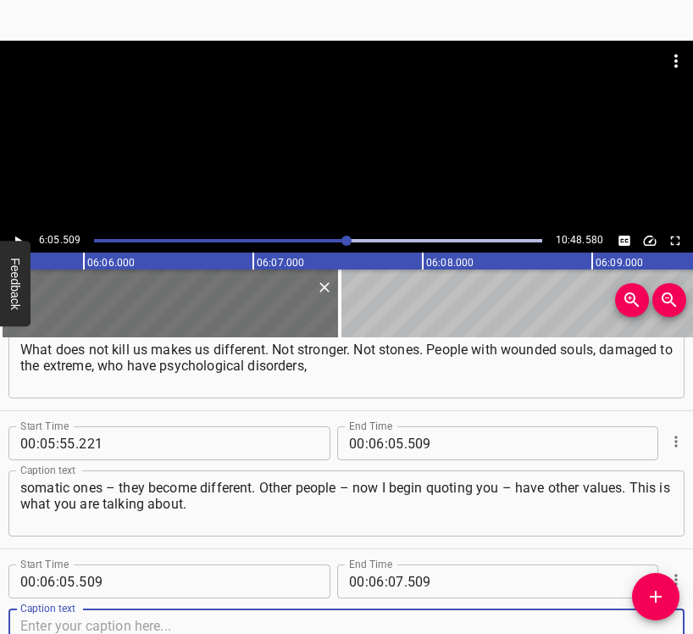
scroll to position [5310, 0]
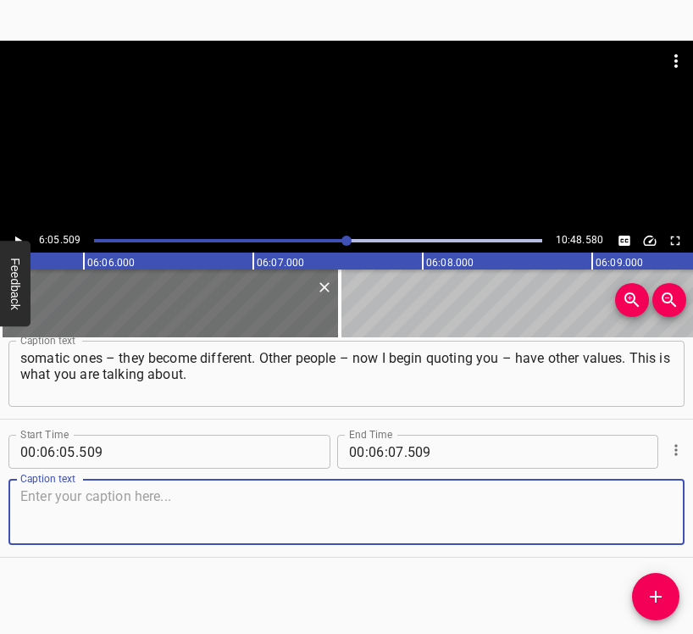
click at [638, 510] on textarea at bounding box center [346, 512] width 653 height 48
click at [54, 507] on textarea at bounding box center [346, 512] width 653 height 48
paste textarea "What holds people together? Values we do not realize. And people who have gone …"
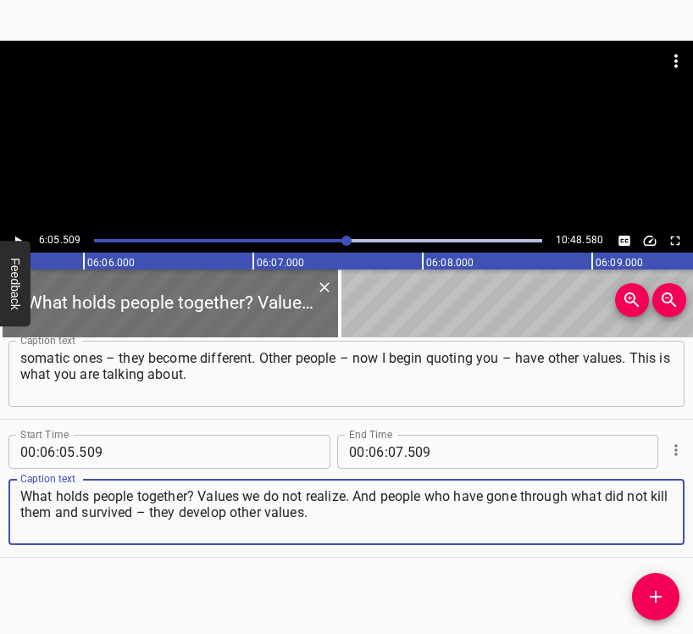
type textarea "What holds people together? Values we do not realize. And people who have gone …"
